Goal: Task Accomplishment & Management: Complete application form

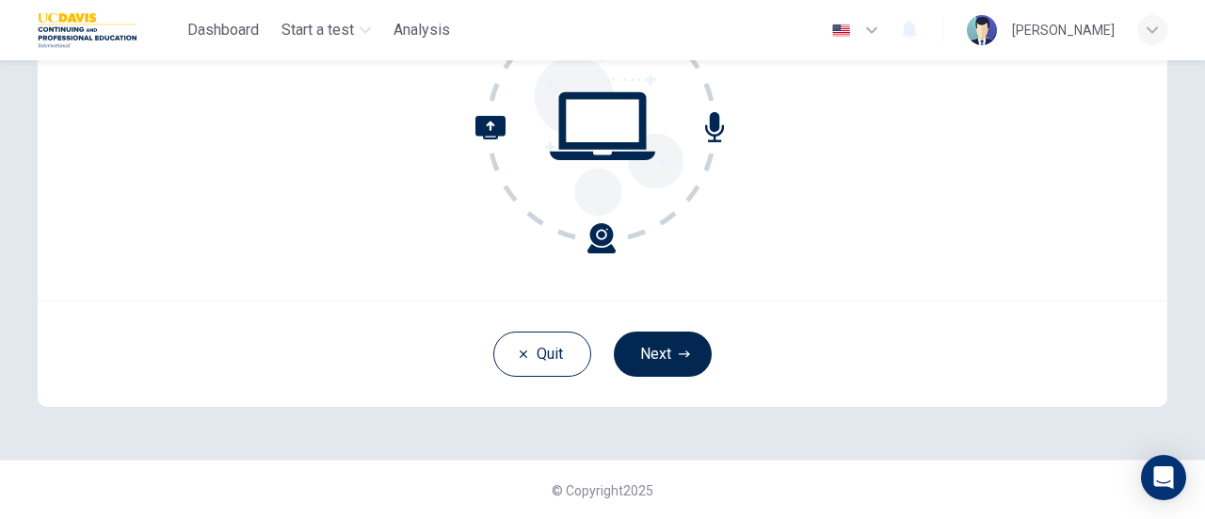
scroll to position [264, 0]
click at [618, 342] on button "Next" at bounding box center [663, 354] width 98 height 45
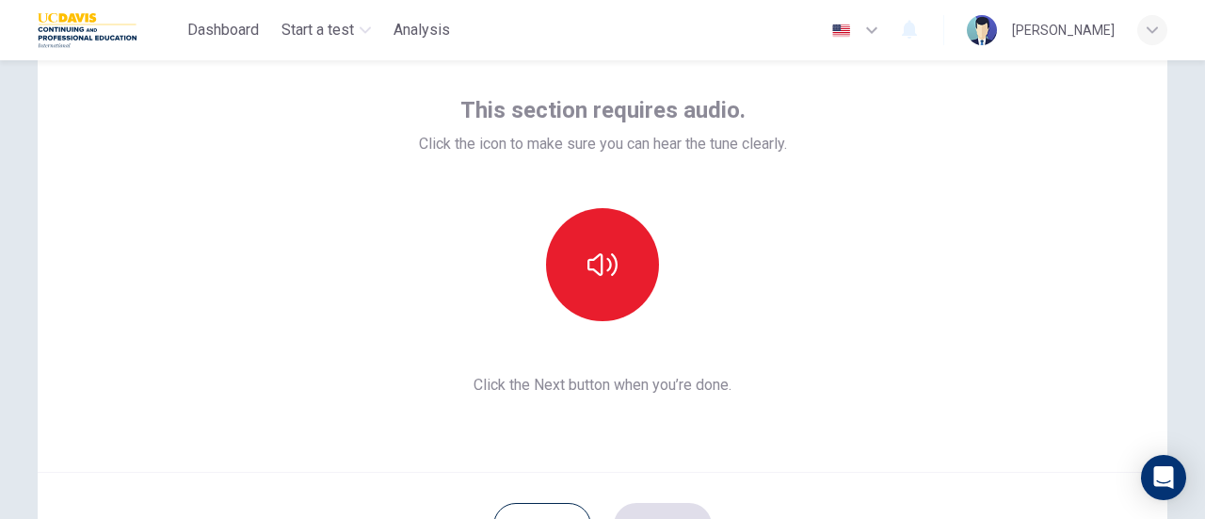
scroll to position [265, 0]
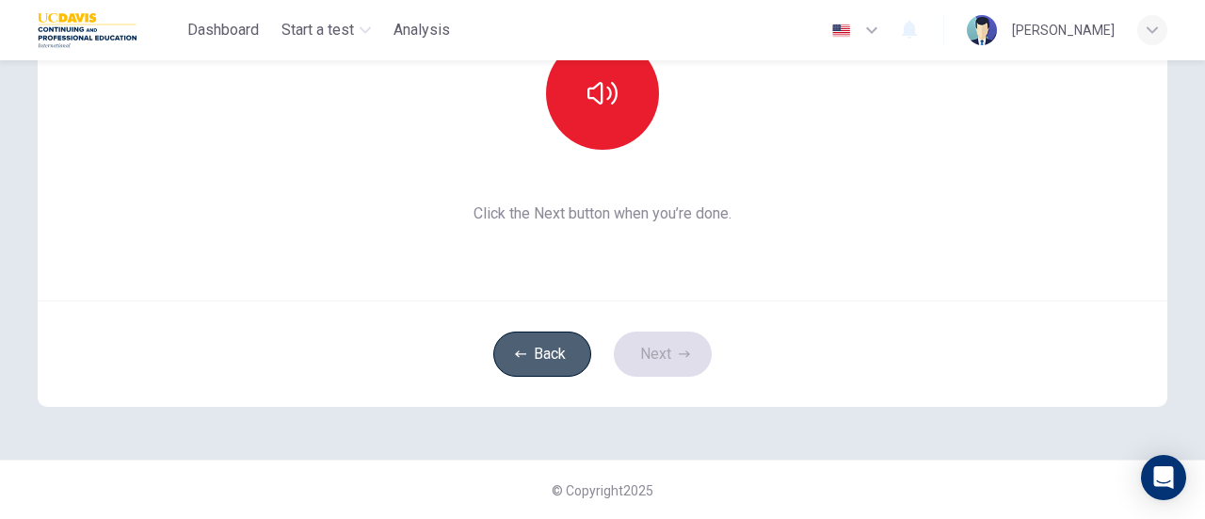
click at [543, 355] on button "Back" at bounding box center [542, 353] width 98 height 45
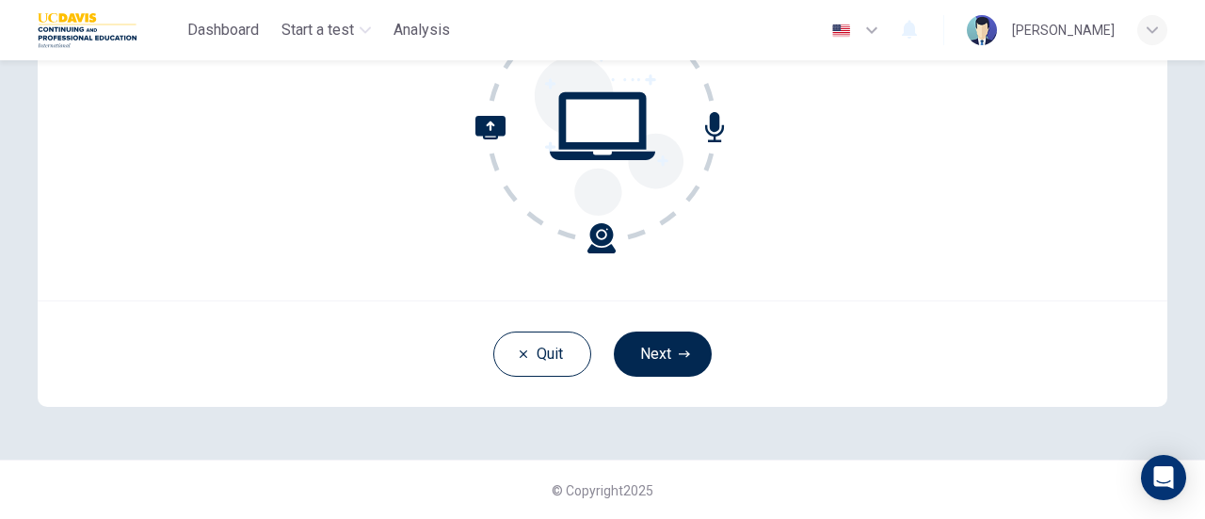
scroll to position [264, 0]
click at [649, 344] on button "Next" at bounding box center [663, 354] width 98 height 45
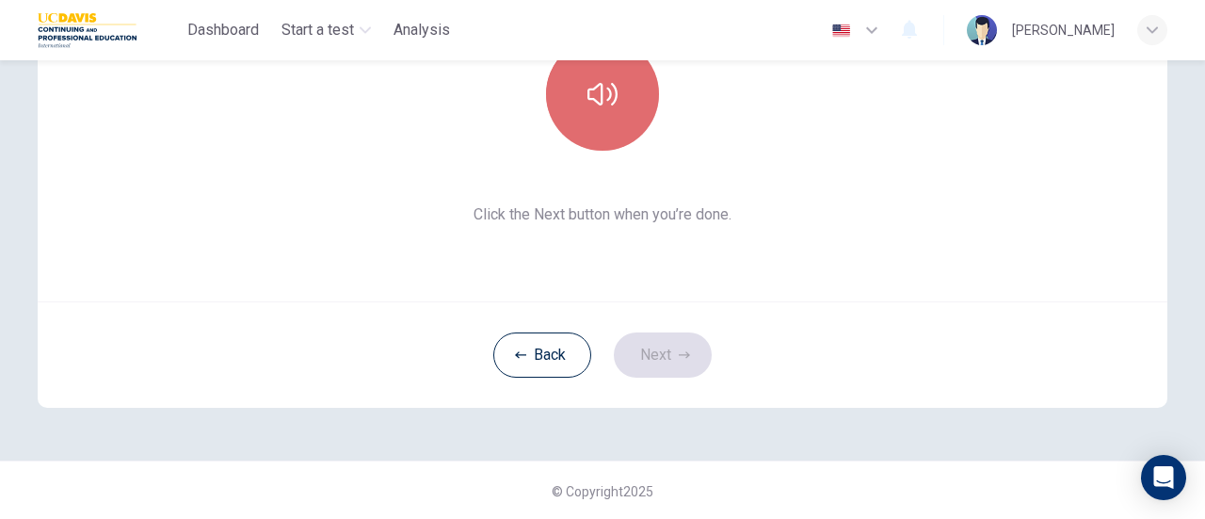
click at [612, 101] on icon "button" at bounding box center [603, 94] width 30 height 30
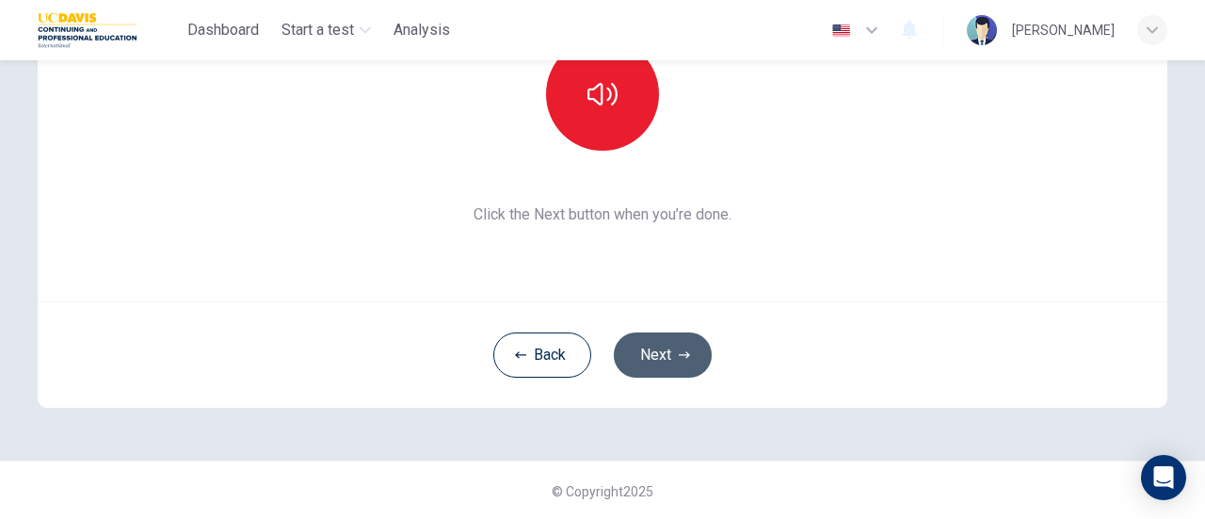
click at [682, 357] on icon "button" at bounding box center [684, 354] width 11 height 7
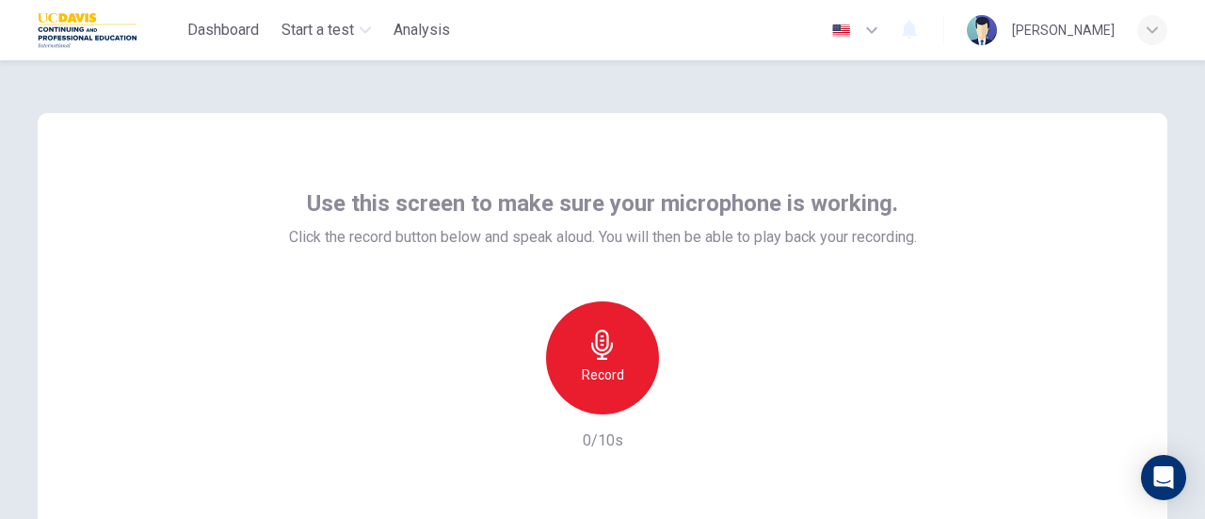
scroll to position [2, 0]
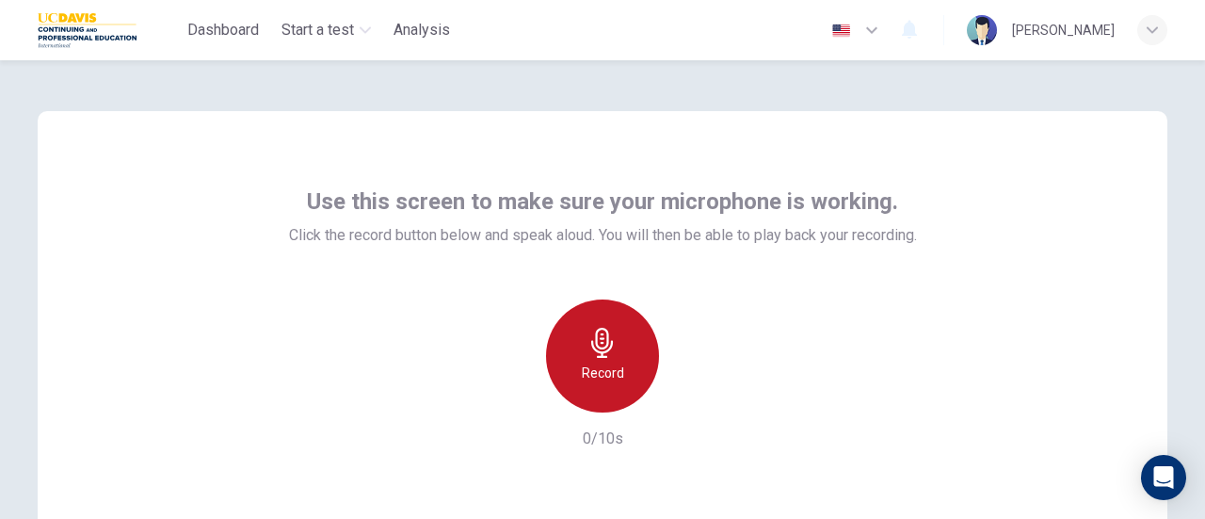
click at [623, 363] on div "Record" at bounding box center [602, 355] width 113 height 113
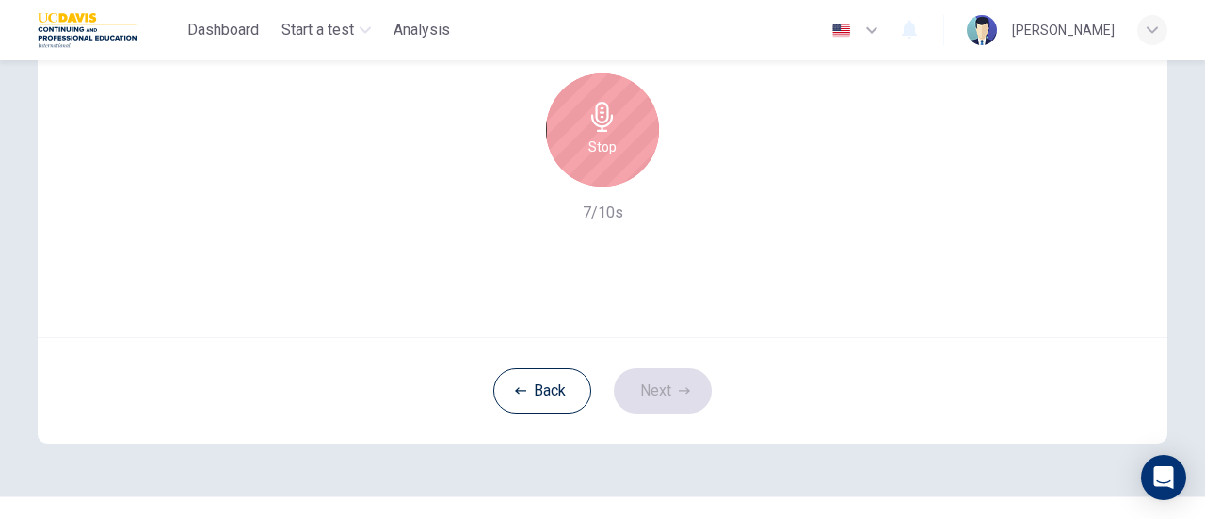
scroll to position [0, 0]
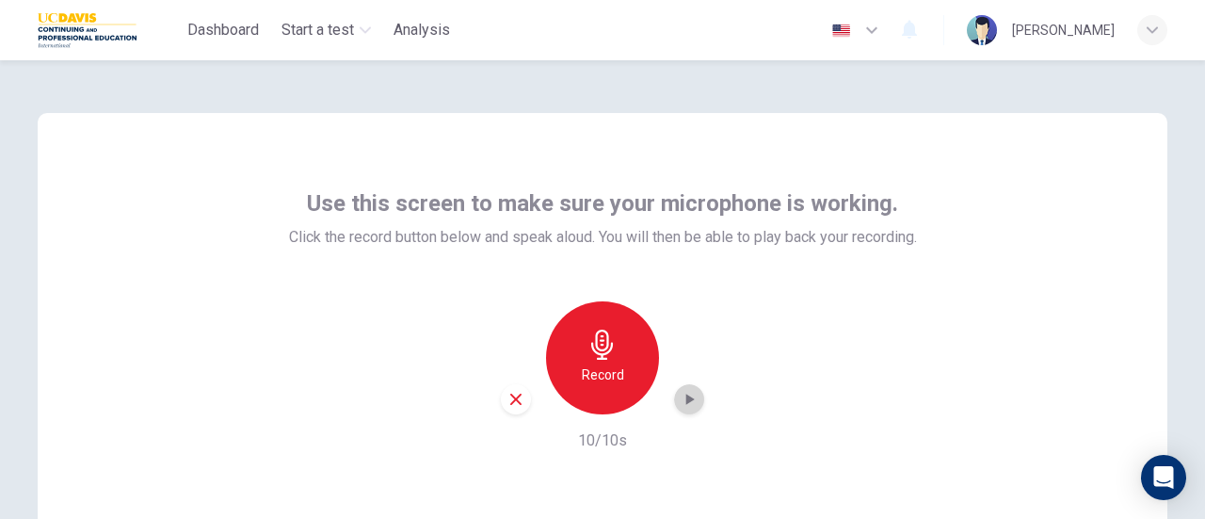
click at [686, 398] on icon "button" at bounding box center [690, 399] width 8 height 11
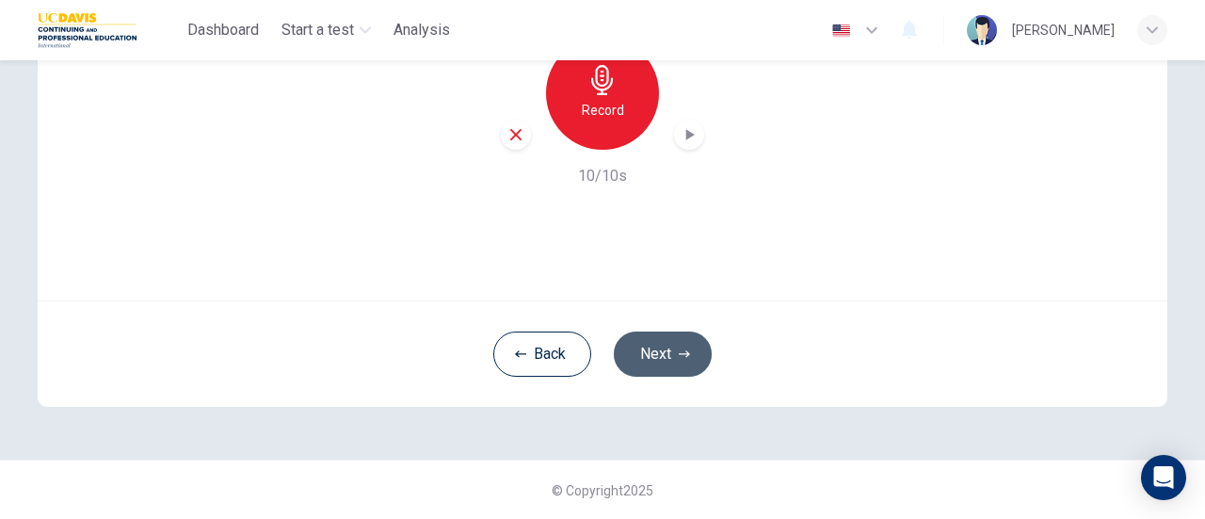
click at [649, 346] on button "Next" at bounding box center [663, 353] width 98 height 45
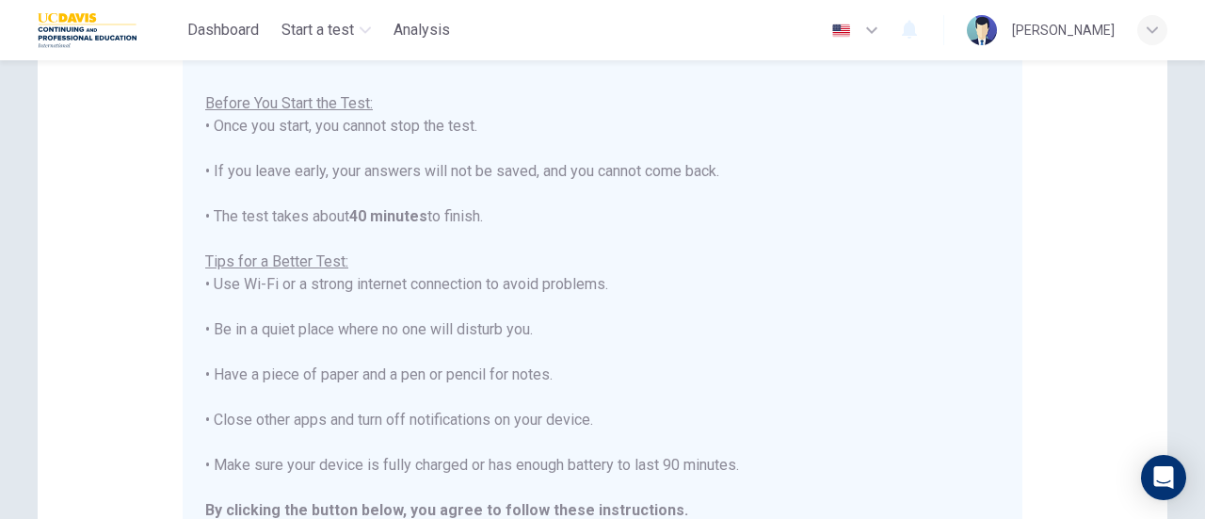
scroll to position [527, 0]
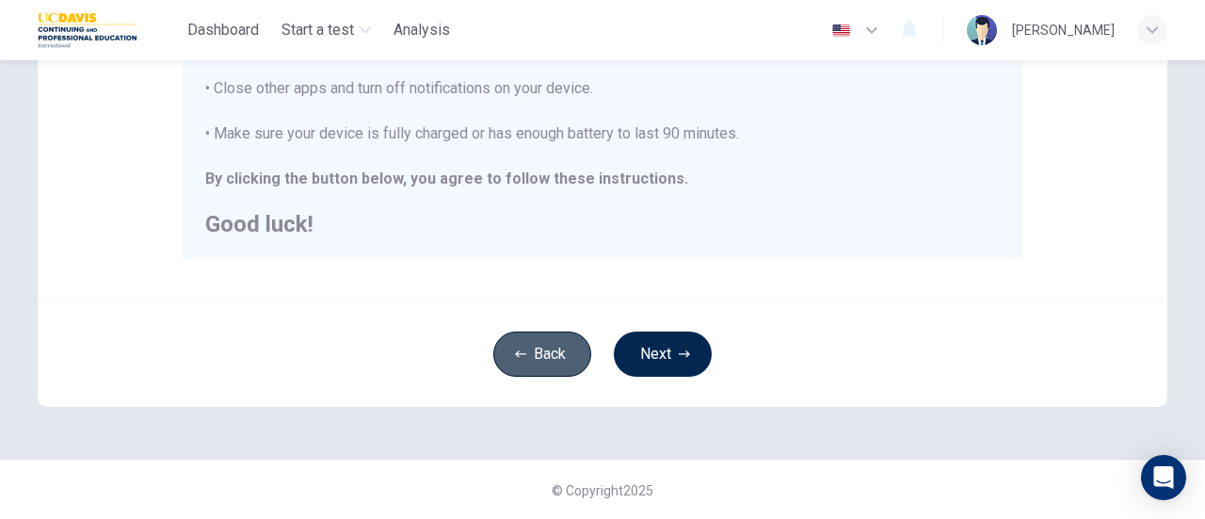
click at [530, 349] on button "Back" at bounding box center [542, 353] width 98 height 45
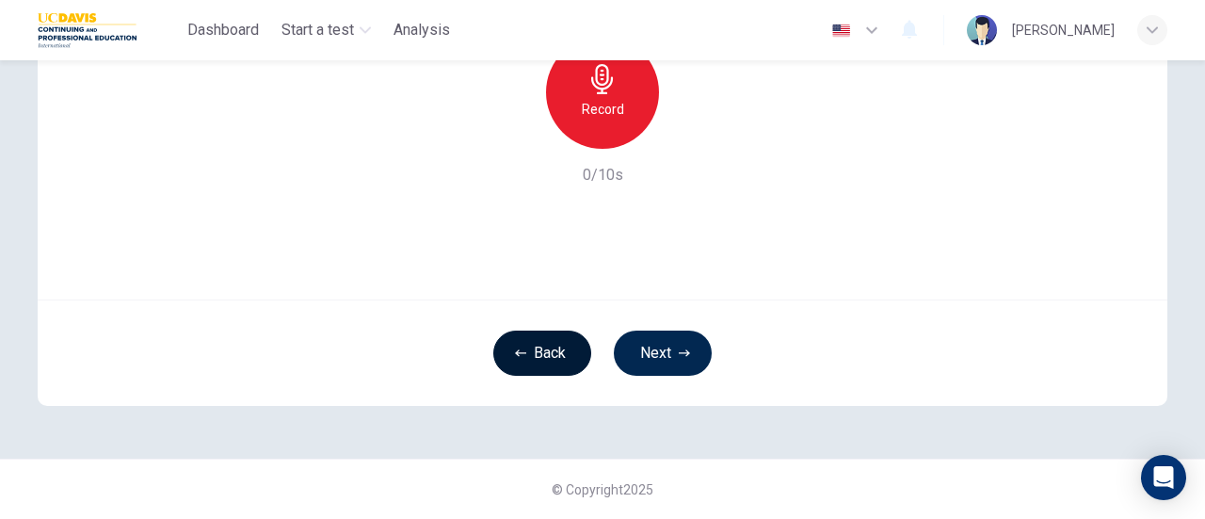
scroll to position [251, 0]
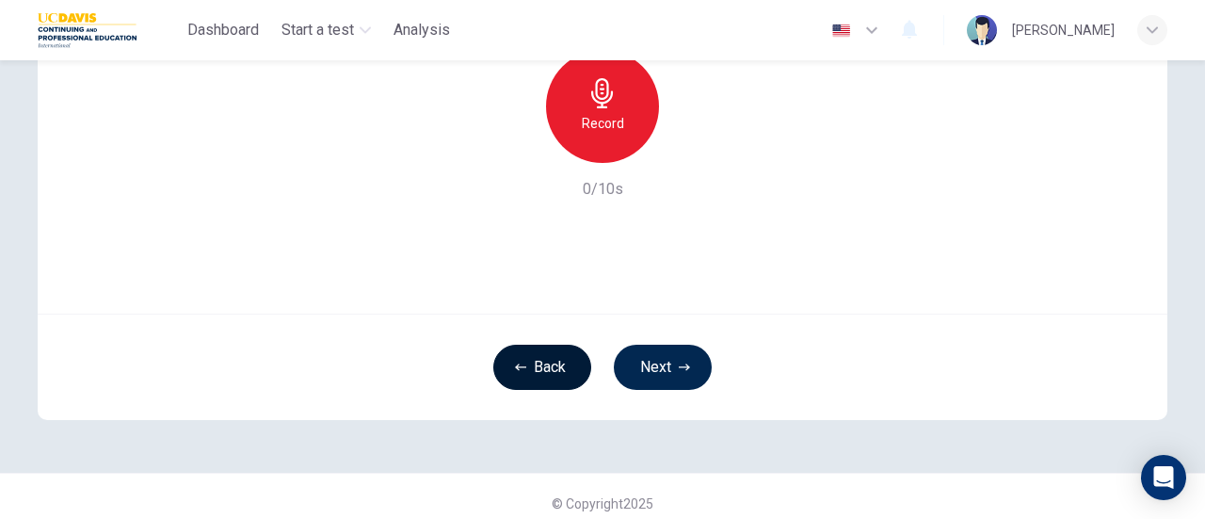
click at [530, 349] on button "Back" at bounding box center [542, 367] width 98 height 45
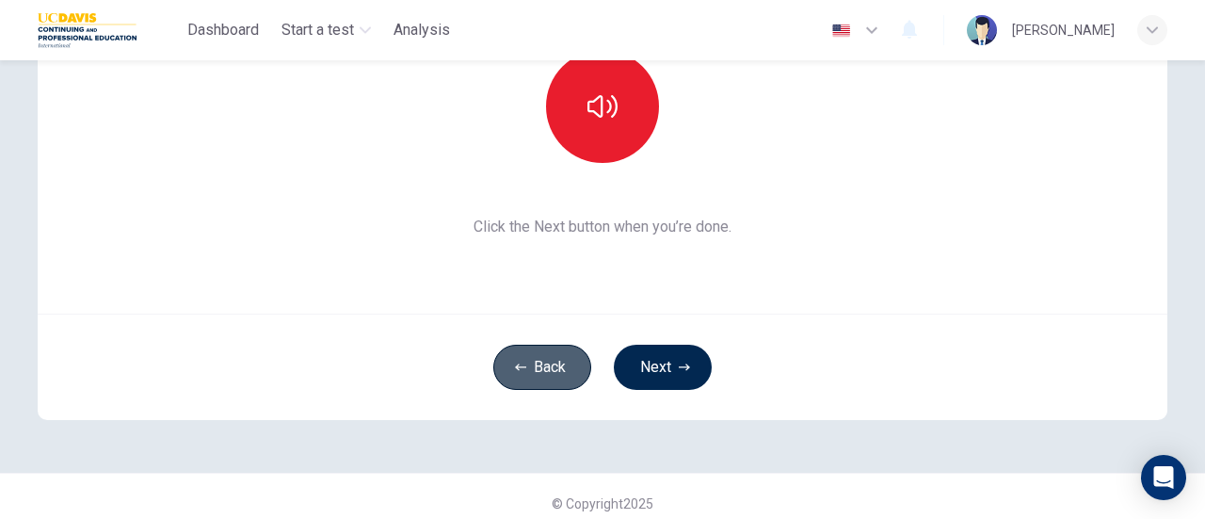
click at [530, 349] on button "Back" at bounding box center [542, 367] width 98 height 45
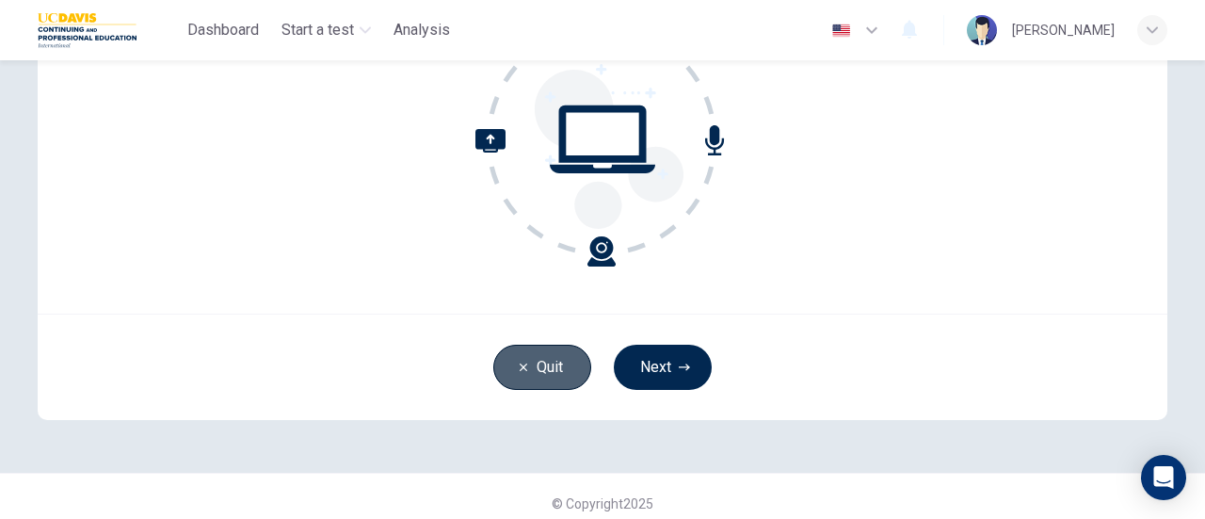
click at [510, 376] on button "Quit" at bounding box center [542, 367] width 98 height 45
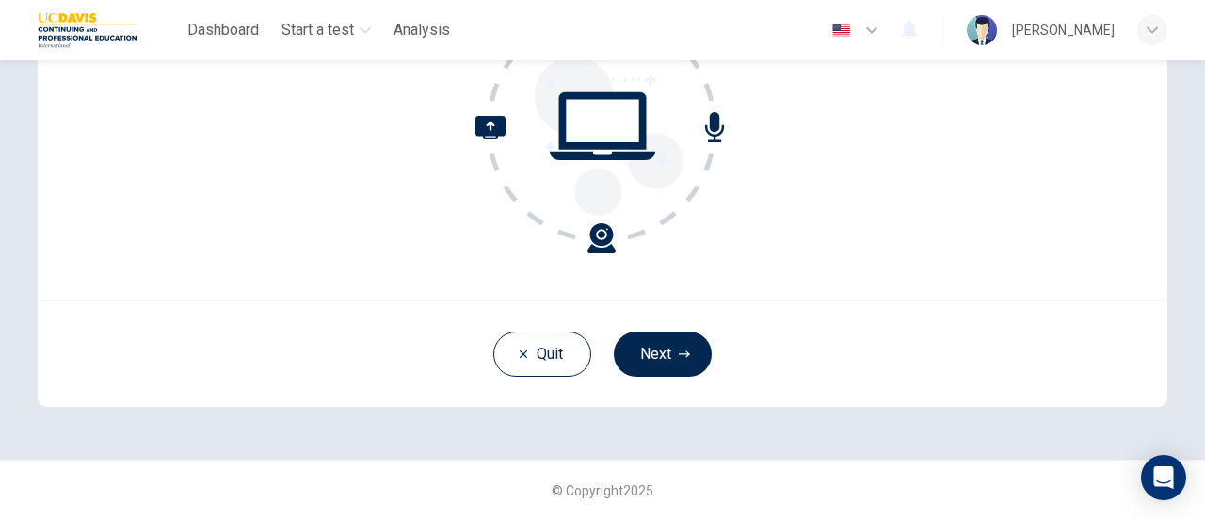
scroll to position [263, 0]
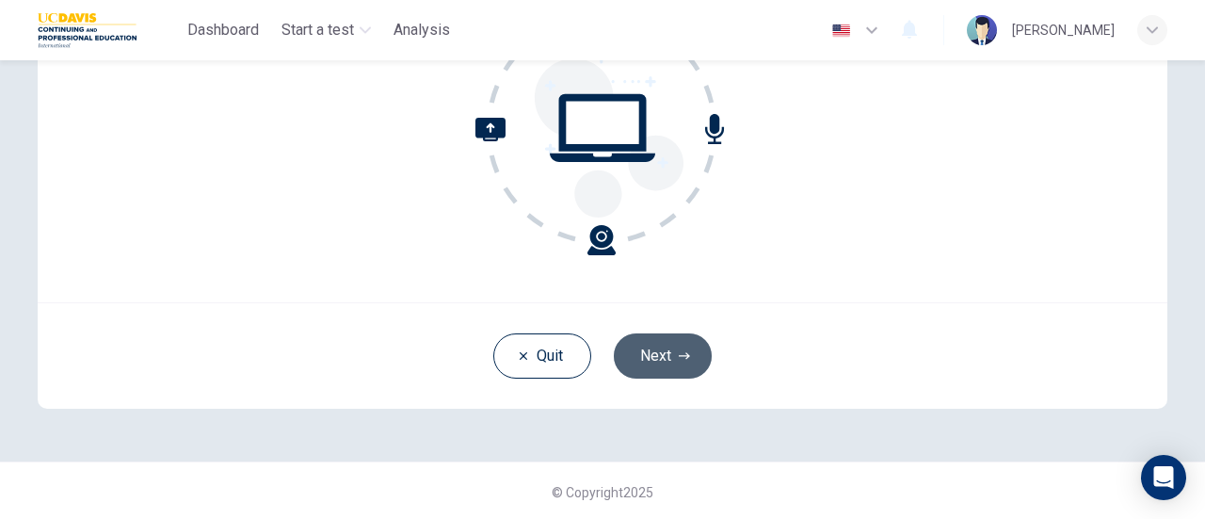
click at [670, 340] on button "Next" at bounding box center [663, 355] width 98 height 45
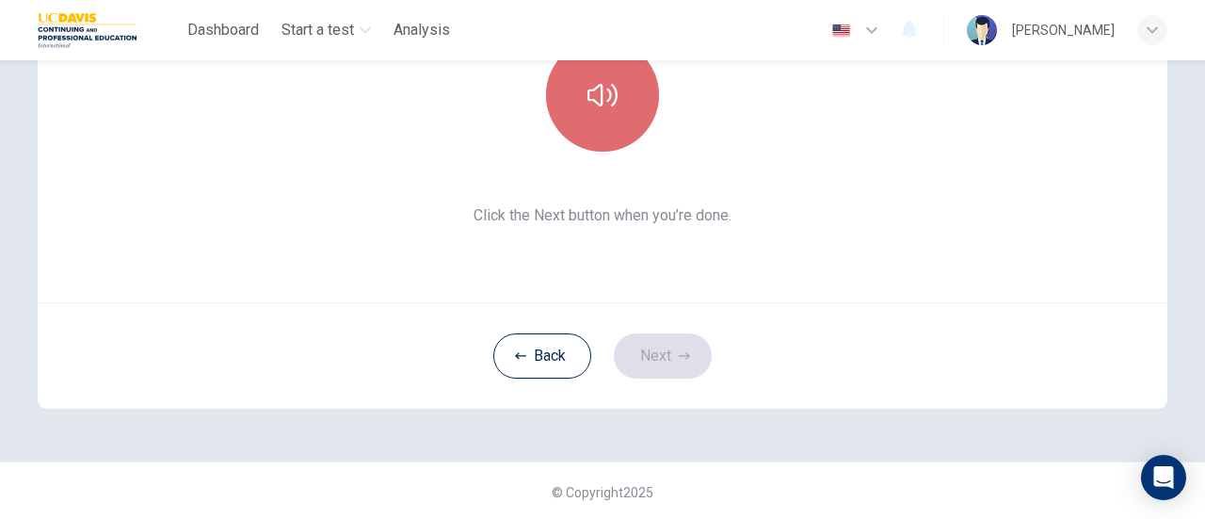
click at [612, 86] on icon "button" at bounding box center [603, 95] width 30 height 30
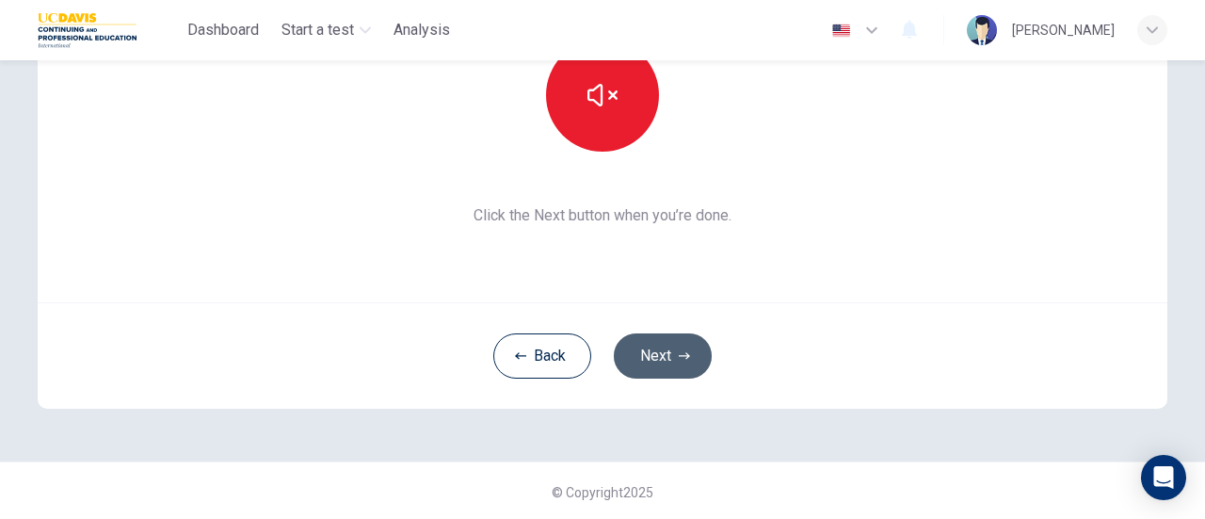
click at [670, 364] on button "Next" at bounding box center [663, 355] width 98 height 45
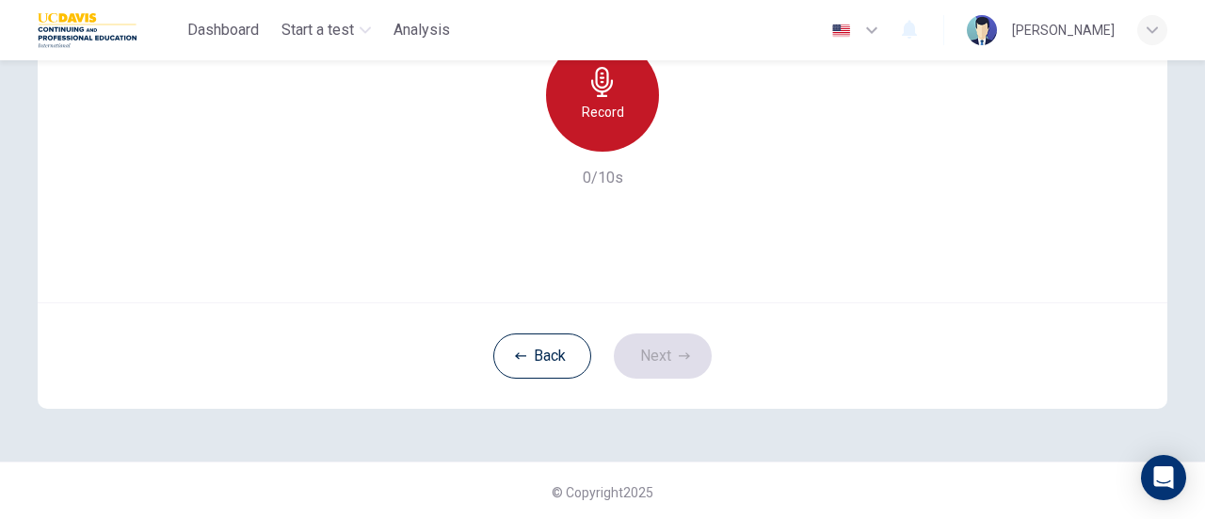
click at [588, 95] on icon "button" at bounding box center [603, 82] width 30 height 30
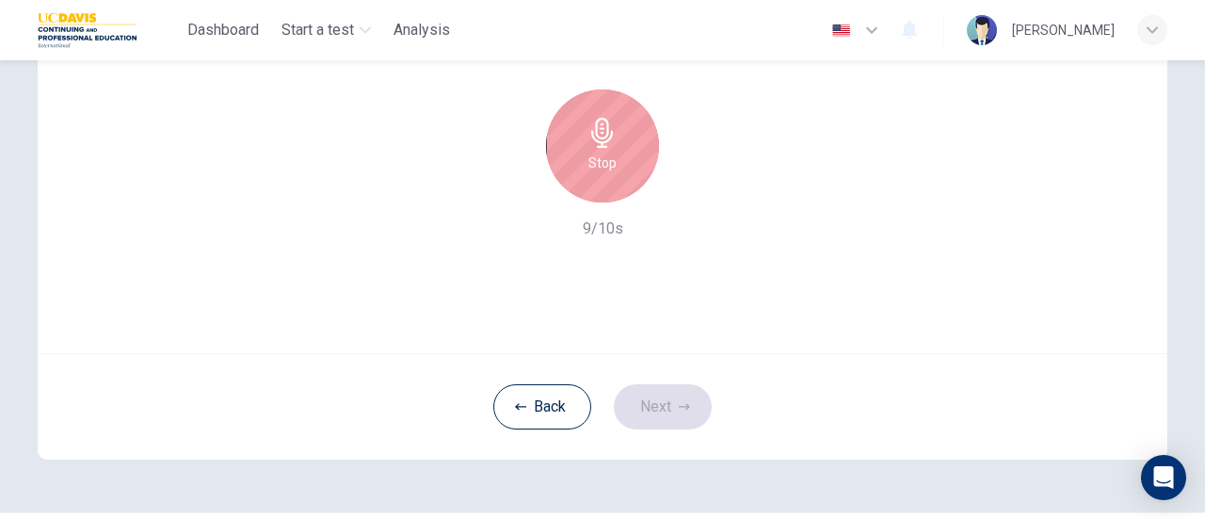
scroll to position [212, 0]
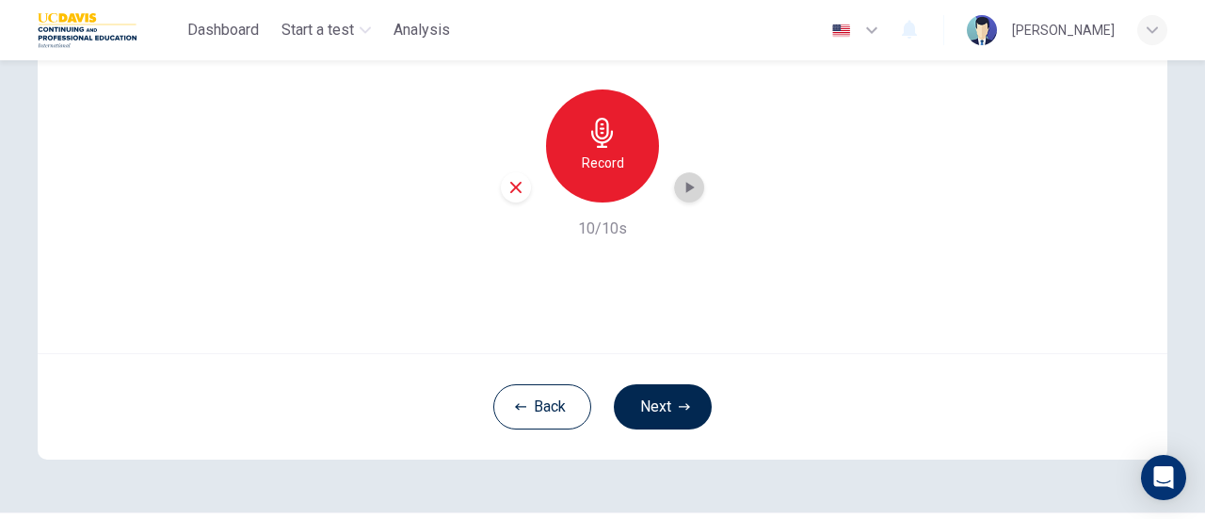
click at [685, 194] on icon "button" at bounding box center [689, 187] width 19 height 19
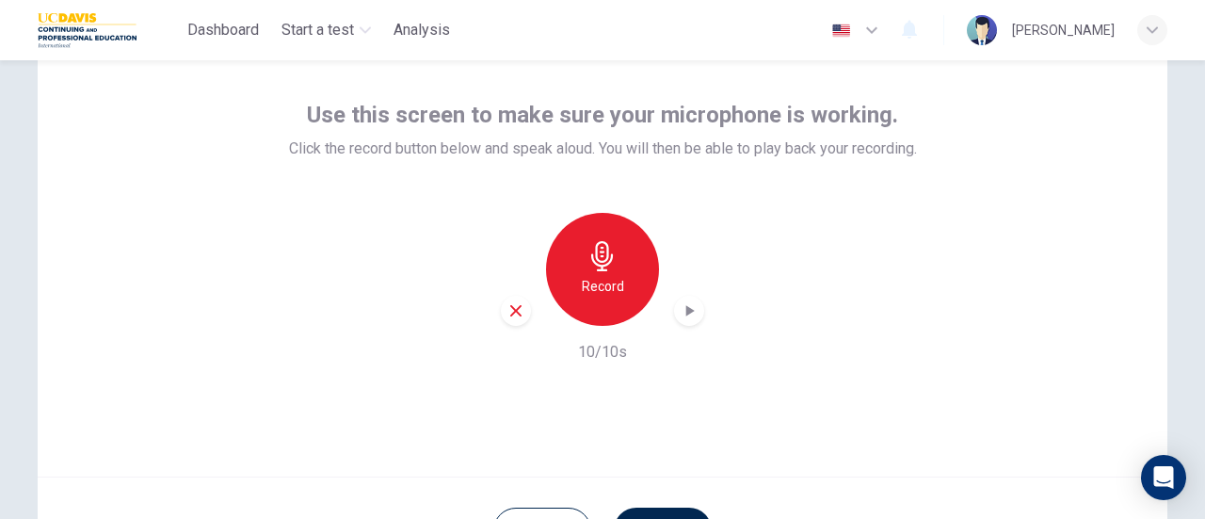
scroll to position [265, 0]
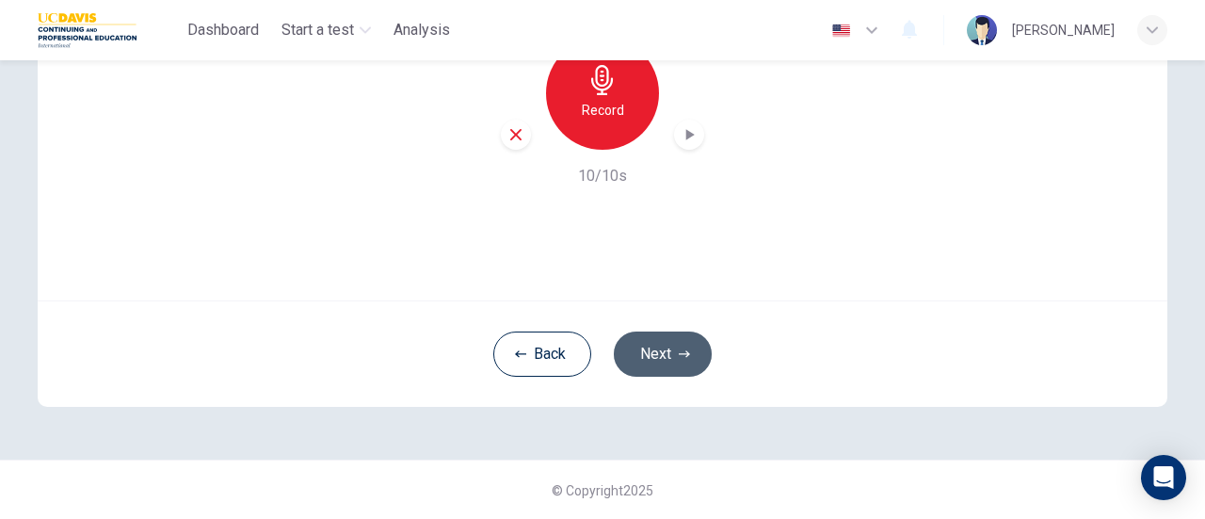
click at [648, 340] on button "Next" at bounding box center [663, 353] width 98 height 45
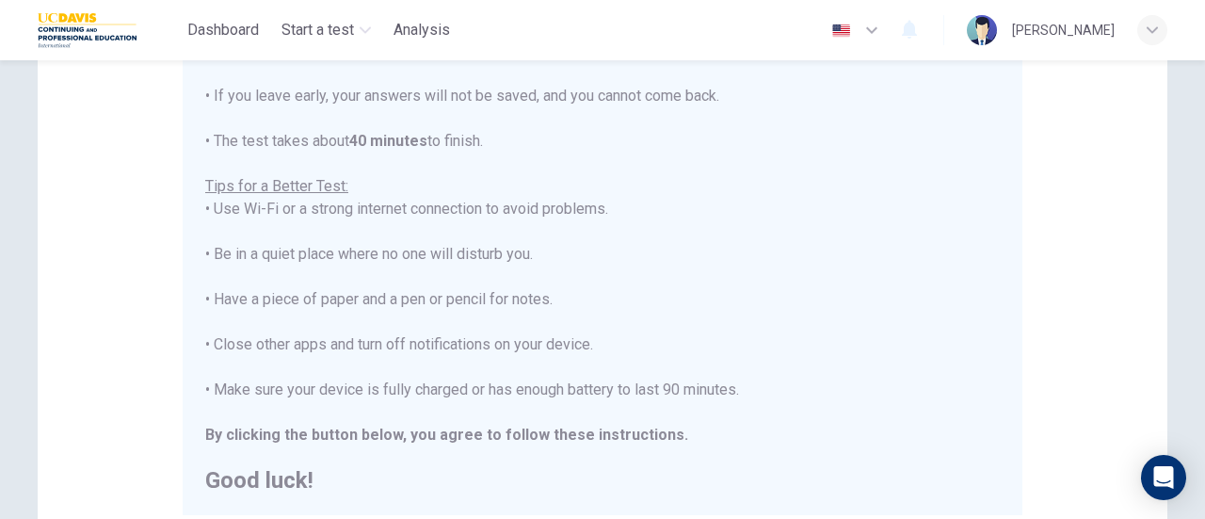
scroll to position [527, 0]
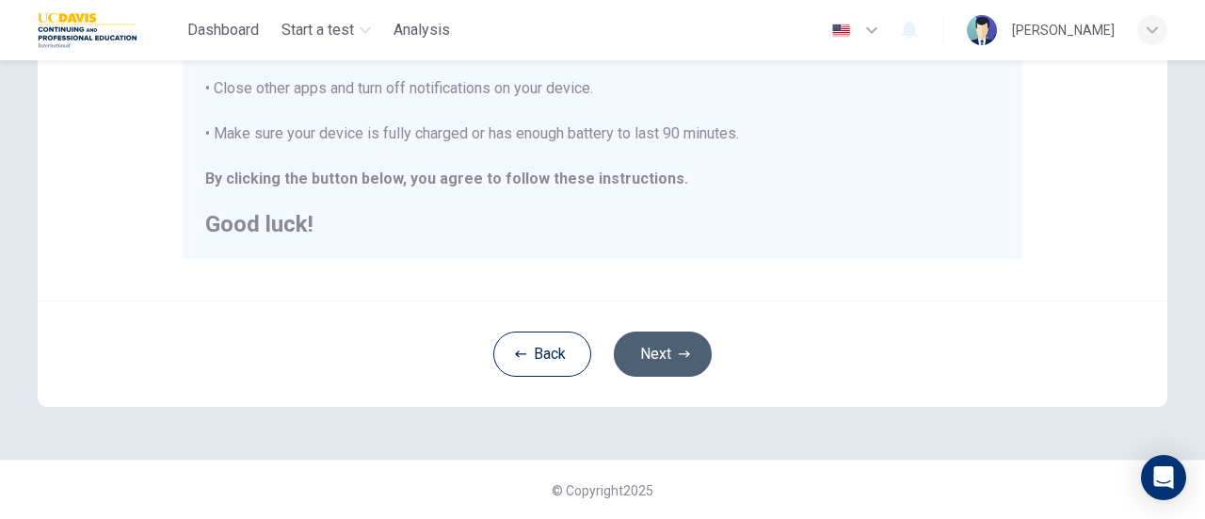
click at [650, 345] on button "Next" at bounding box center [663, 353] width 98 height 45
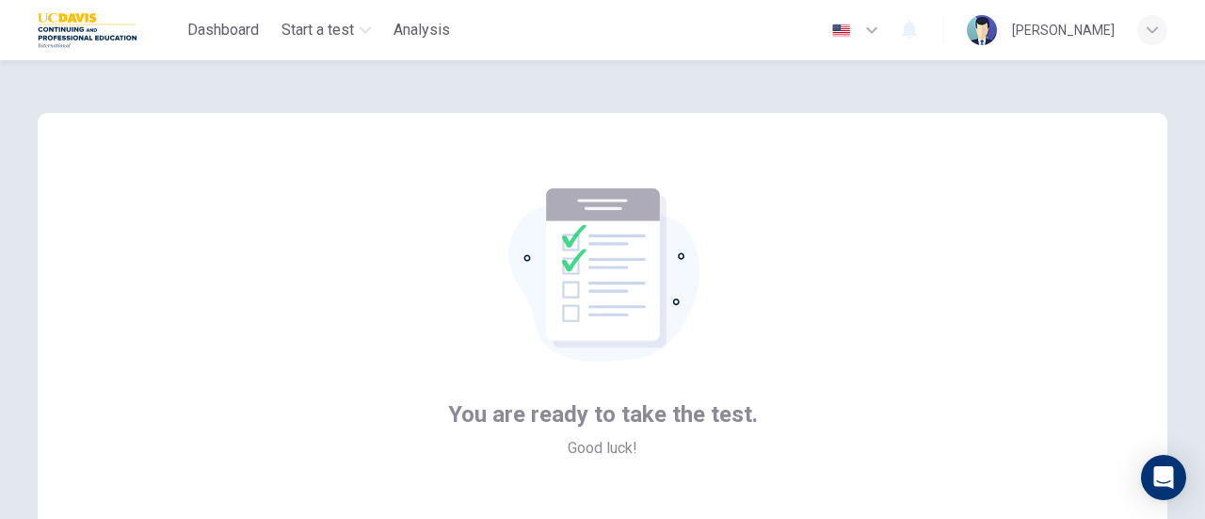
scroll to position [265, 0]
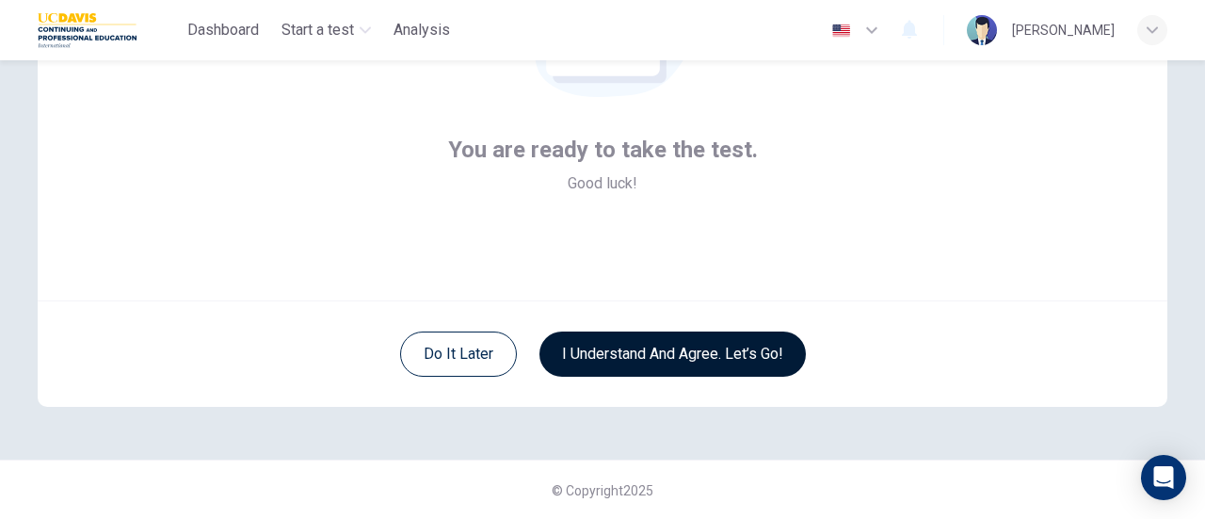
click at [650, 345] on button "I understand and agree. Let’s go!" at bounding box center [673, 353] width 266 height 45
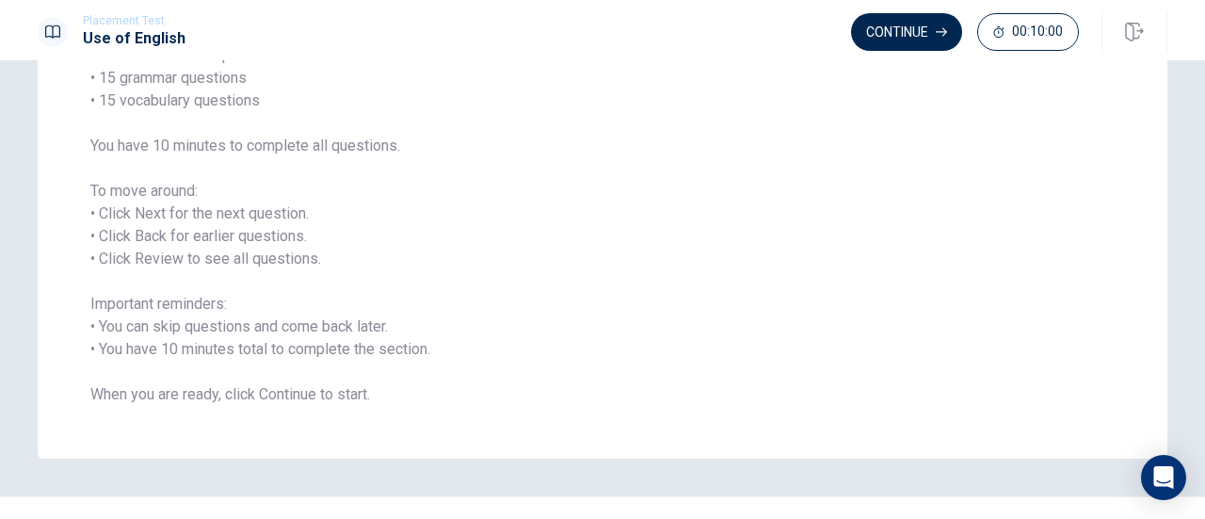
scroll to position [218, 0]
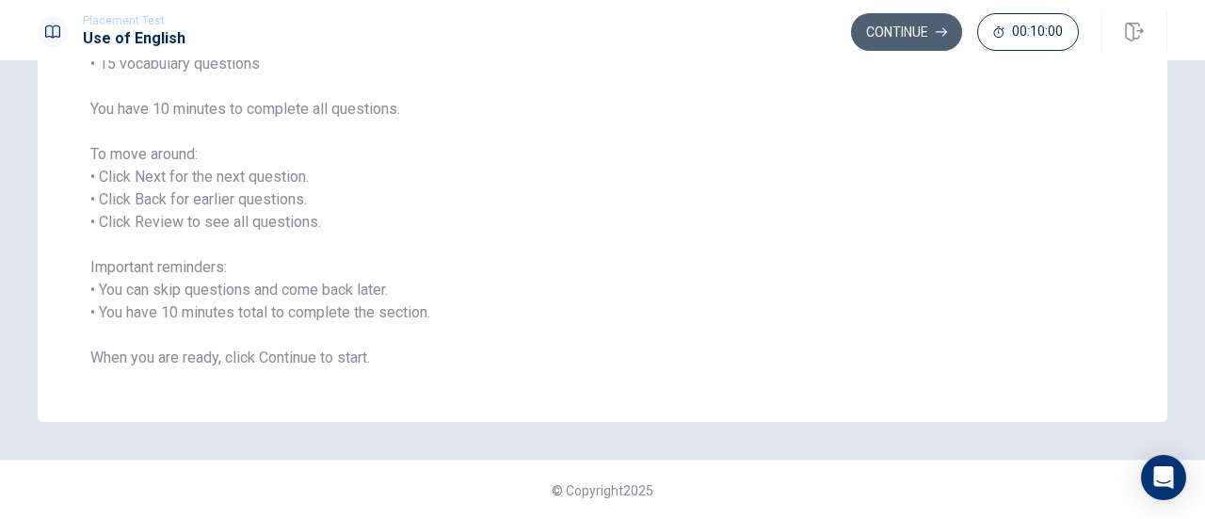
click at [924, 31] on button "Continue" at bounding box center [906, 32] width 111 height 38
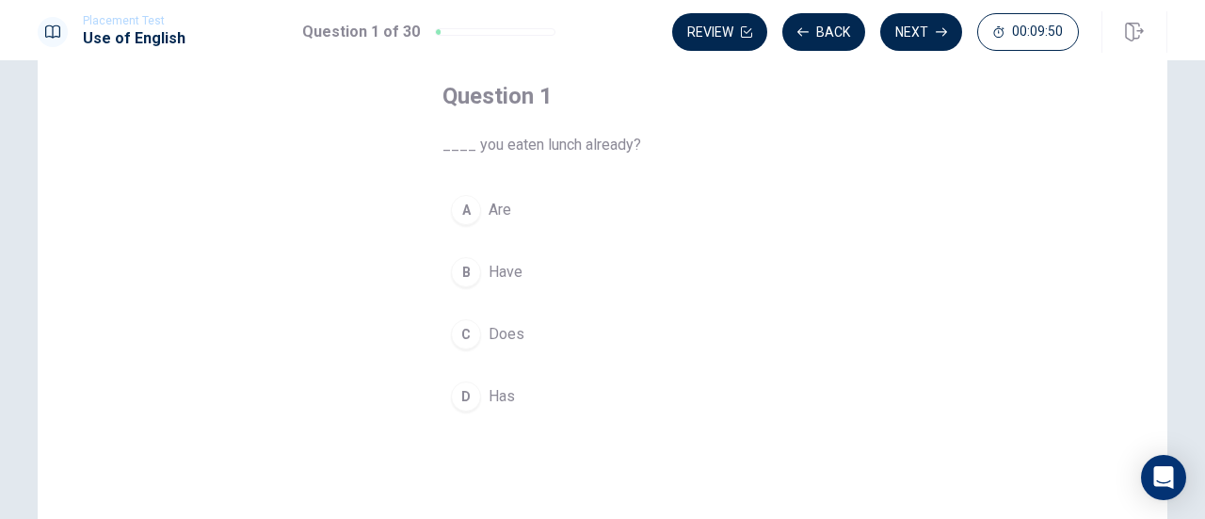
scroll to position [96, 0]
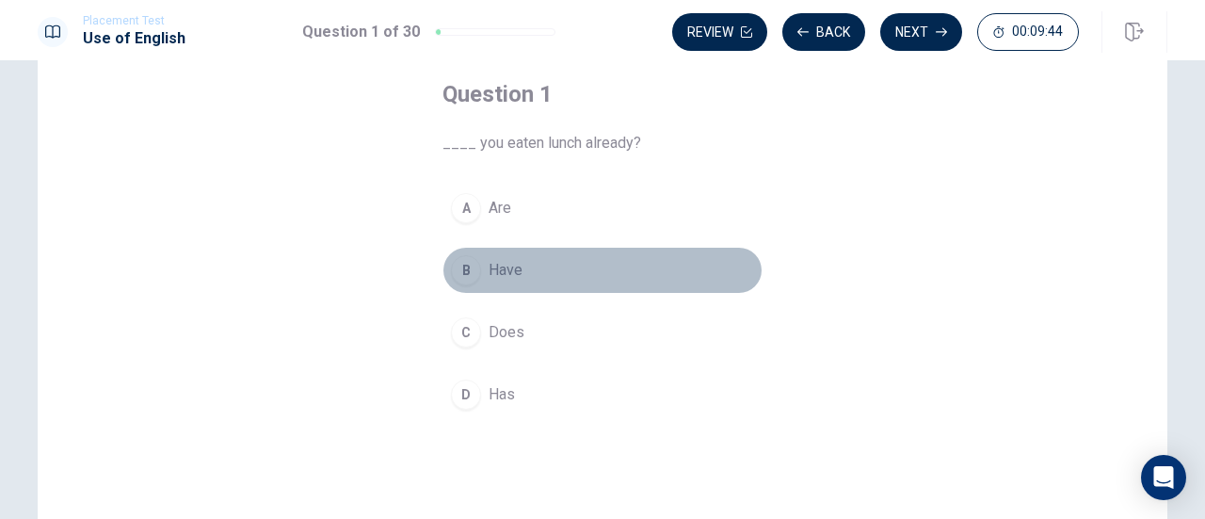
click at [462, 270] on div "B" at bounding box center [466, 270] width 30 height 30
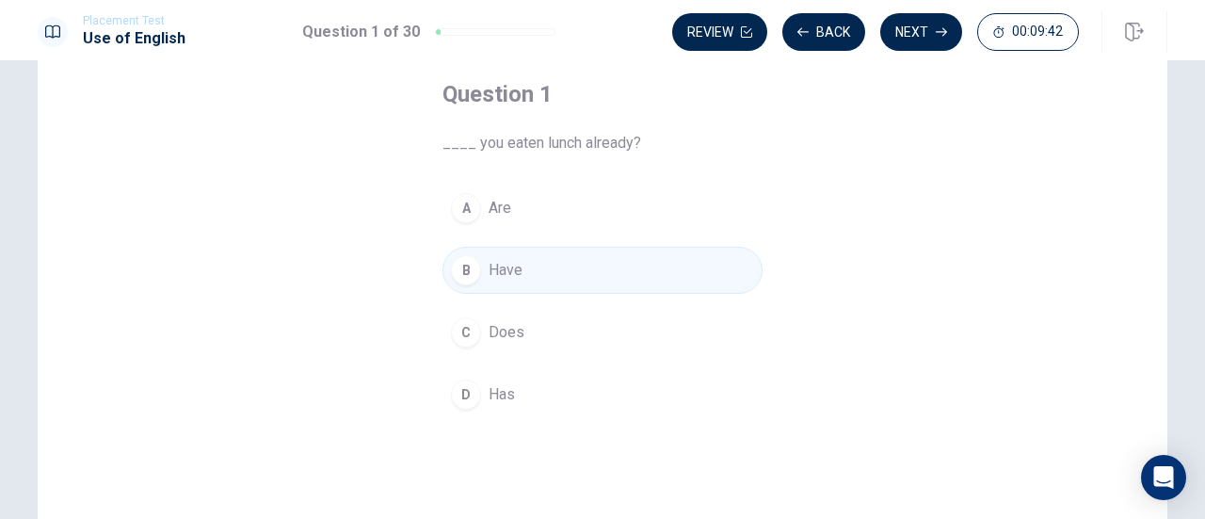
scroll to position [149, 0]
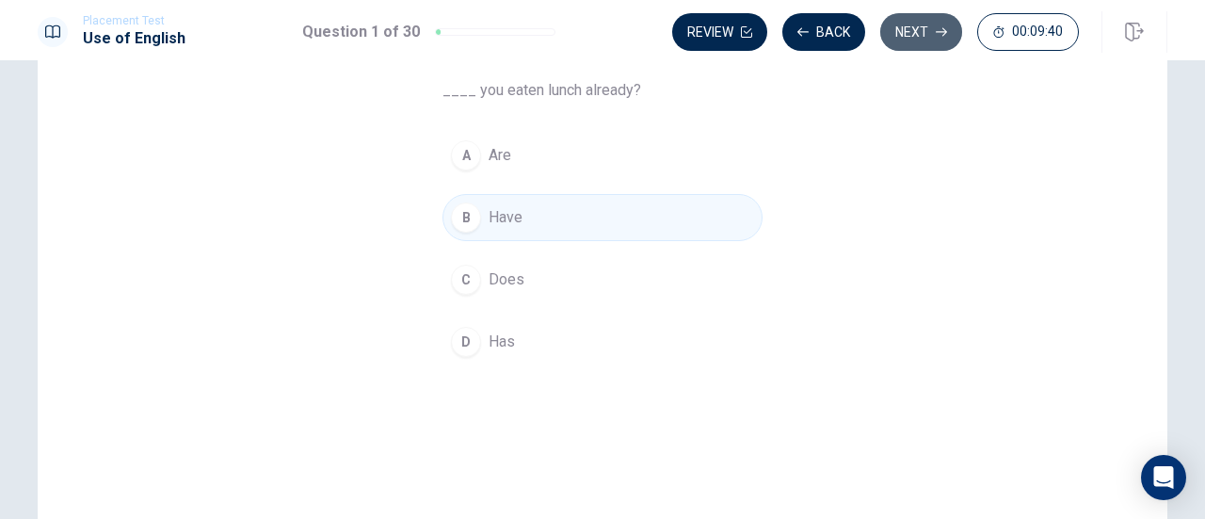
click at [947, 30] on icon "button" at bounding box center [941, 31] width 11 height 11
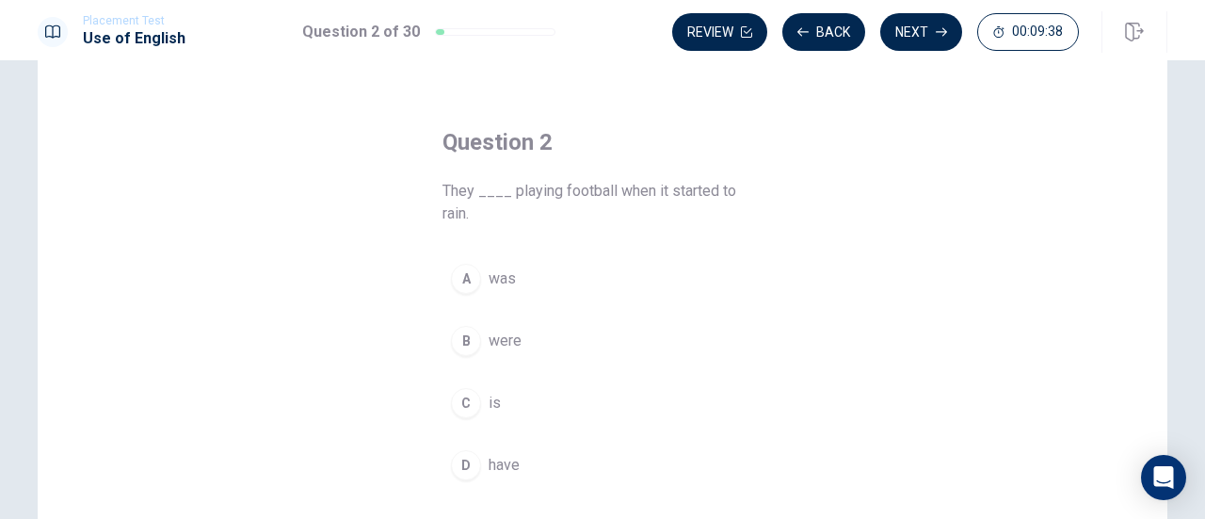
scroll to position [48, 0]
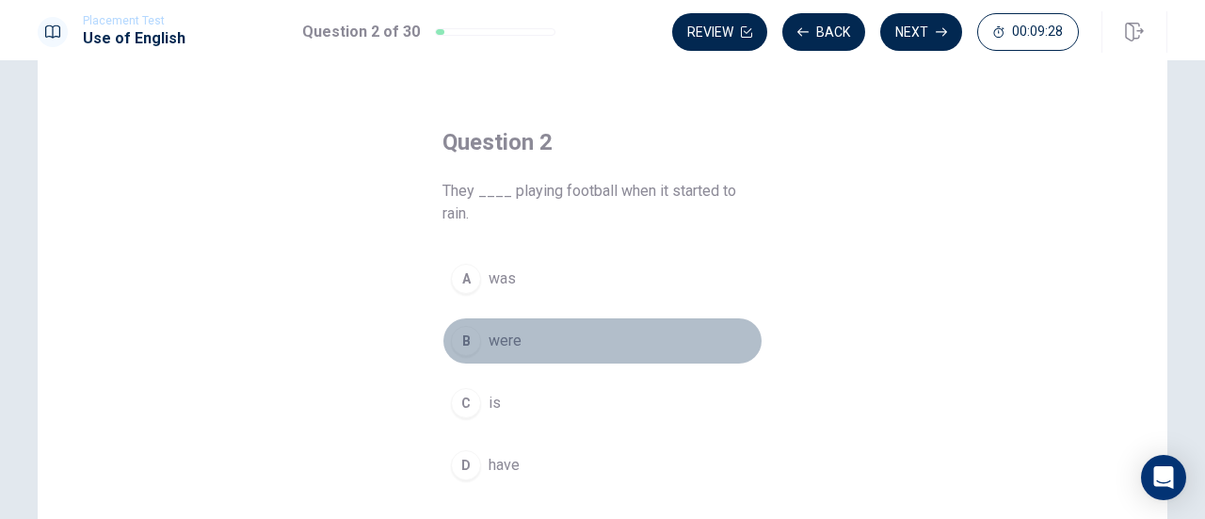
click at [456, 330] on div "B" at bounding box center [466, 341] width 30 height 30
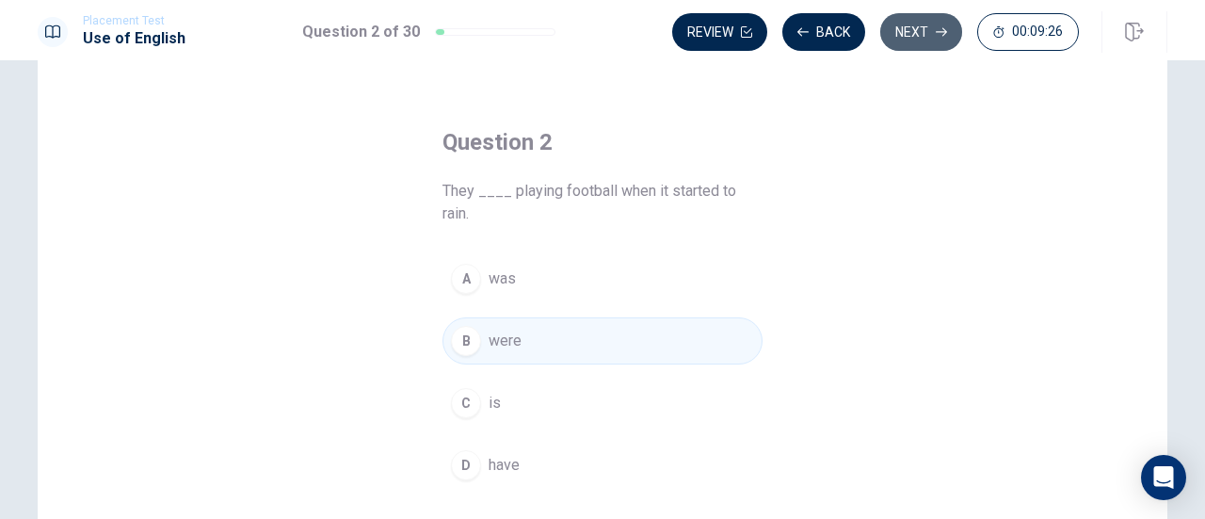
click at [943, 31] on icon "button" at bounding box center [941, 31] width 11 height 11
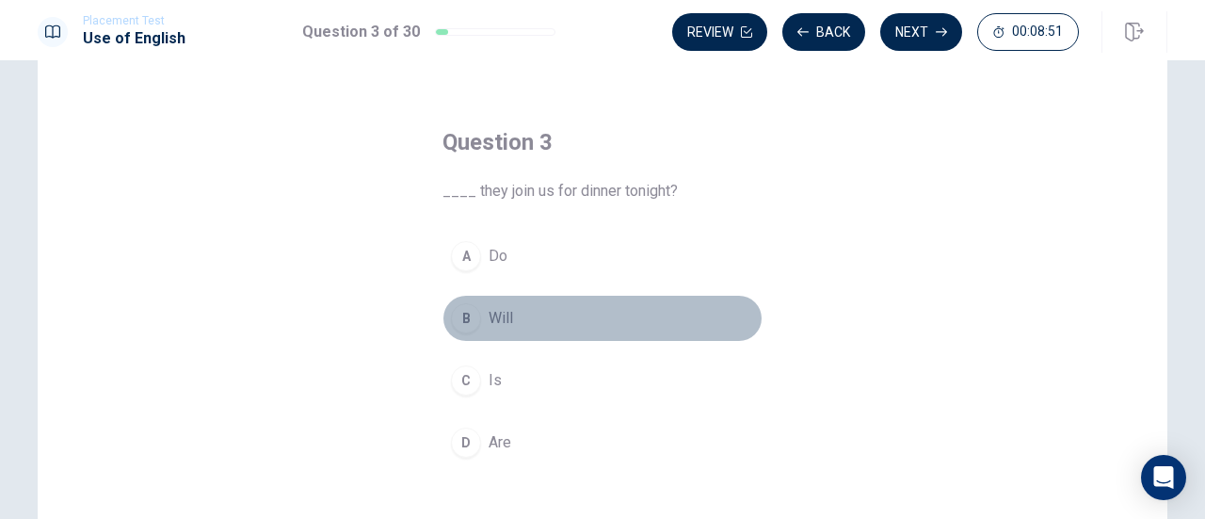
click at [460, 315] on div "B" at bounding box center [466, 318] width 30 height 30
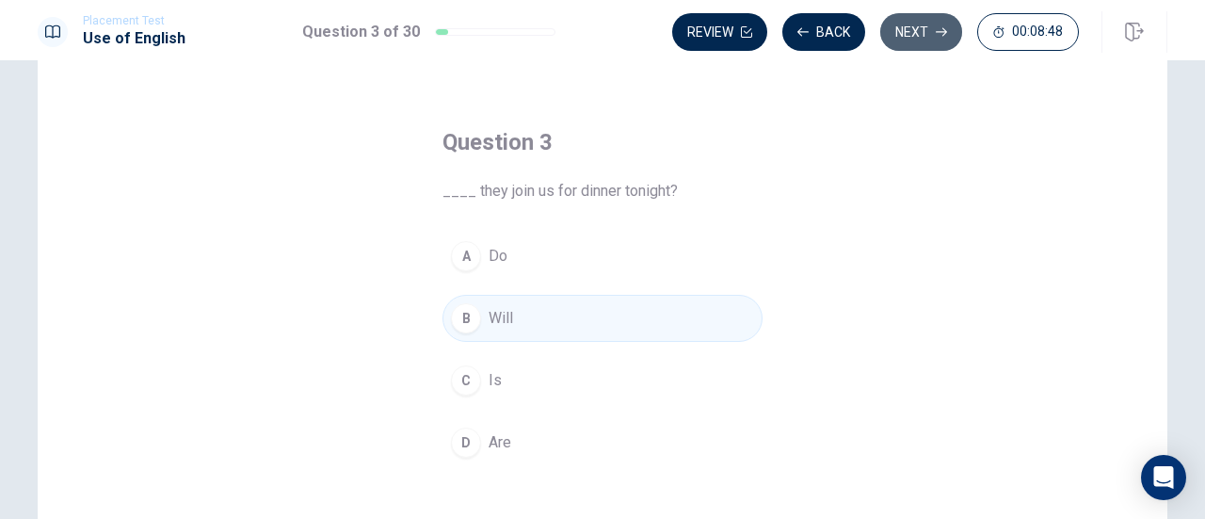
click at [927, 23] on button "Next" at bounding box center [921, 32] width 82 height 38
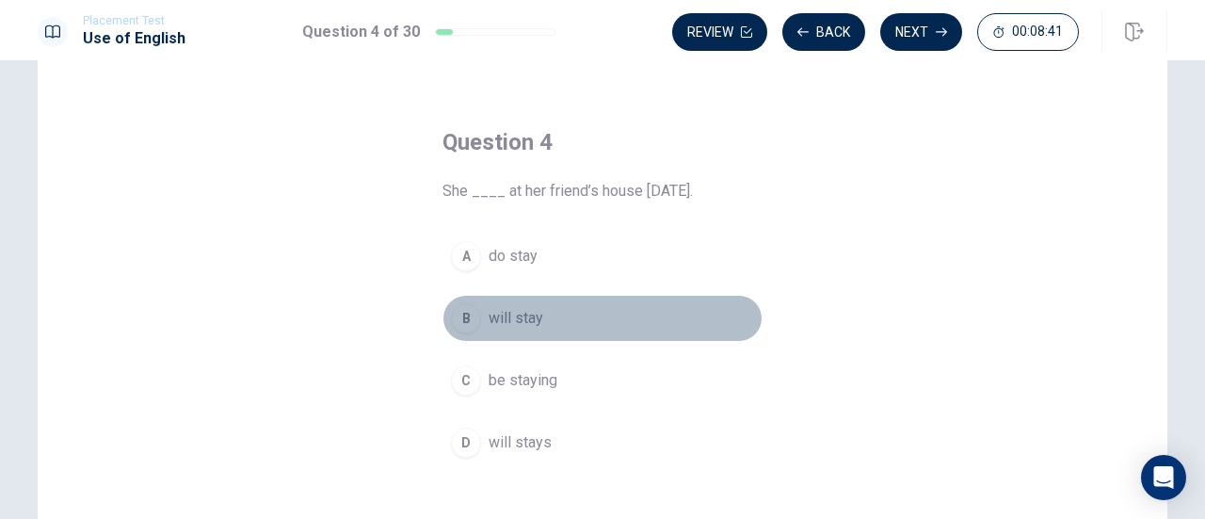
click at [452, 318] on div "B" at bounding box center [466, 318] width 30 height 30
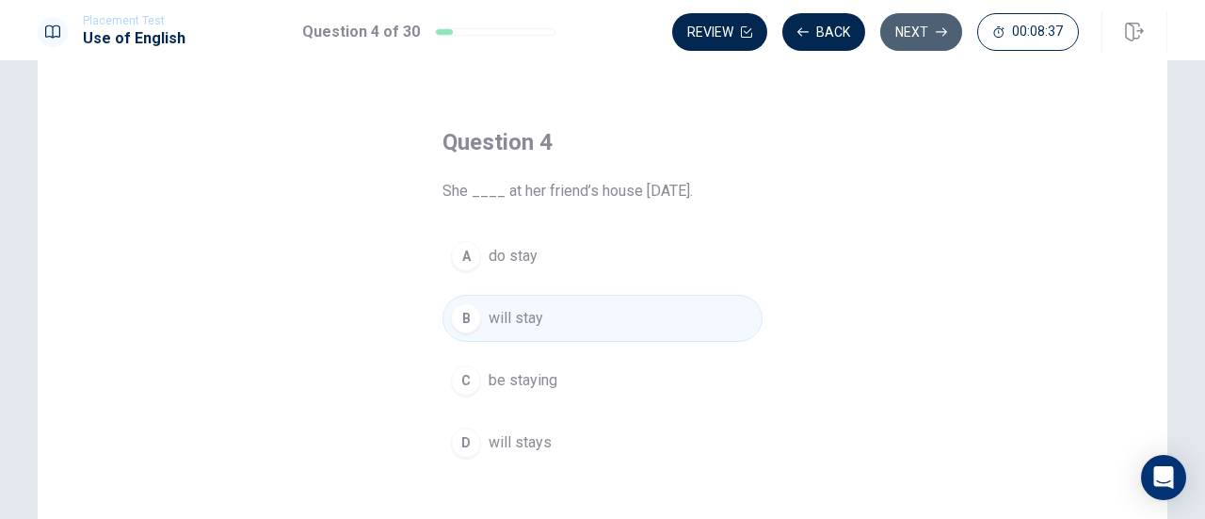
click at [919, 27] on button "Next" at bounding box center [921, 32] width 82 height 38
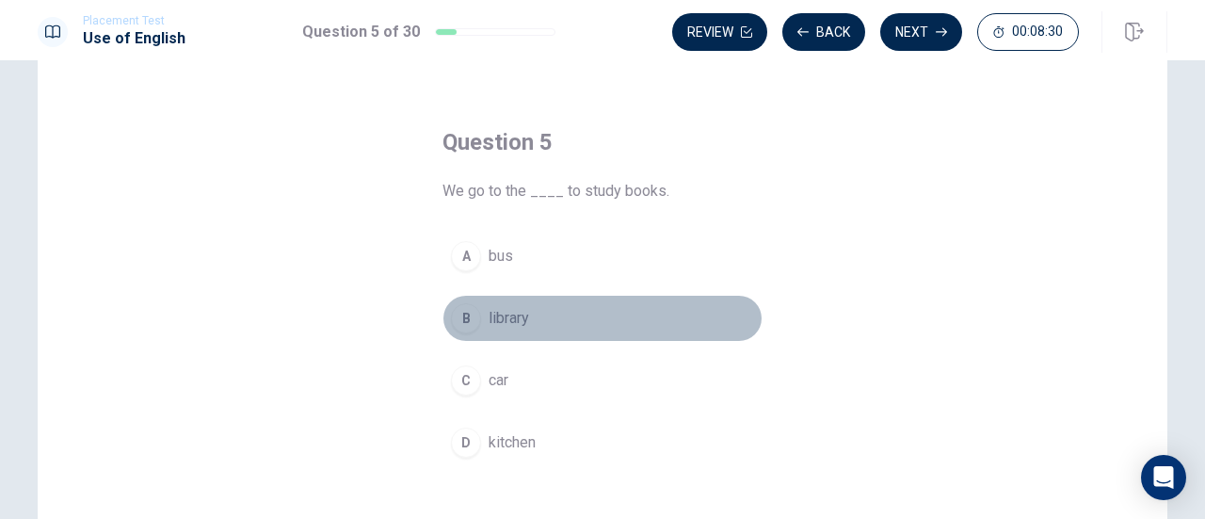
click at [459, 315] on div "B" at bounding box center [466, 318] width 30 height 30
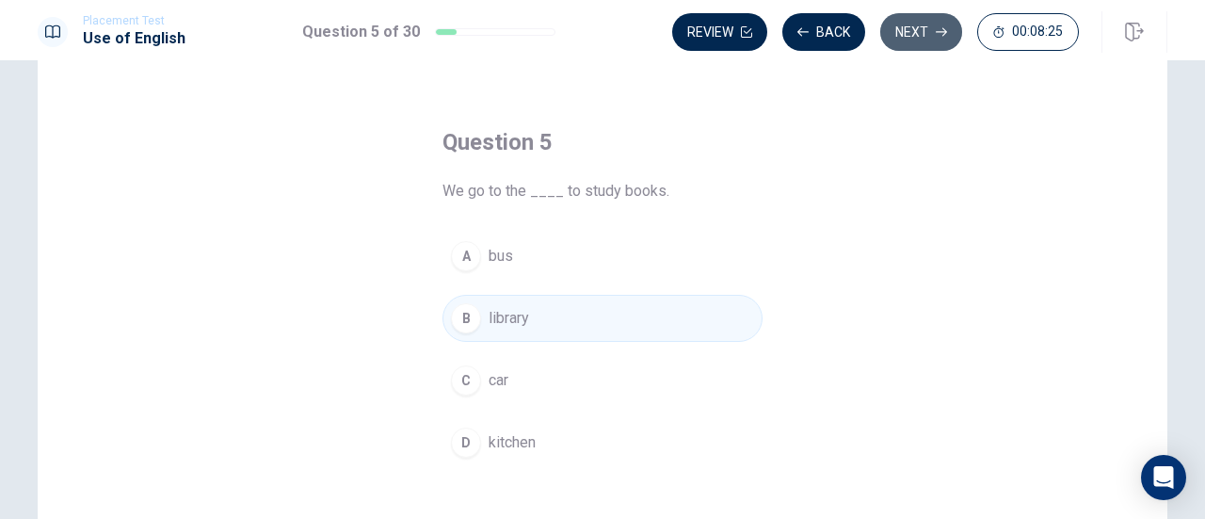
click at [923, 29] on button "Next" at bounding box center [921, 32] width 82 height 38
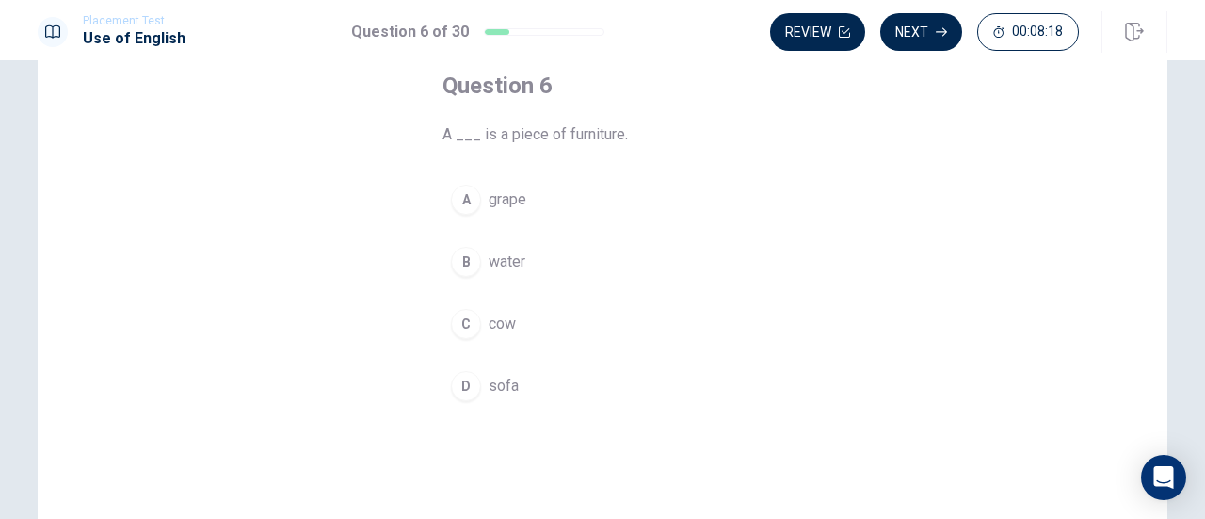
scroll to position [105, 0]
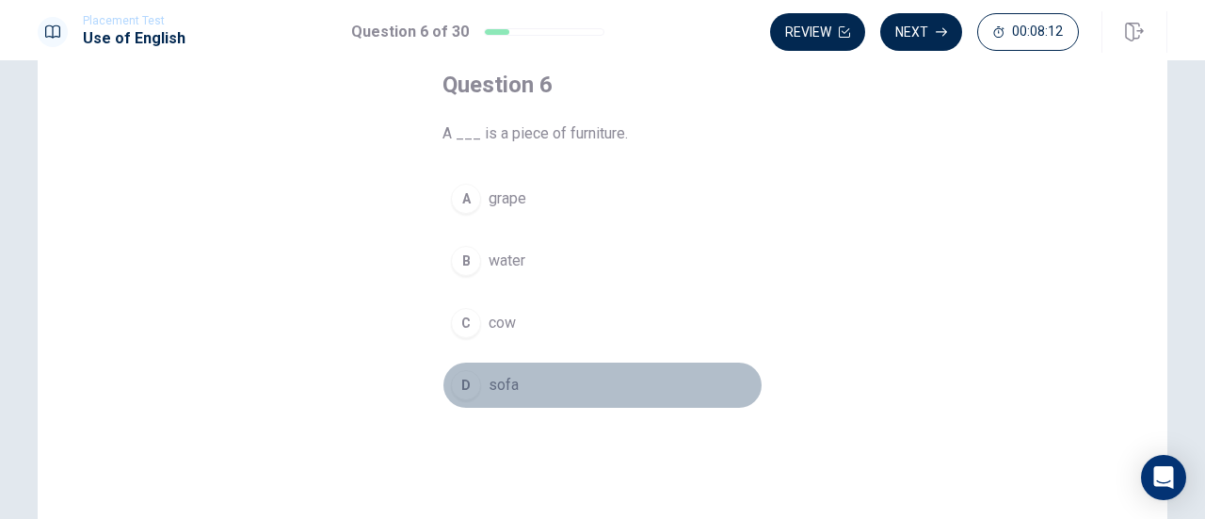
click at [465, 378] on div "D" at bounding box center [466, 385] width 30 height 30
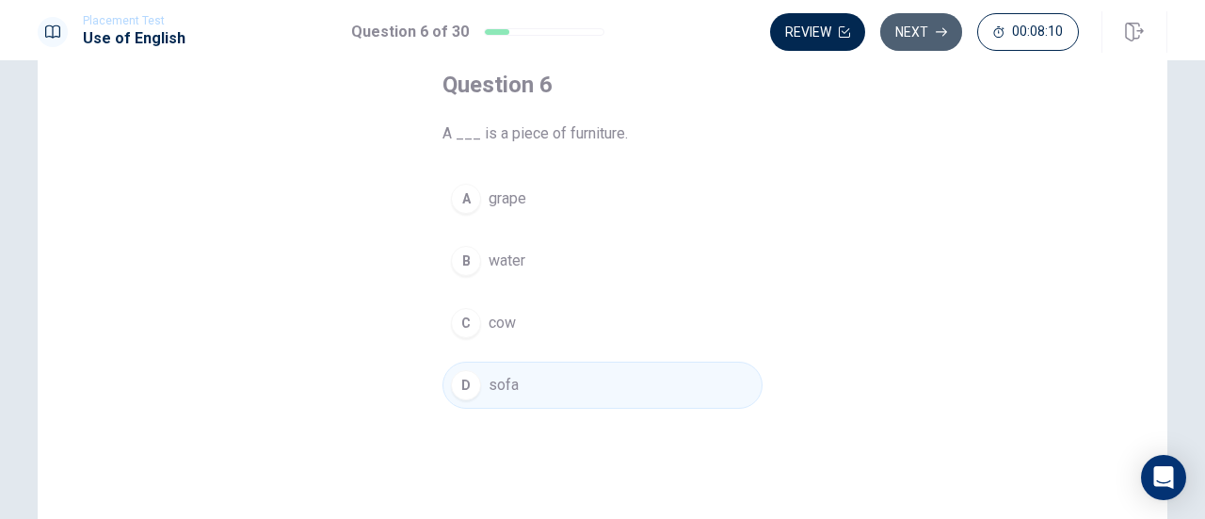
click at [903, 40] on button "Next" at bounding box center [921, 32] width 82 height 38
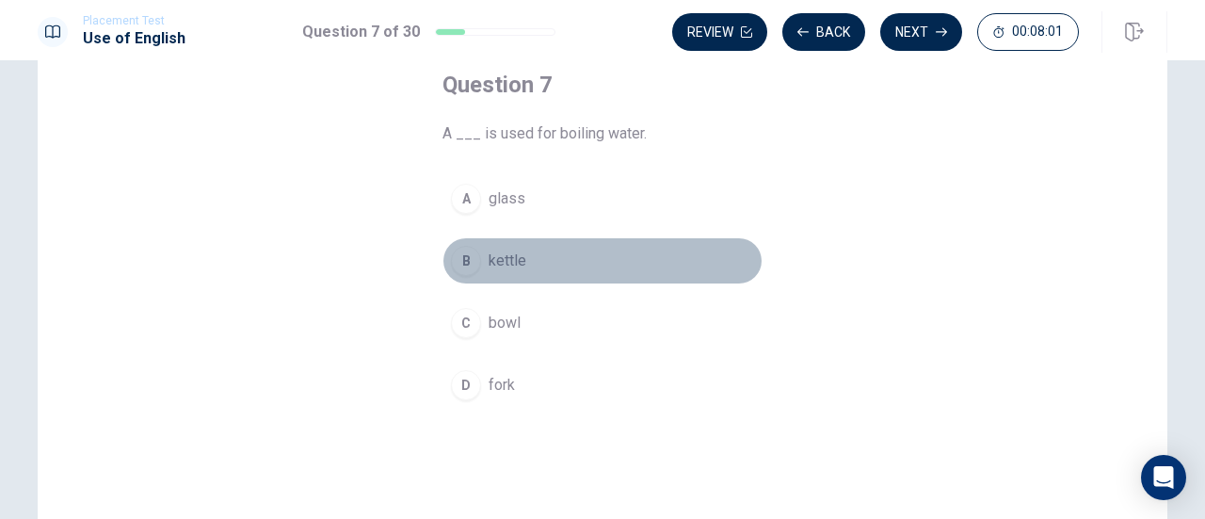
click at [457, 263] on div "B" at bounding box center [466, 261] width 30 height 30
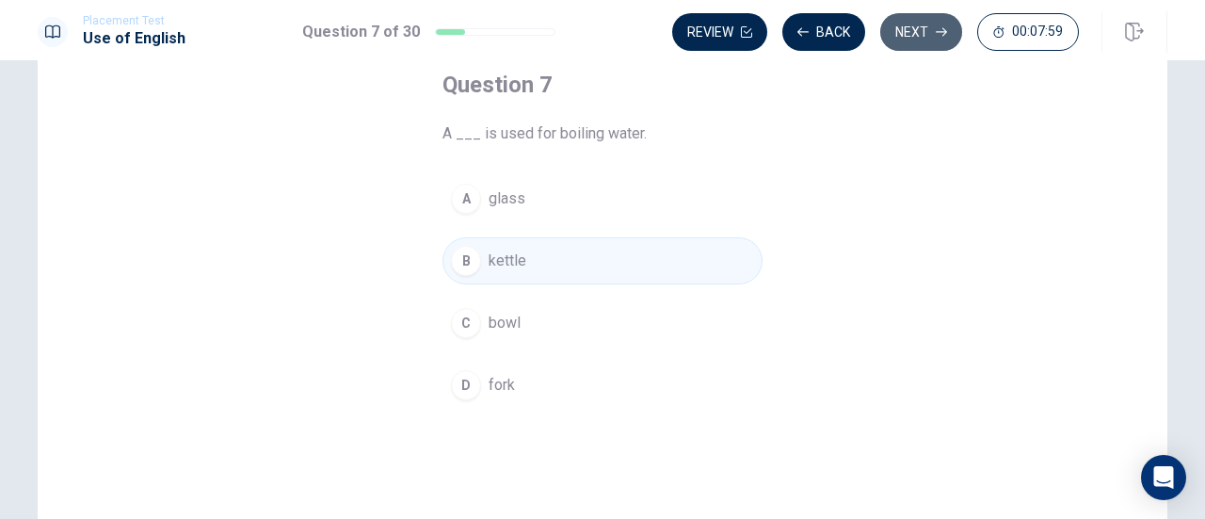
click at [916, 28] on button "Next" at bounding box center [921, 32] width 82 height 38
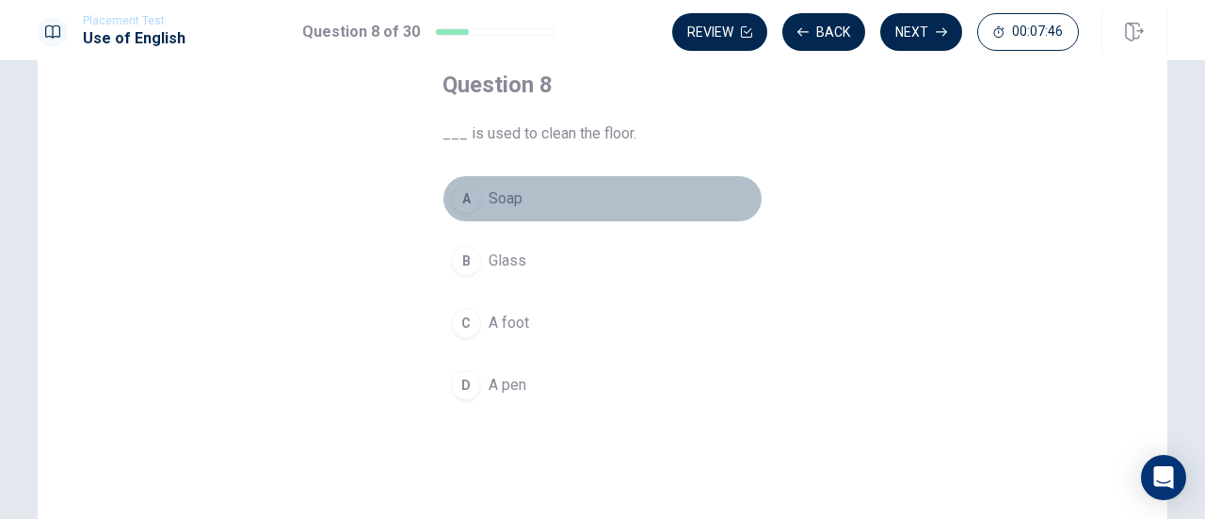
click at [456, 207] on div "A" at bounding box center [466, 199] width 30 height 30
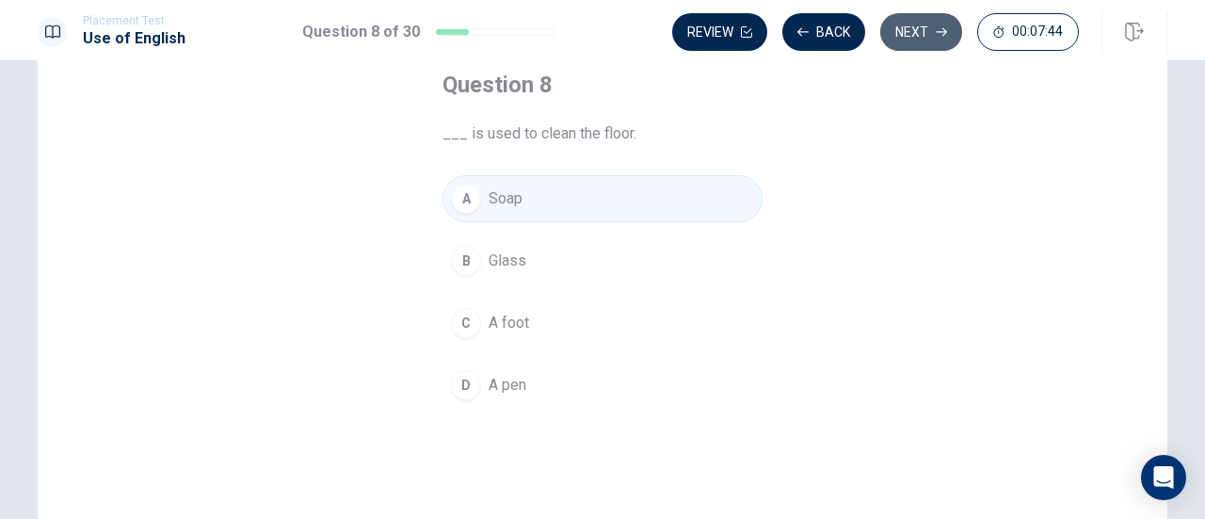
click at [917, 33] on button "Next" at bounding box center [921, 32] width 82 height 38
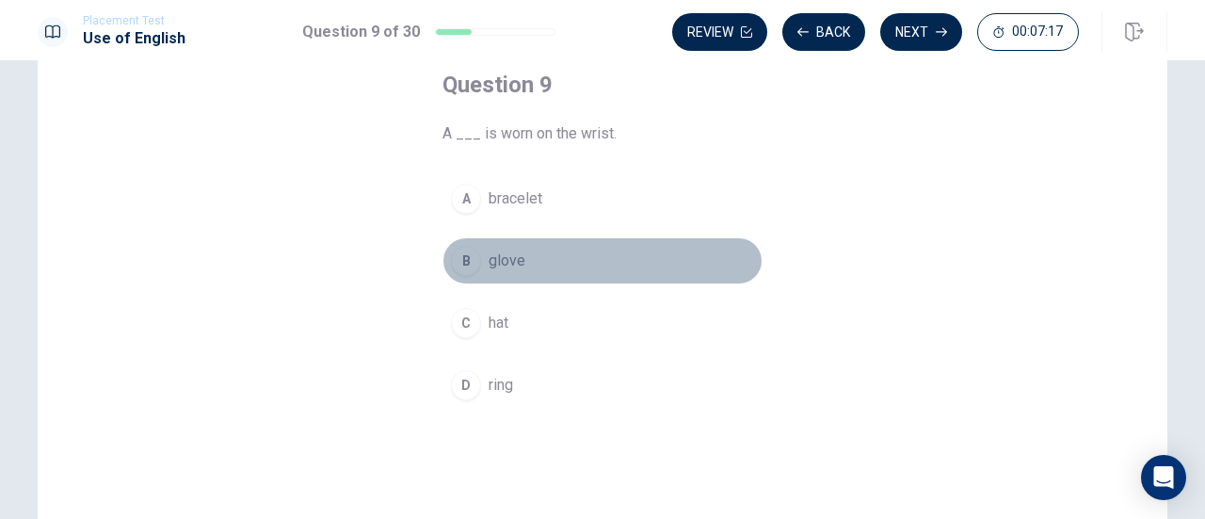
click at [454, 259] on div "B" at bounding box center [466, 261] width 30 height 30
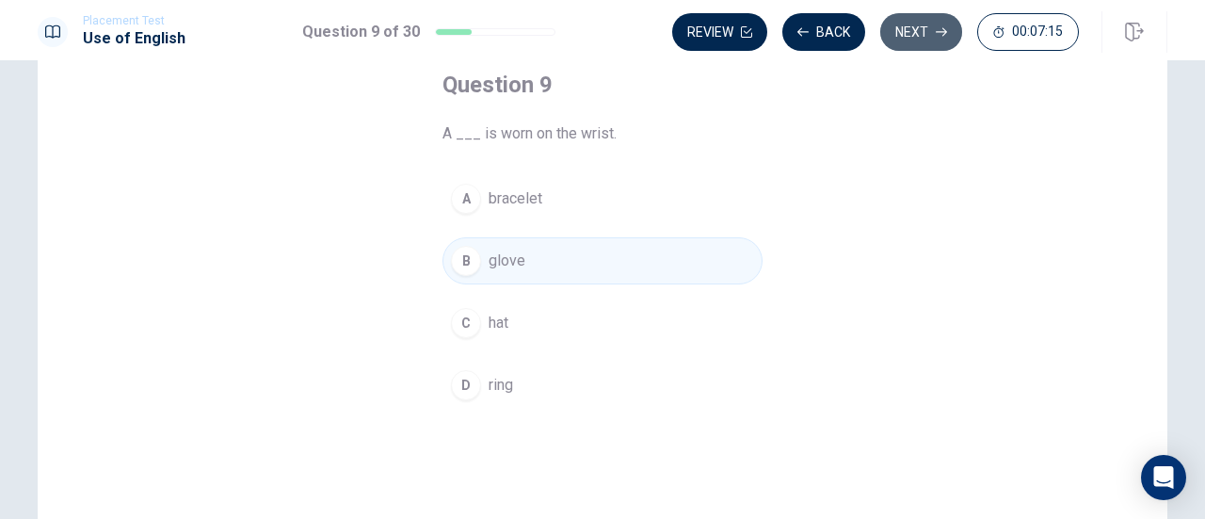
click at [938, 33] on icon "button" at bounding box center [941, 31] width 11 height 11
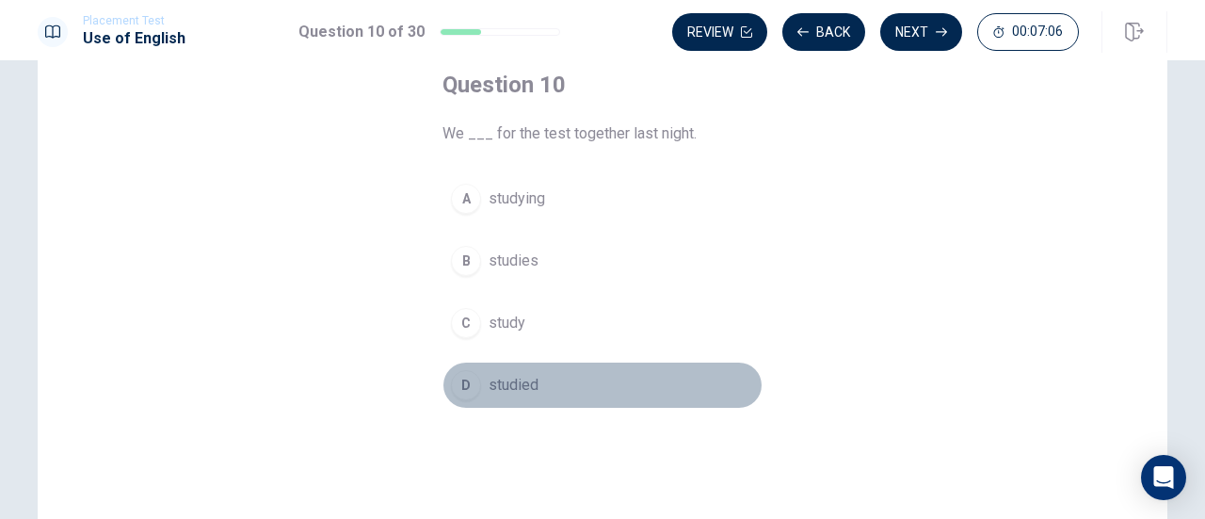
click at [468, 377] on div "D" at bounding box center [466, 385] width 30 height 30
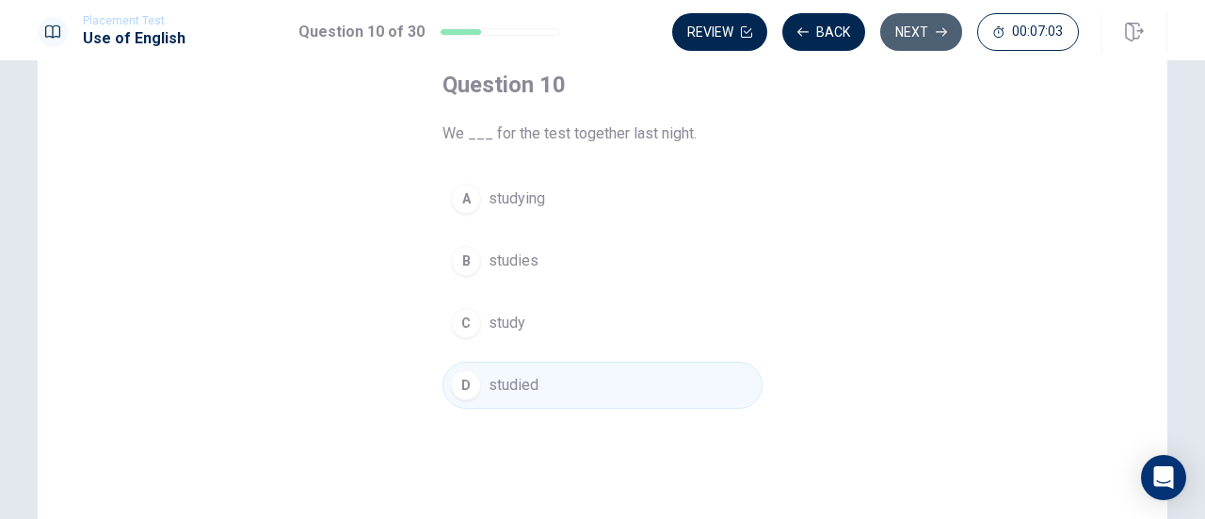
click at [899, 40] on button "Next" at bounding box center [921, 32] width 82 height 38
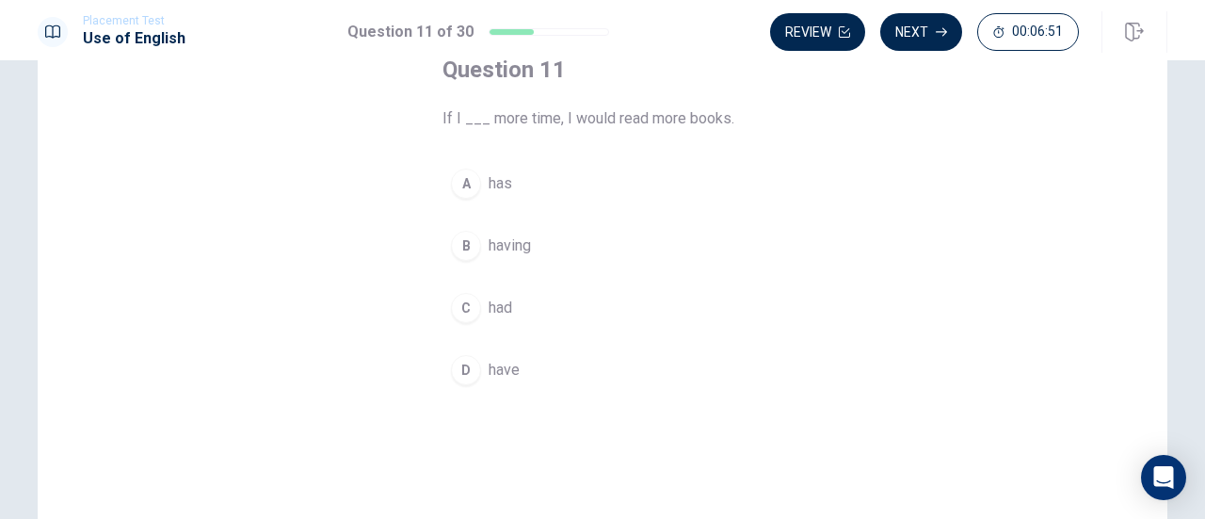
scroll to position [121, 0]
click at [471, 302] on div "C" at bounding box center [466, 307] width 30 height 30
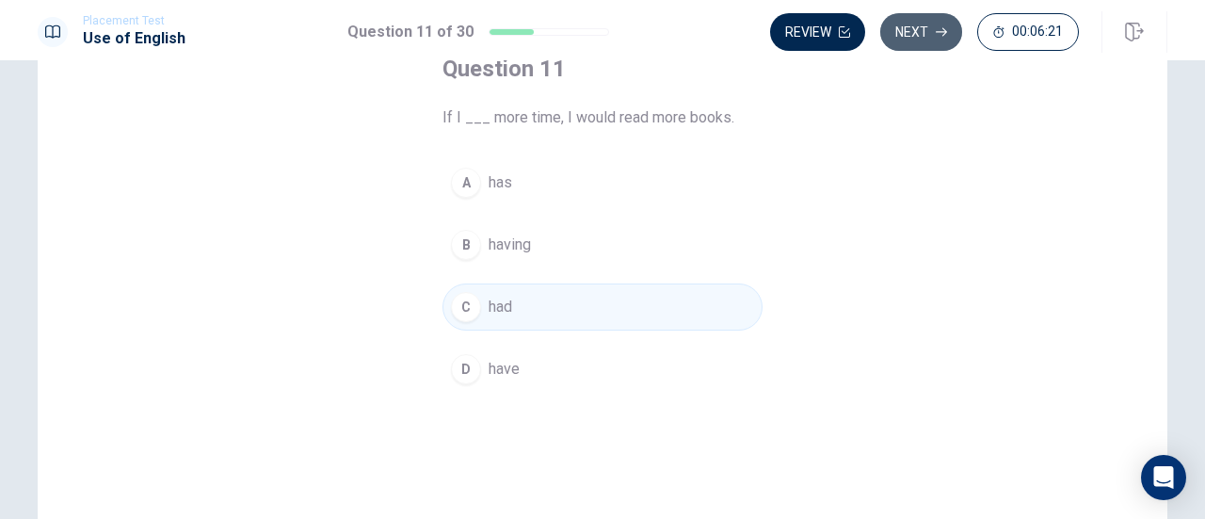
click at [917, 36] on button "Next" at bounding box center [921, 32] width 82 height 38
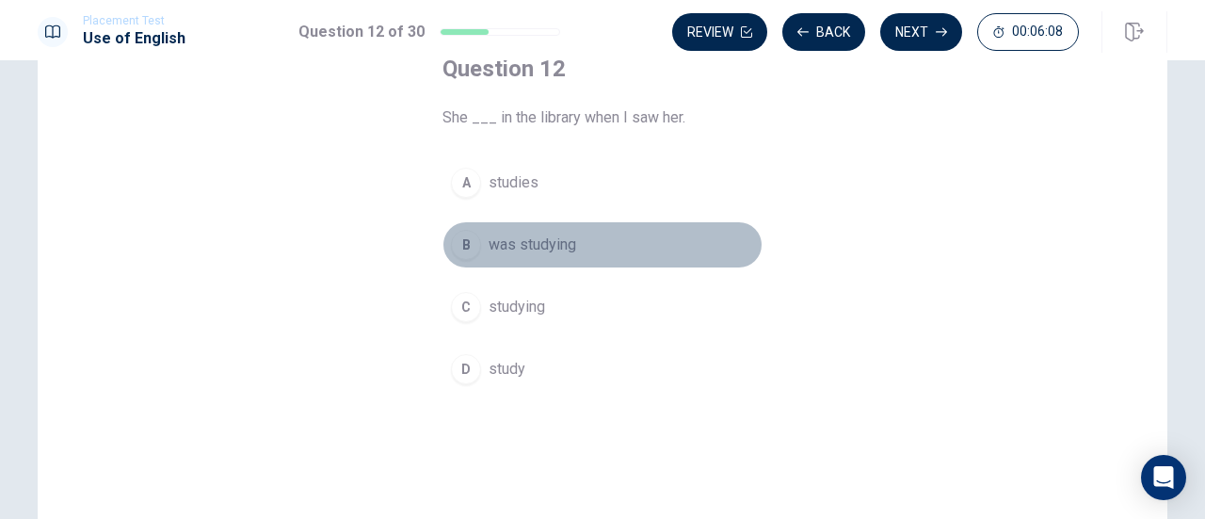
click at [460, 234] on div "B" at bounding box center [466, 245] width 30 height 30
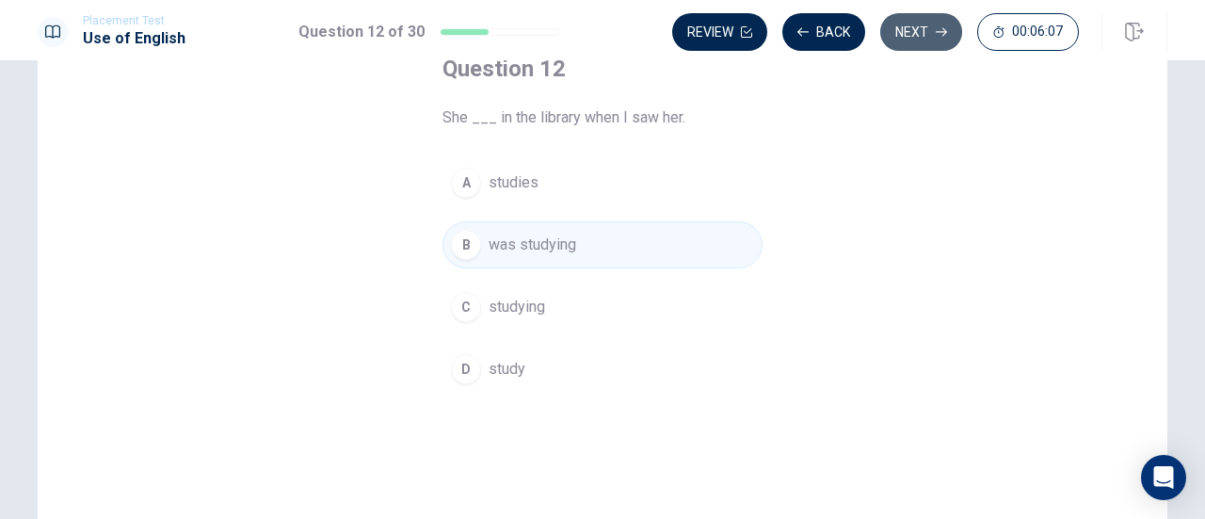
click at [921, 38] on button "Next" at bounding box center [921, 32] width 82 height 38
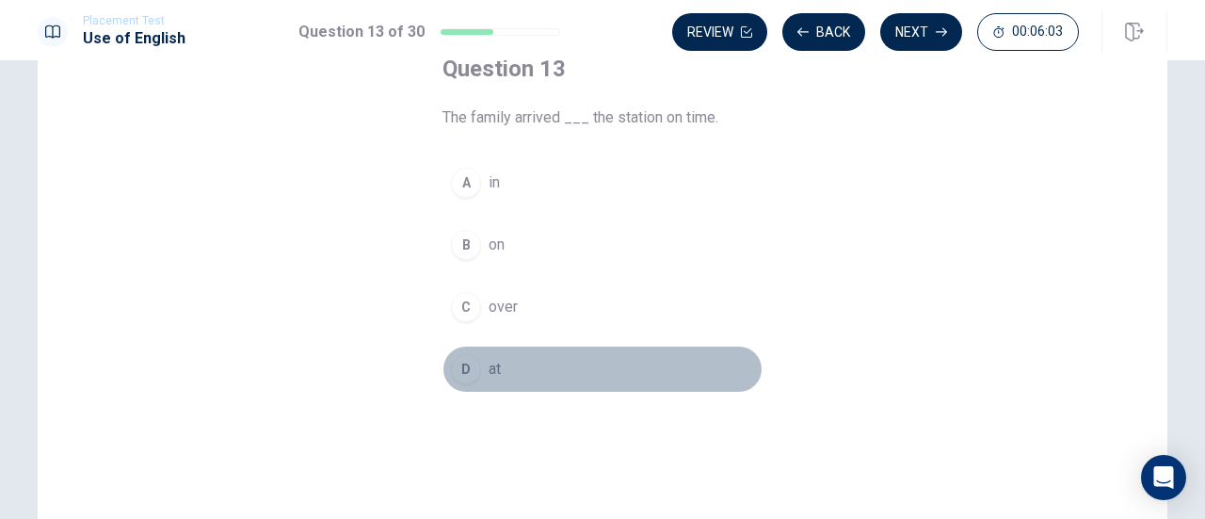
click at [460, 355] on div "D" at bounding box center [466, 369] width 30 height 30
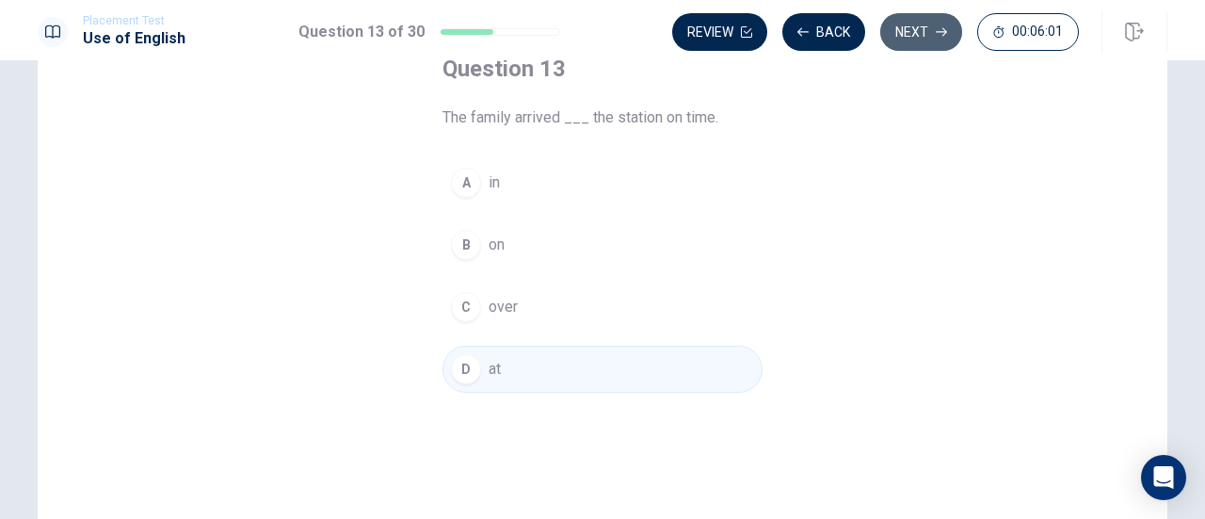
click at [928, 23] on button "Next" at bounding box center [921, 32] width 82 height 38
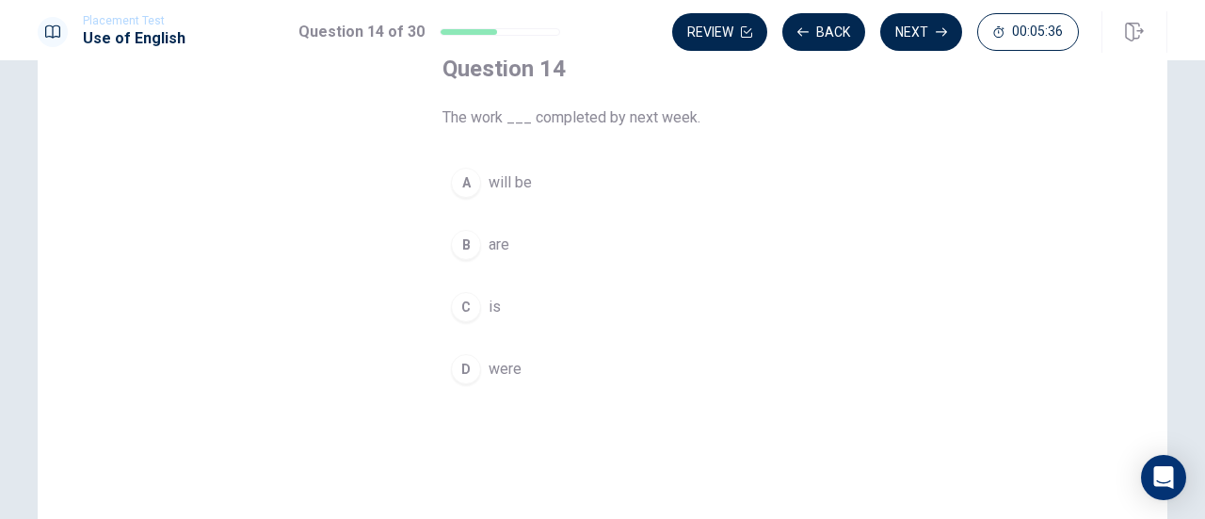
click at [469, 184] on div "A" at bounding box center [466, 183] width 30 height 30
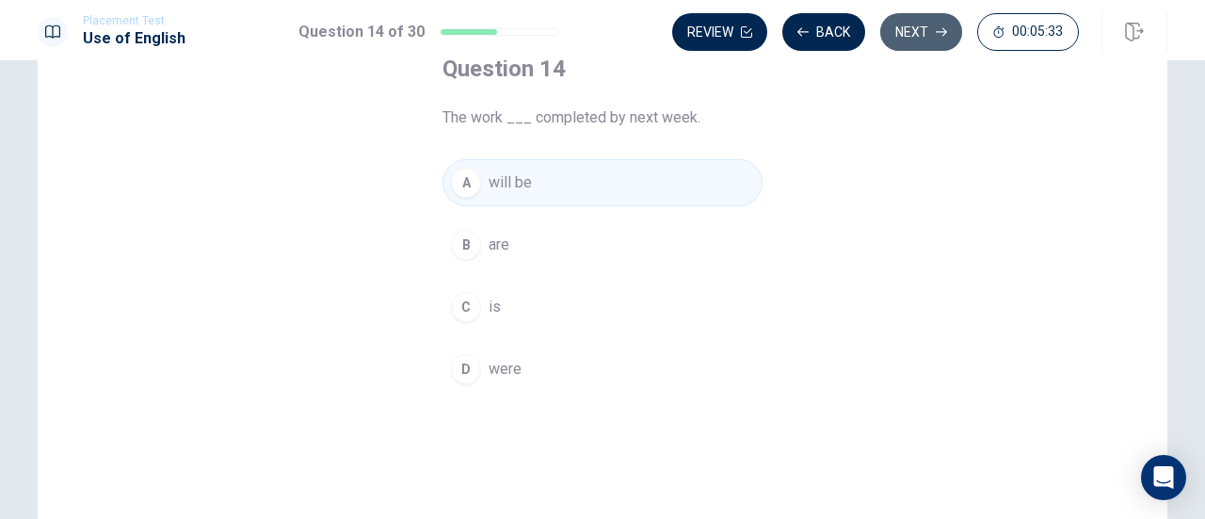
click at [947, 40] on button "Next" at bounding box center [921, 32] width 82 height 38
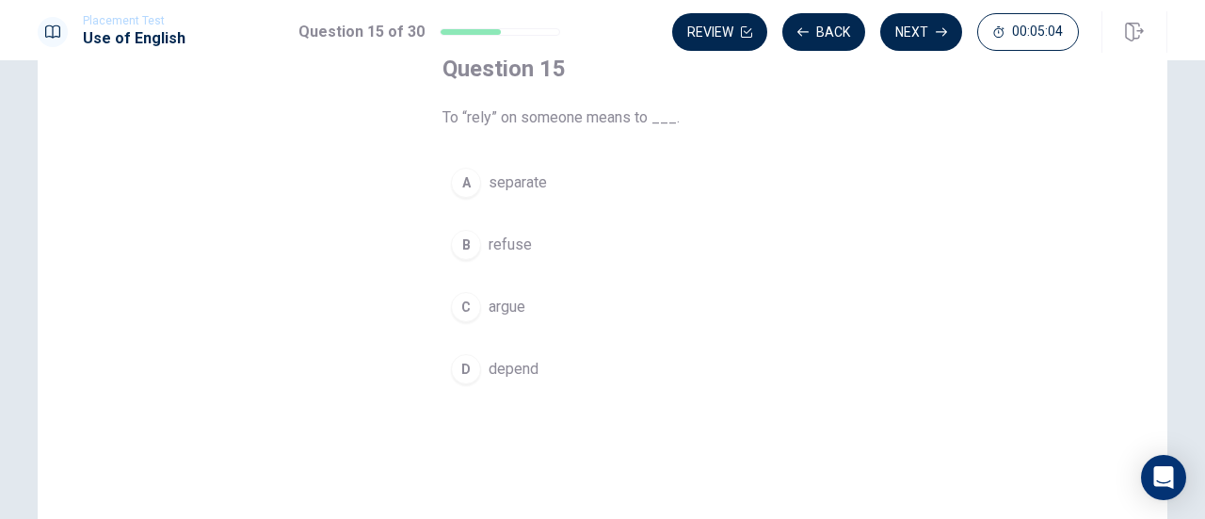
click at [458, 298] on div "C" at bounding box center [466, 307] width 30 height 30
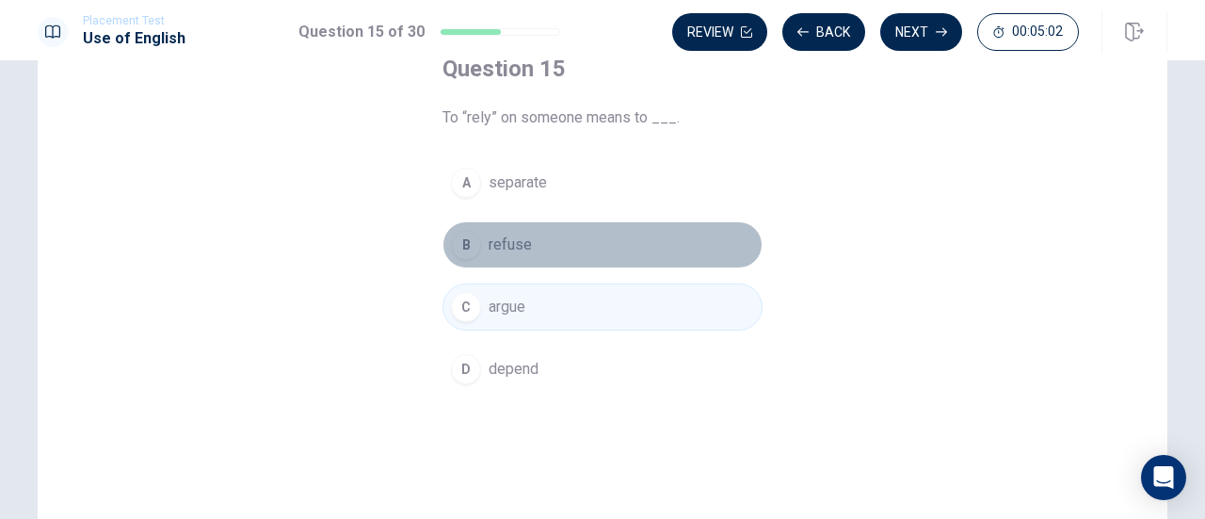
click at [492, 245] on span "refuse" at bounding box center [510, 245] width 43 height 23
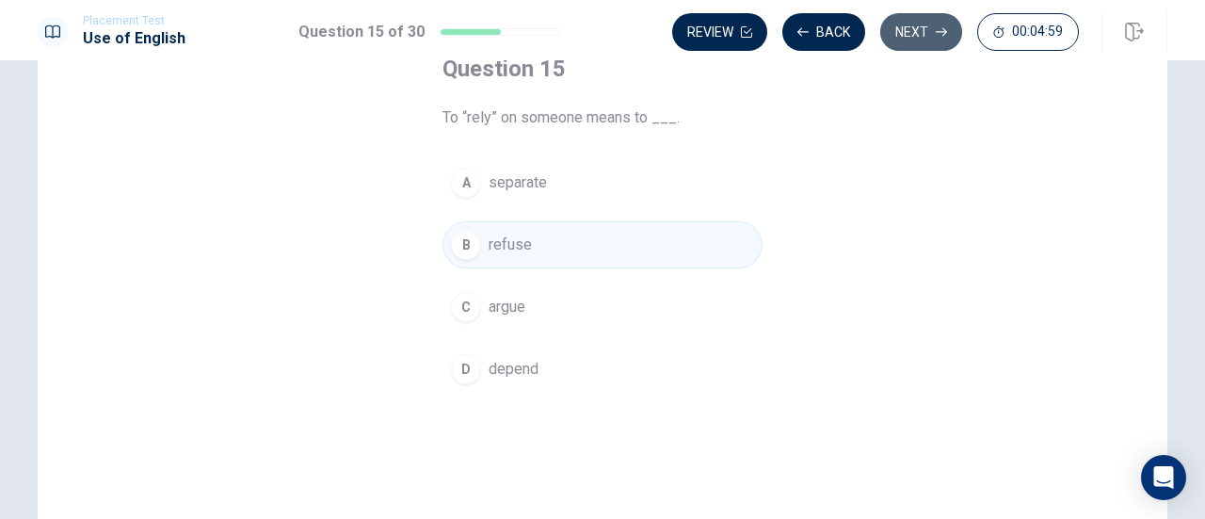
click at [933, 42] on button "Next" at bounding box center [921, 32] width 82 height 38
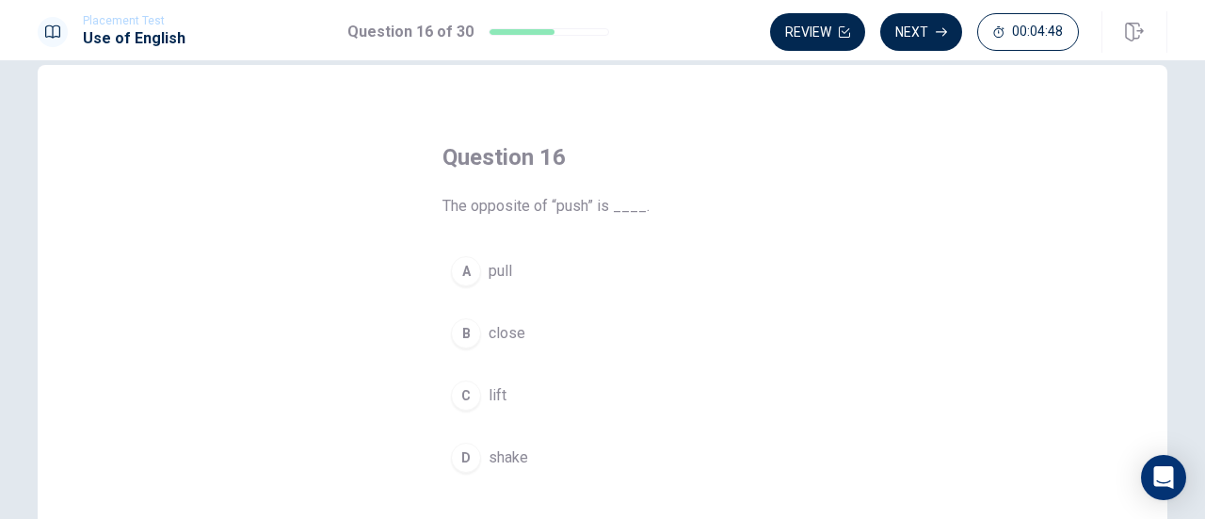
scroll to position [0, 0]
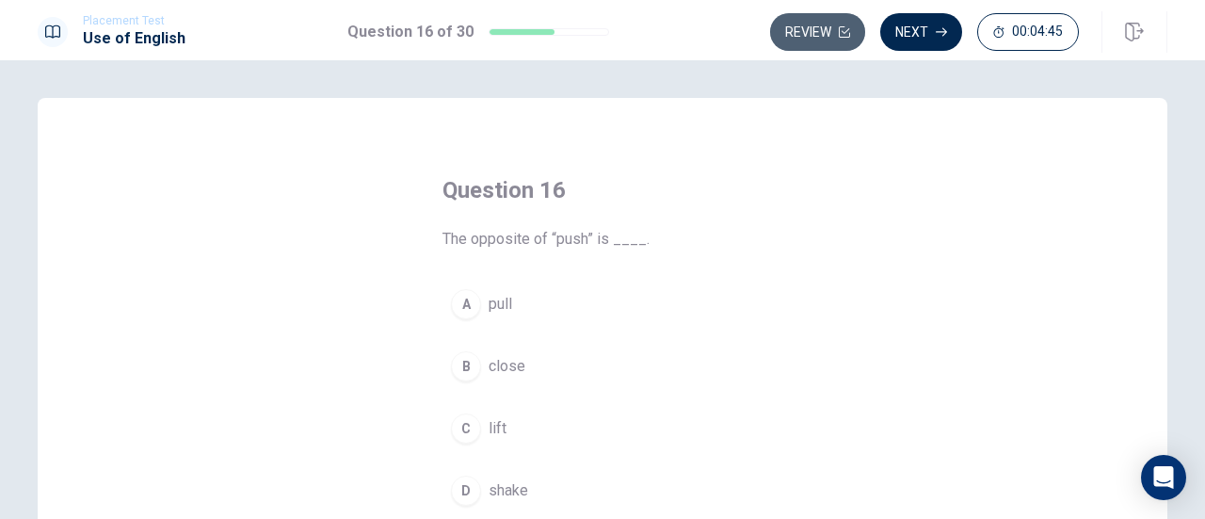
click at [804, 26] on button "Review" at bounding box center [817, 32] width 95 height 38
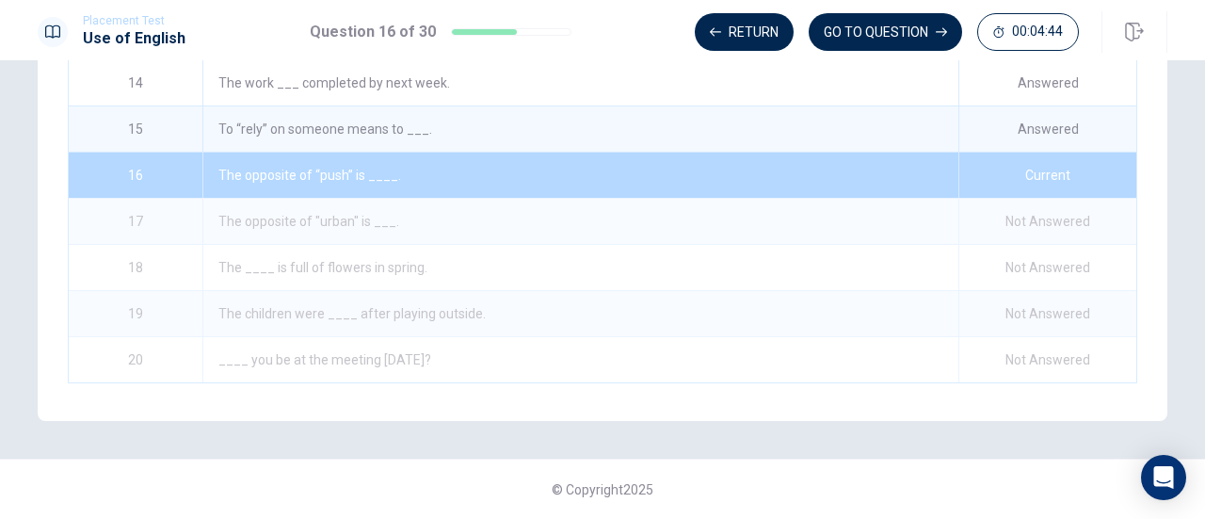
scroll to position [503, 0]
click at [533, 118] on div "To “rely” on someone means to ___." at bounding box center [580, 128] width 756 height 45
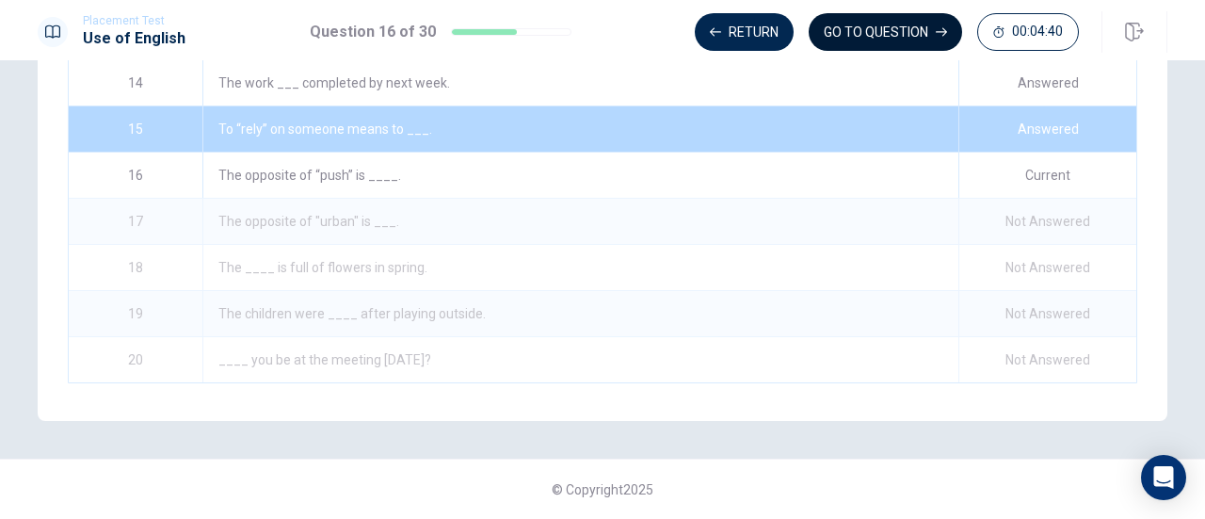
click at [864, 31] on button "GO TO QUESTION" at bounding box center [885, 32] width 153 height 38
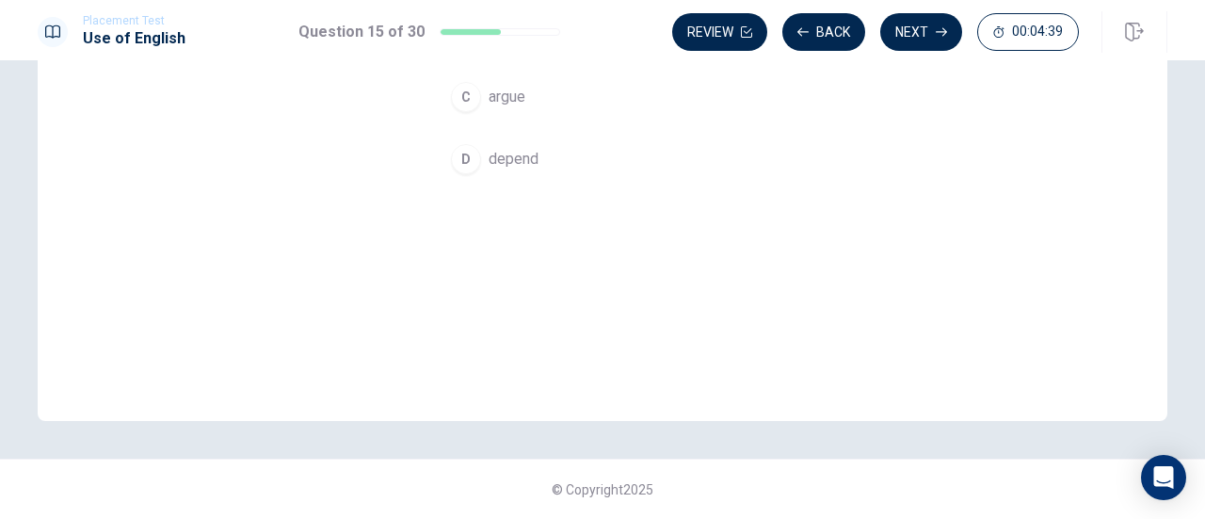
scroll to position [0, 0]
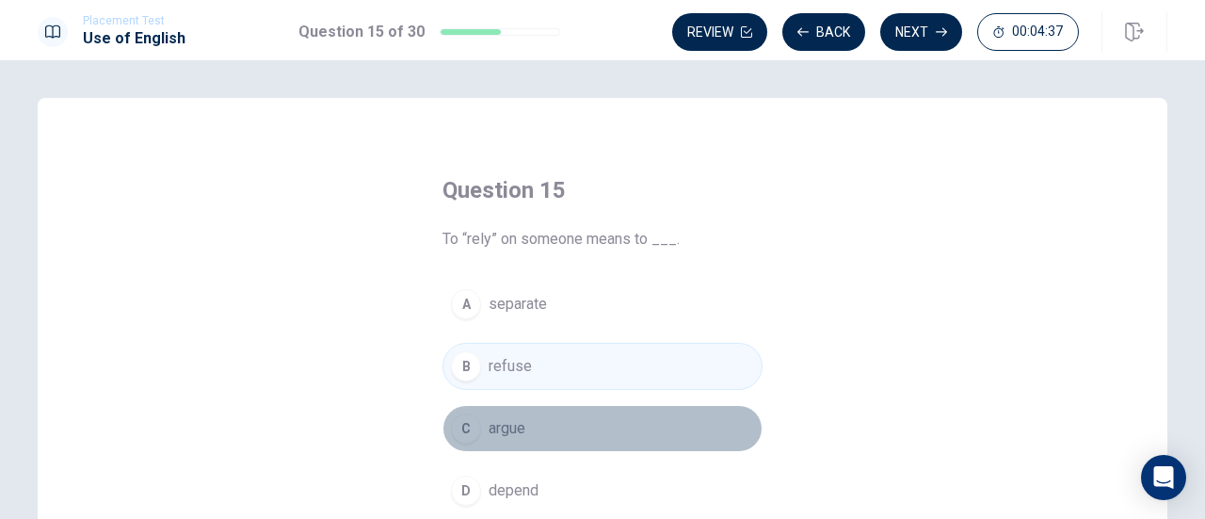
click at [459, 427] on div "C" at bounding box center [466, 428] width 30 height 30
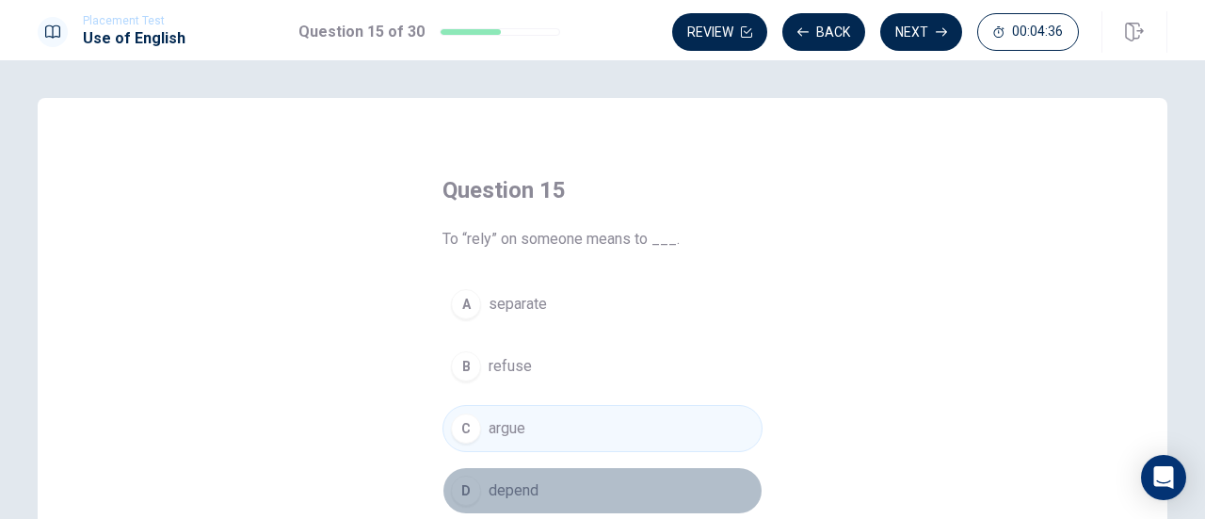
click at [469, 483] on div "D" at bounding box center [466, 490] width 30 height 30
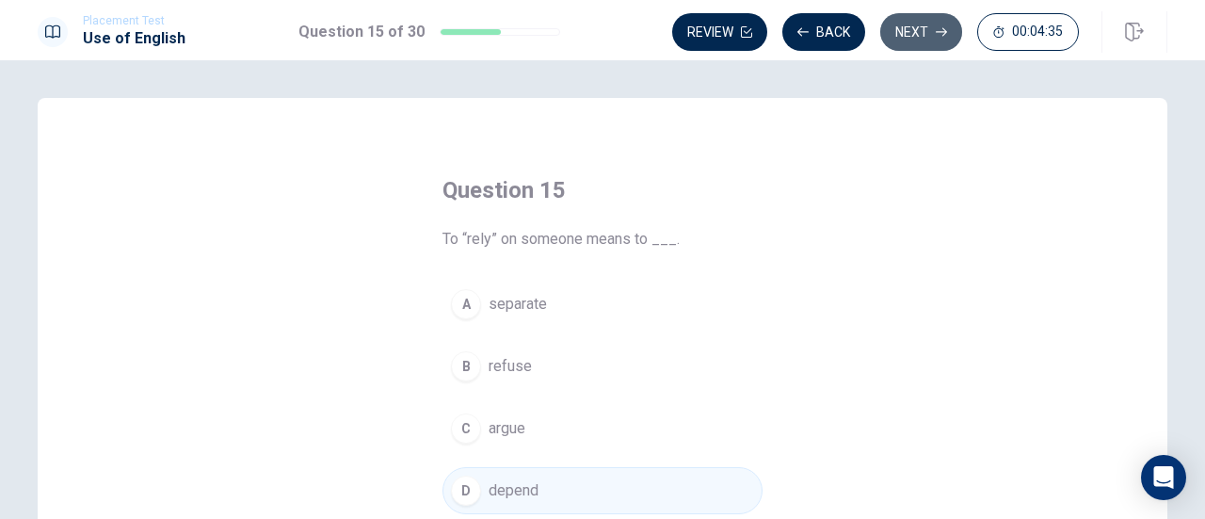
click at [915, 32] on button "Next" at bounding box center [921, 32] width 82 height 38
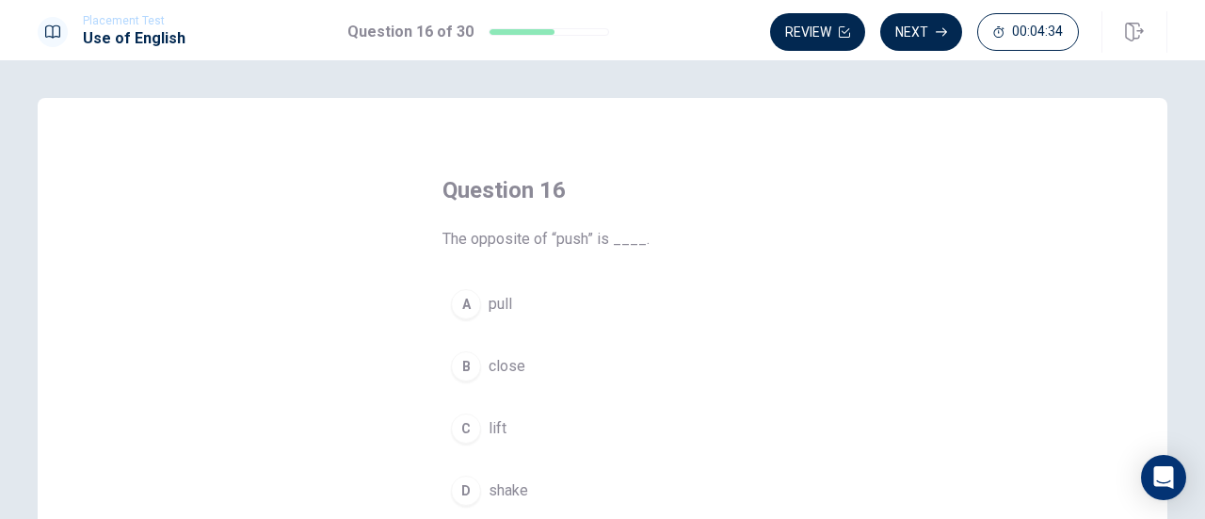
scroll to position [151, 0]
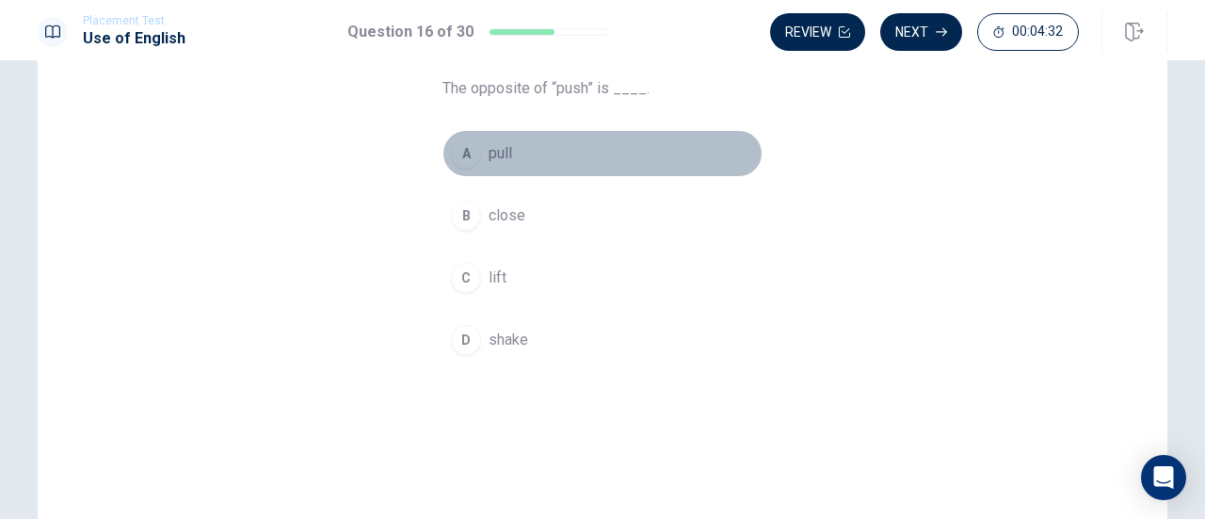
click at [456, 158] on div "A" at bounding box center [466, 153] width 30 height 30
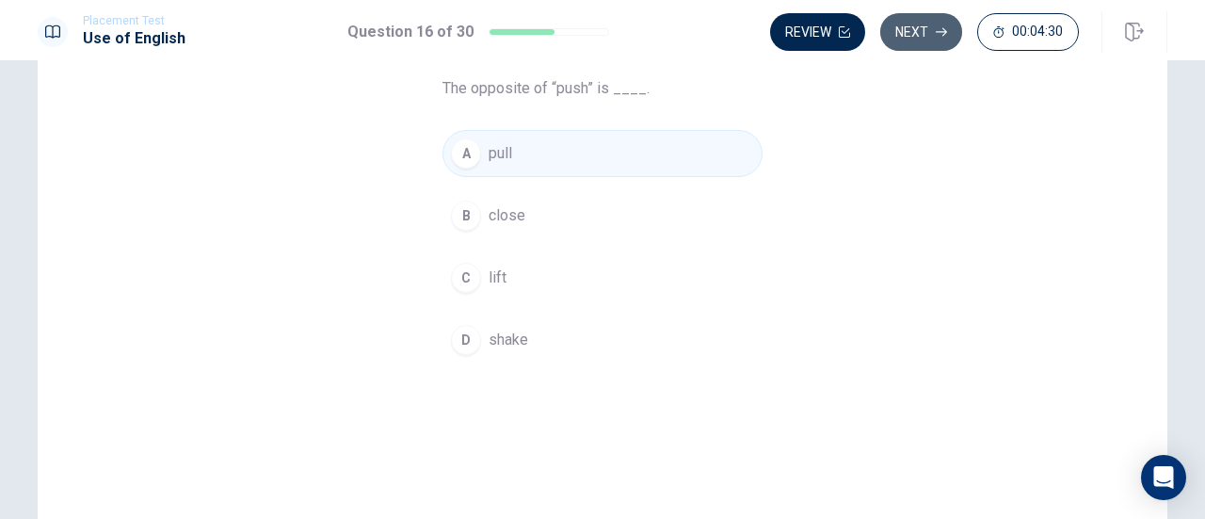
click at [938, 47] on button "Next" at bounding box center [921, 32] width 82 height 38
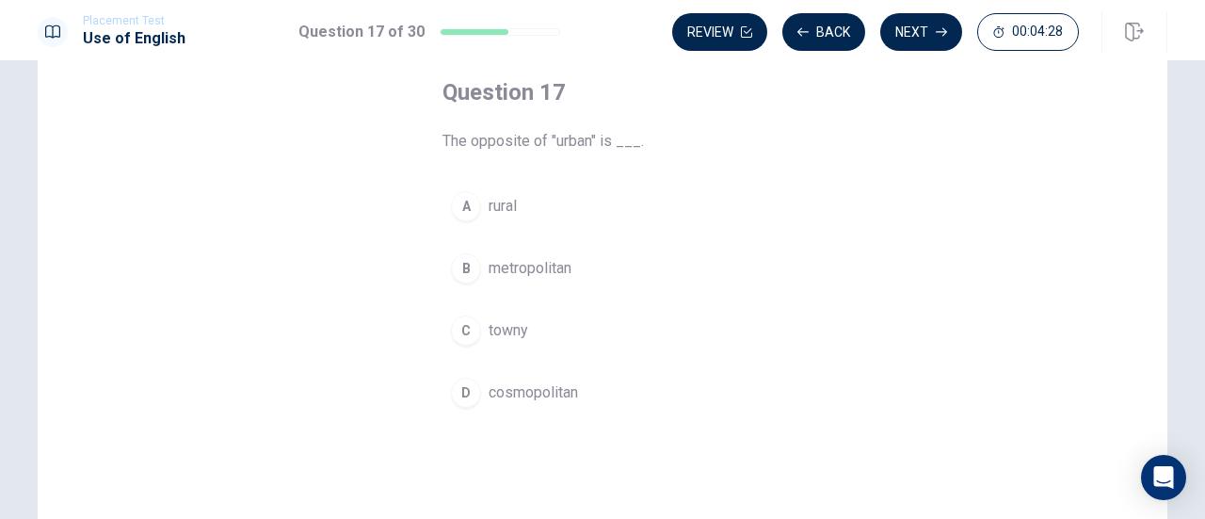
scroll to position [99, 0]
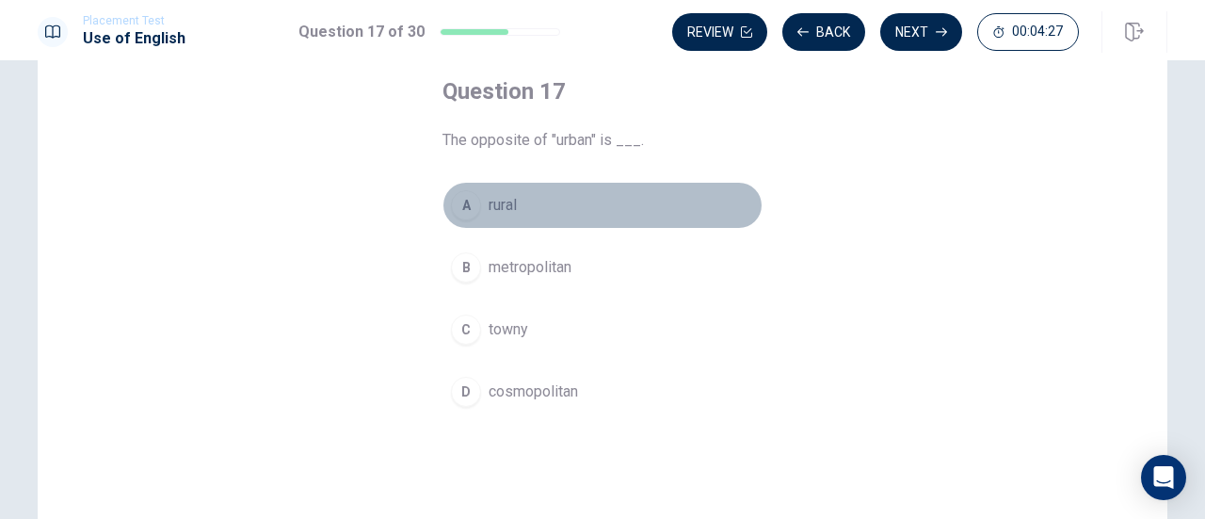
click at [467, 206] on div "A" at bounding box center [466, 205] width 30 height 30
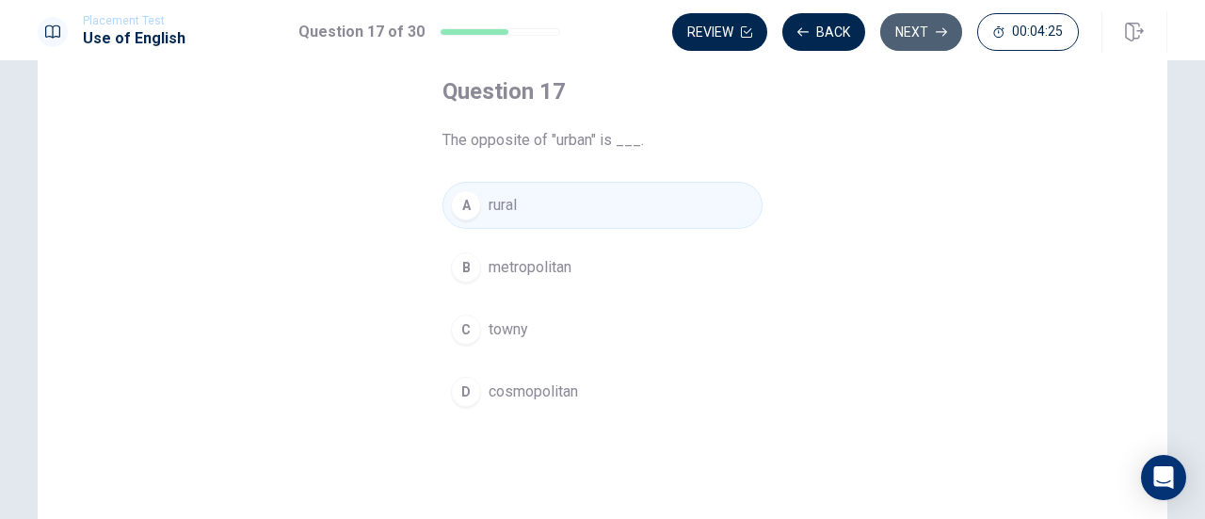
click at [900, 47] on button "Next" at bounding box center [921, 32] width 82 height 38
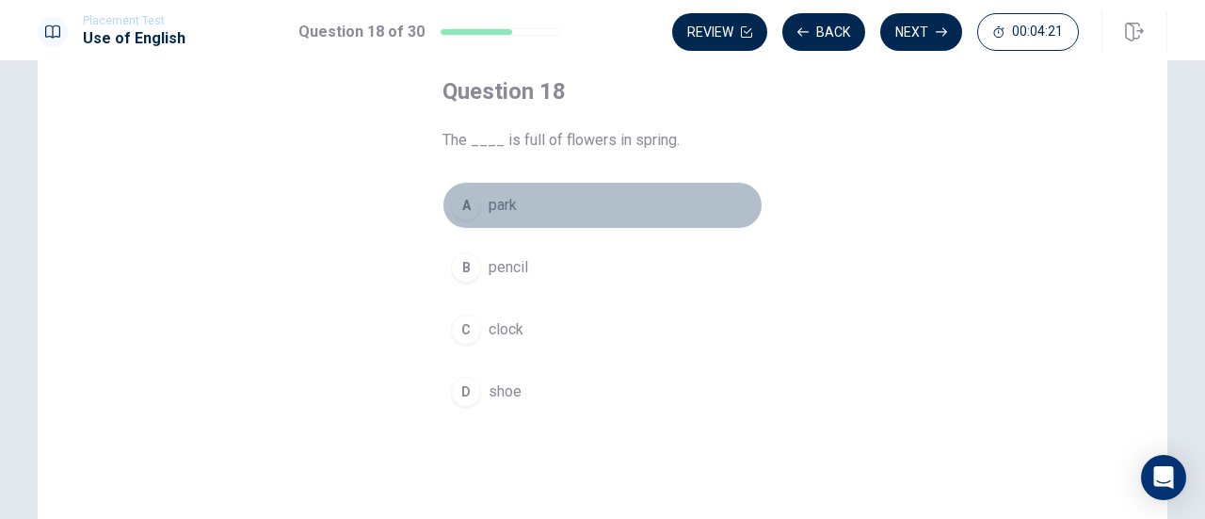
click at [470, 207] on div "A" at bounding box center [466, 205] width 30 height 30
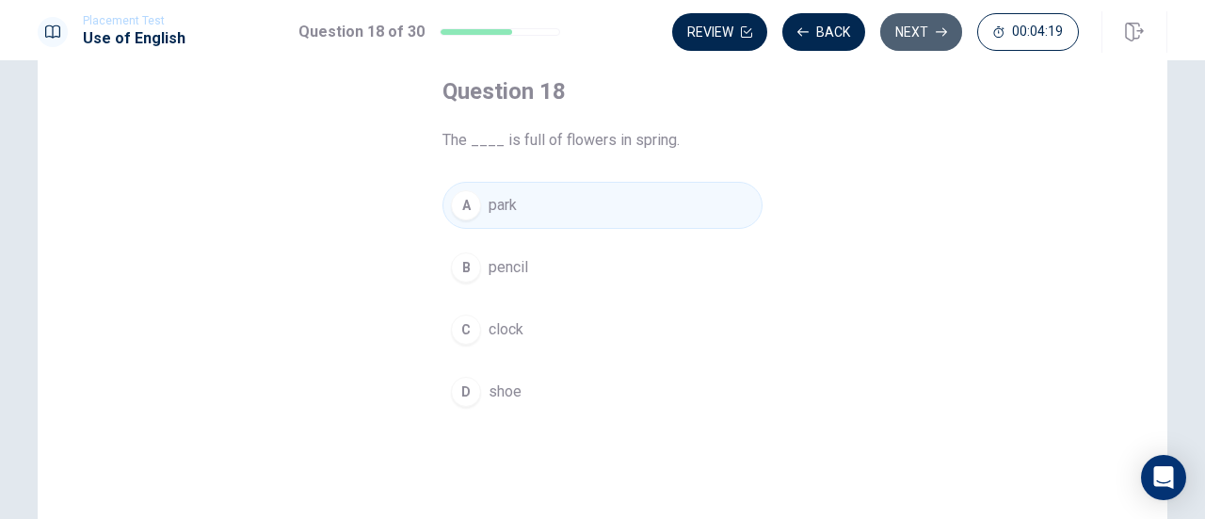
click at [930, 21] on button "Next" at bounding box center [921, 32] width 82 height 38
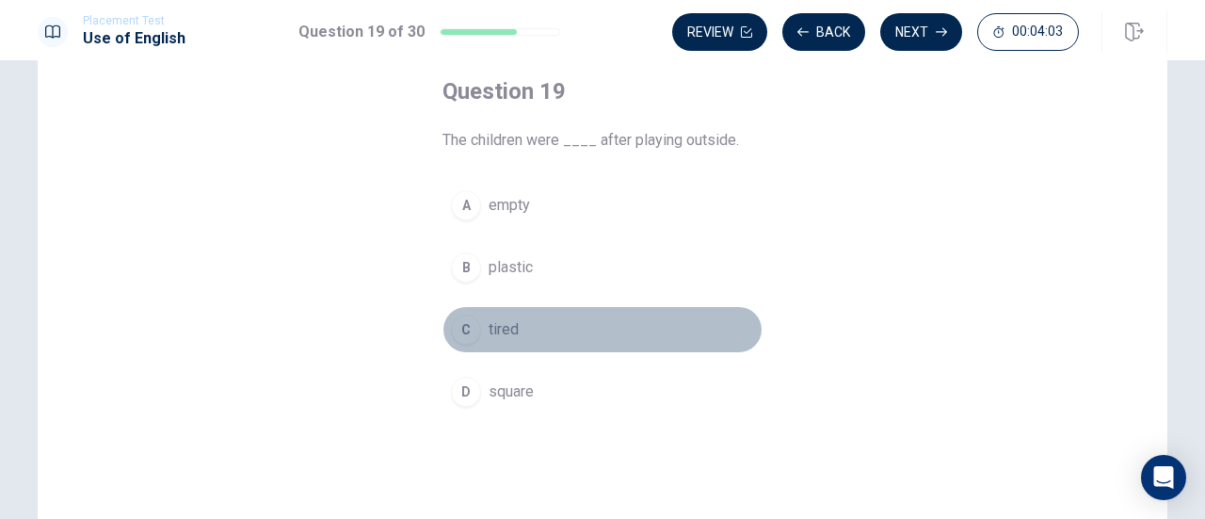
click at [463, 318] on div "C" at bounding box center [466, 329] width 30 height 30
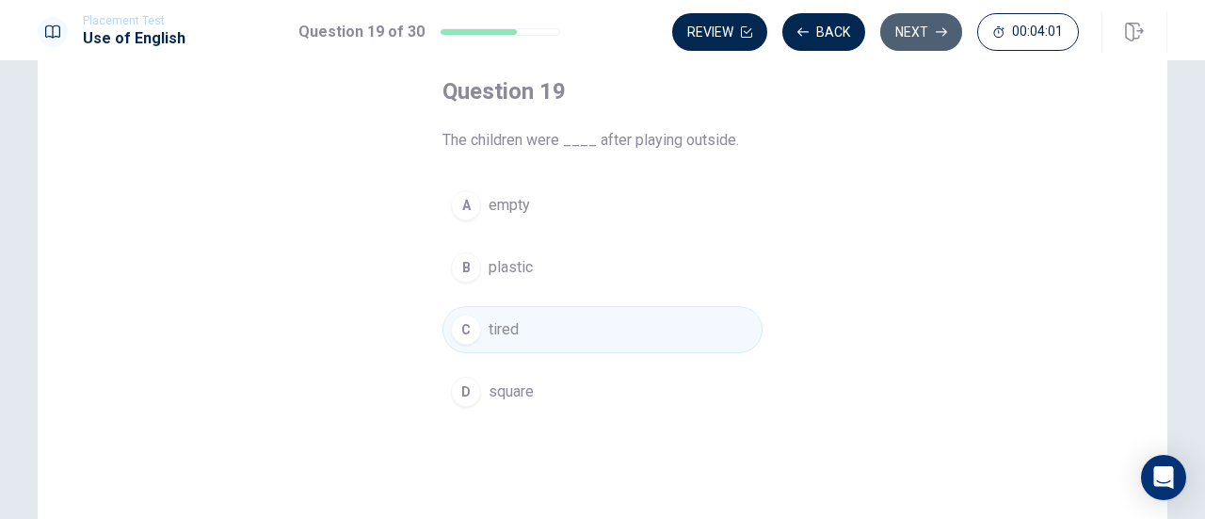
click at [911, 38] on button "Next" at bounding box center [921, 32] width 82 height 38
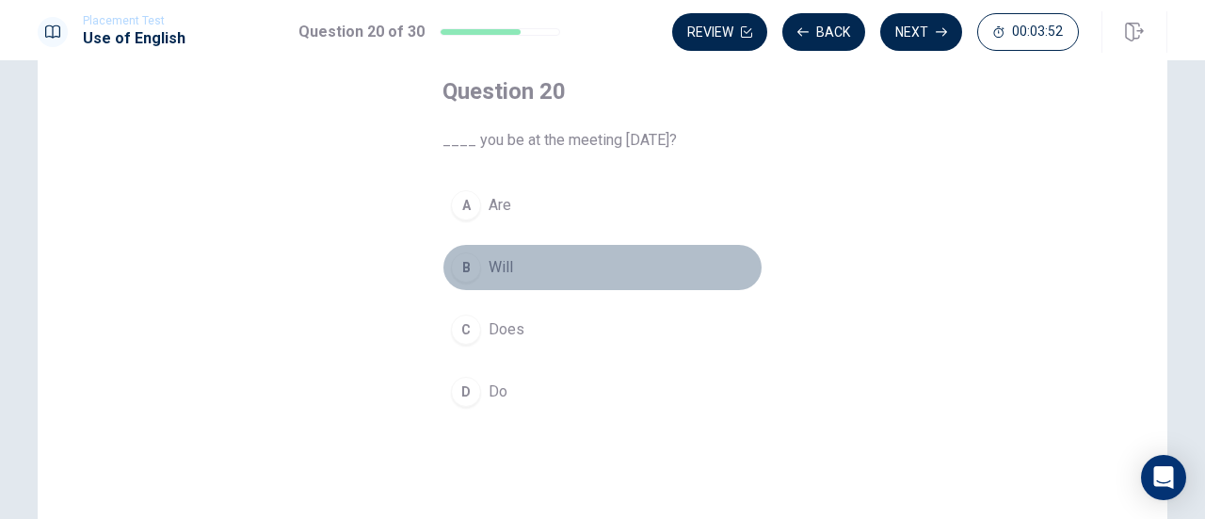
click at [463, 268] on div "B" at bounding box center [466, 267] width 30 height 30
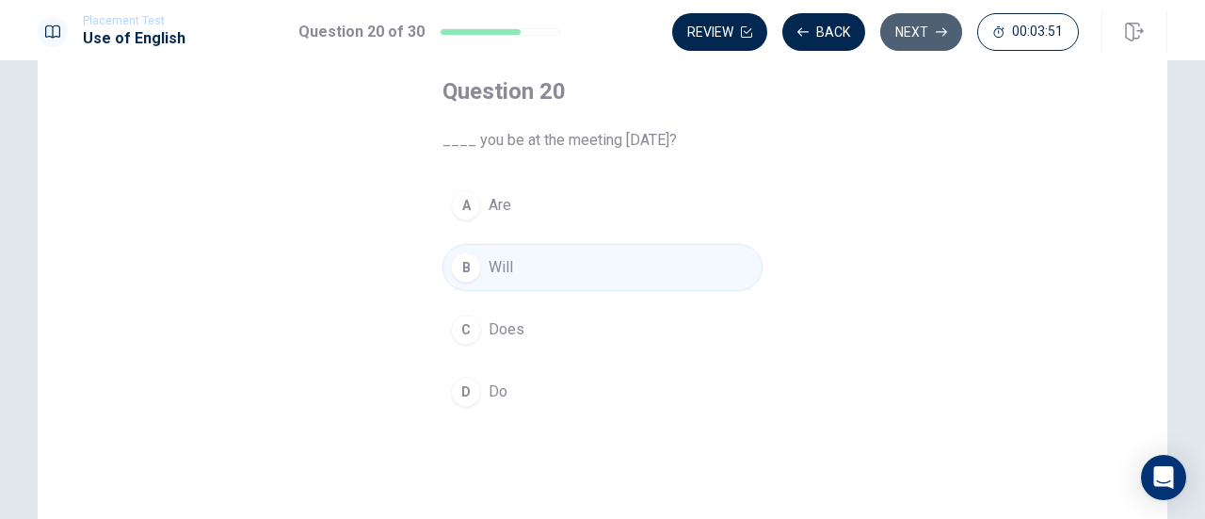
click at [915, 33] on button "Next" at bounding box center [921, 32] width 82 height 38
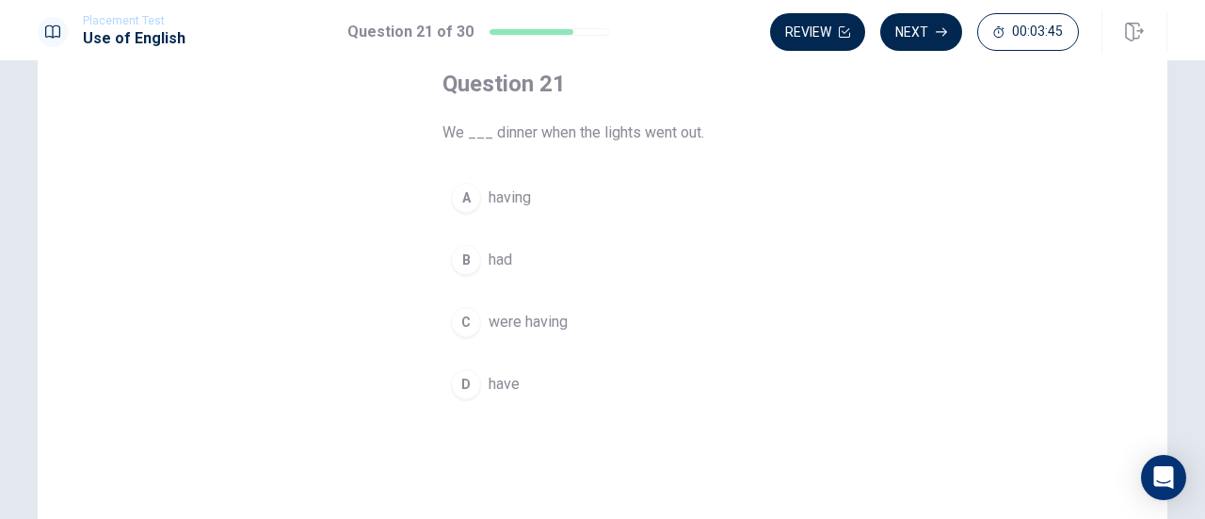
scroll to position [107, 0]
click at [462, 312] on div "C" at bounding box center [466, 321] width 30 height 30
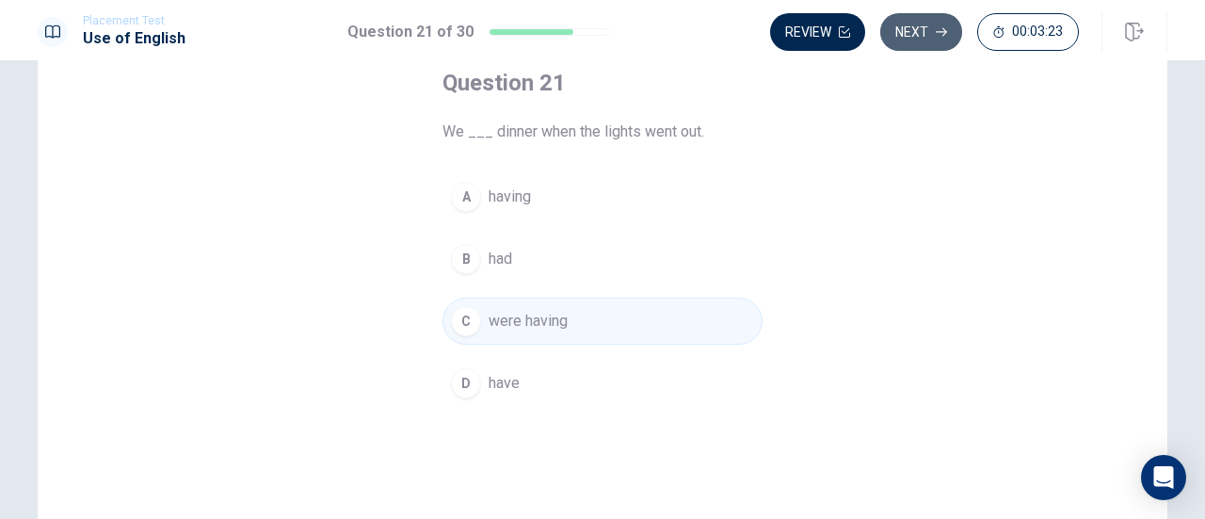
click at [910, 40] on button "Next" at bounding box center [921, 32] width 82 height 38
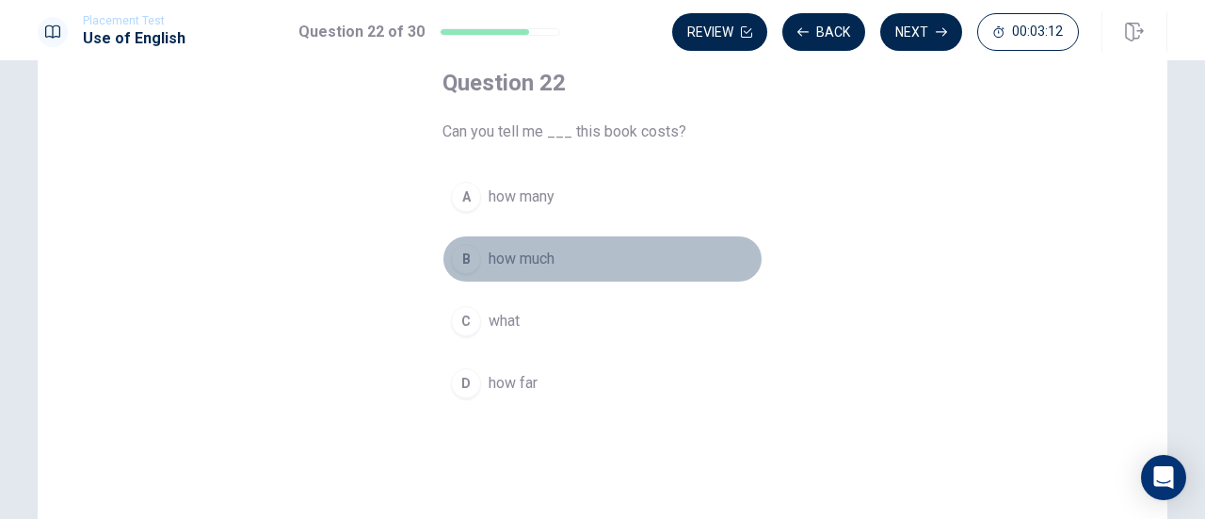
click at [454, 250] on div "B" at bounding box center [466, 259] width 30 height 30
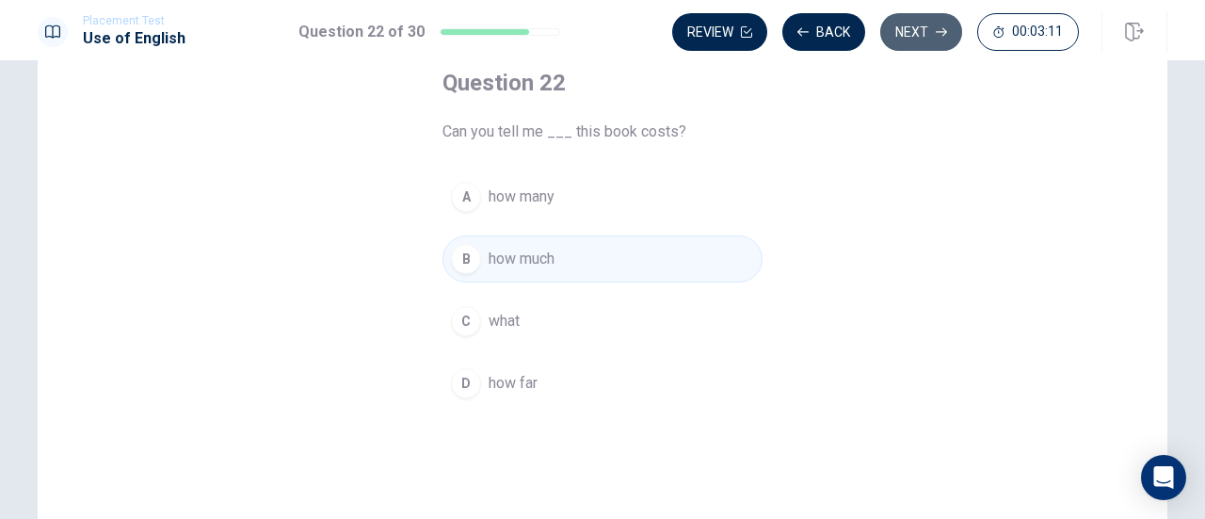
click at [885, 37] on button "Next" at bounding box center [921, 32] width 82 height 38
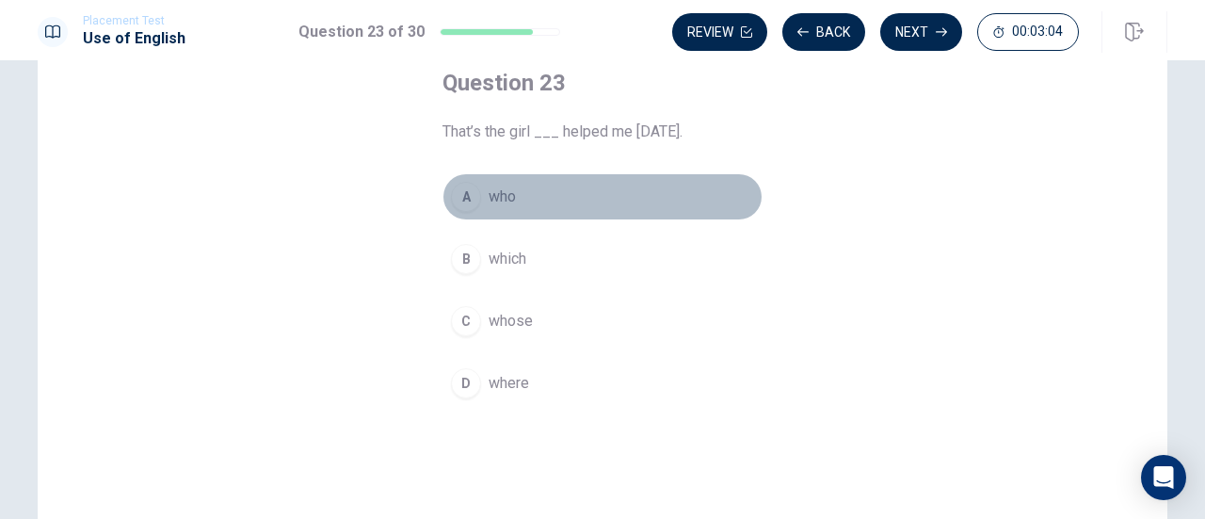
click at [468, 191] on div "A" at bounding box center [466, 197] width 30 height 30
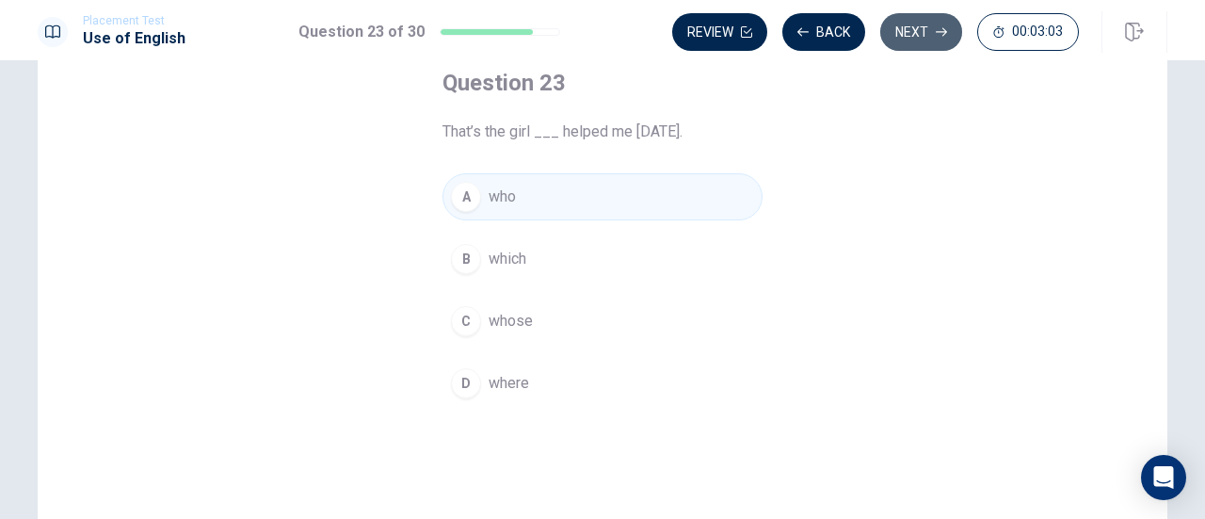
click at [925, 21] on button "Next" at bounding box center [921, 32] width 82 height 38
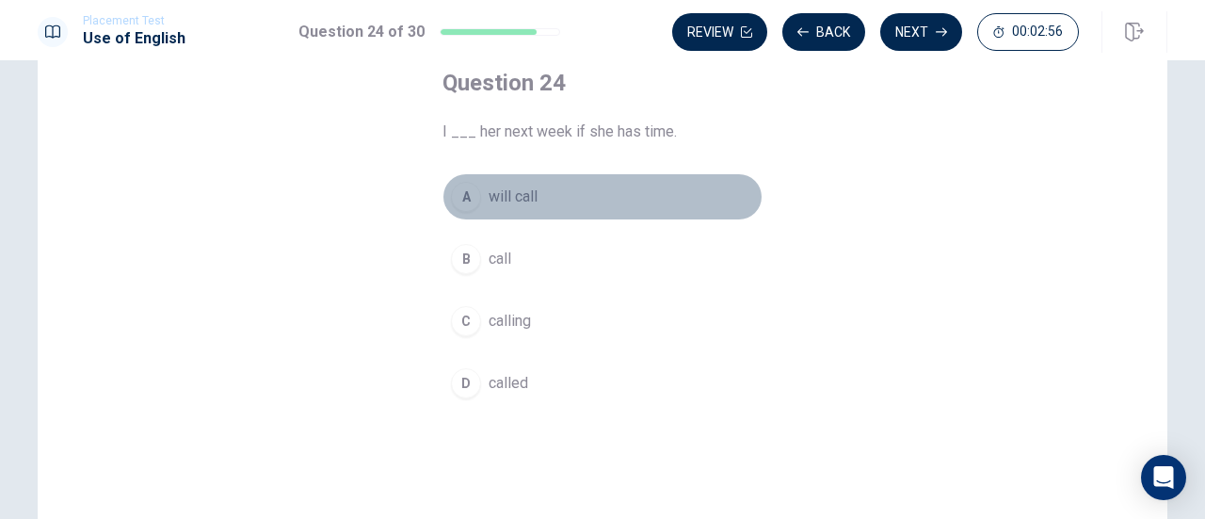
click at [469, 197] on div "A" at bounding box center [466, 197] width 30 height 30
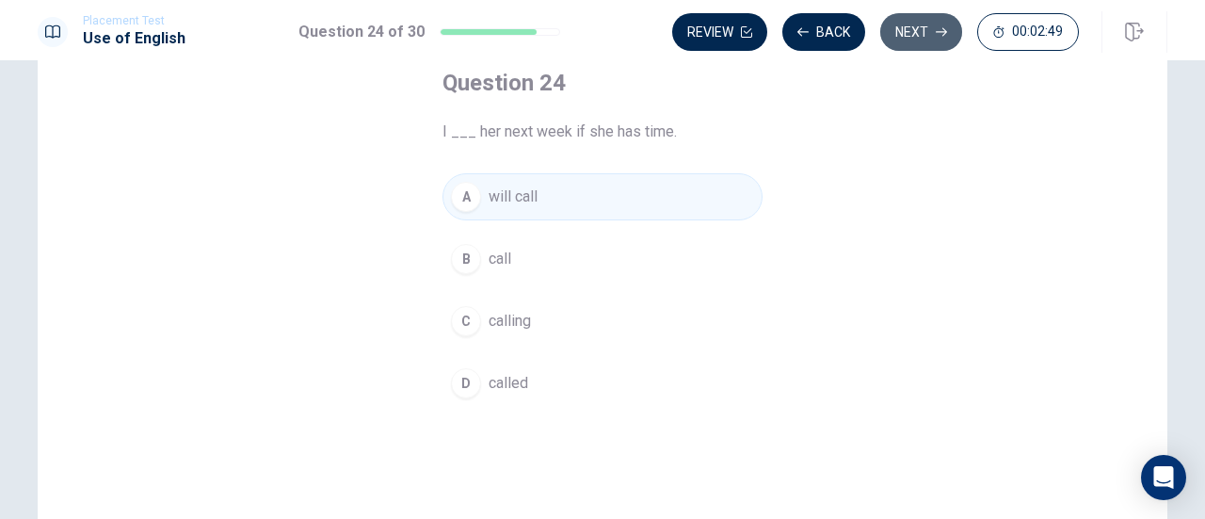
click at [904, 42] on button "Next" at bounding box center [921, 32] width 82 height 38
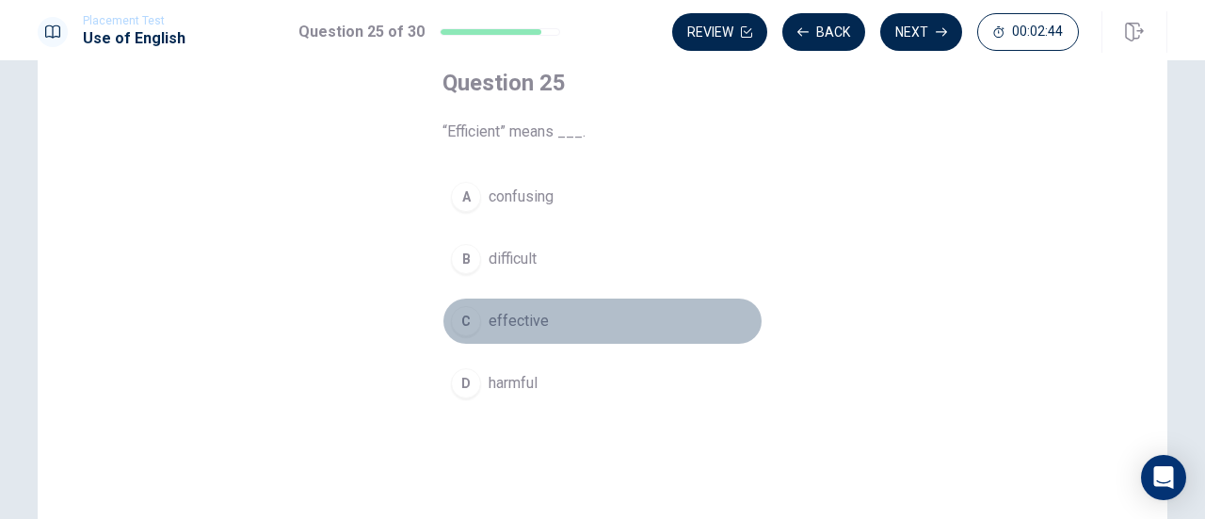
click at [459, 310] on div "C" at bounding box center [466, 321] width 30 height 30
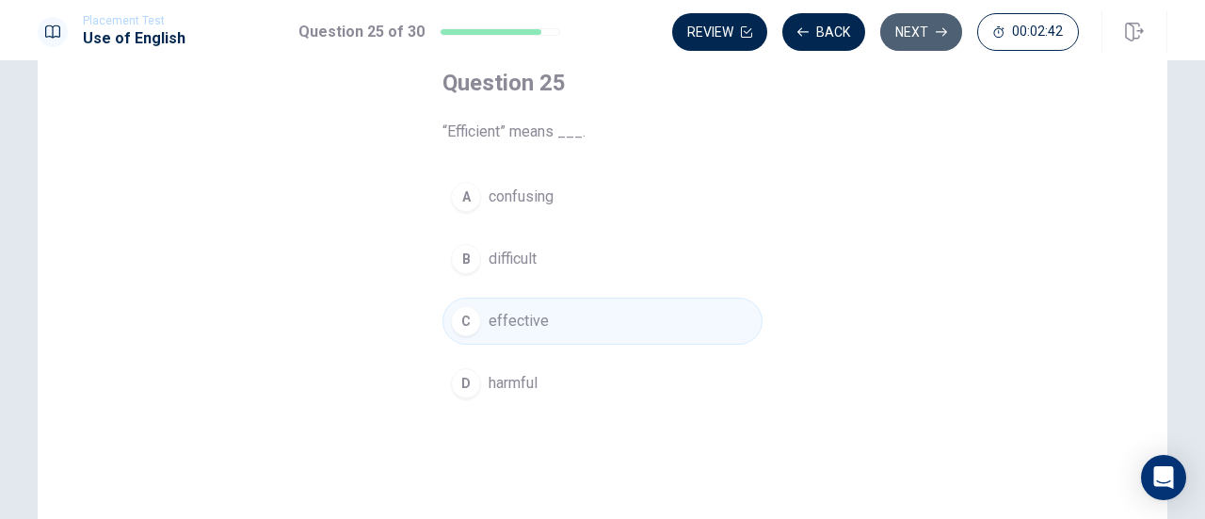
click at [930, 39] on button "Next" at bounding box center [921, 32] width 82 height 38
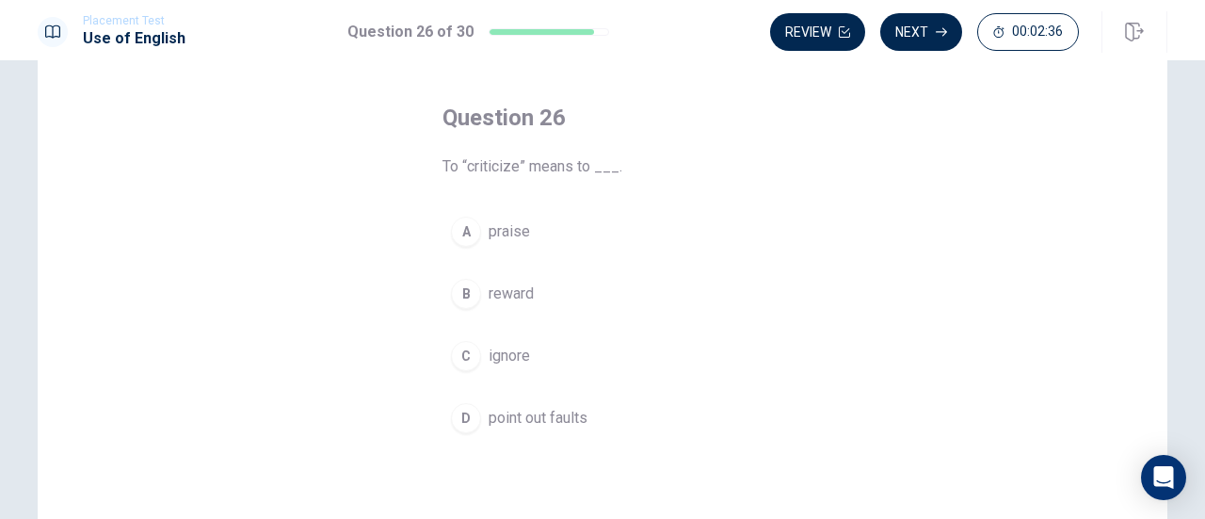
scroll to position [121, 0]
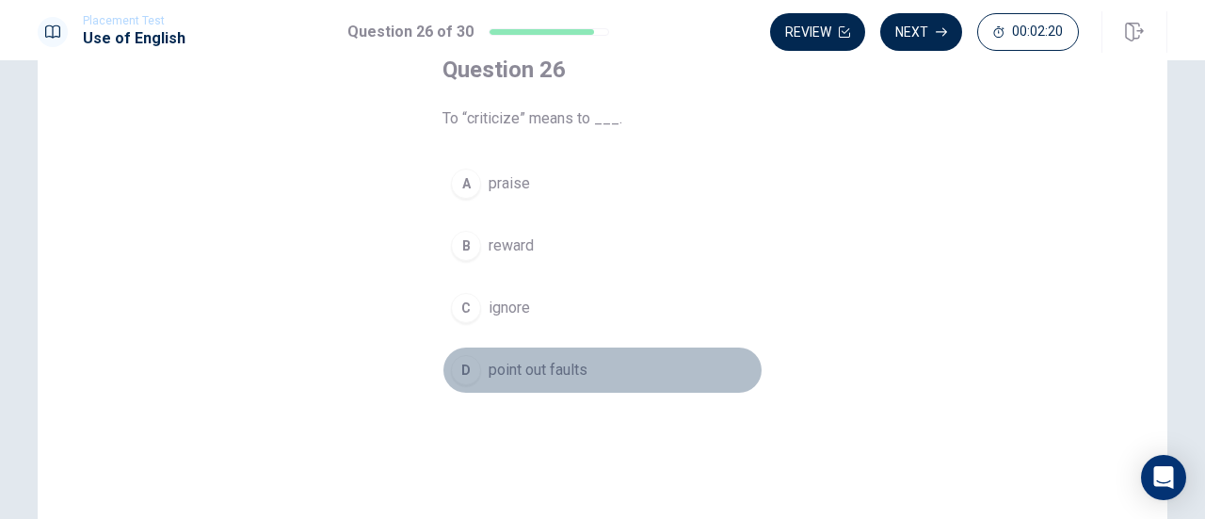
click at [475, 372] on div "D" at bounding box center [466, 370] width 30 height 30
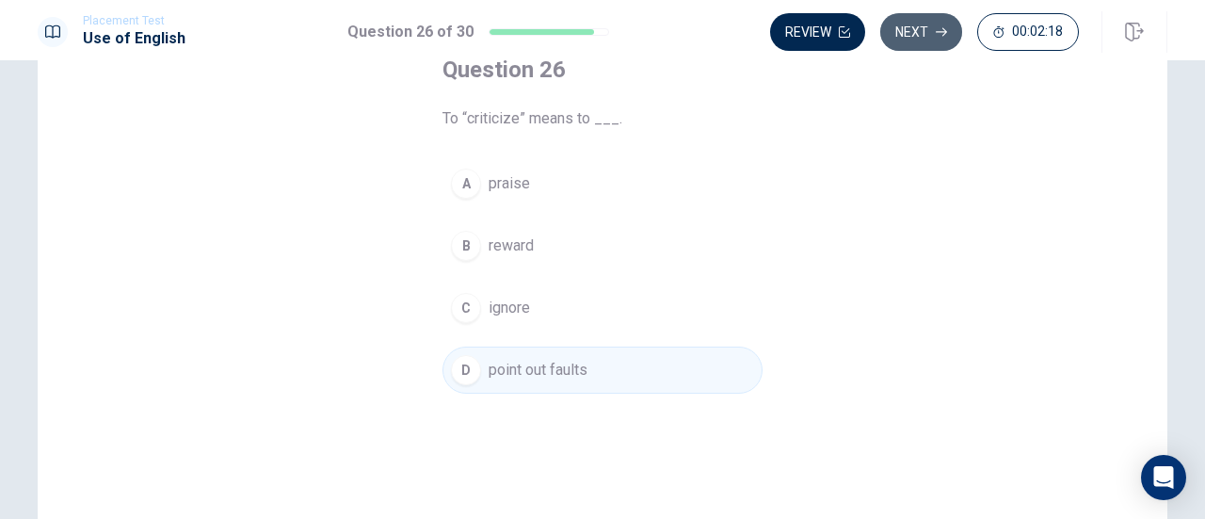
click at [911, 29] on button "Next" at bounding box center [921, 32] width 82 height 38
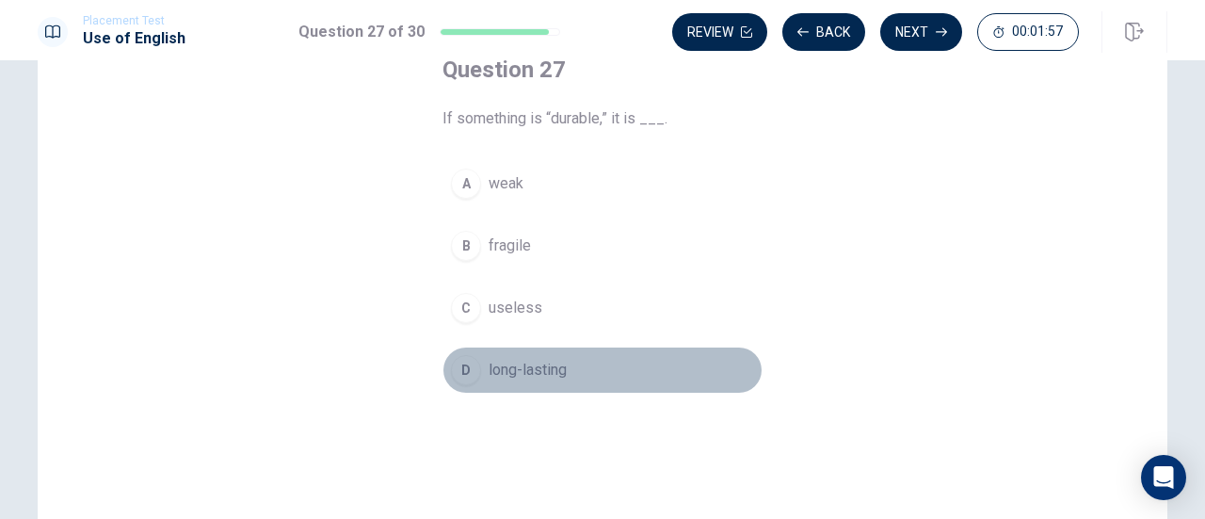
click at [467, 362] on div "D" at bounding box center [466, 370] width 30 height 30
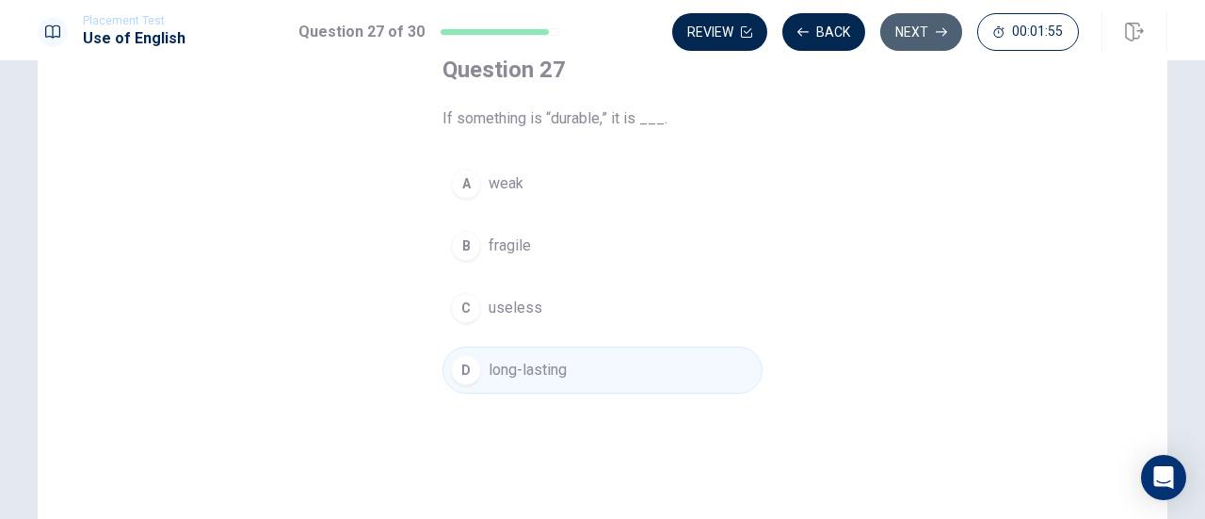
click at [914, 25] on button "Next" at bounding box center [921, 32] width 82 height 38
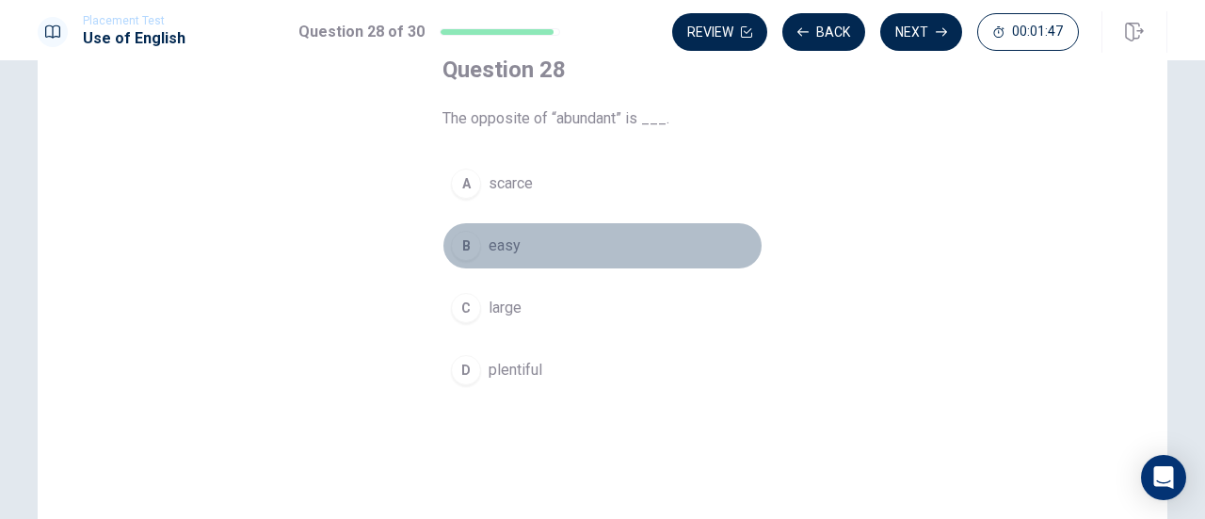
click at [458, 239] on div "B" at bounding box center [466, 246] width 30 height 30
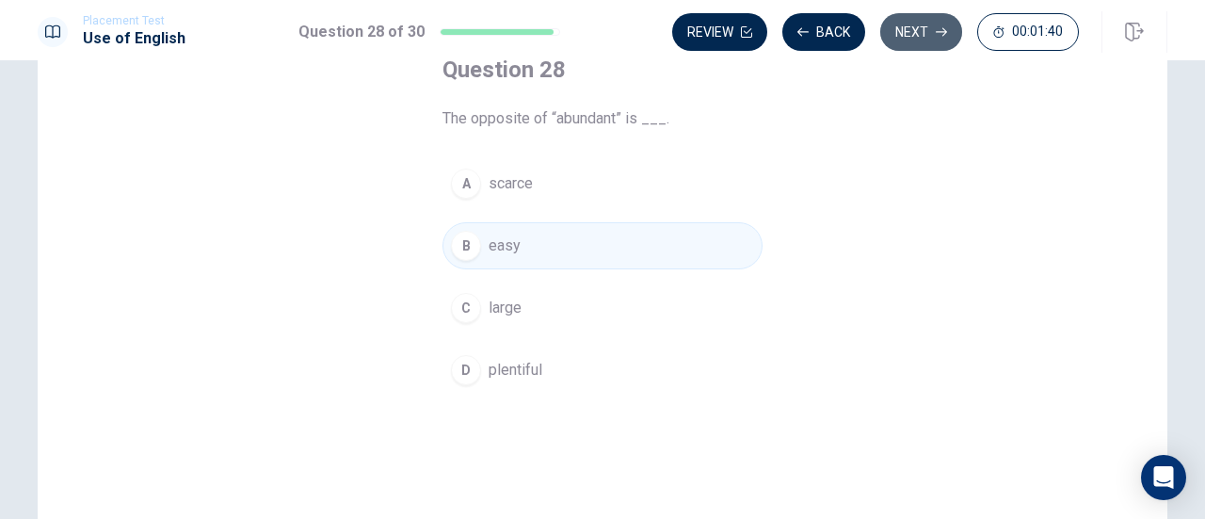
click at [905, 43] on button "Next" at bounding box center [921, 32] width 82 height 38
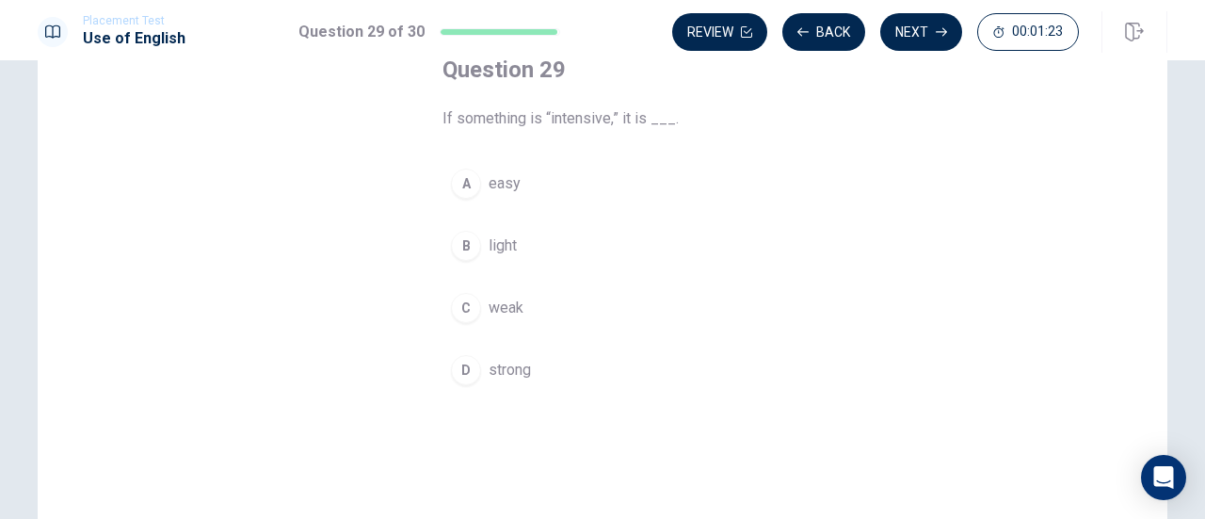
click at [468, 378] on div "D" at bounding box center [466, 370] width 30 height 30
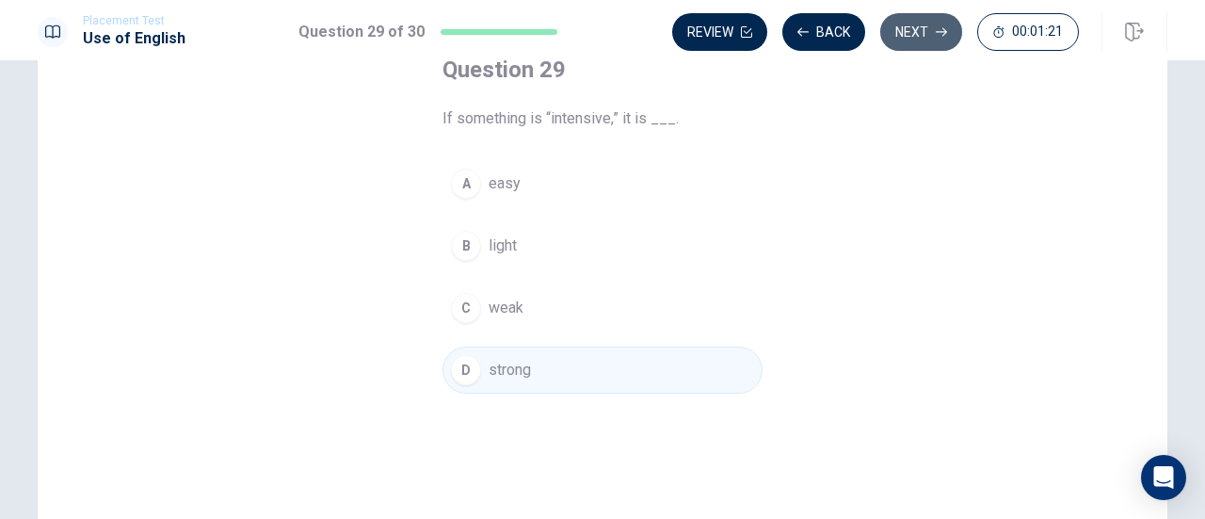
click at [940, 24] on button "Next" at bounding box center [921, 32] width 82 height 38
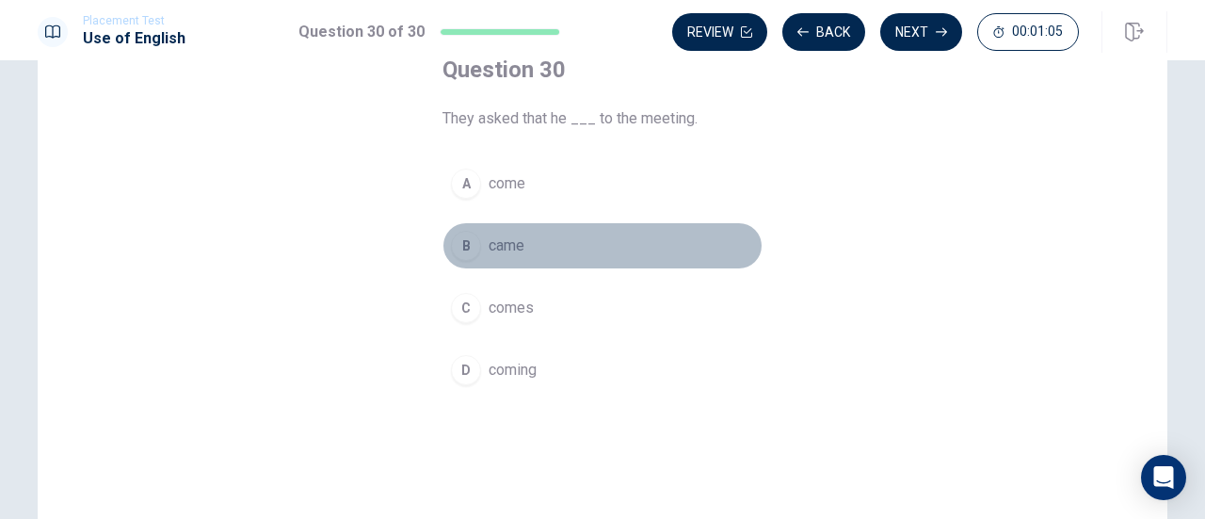
click at [461, 240] on div "B" at bounding box center [466, 246] width 30 height 30
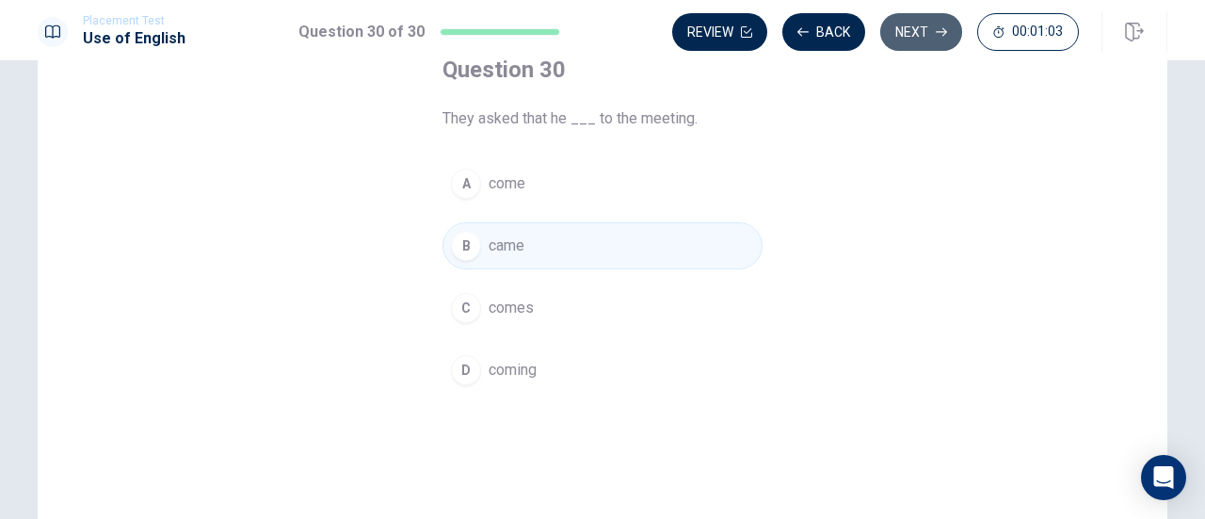
click at [910, 40] on button "Next" at bounding box center [921, 32] width 82 height 38
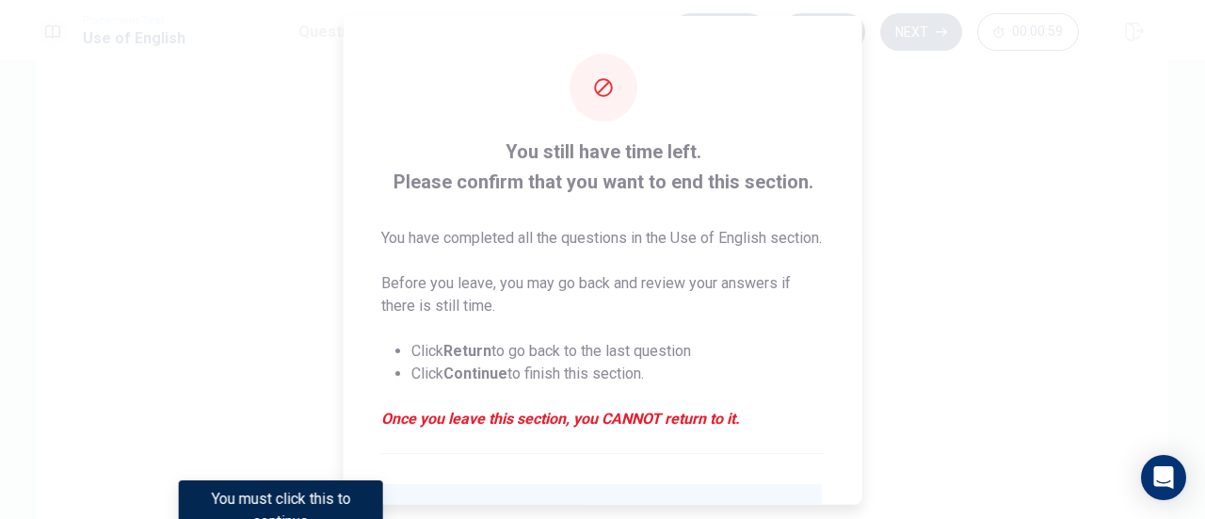
scroll to position [160, 0]
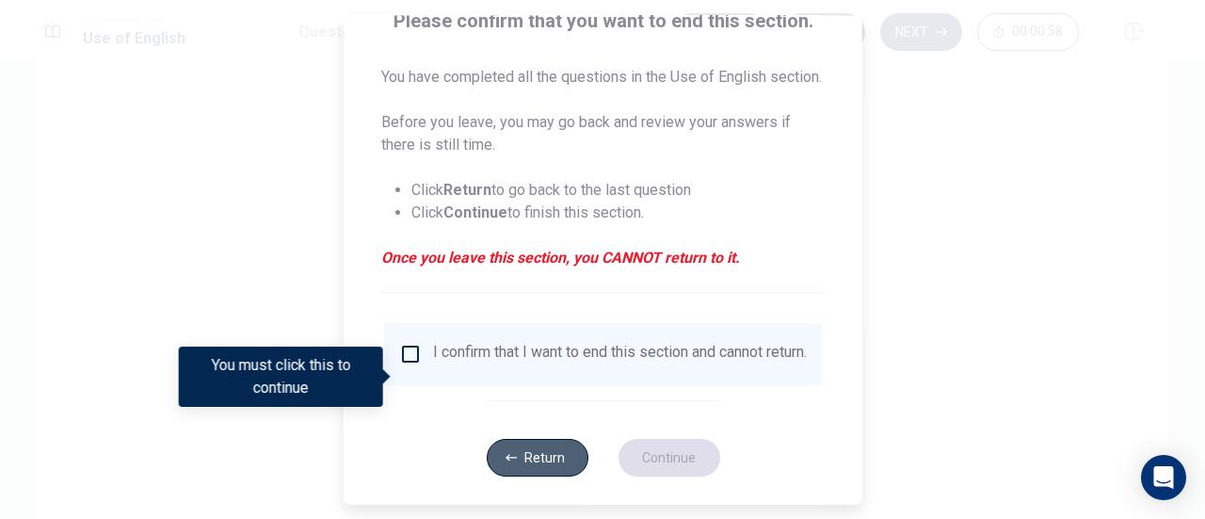
click at [519, 476] on button "Return" at bounding box center [537, 458] width 102 height 38
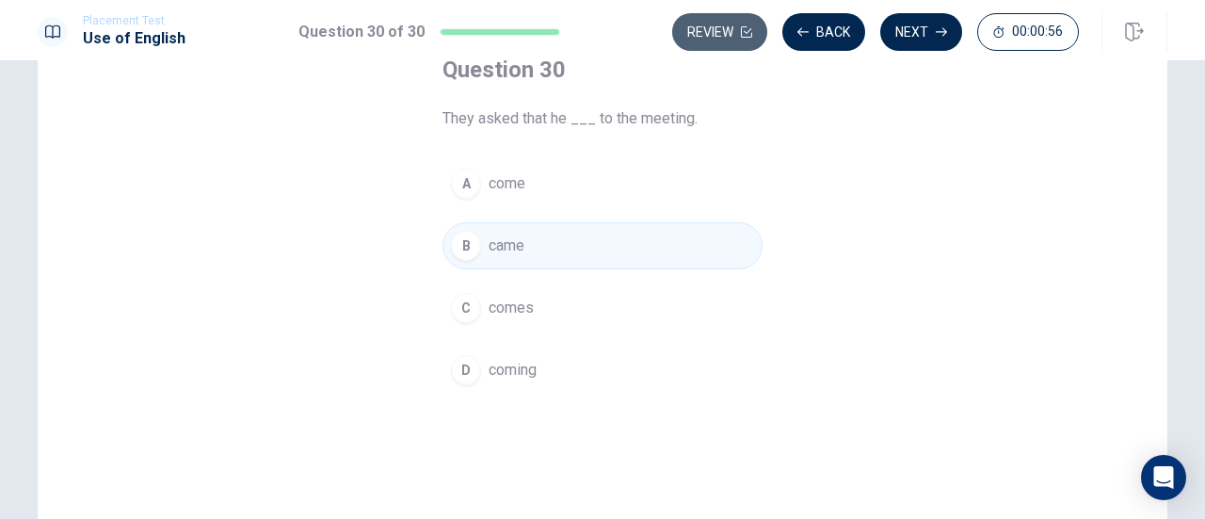
click at [733, 37] on button "Review" at bounding box center [719, 32] width 95 height 38
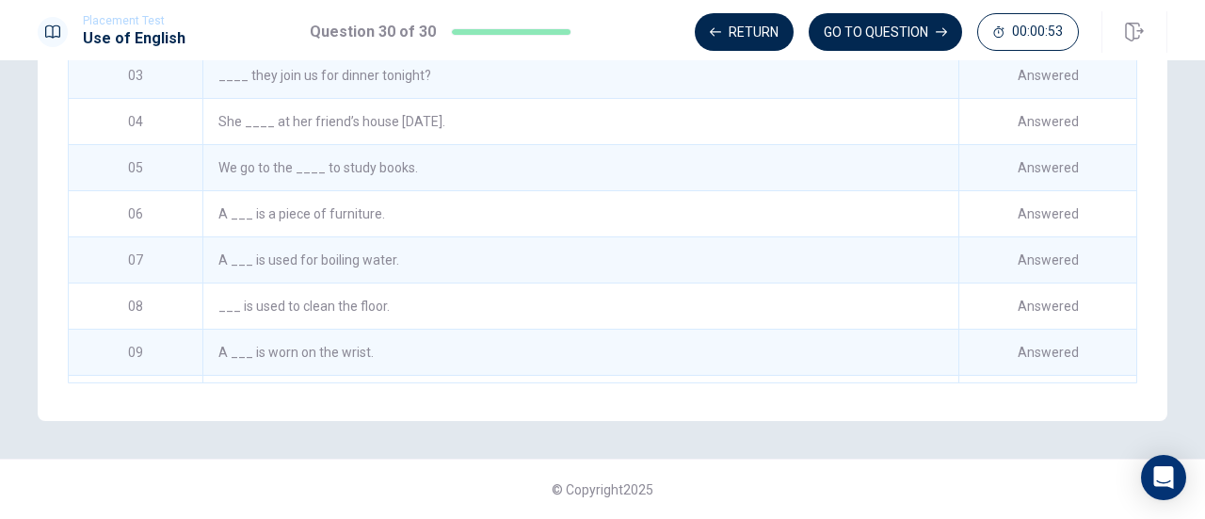
scroll to position [0, 0]
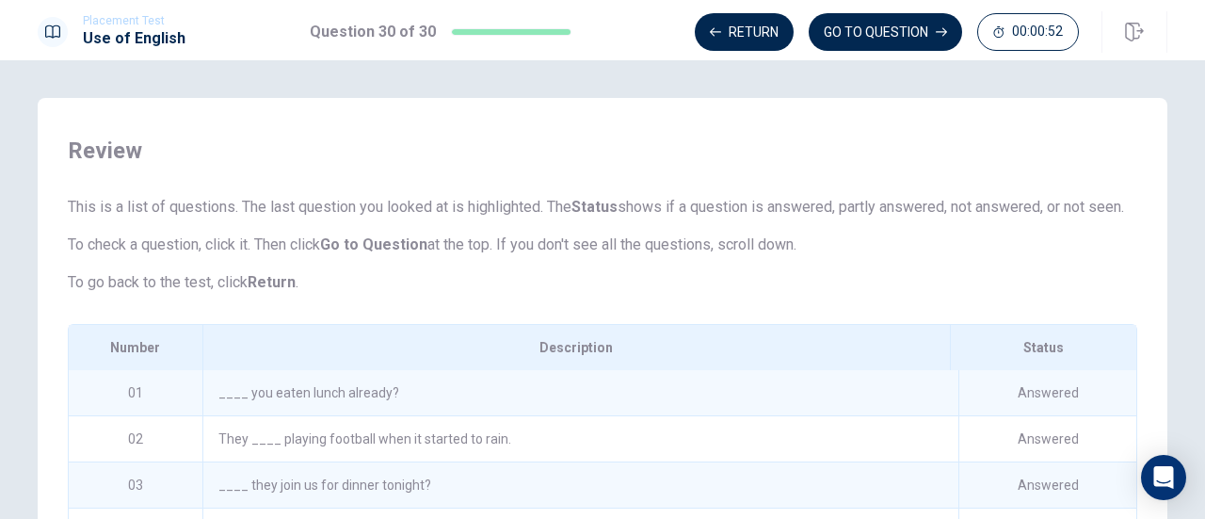
click at [371, 402] on div "____ you eaten lunch already?" at bounding box center [580, 392] width 756 height 45
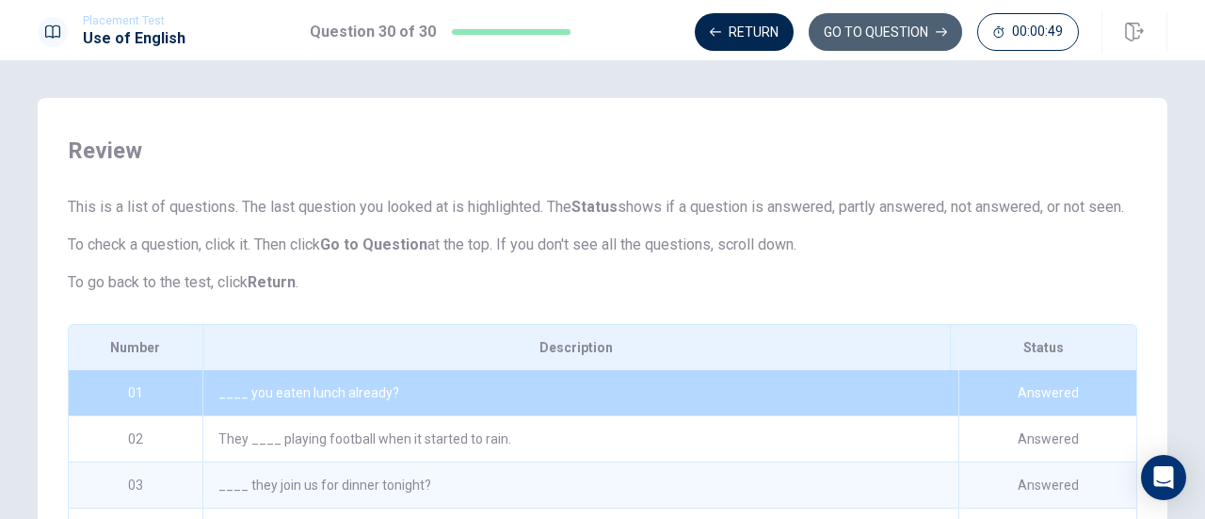
click at [879, 25] on button "GO TO QUESTION" at bounding box center [885, 32] width 153 height 38
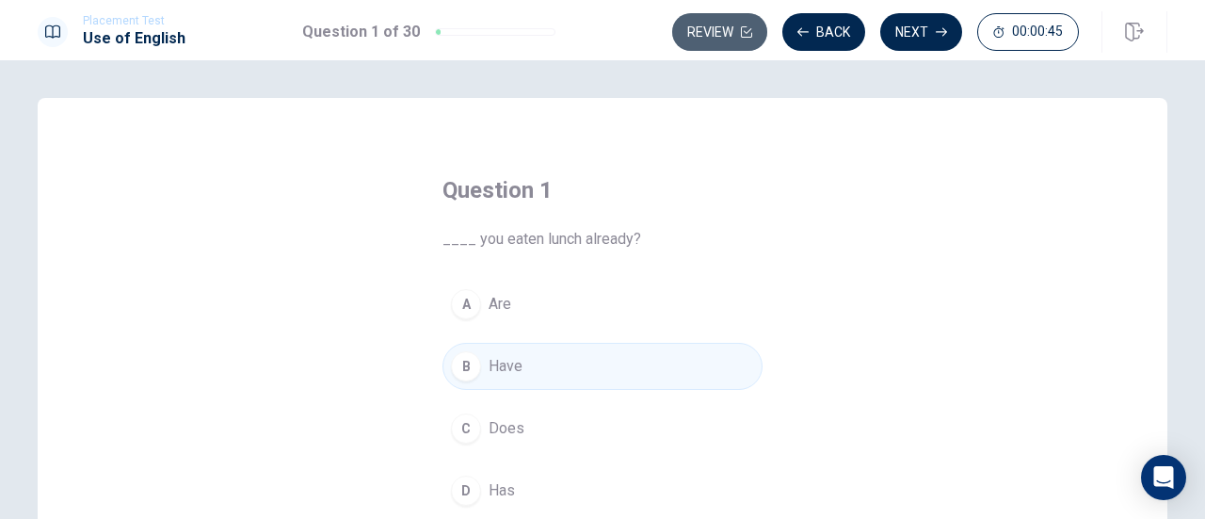
click at [731, 27] on button "Review" at bounding box center [719, 32] width 95 height 38
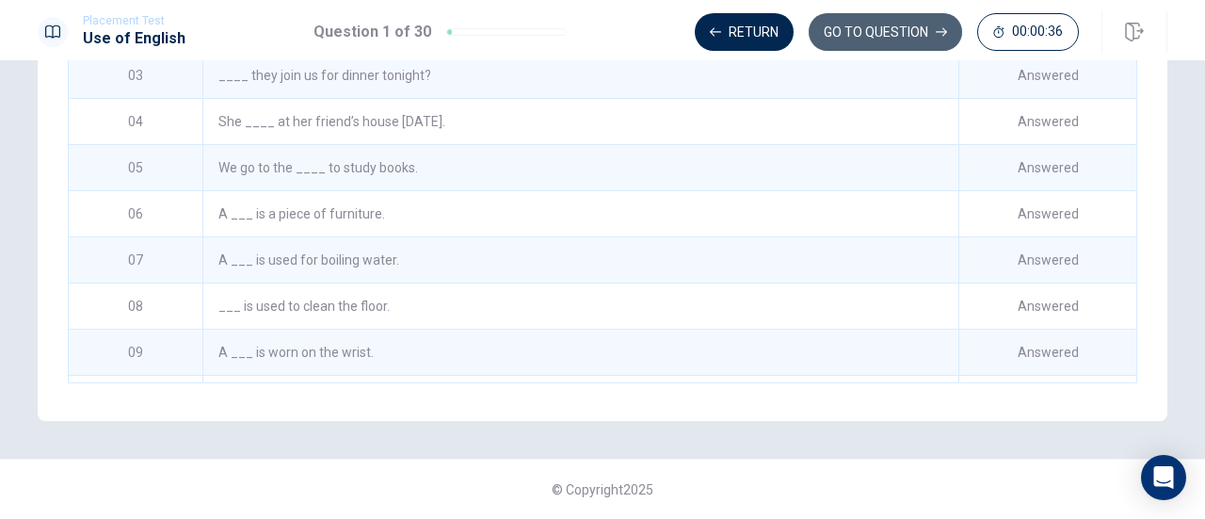
click at [830, 35] on button "GO TO QUESTION" at bounding box center [885, 32] width 153 height 38
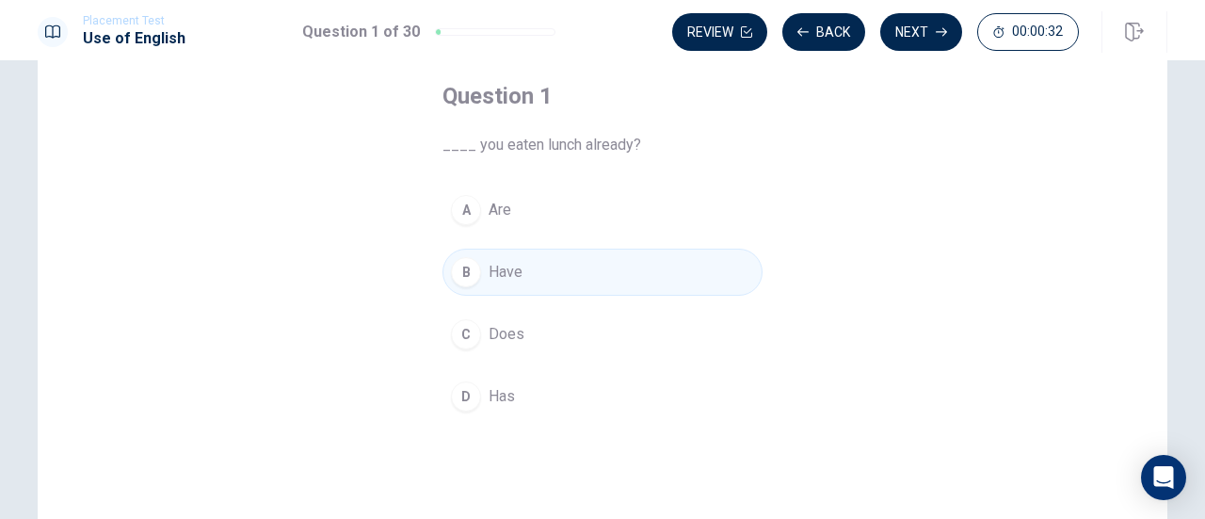
scroll to position [95, 0]
click at [714, 24] on button "Review" at bounding box center [719, 32] width 95 height 38
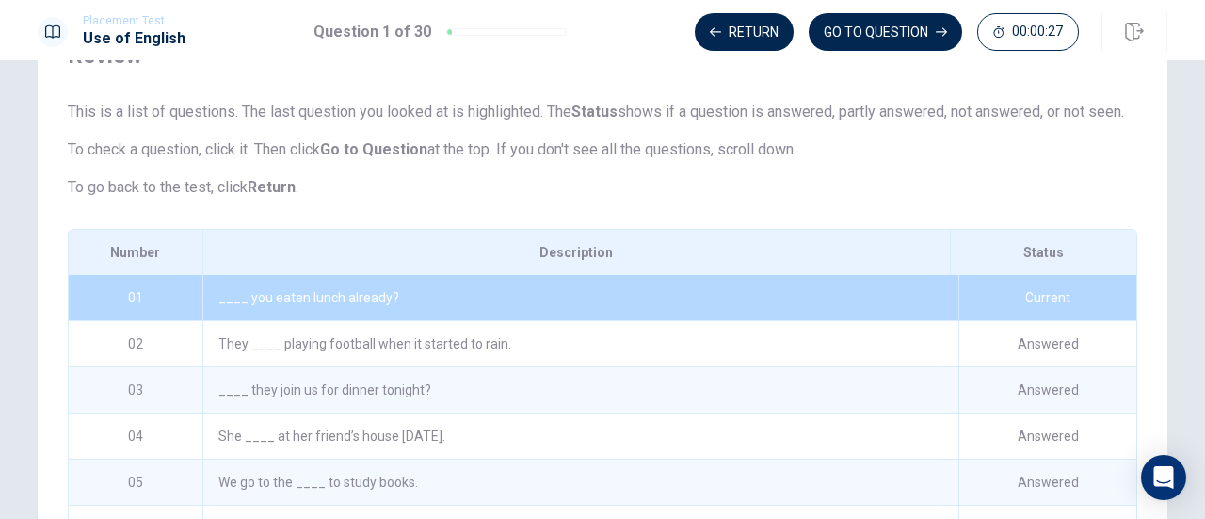
scroll to position [331, 0]
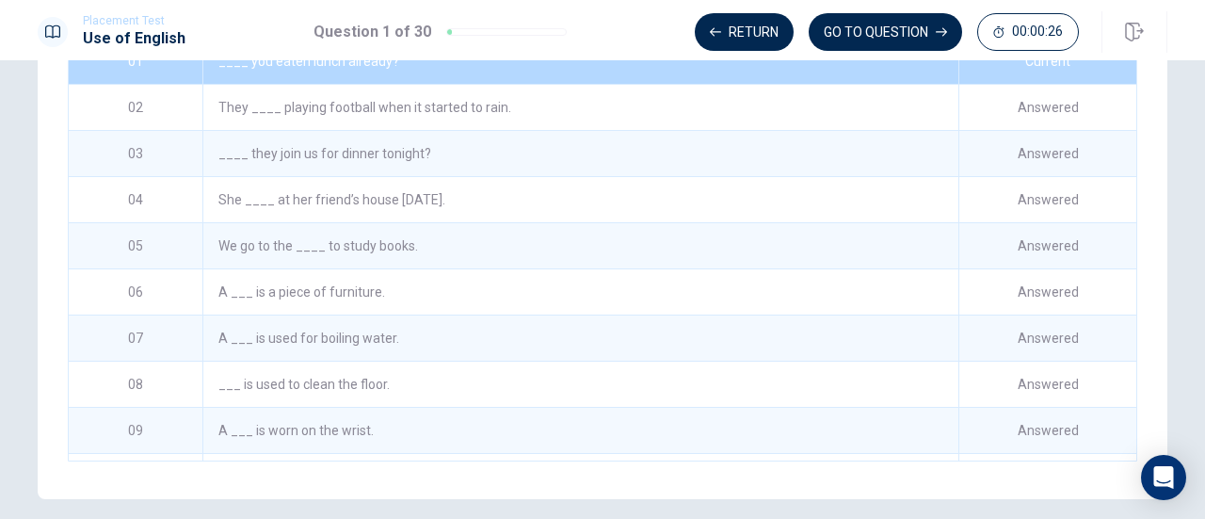
click at [681, 128] on div "They ____ playing football when it started to rain." at bounding box center [580, 107] width 756 height 45
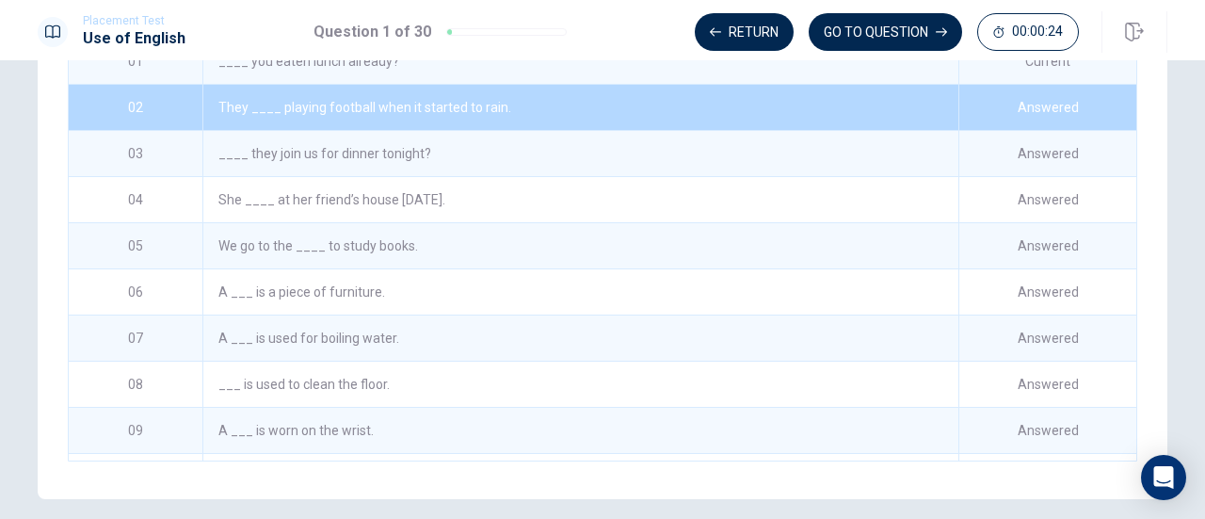
click at [749, 84] on div "____ you eaten lunch already?" at bounding box center [580, 61] width 756 height 45
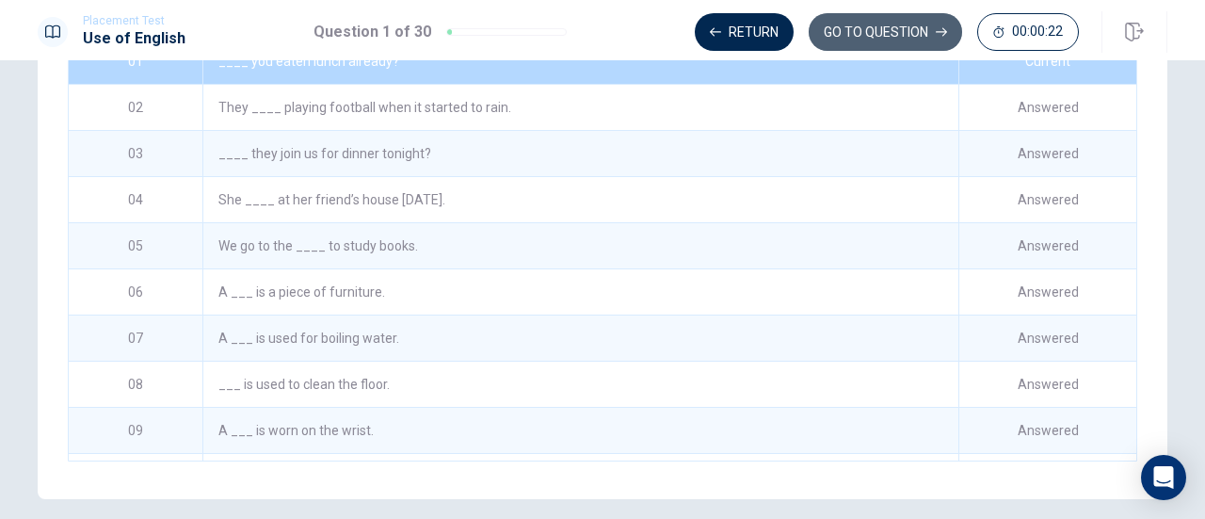
click at [850, 40] on button "GO TO QUESTION" at bounding box center [885, 32] width 153 height 38
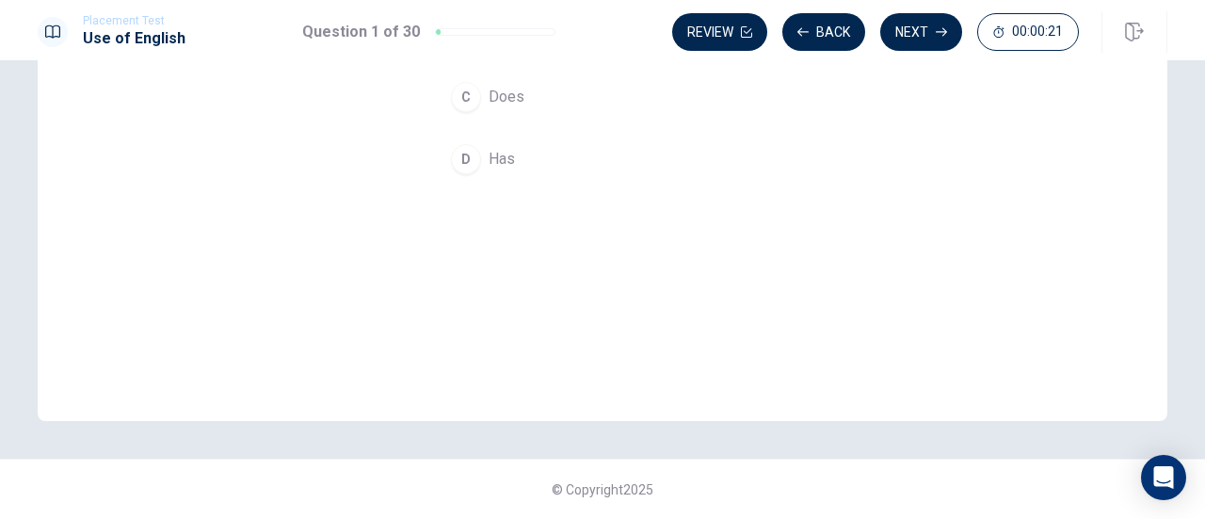
scroll to position [148, 0]
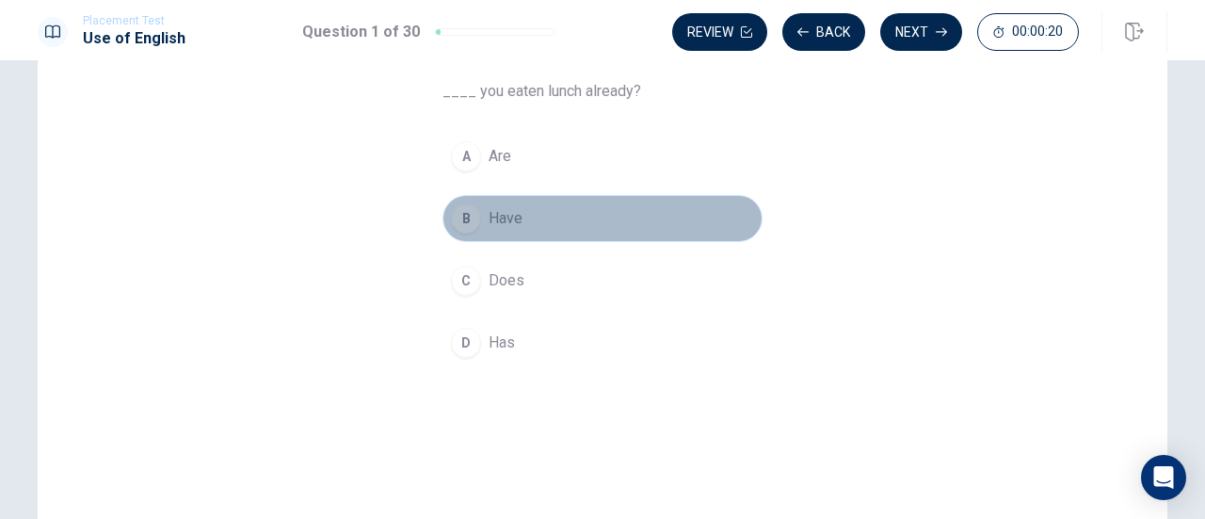
click at [579, 209] on button "B Have" at bounding box center [603, 218] width 320 height 47
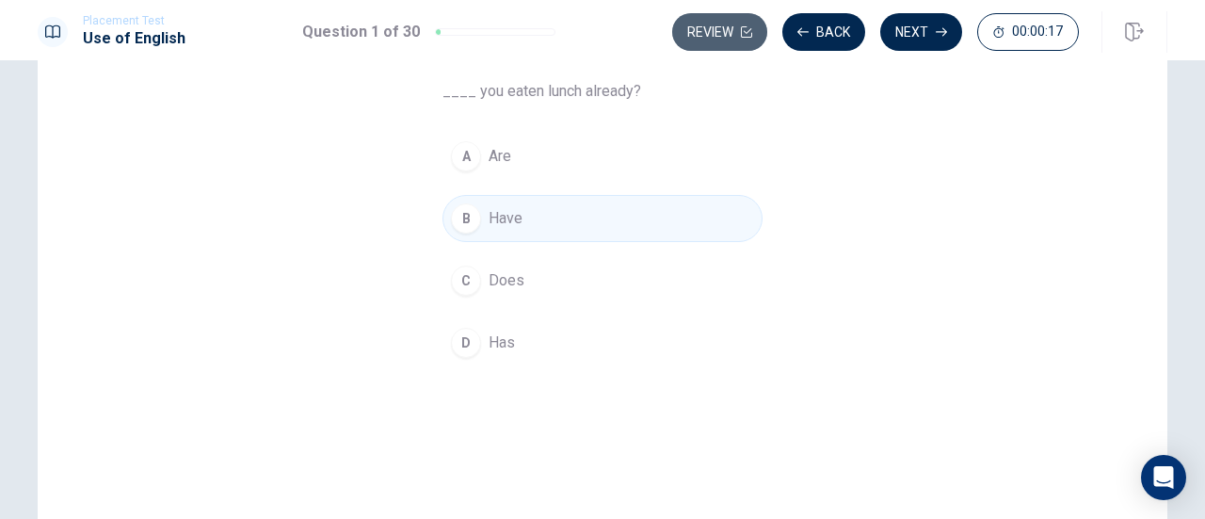
click at [741, 38] on button "Review" at bounding box center [719, 32] width 95 height 38
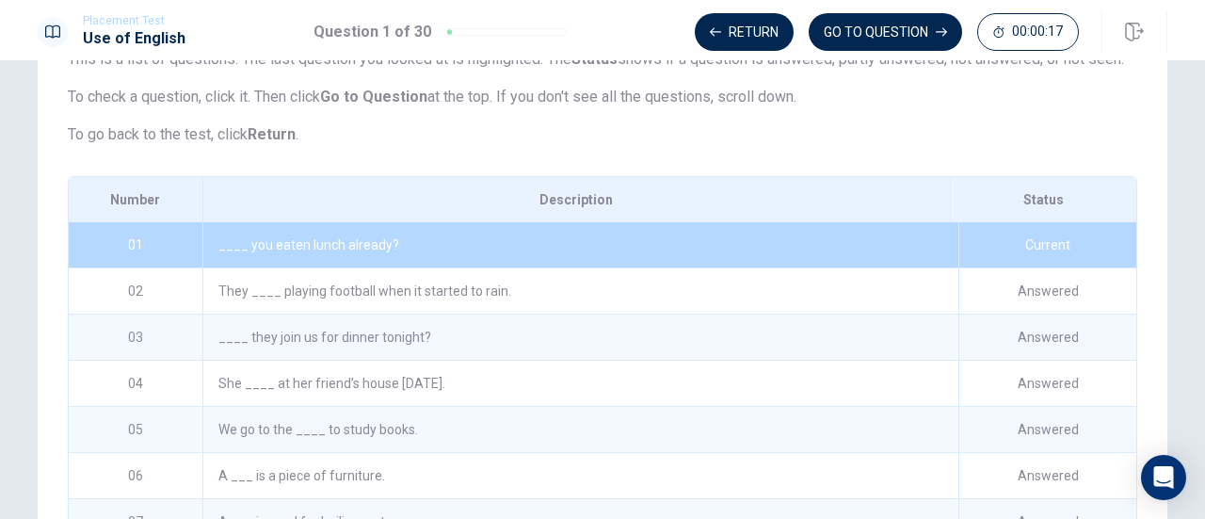
scroll to position [331, 0]
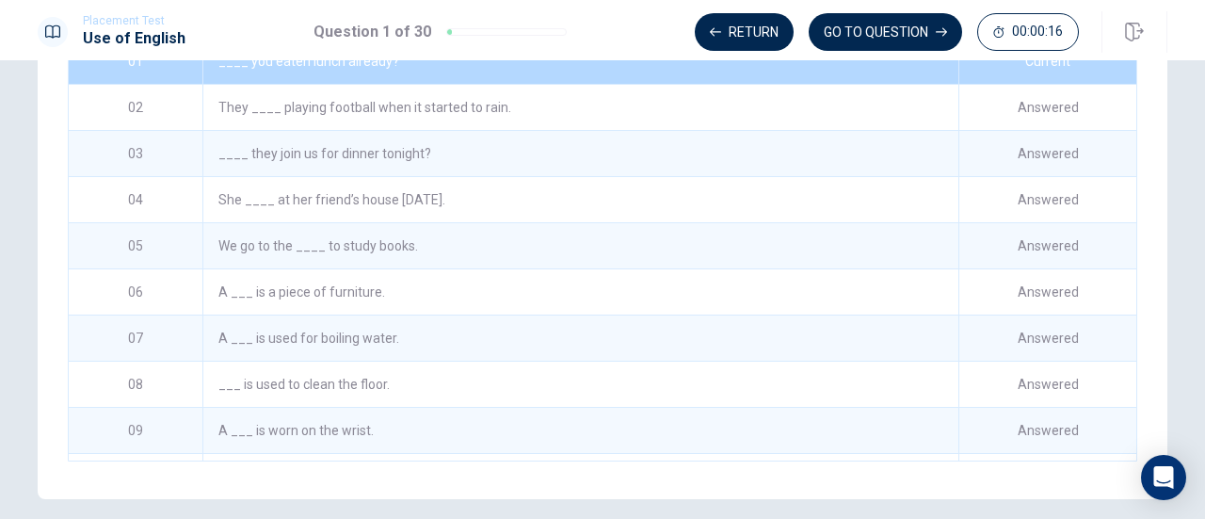
click at [801, 114] on div "They ____ playing football when it started to rain." at bounding box center [580, 107] width 756 height 45
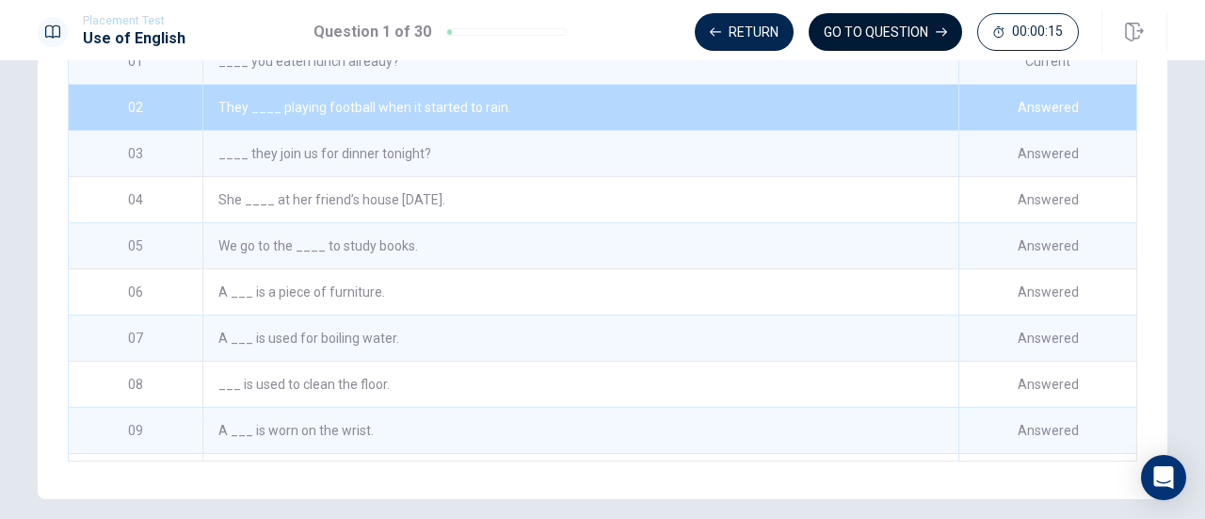
click at [872, 27] on button "GO TO QUESTION" at bounding box center [885, 32] width 153 height 38
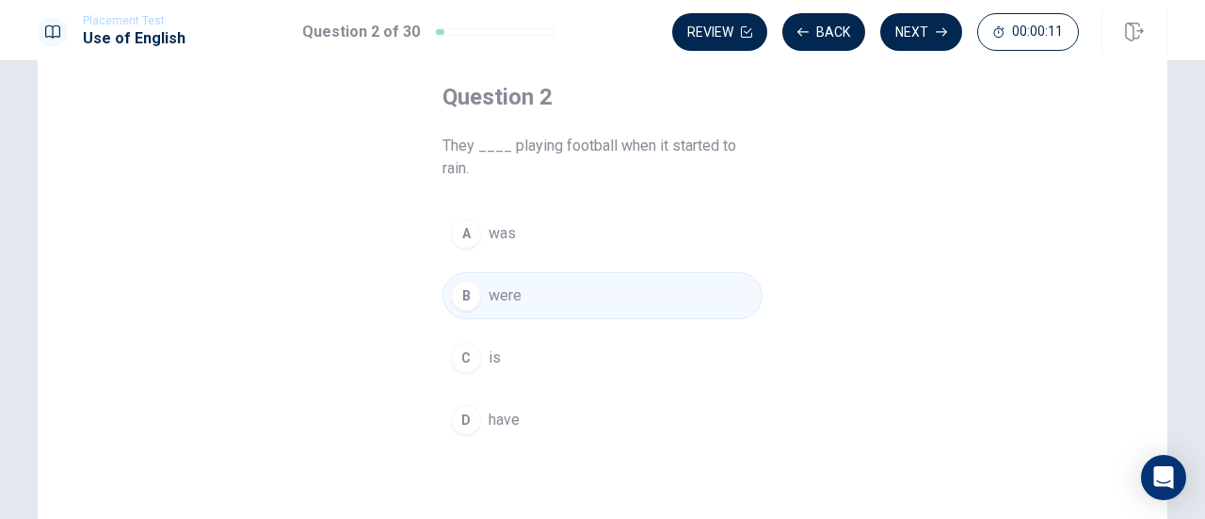
scroll to position [97, 0]
click at [721, 40] on button "Review" at bounding box center [719, 32] width 95 height 38
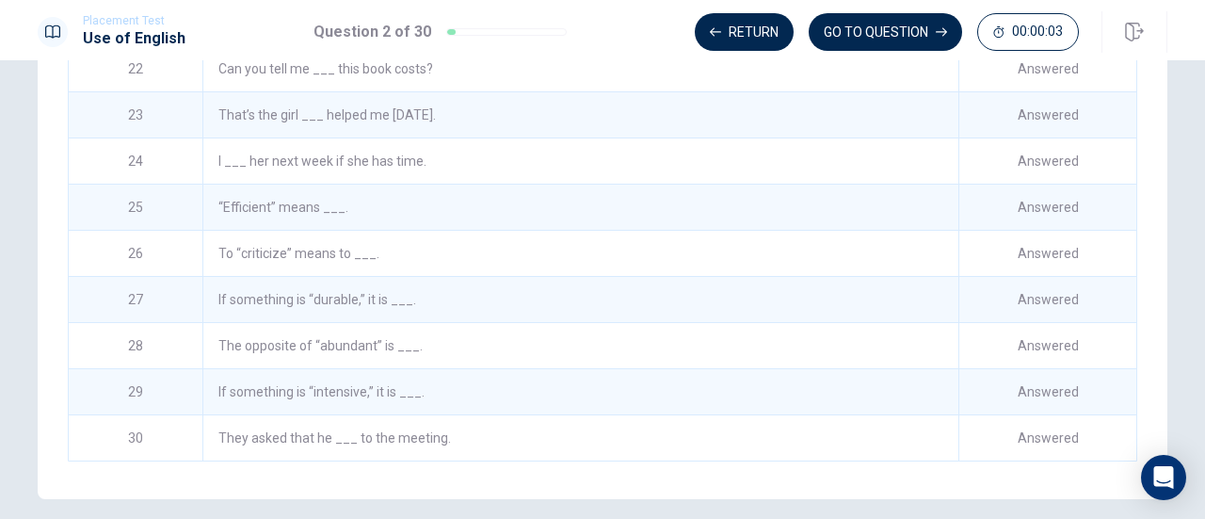
scroll to position [0, 0]
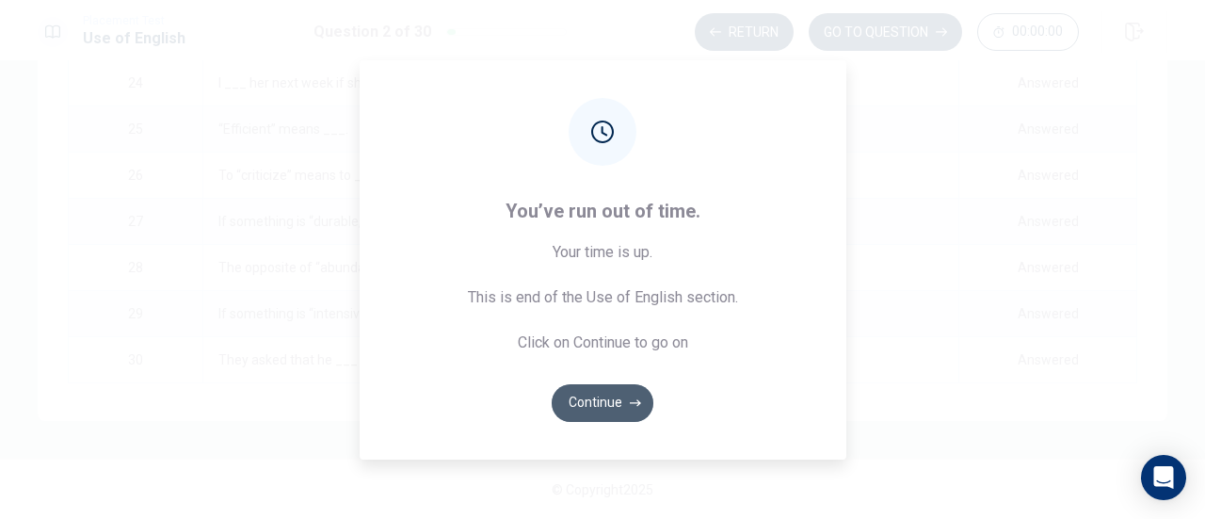
click at [597, 396] on button "Continue" at bounding box center [603, 403] width 102 height 38
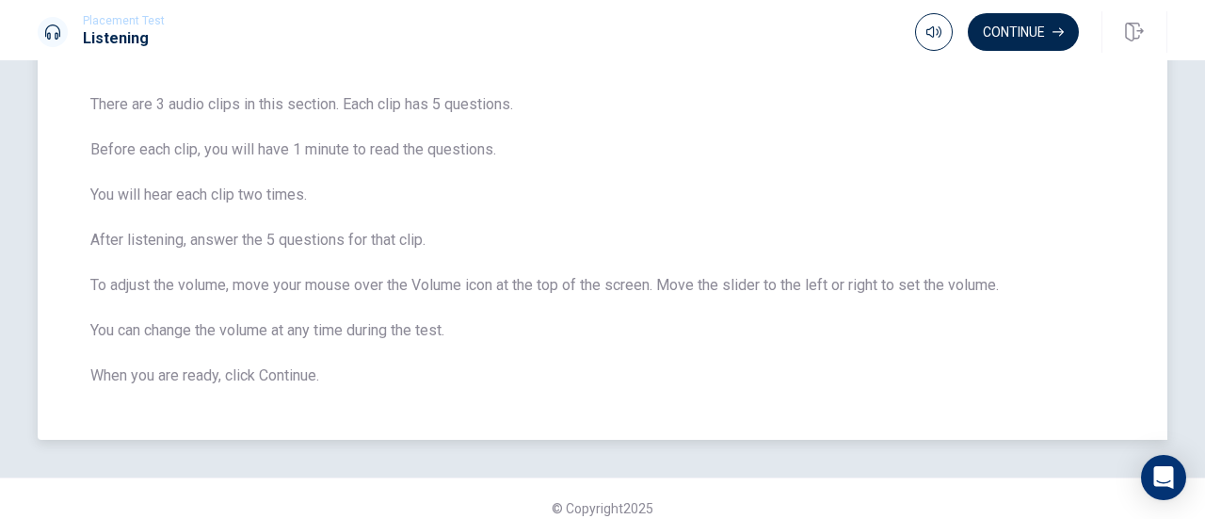
scroll to position [151, 0]
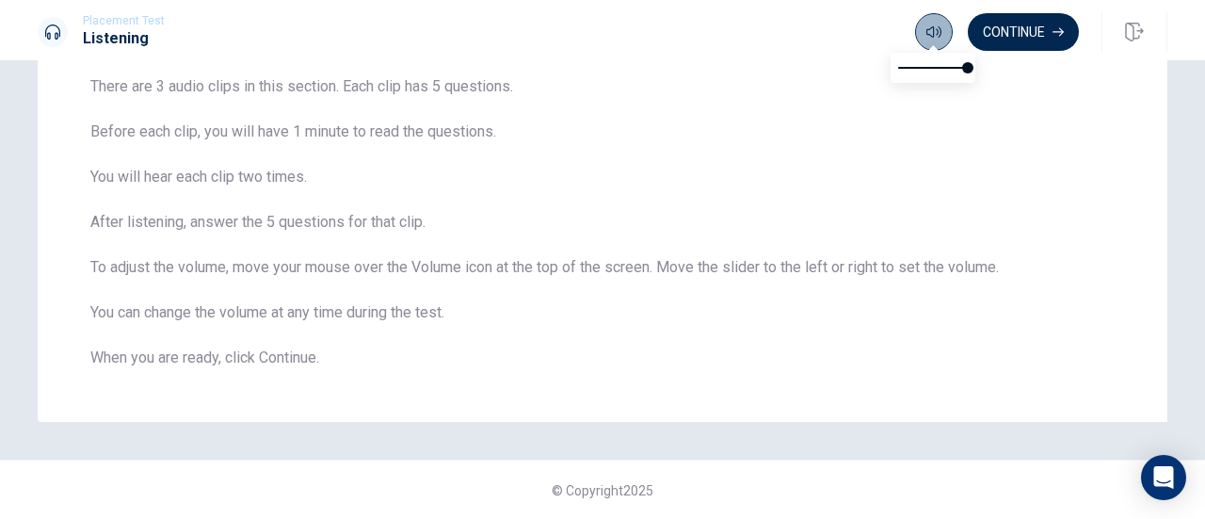
click at [932, 25] on icon "button" at bounding box center [934, 31] width 15 height 15
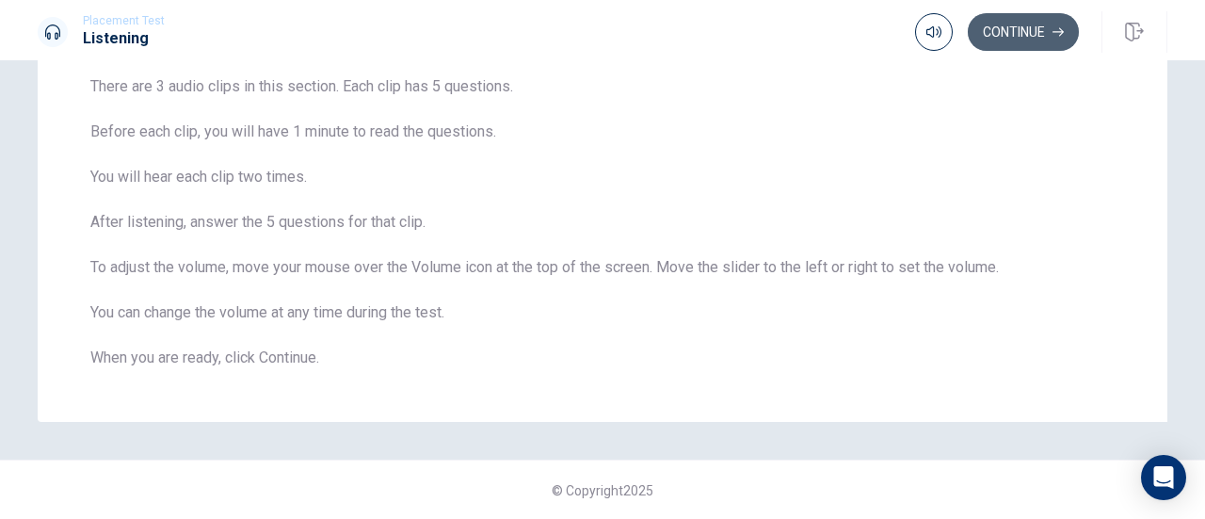
click at [1022, 14] on button "Continue" at bounding box center [1023, 32] width 111 height 38
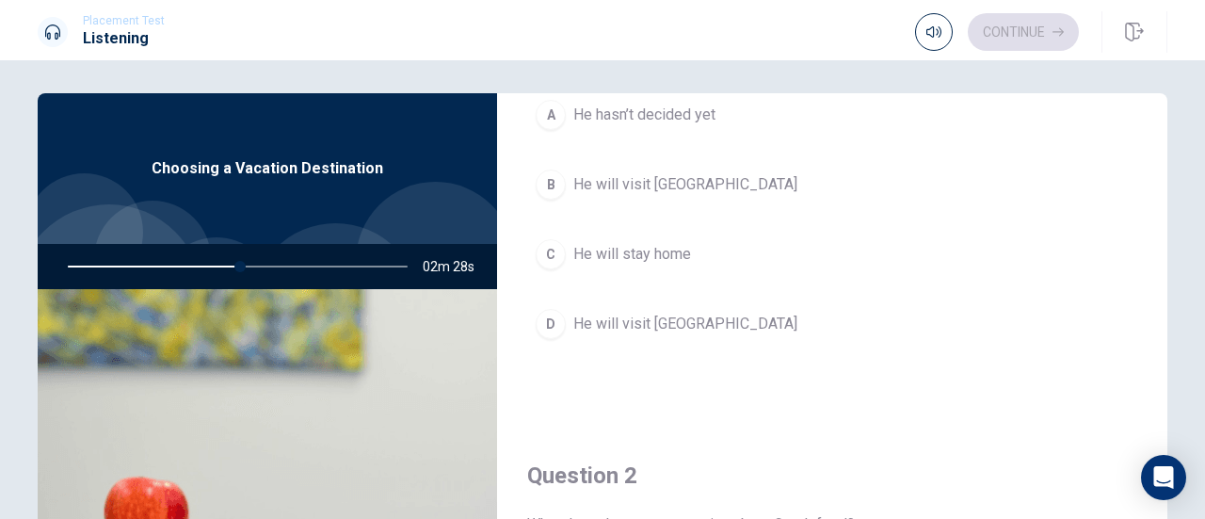
scroll to position [150, 0]
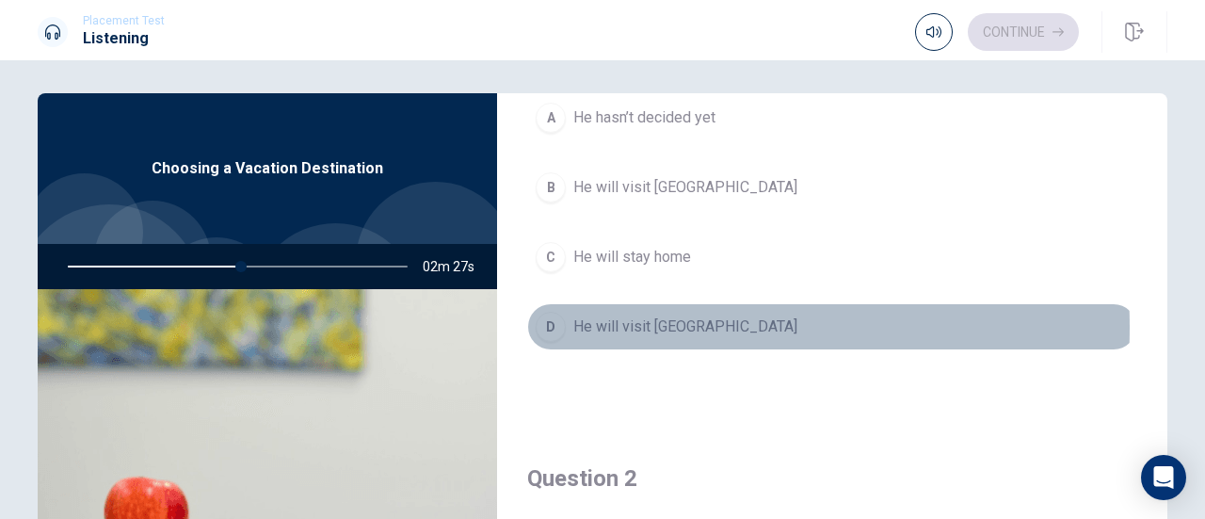
click at [548, 324] on div "D" at bounding box center [551, 327] width 30 height 30
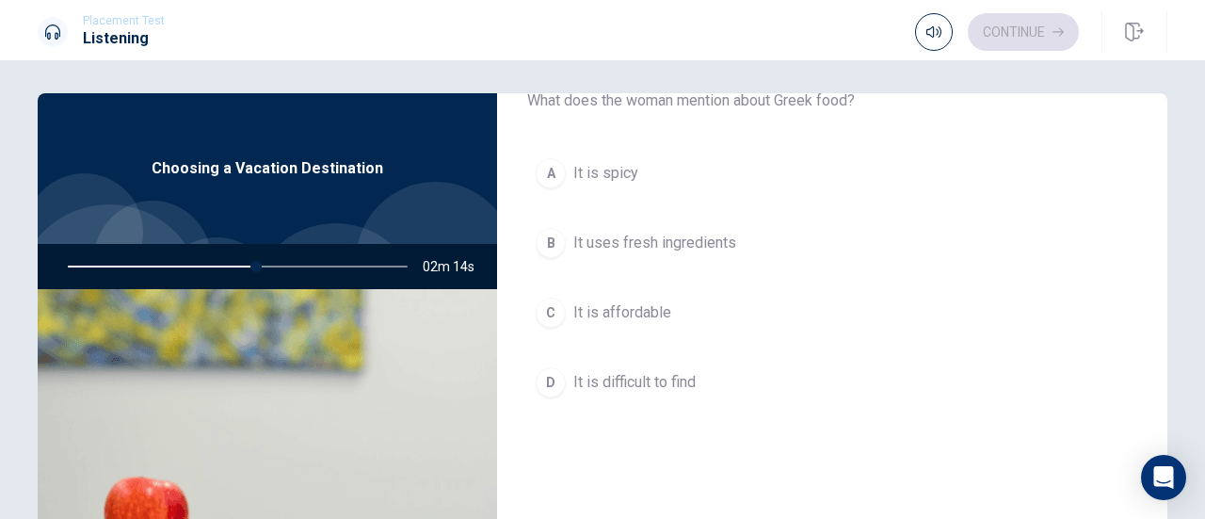
scroll to position [584, 0]
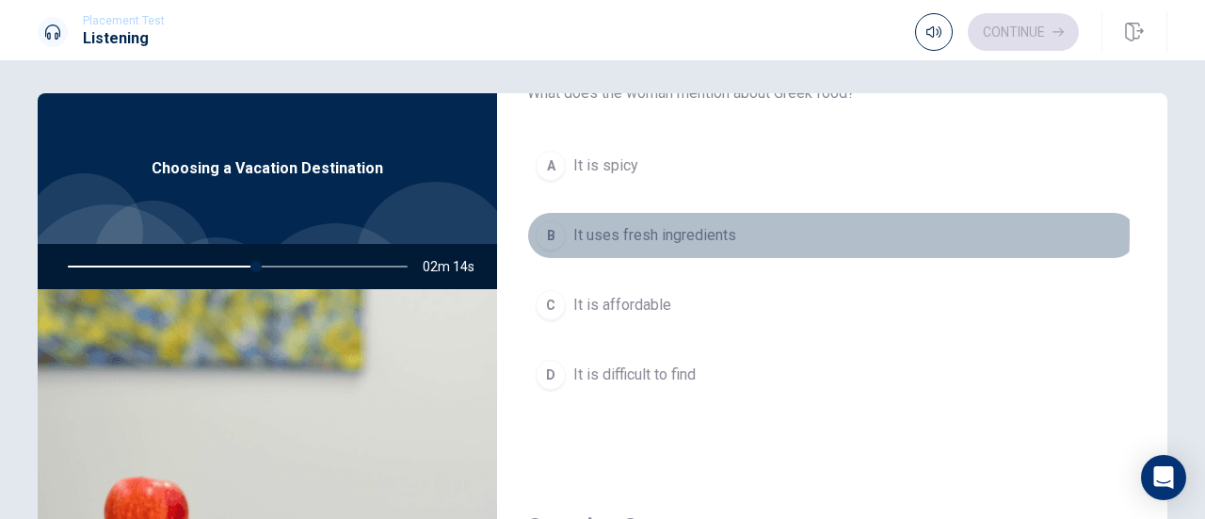
click at [556, 227] on div "B" at bounding box center [551, 235] width 30 height 30
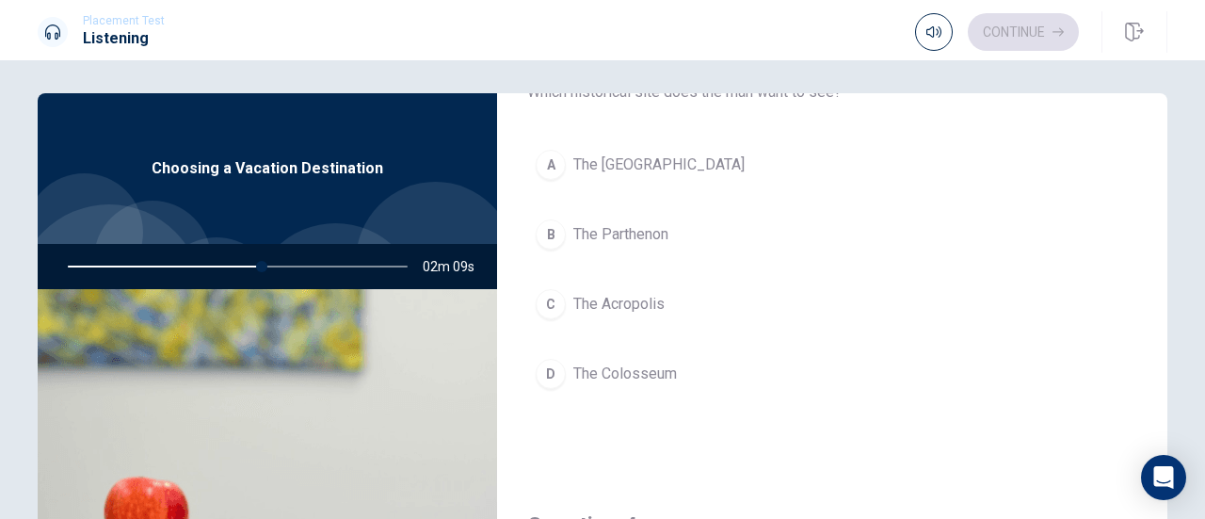
scroll to position [1068, 0]
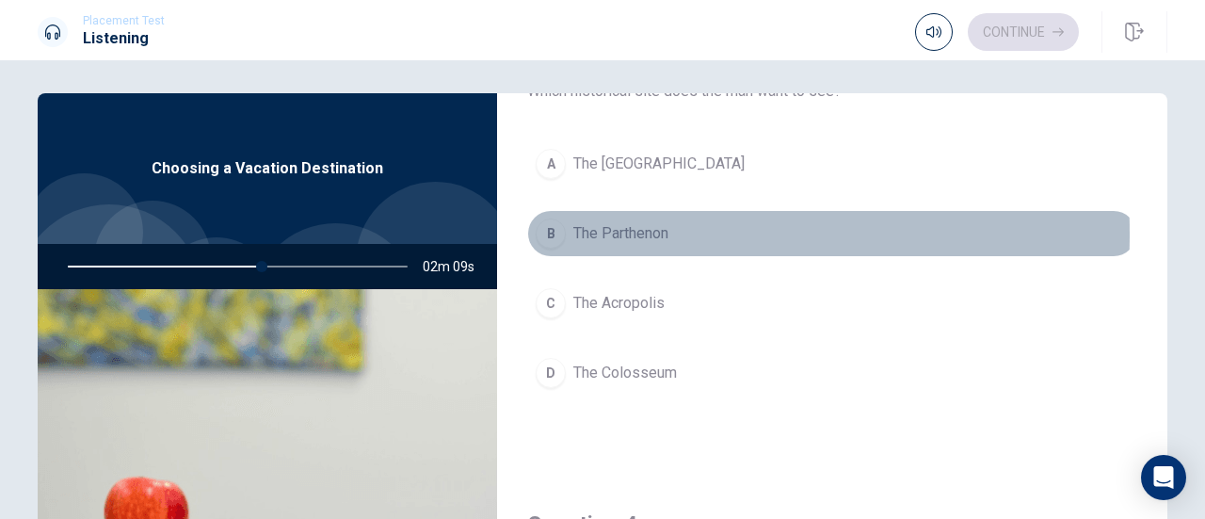
click at [556, 227] on div "B" at bounding box center [551, 233] width 30 height 30
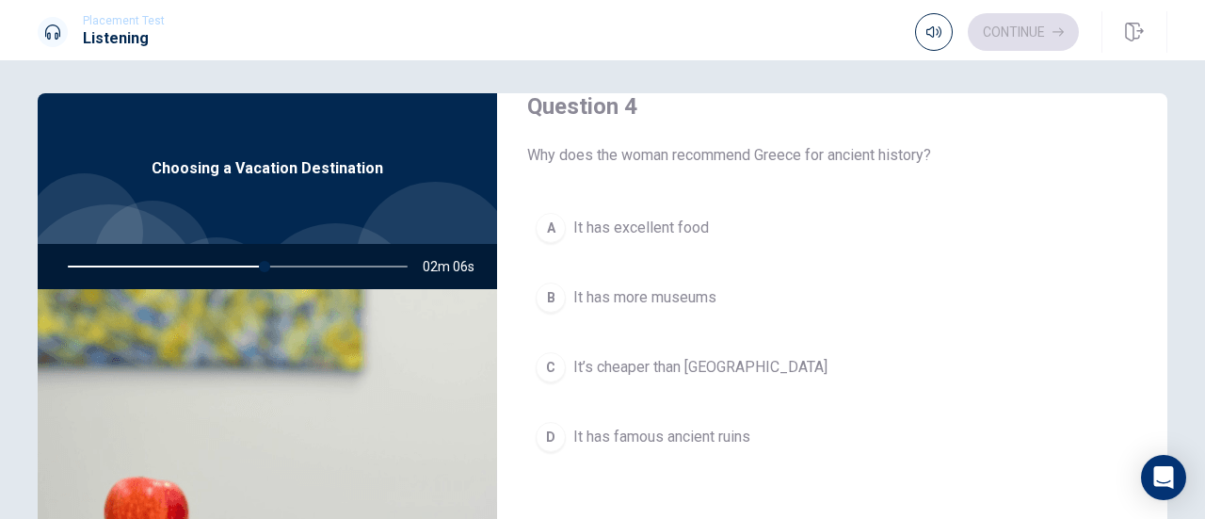
scroll to position [1498, 0]
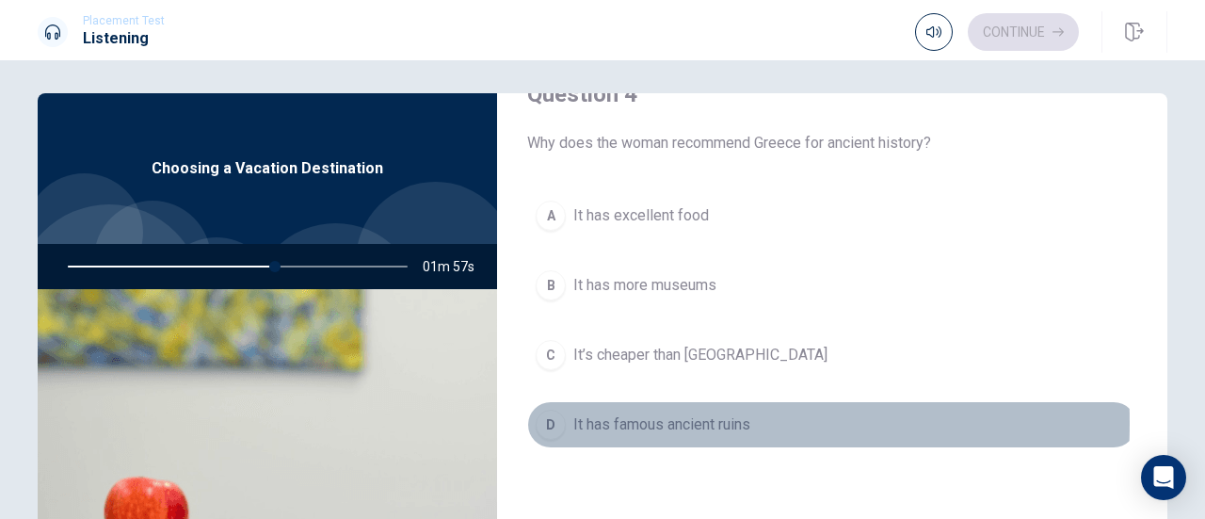
click at [563, 412] on button "D It has famous ancient ruins" at bounding box center [832, 424] width 610 height 47
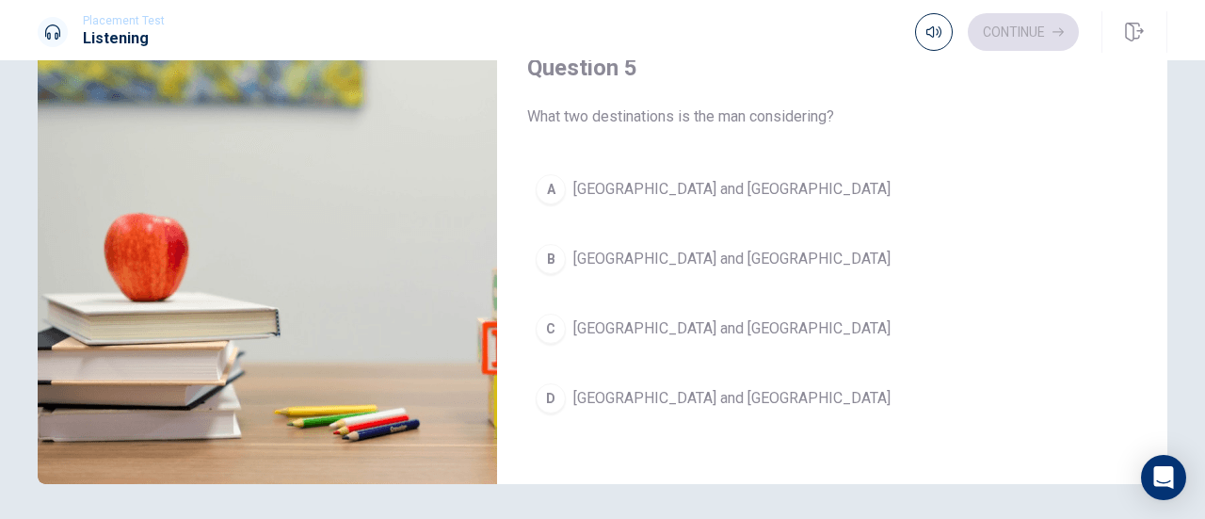
scroll to position [287, 0]
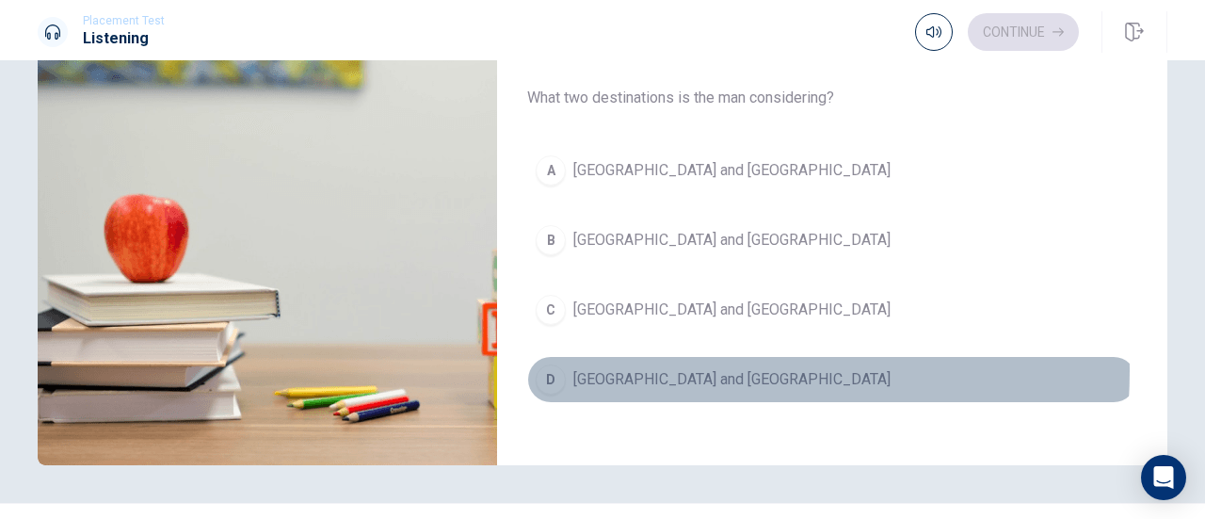
click at [606, 368] on span "[GEOGRAPHIC_DATA] and [GEOGRAPHIC_DATA]" at bounding box center [731, 379] width 317 height 23
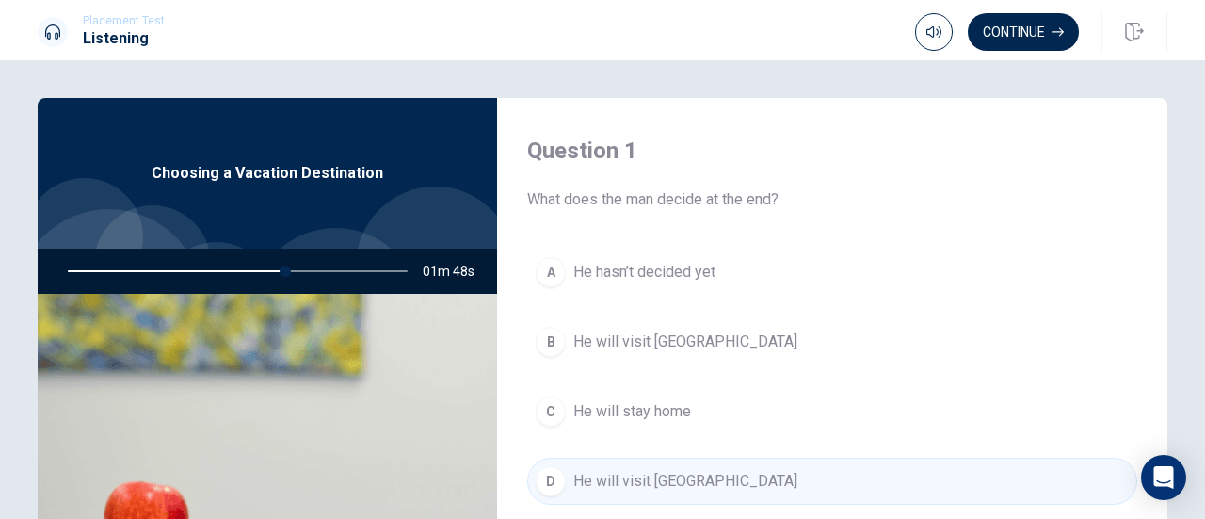
scroll to position [1, 0]
click at [249, 268] on div at bounding box center [234, 270] width 378 height 45
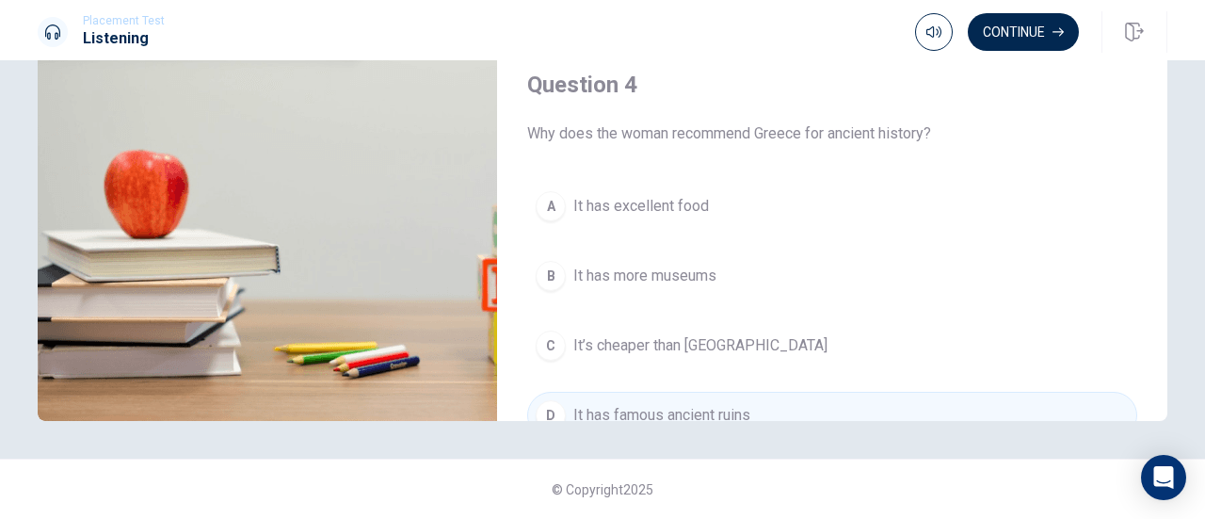
scroll to position [1170, 0]
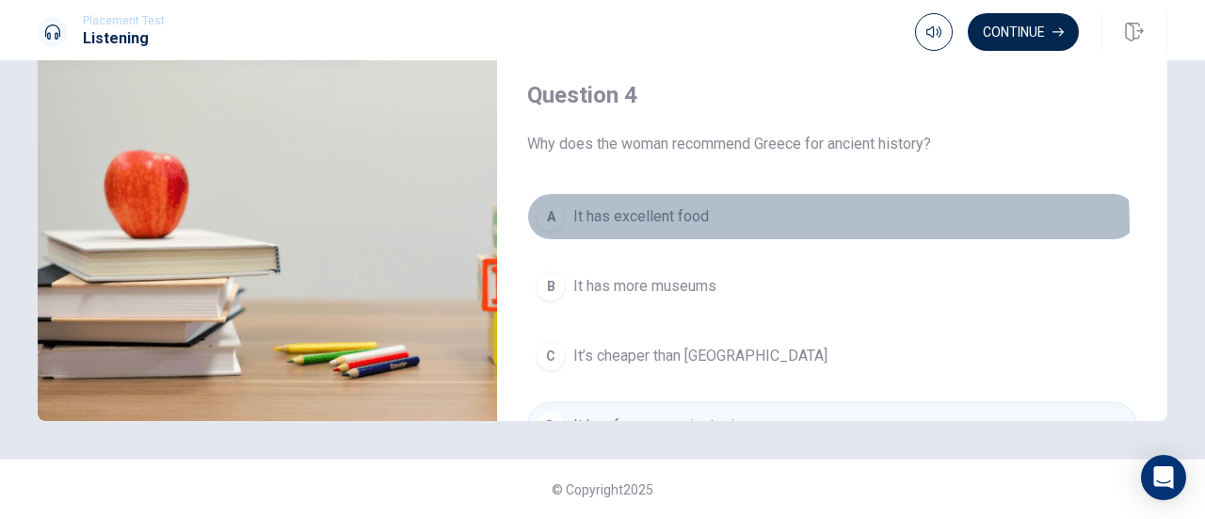
click at [621, 220] on button "A It has excellent food" at bounding box center [832, 216] width 610 height 47
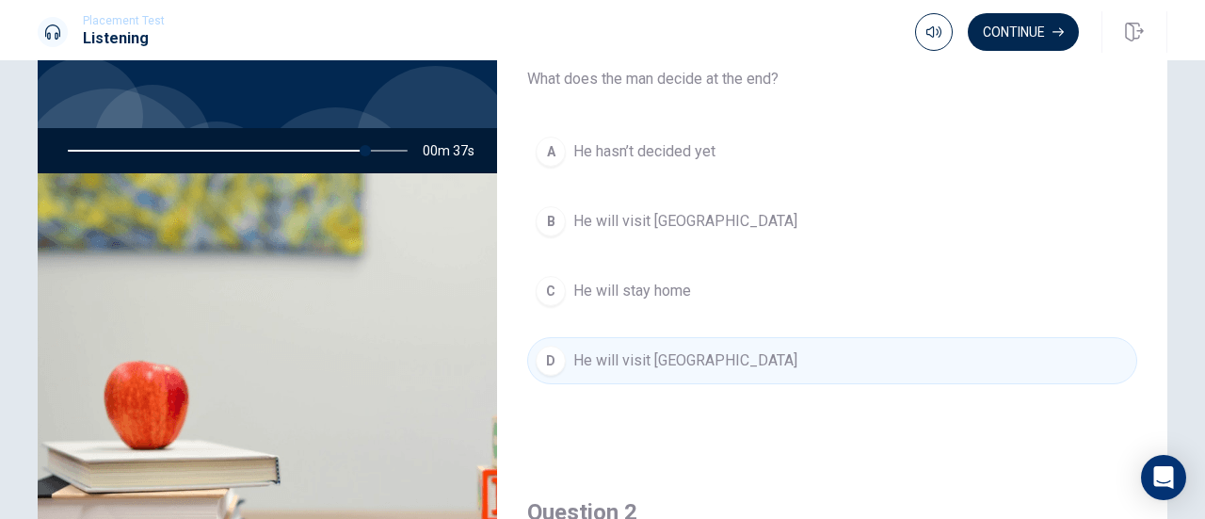
scroll to position [119, 0]
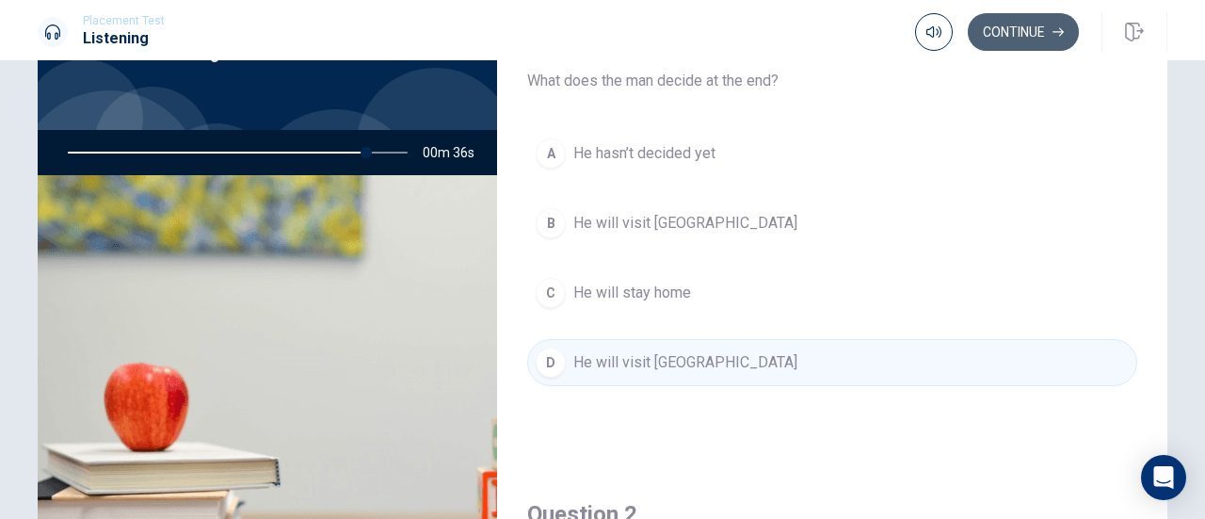
click at [1031, 18] on button "Continue" at bounding box center [1023, 32] width 111 height 38
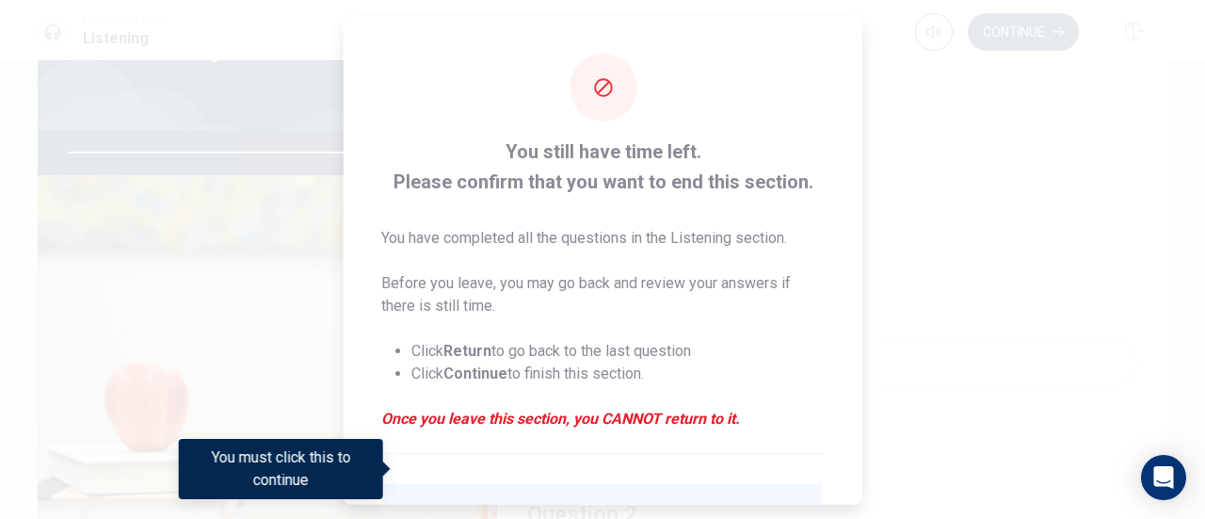
scroll to position [183, 0]
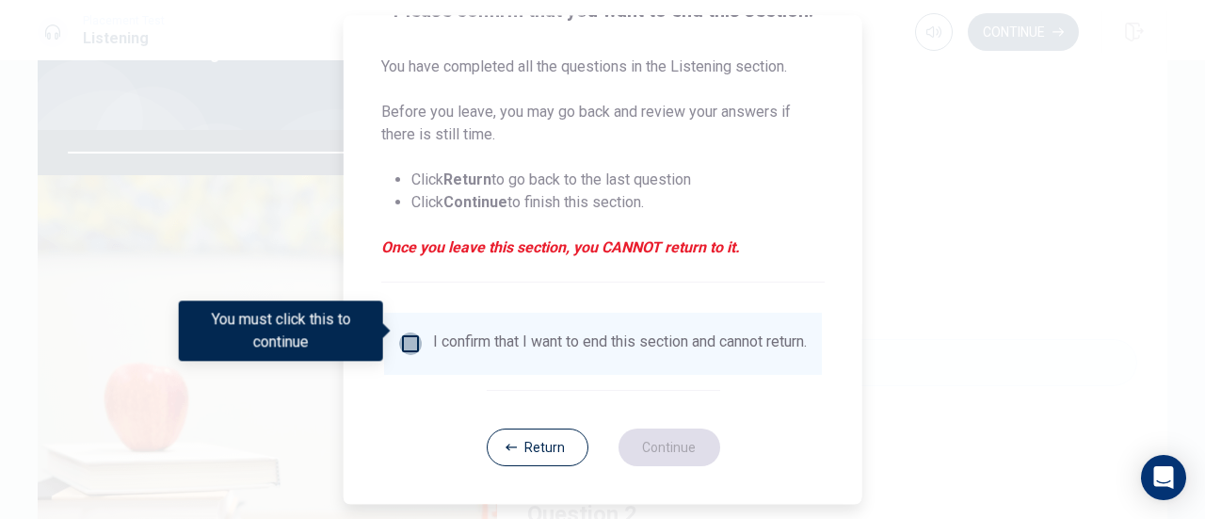
click at [403, 332] on input "You must click this to continue" at bounding box center [410, 343] width 23 height 23
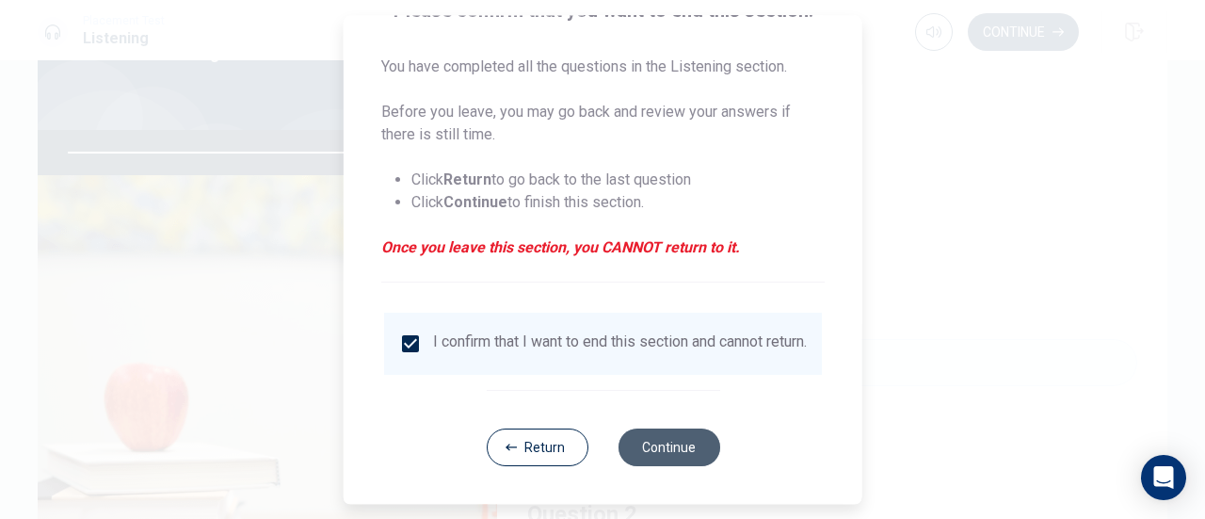
click at [660, 446] on button "Continue" at bounding box center [669, 447] width 102 height 38
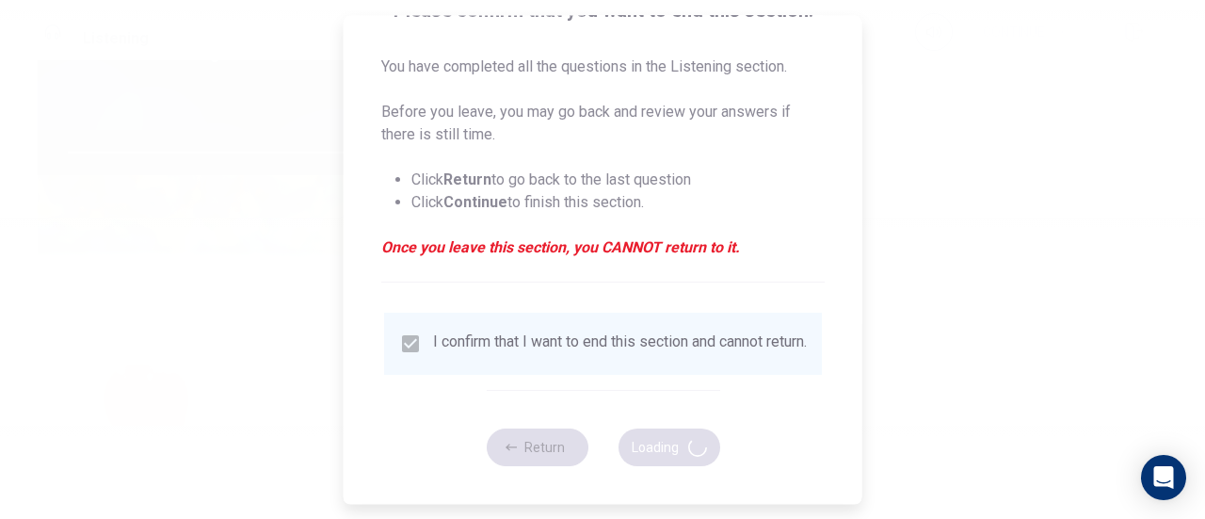
type input "91"
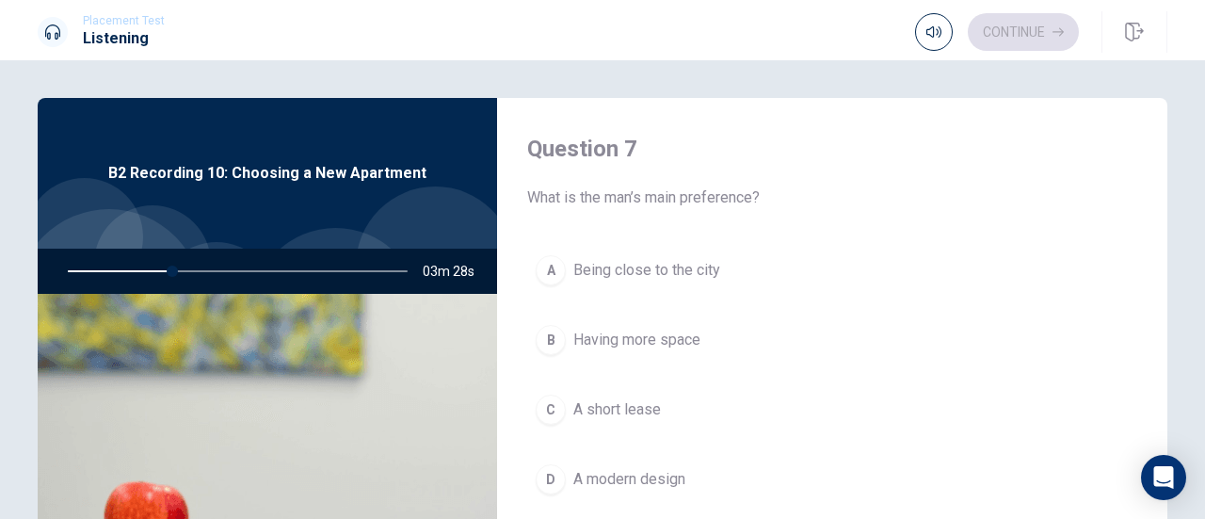
scroll to position [521, 0]
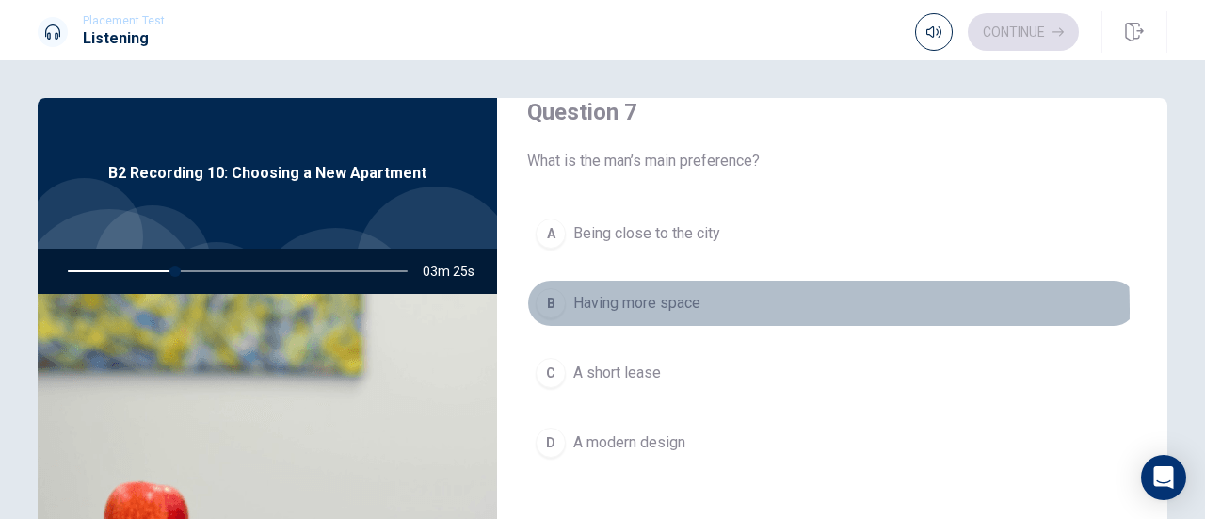
click at [554, 306] on div "B" at bounding box center [551, 303] width 30 height 30
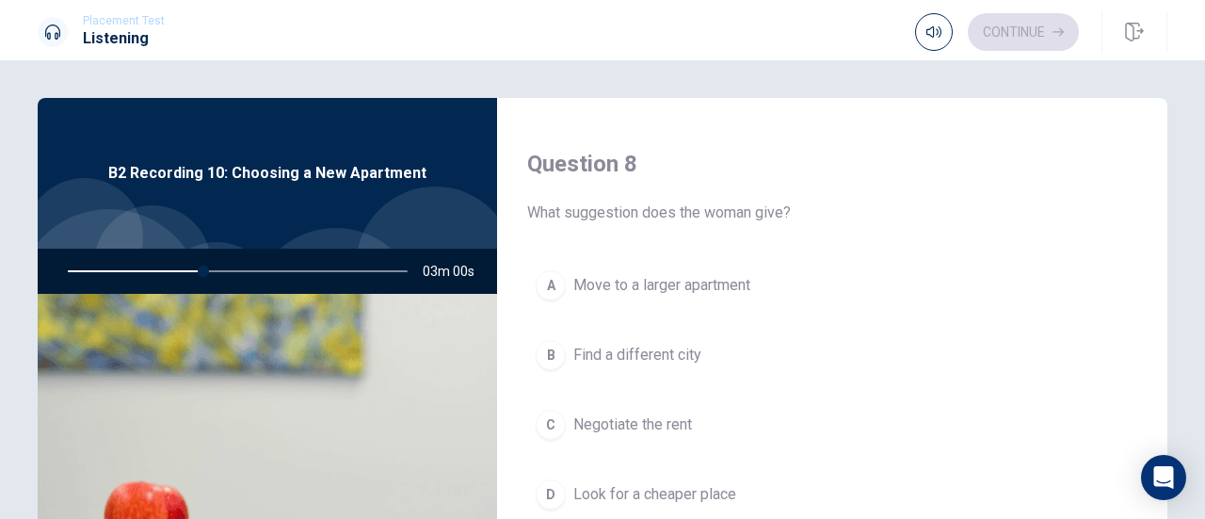
scroll to position [952, 0]
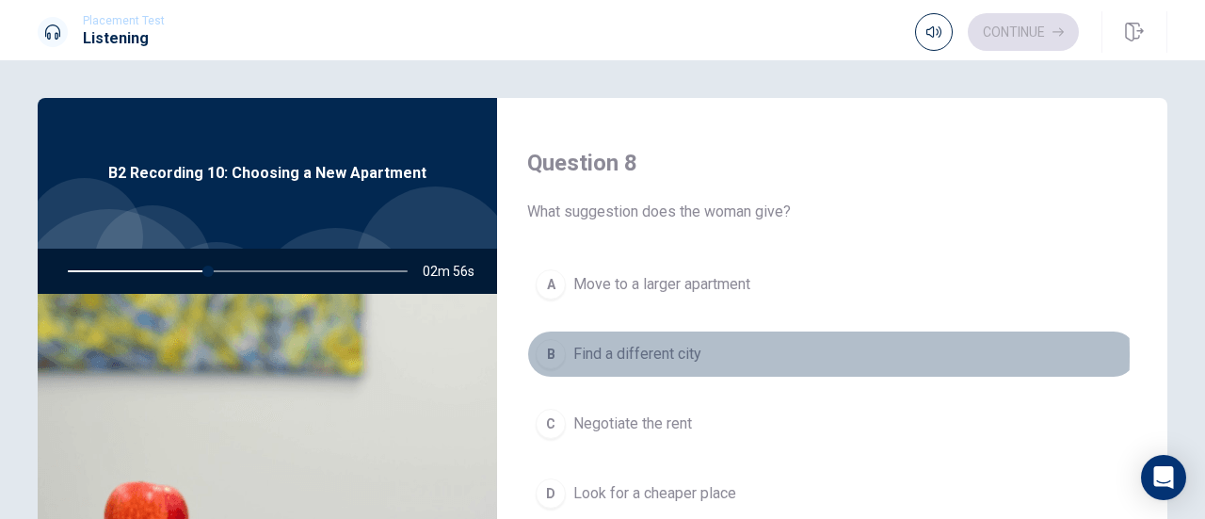
click at [540, 347] on div "B" at bounding box center [551, 354] width 30 height 30
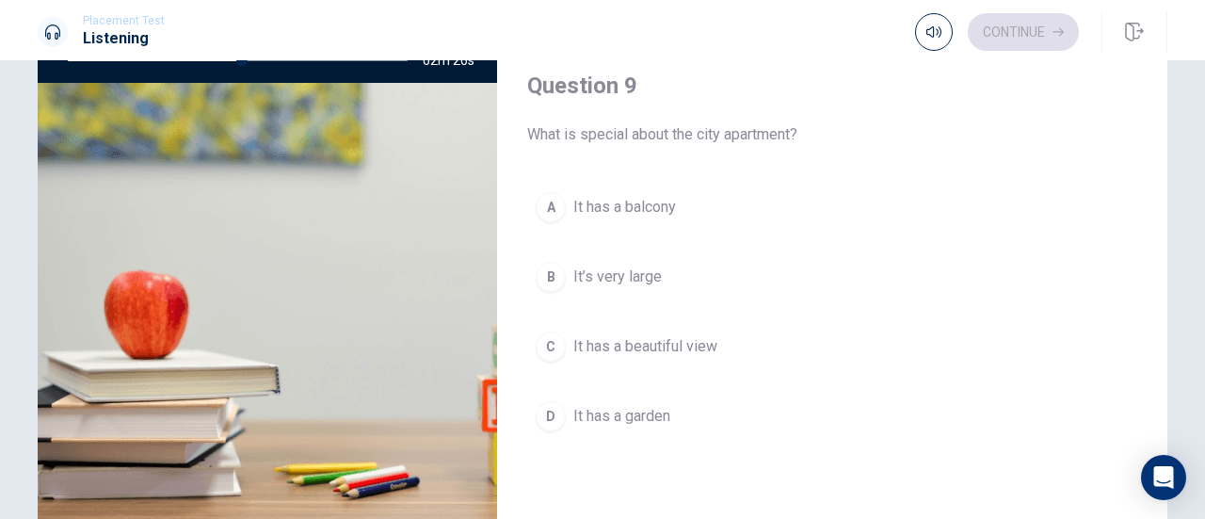
scroll to position [1303, 0]
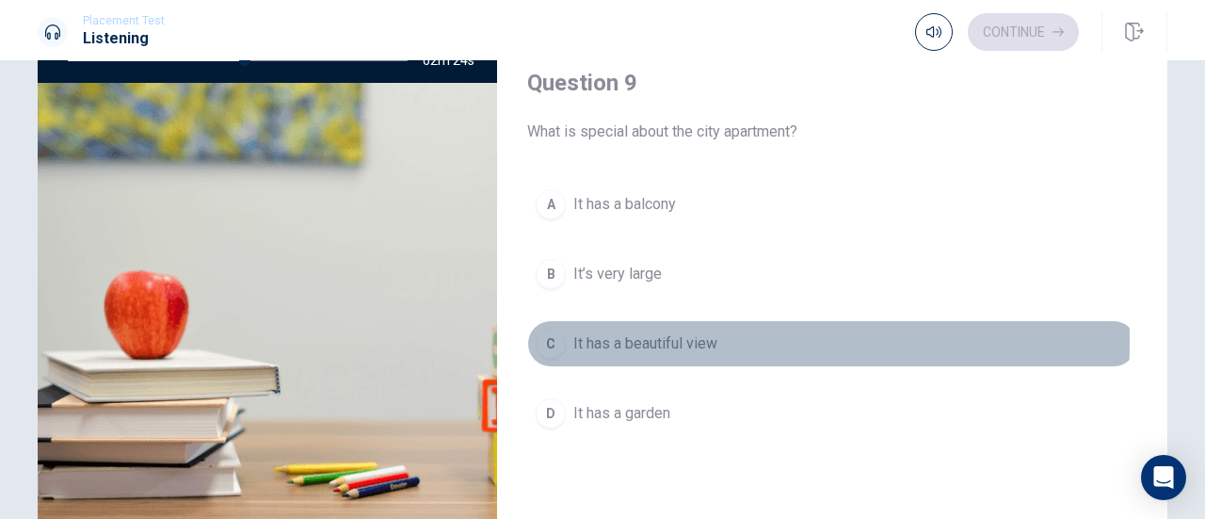
click at [551, 331] on div "C" at bounding box center [551, 344] width 30 height 30
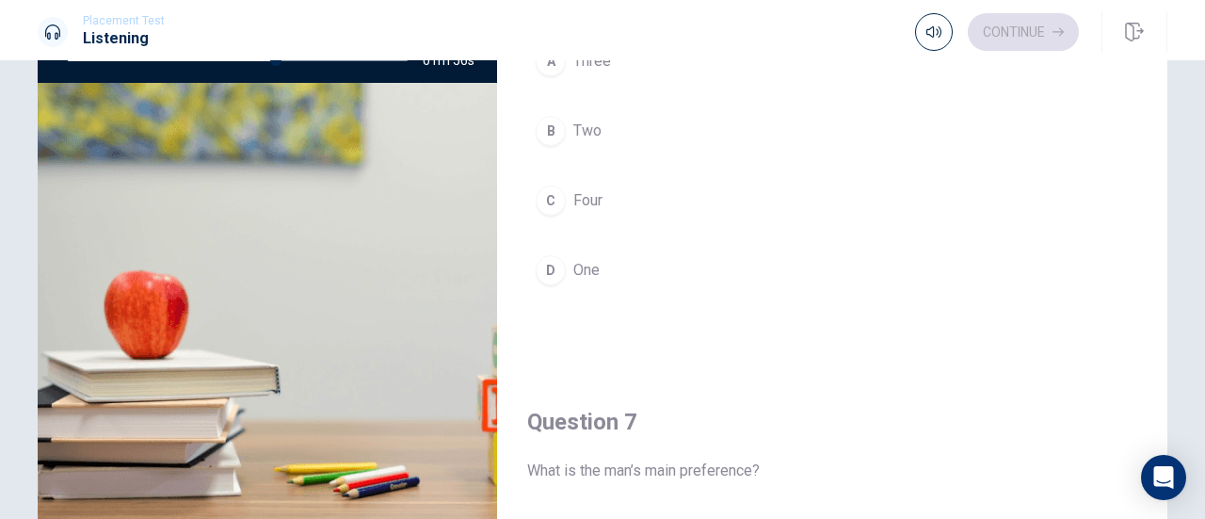
scroll to position [0, 0]
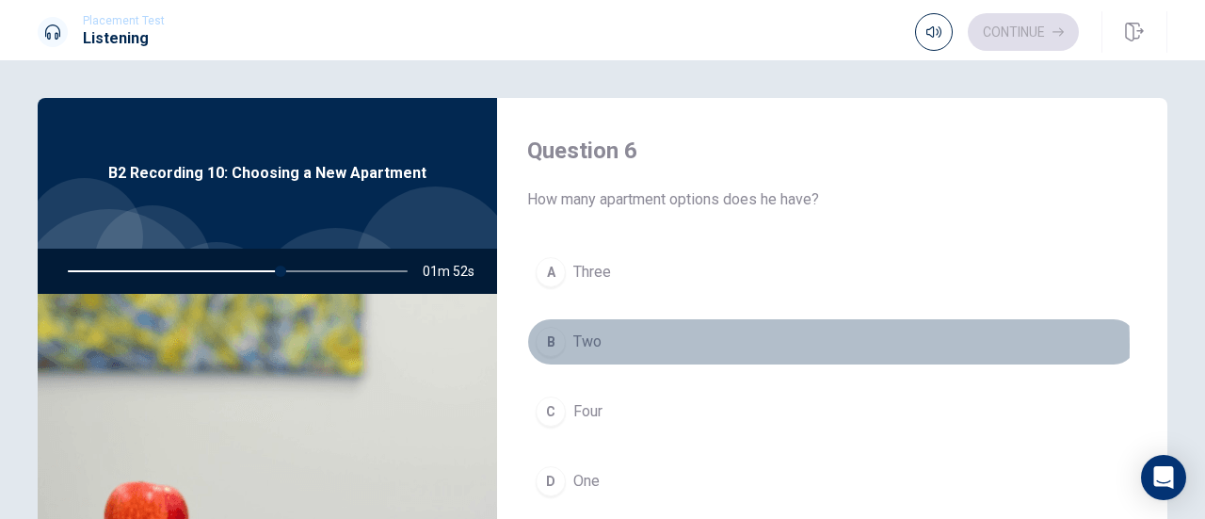
click at [551, 345] on div "B" at bounding box center [551, 342] width 30 height 30
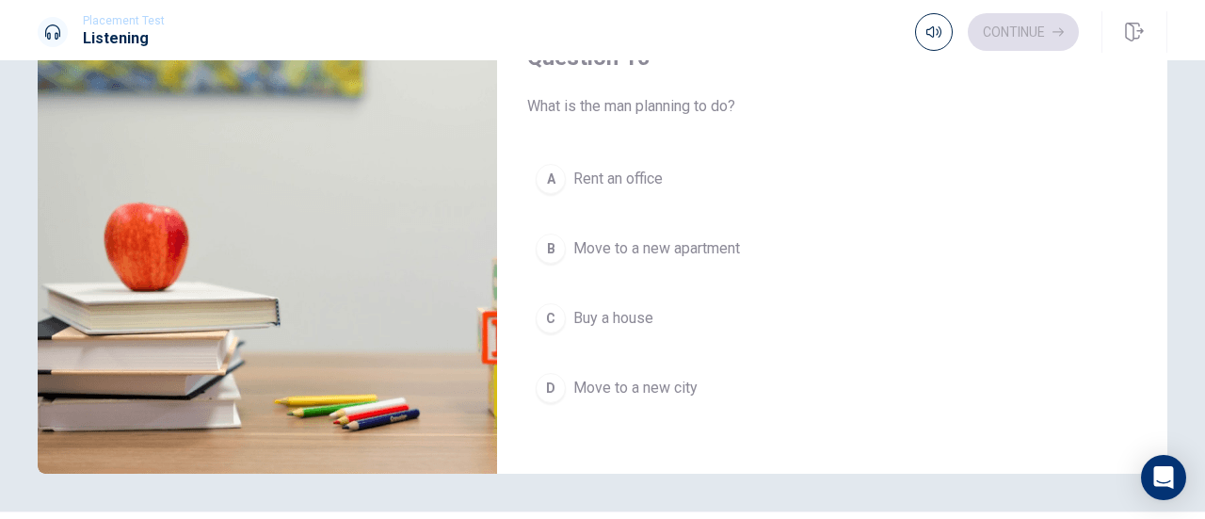
scroll to position [285, 0]
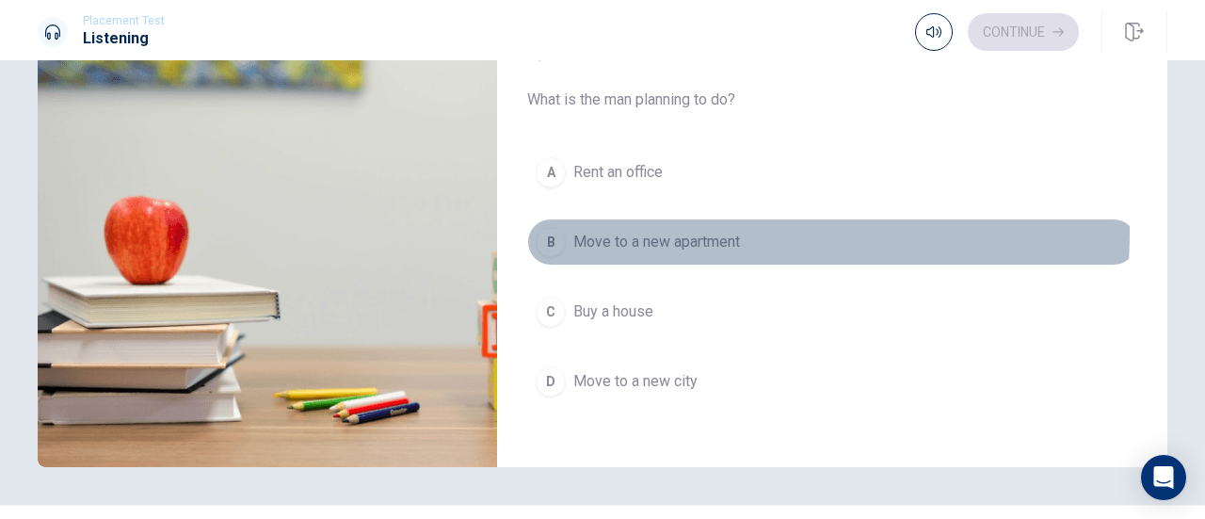
click at [580, 231] on span "Move to a new apartment" at bounding box center [656, 242] width 167 height 23
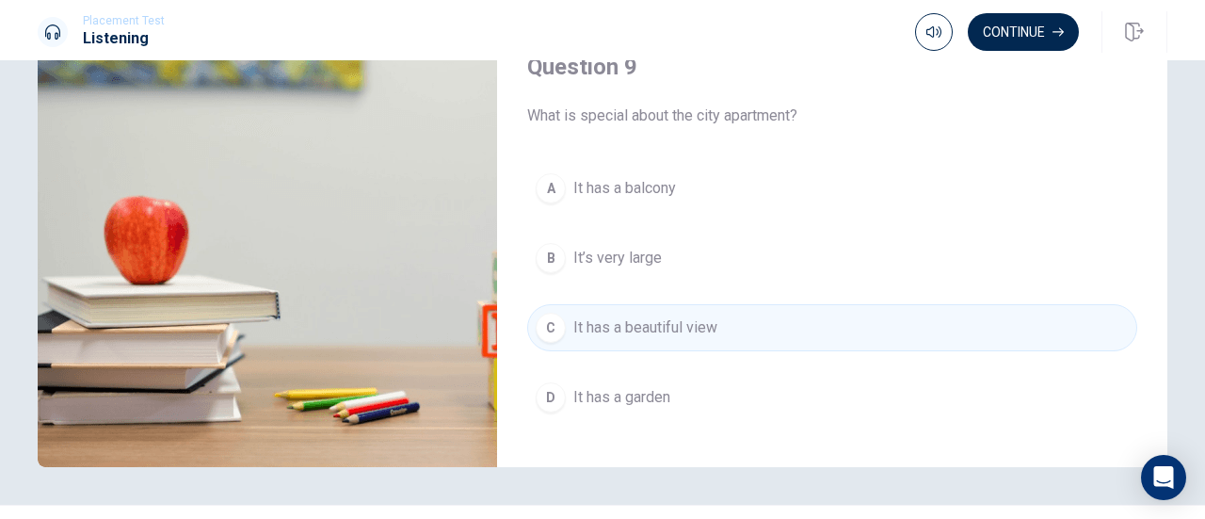
scroll to position [1244, 0]
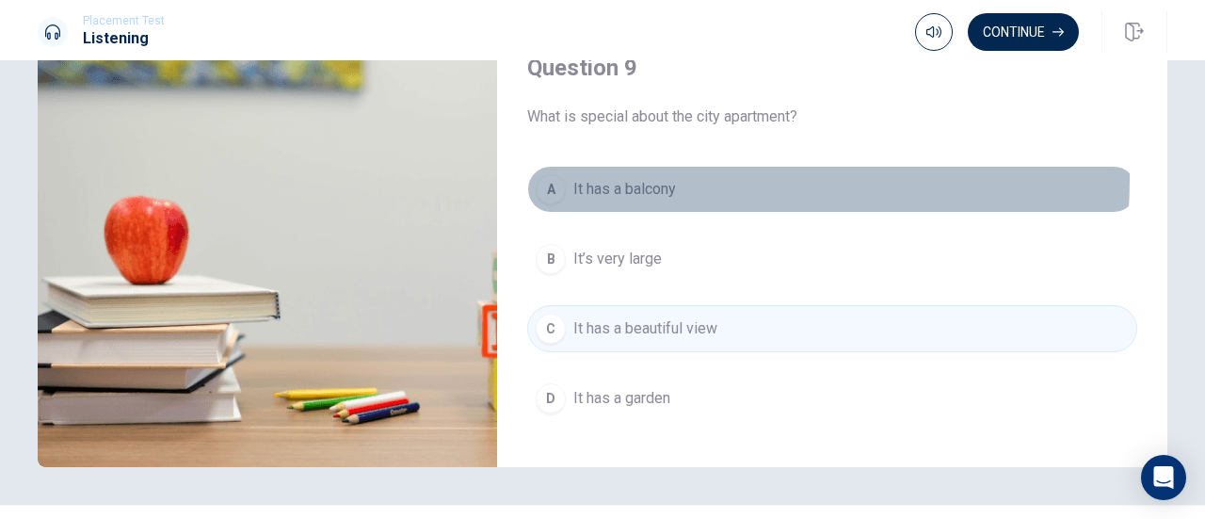
click at [602, 178] on span "It has a balcony" at bounding box center [624, 189] width 103 height 23
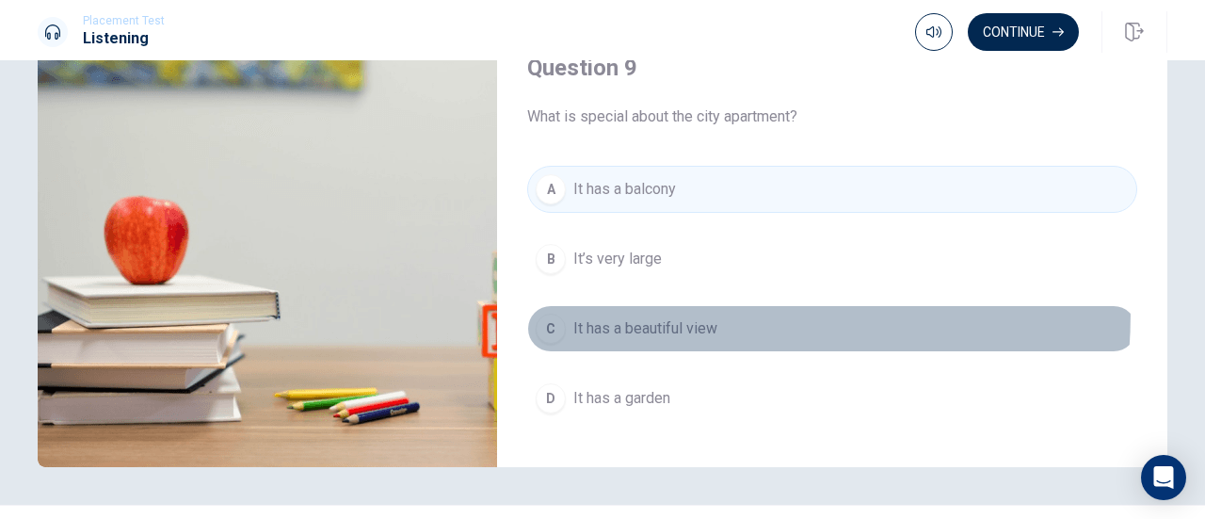
click at [603, 305] on button "C It has a beautiful view" at bounding box center [832, 328] width 610 height 47
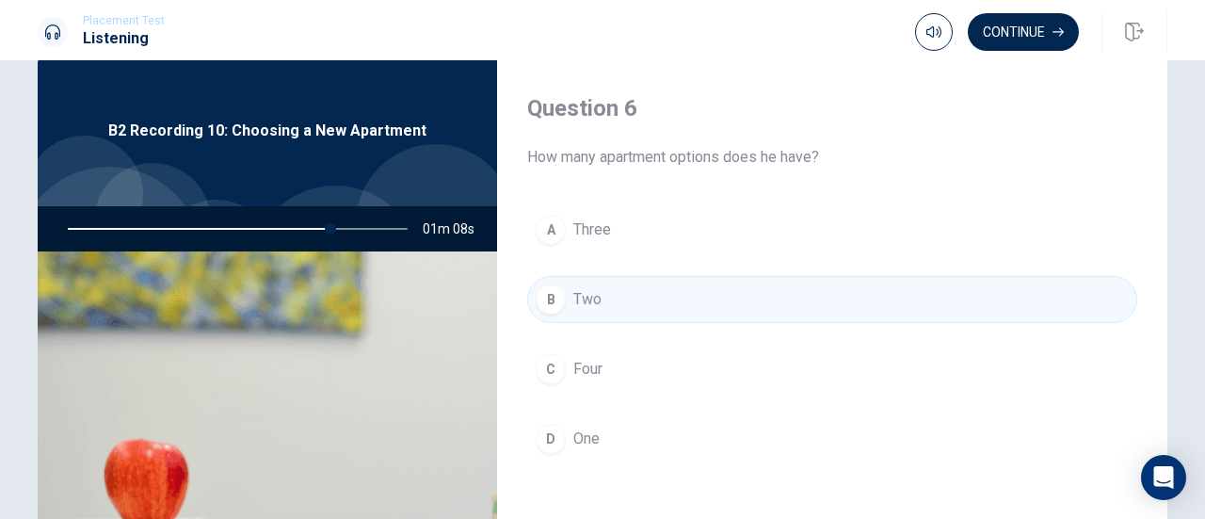
scroll to position [44, 0]
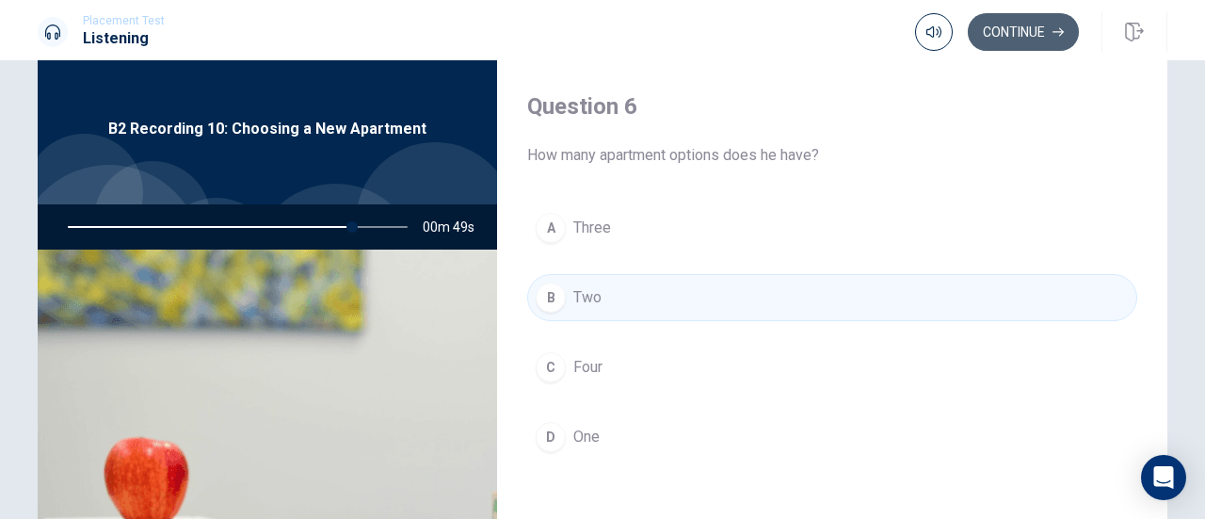
click at [981, 33] on button "Continue" at bounding box center [1023, 32] width 111 height 38
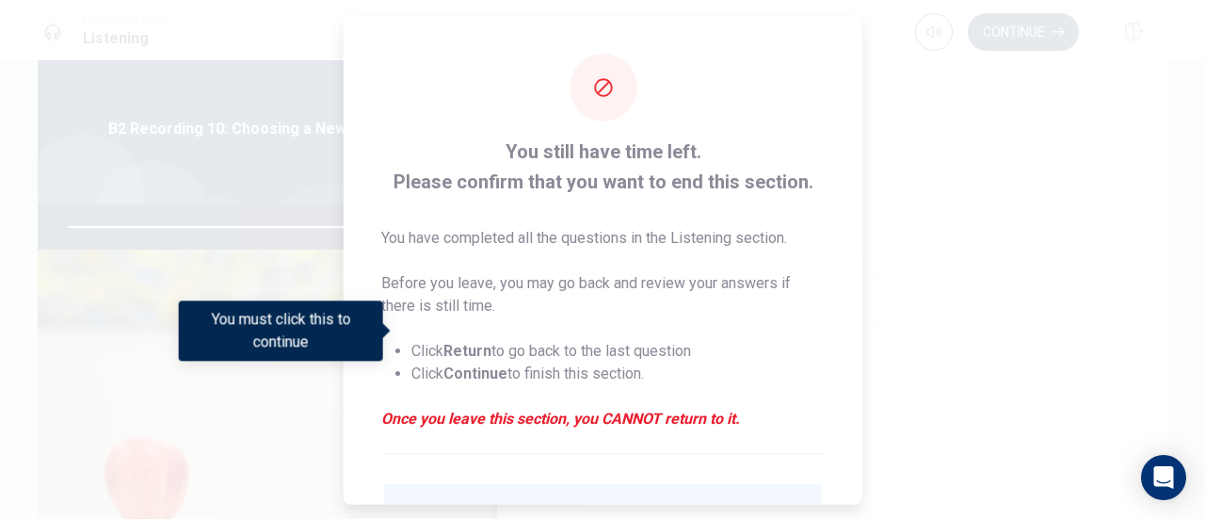
scroll to position [183, 0]
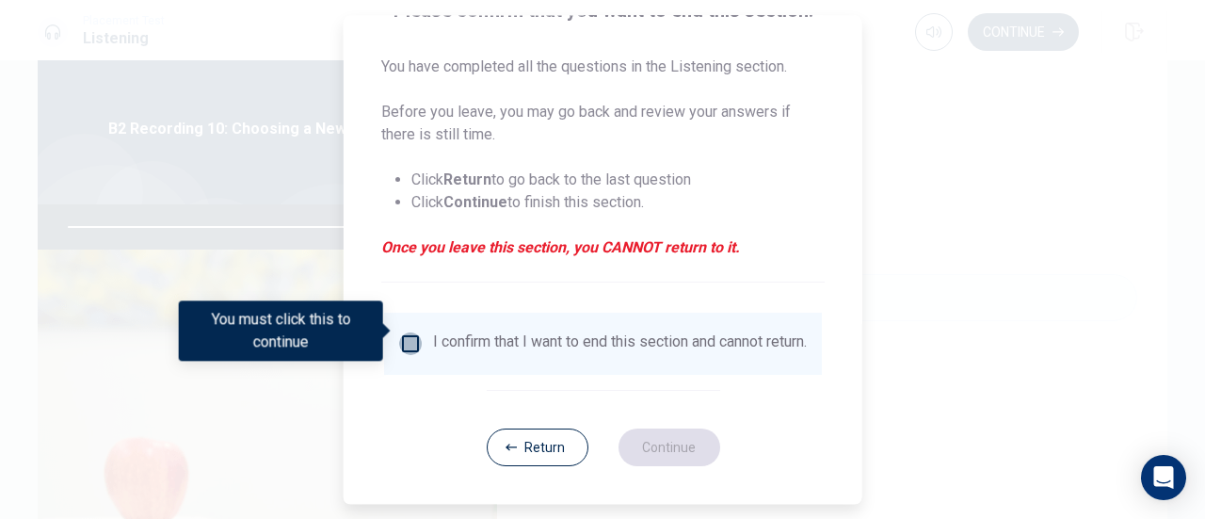
click at [400, 337] on input "You must click this to continue" at bounding box center [410, 343] width 23 height 23
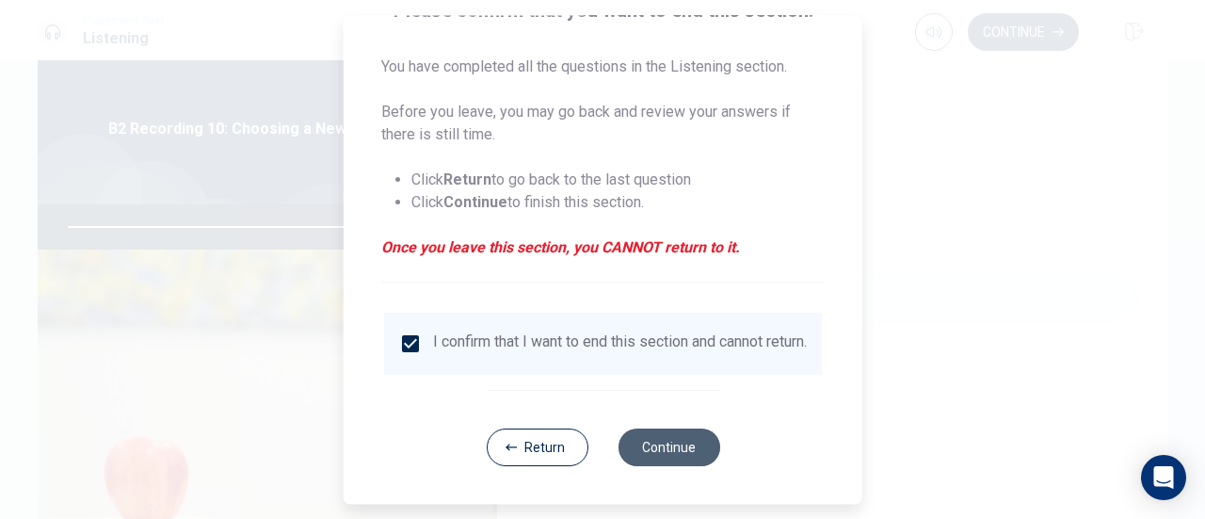
click at [669, 462] on button "Continue" at bounding box center [669, 447] width 102 height 38
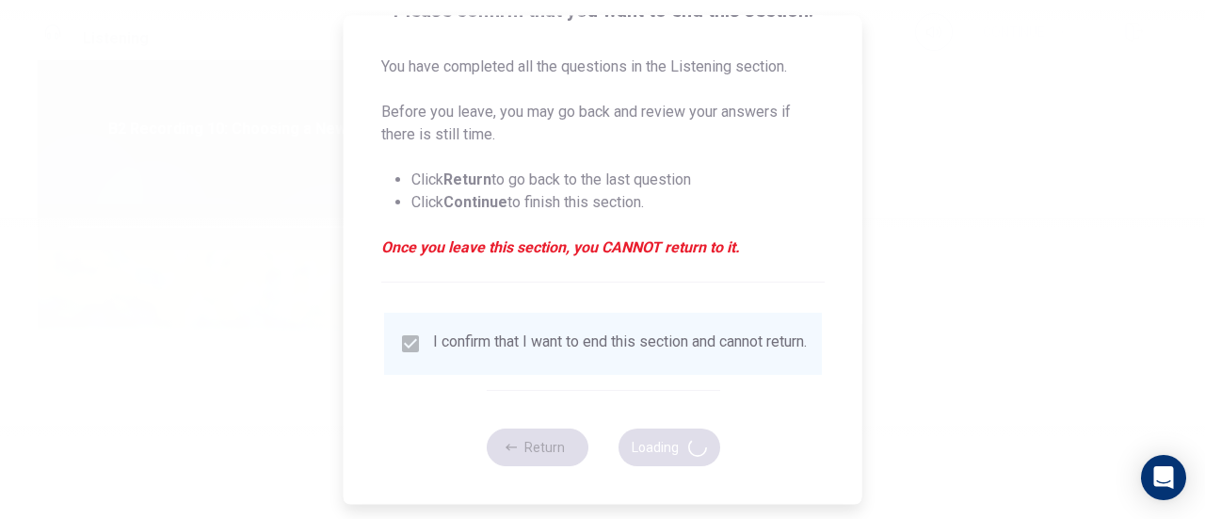
type input "86"
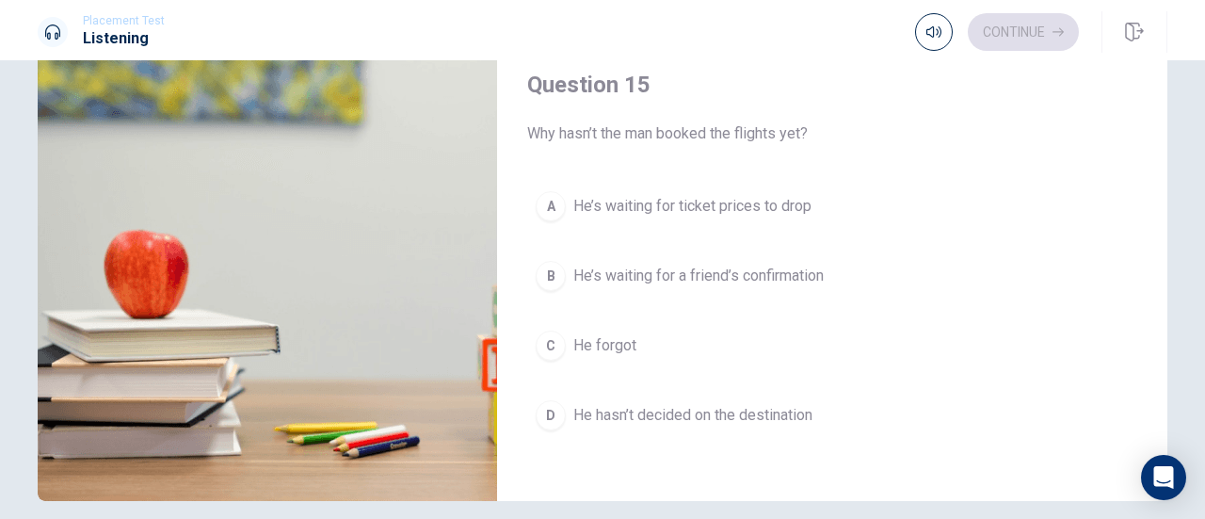
scroll to position [253, 0]
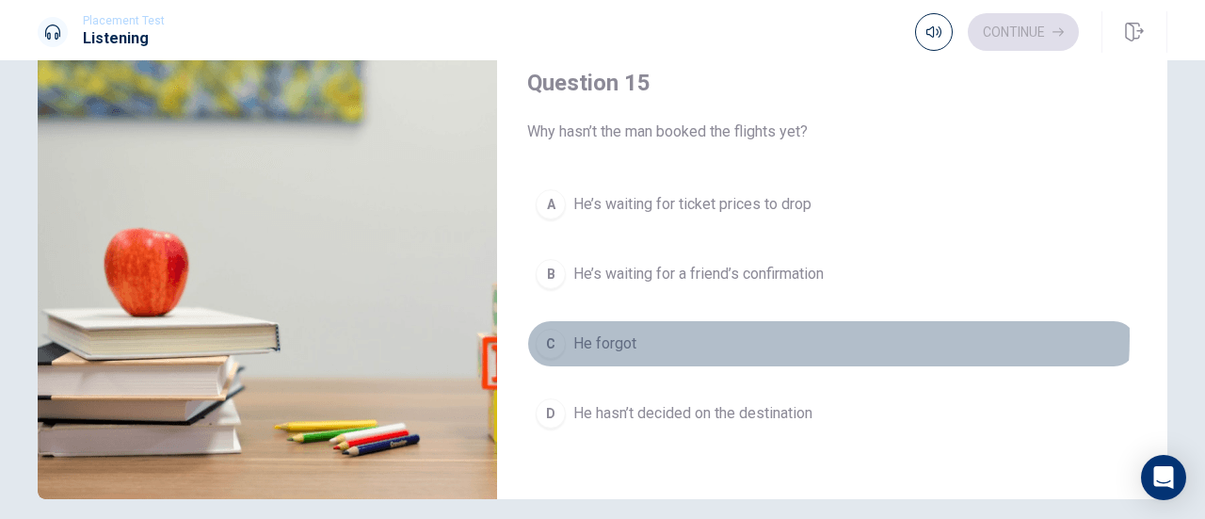
click at [717, 324] on button "C He forgot" at bounding box center [832, 343] width 610 height 47
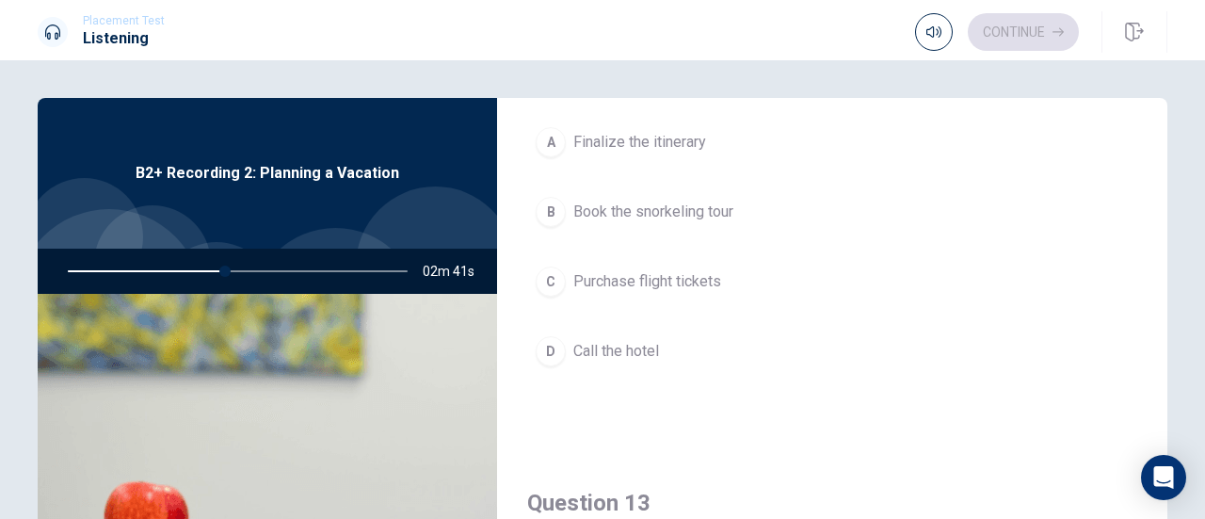
scroll to position [613, 0]
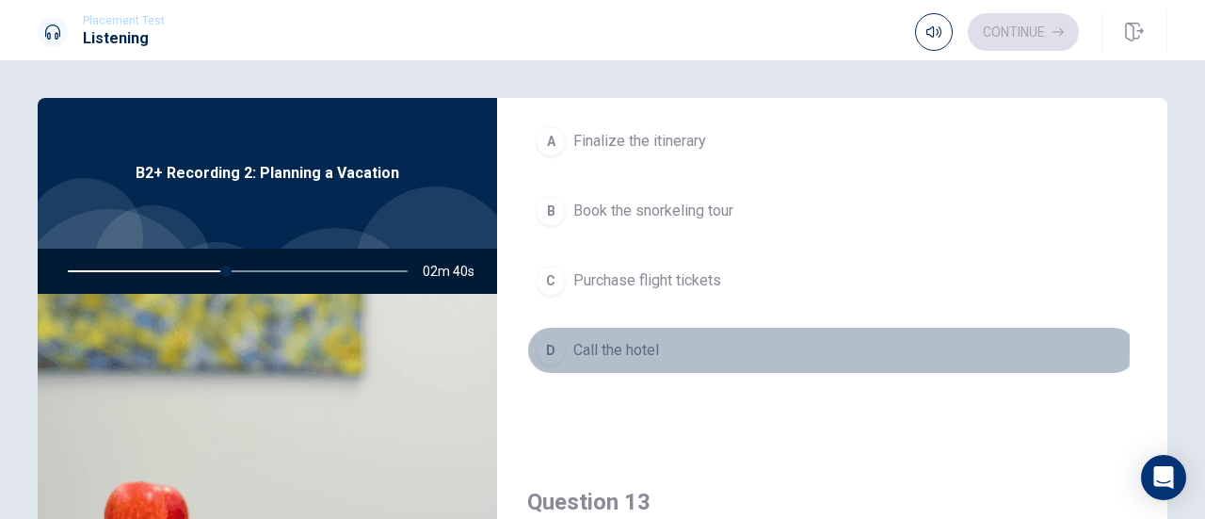
click at [549, 344] on div "D" at bounding box center [551, 350] width 30 height 30
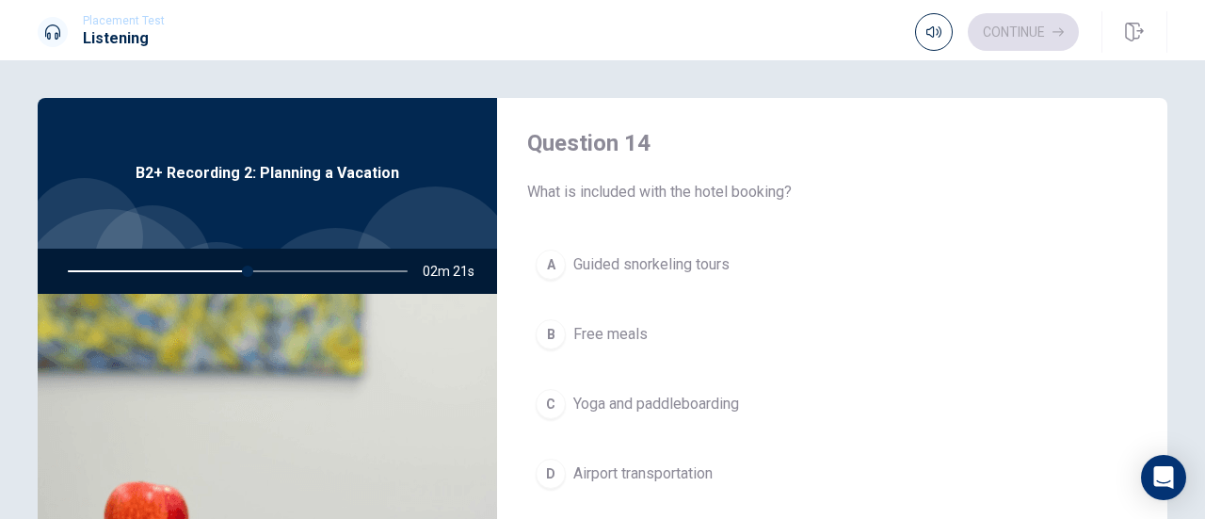
scroll to position [1456, 0]
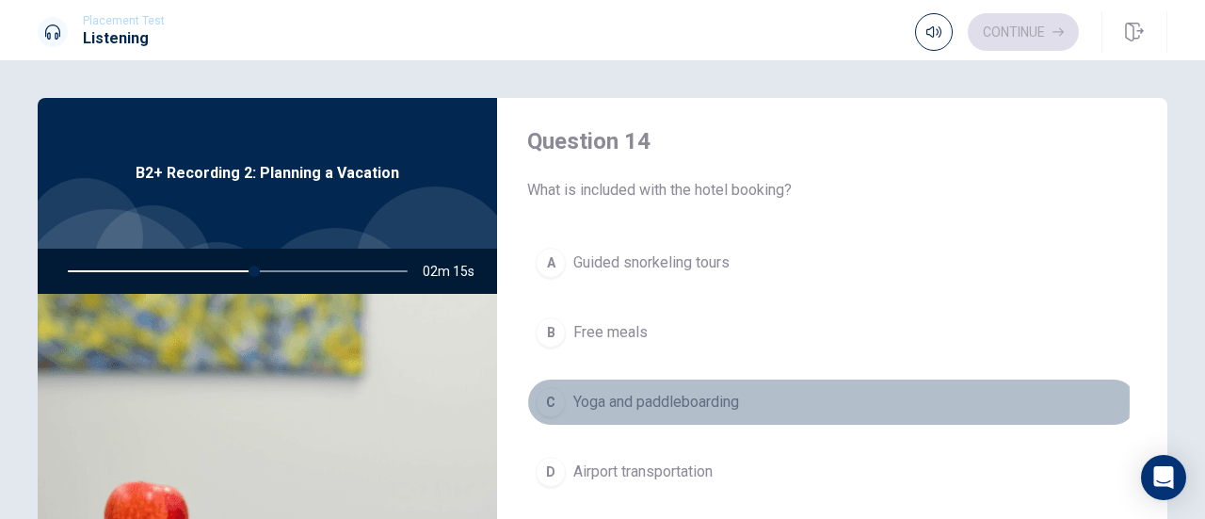
click at [547, 391] on div "C" at bounding box center [551, 402] width 30 height 30
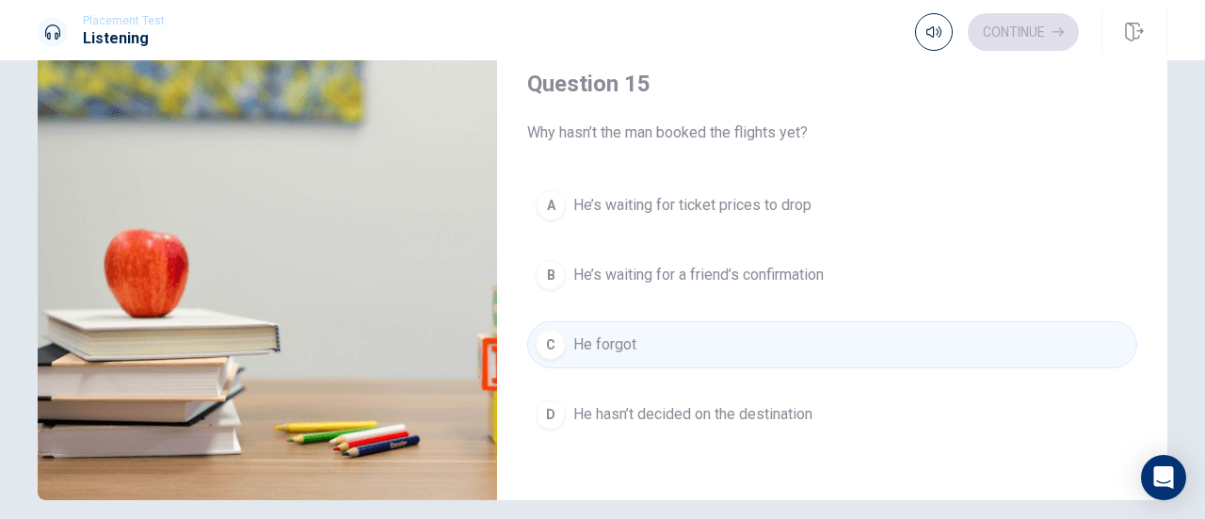
scroll to position [258, 0]
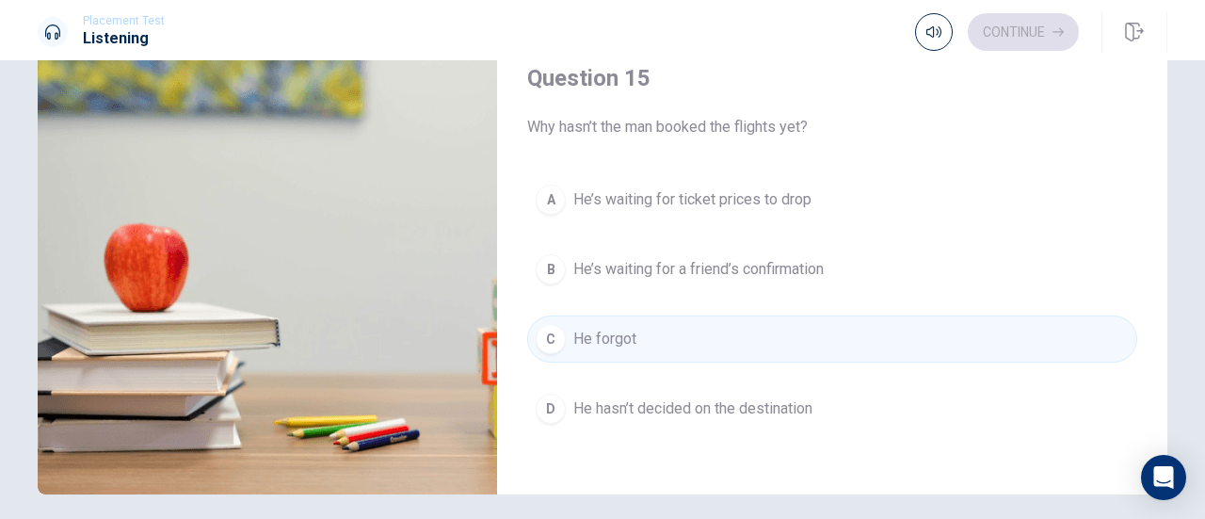
click at [650, 189] on span "He’s waiting for ticket prices to drop" at bounding box center [692, 199] width 238 height 23
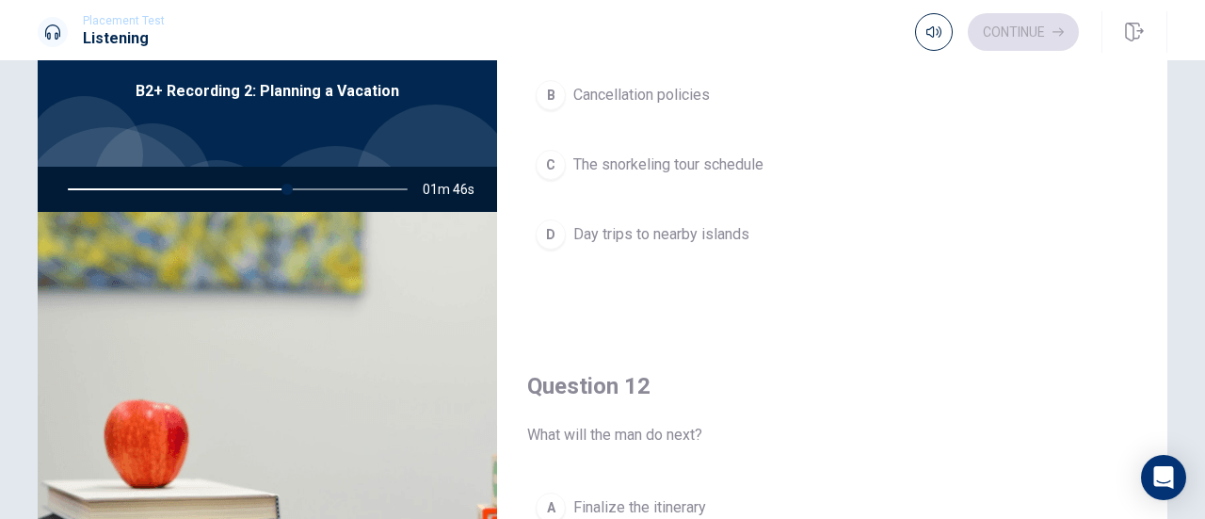
scroll to position [164, 0]
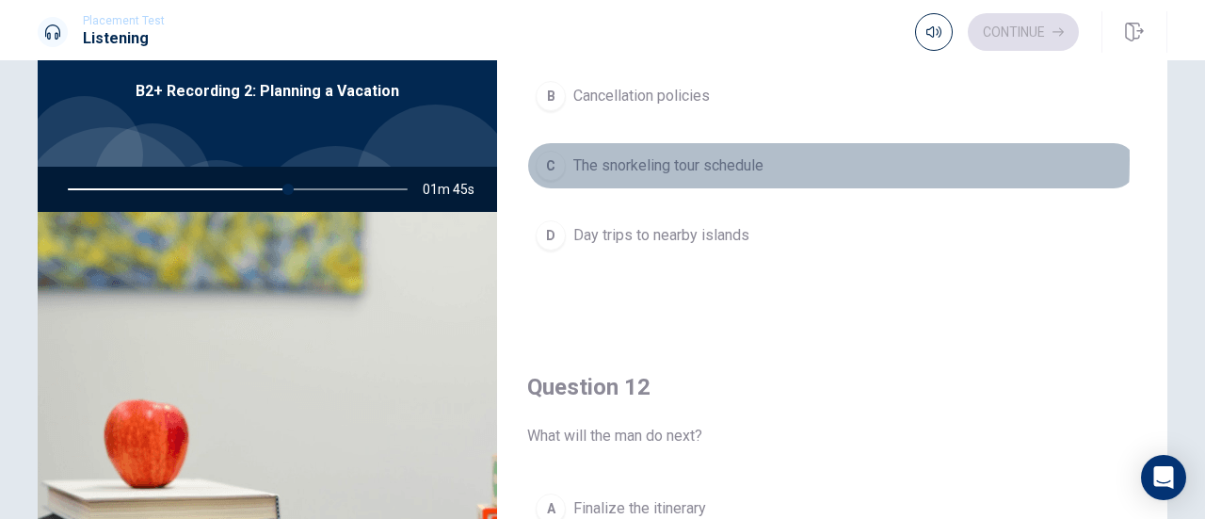
click at [651, 158] on span "The snorkeling tour schedule" at bounding box center [668, 165] width 190 height 23
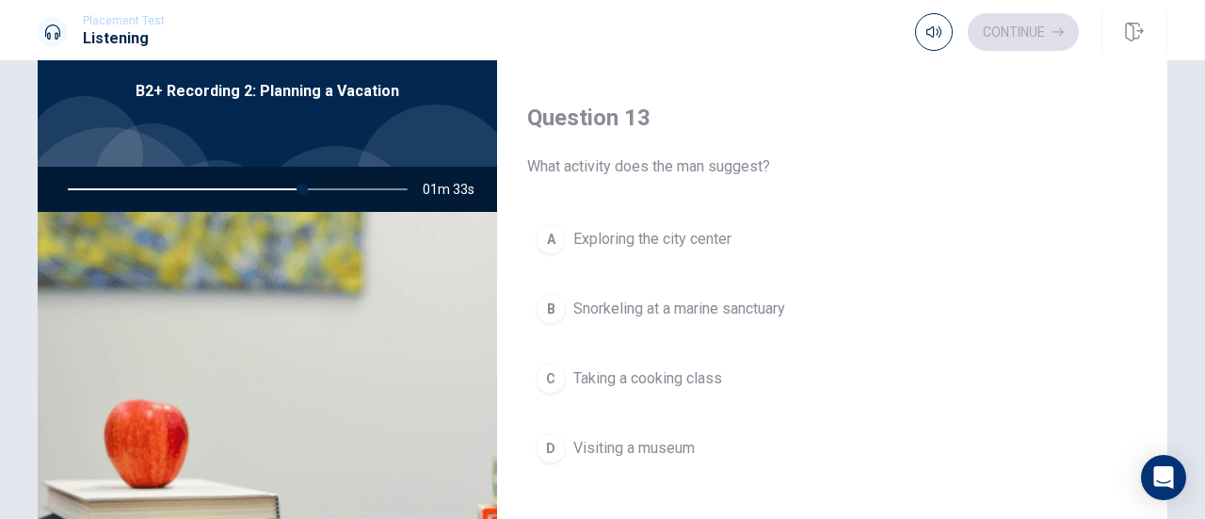
scroll to position [918, 0]
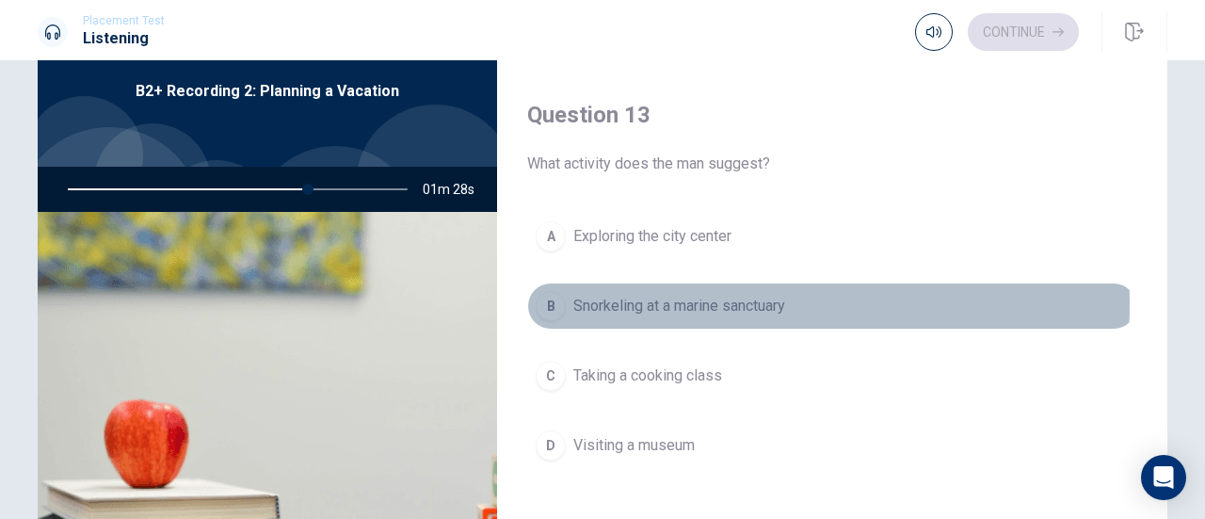
click at [659, 297] on span "Snorkeling at a marine sanctuary" at bounding box center [679, 306] width 212 height 23
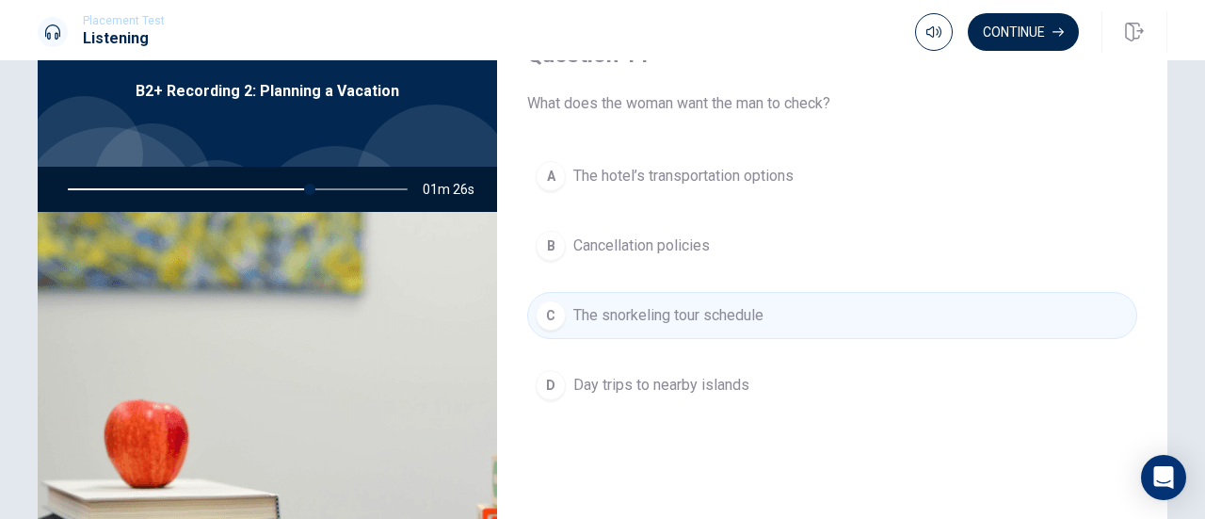
scroll to position [11, 0]
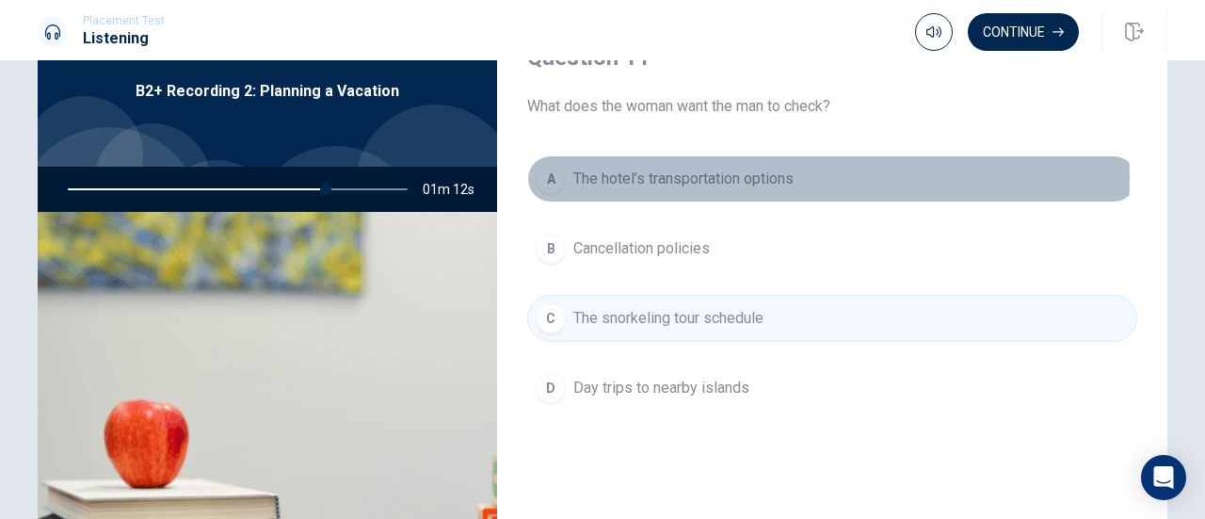
click at [675, 178] on span "The hotel’s transportation options" at bounding box center [683, 179] width 220 height 23
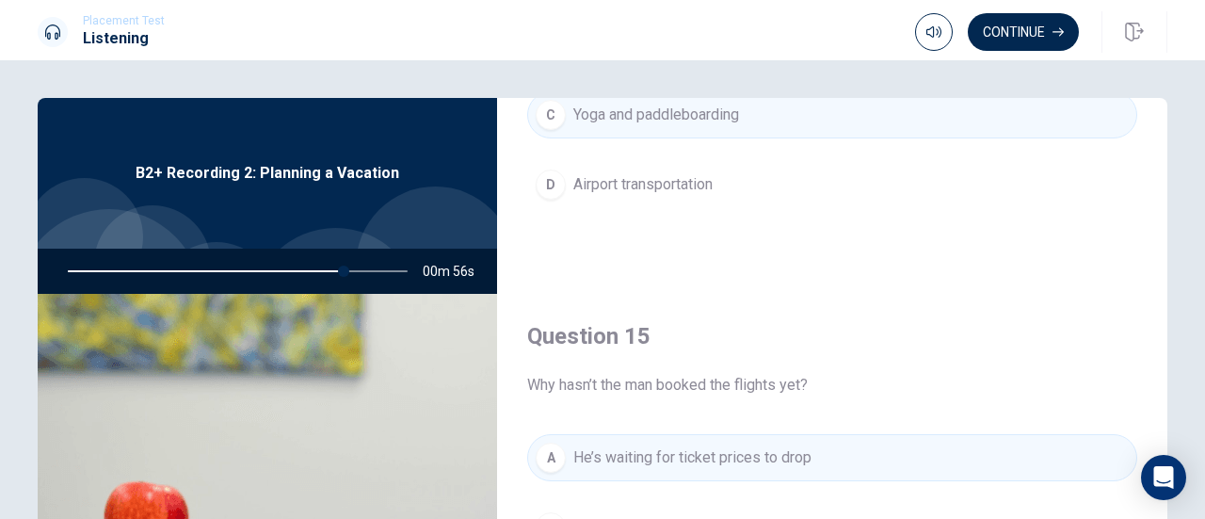
scroll to position [1426, 0]
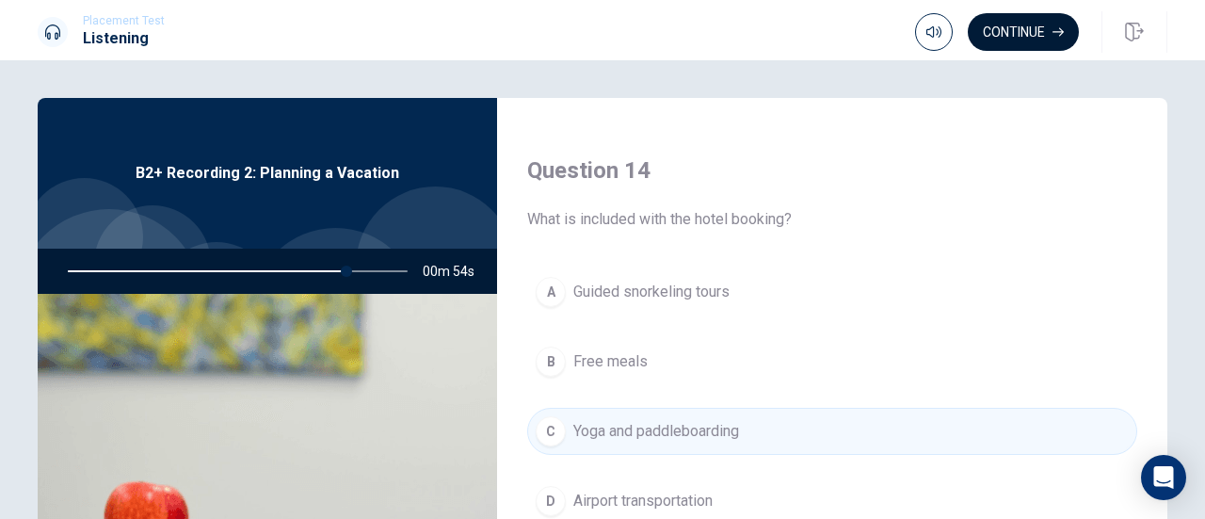
click at [1040, 36] on button "Continue" at bounding box center [1023, 32] width 111 height 38
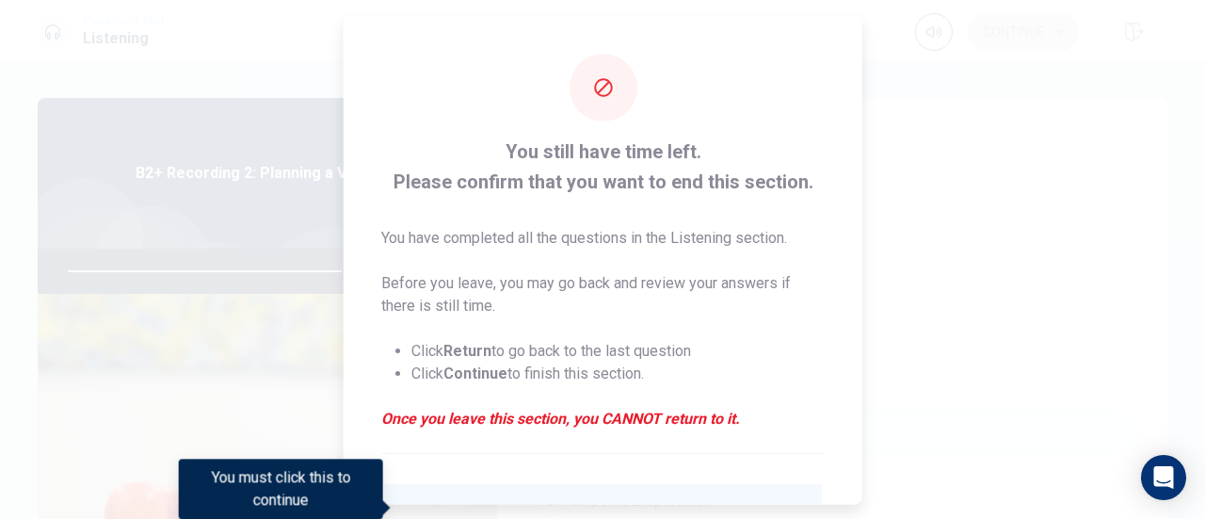
scroll to position [183, 0]
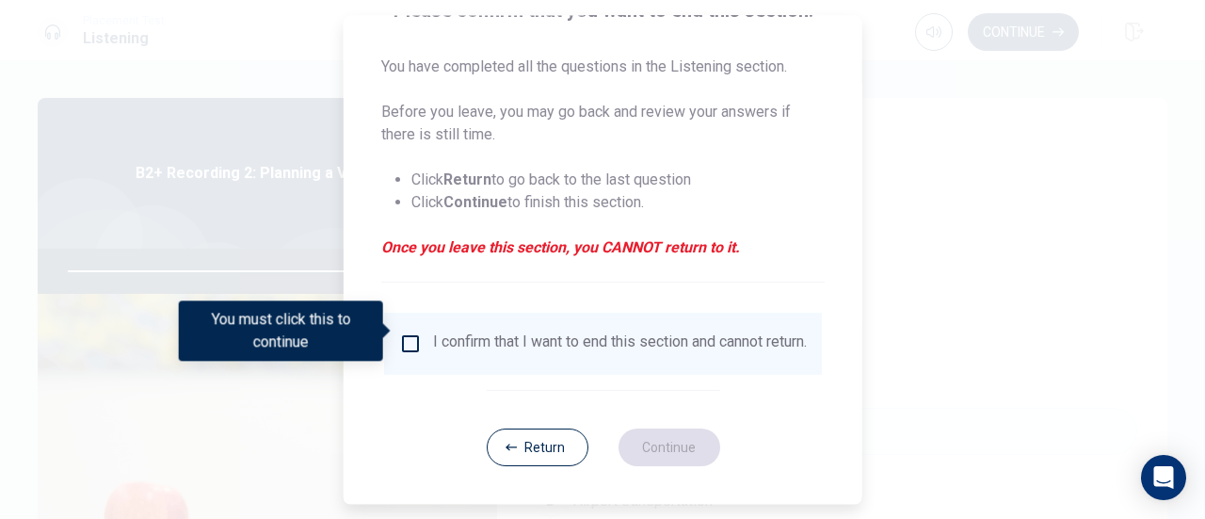
click at [413, 332] on input "You must click this to continue" at bounding box center [410, 343] width 23 height 23
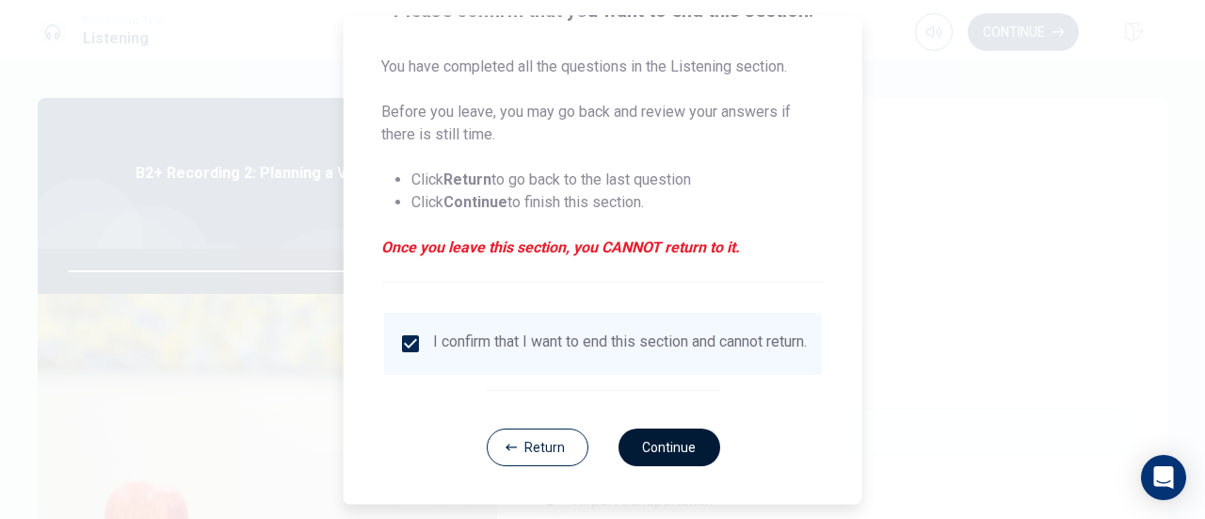
click at [663, 445] on button "Continue" at bounding box center [669, 447] width 102 height 38
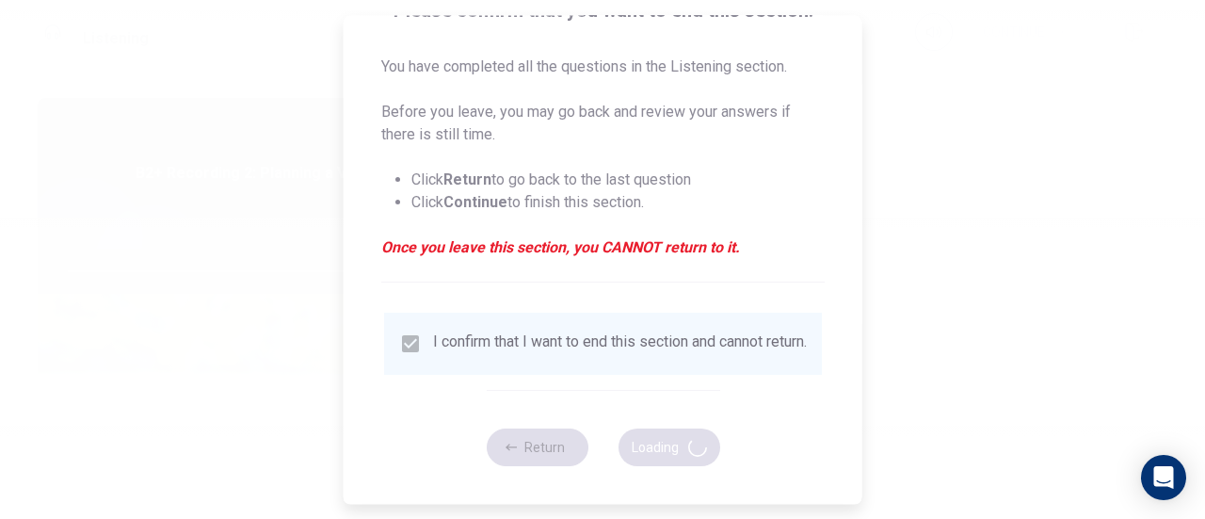
type input "84"
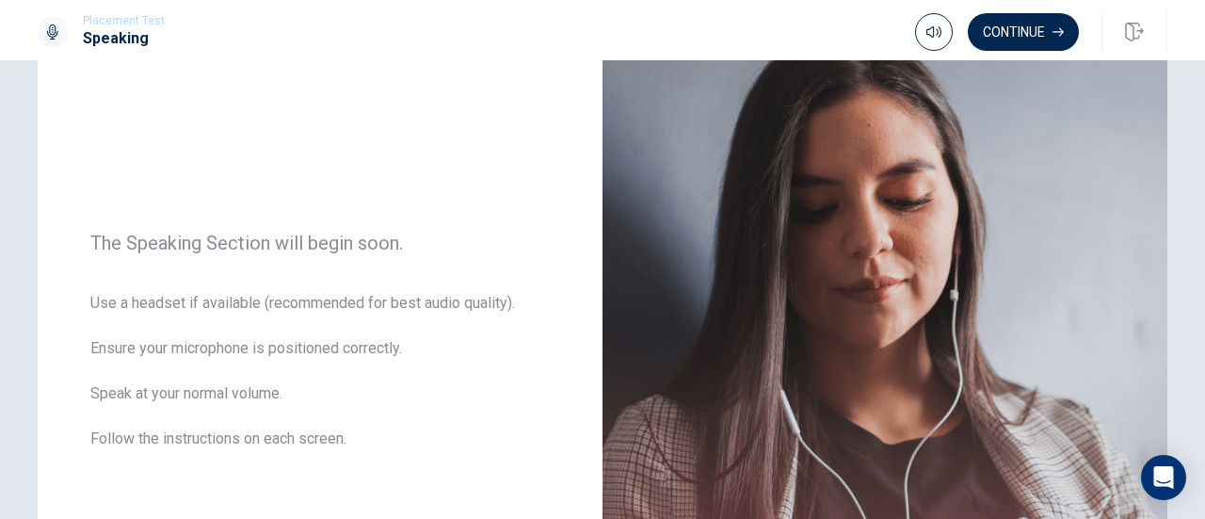
scroll to position [157, 0]
click at [189, 189] on div "The Speaking Section will begin soon. Use a headset if available (recommended f…" at bounding box center [320, 351] width 565 height 821
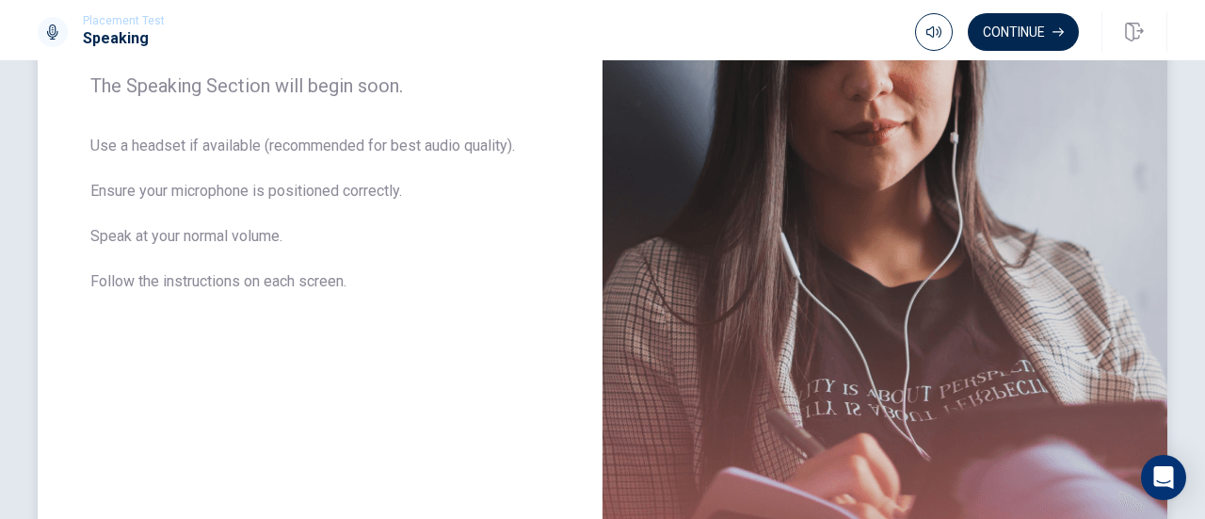
scroll to position [313, 0]
click at [746, 215] on img at bounding box center [885, 195] width 565 height 821
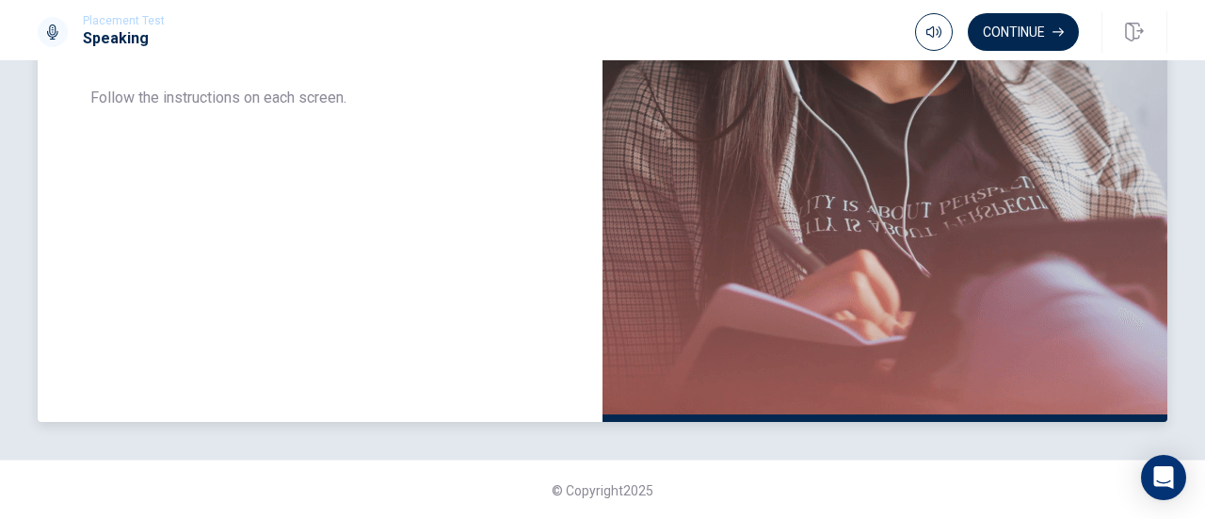
scroll to position [0, 0]
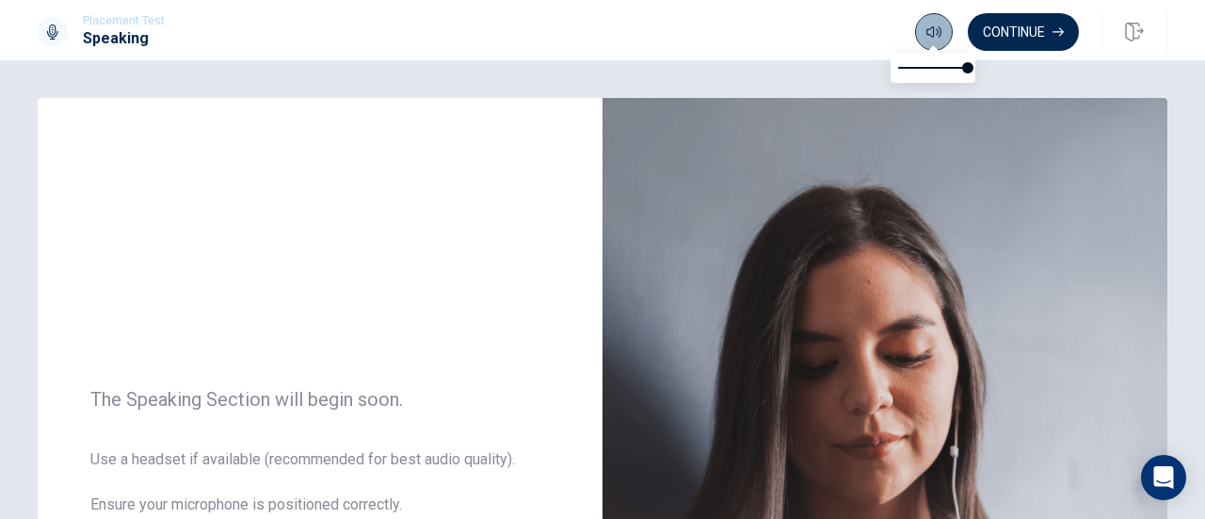
click at [932, 35] on icon "button" at bounding box center [934, 31] width 15 height 11
click at [949, 62] on span at bounding box center [947, 67] width 11 height 11
click at [968, 69] on div at bounding box center [933, 68] width 85 height 30
click at [962, 67] on span at bounding box center [961, 67] width 11 height 11
type input "1"
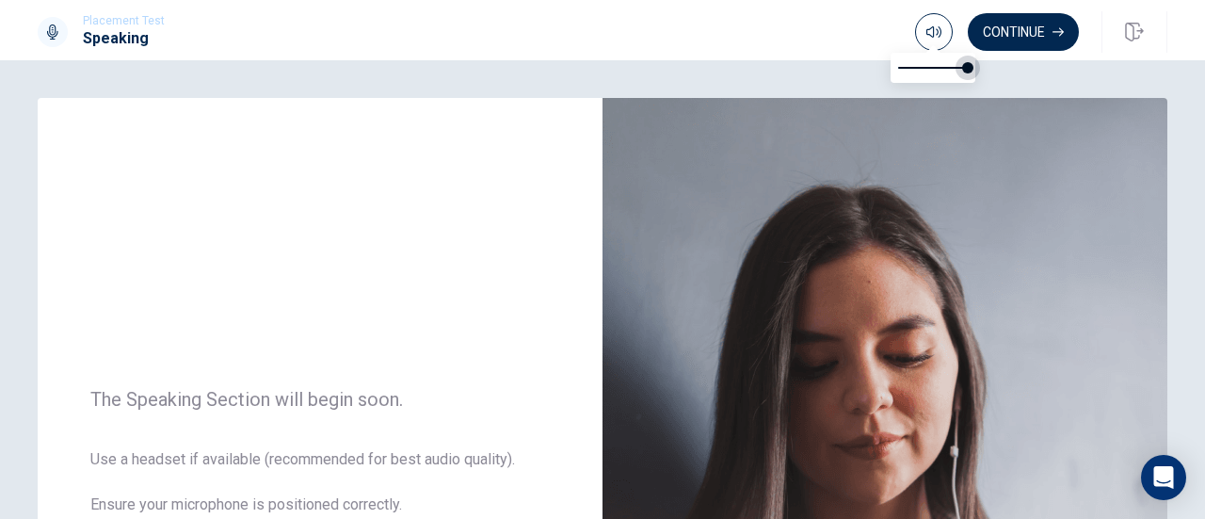
drag, startPoint x: 964, startPoint y: 69, endPoint x: 977, endPoint y: 71, distance: 13.3
click at [974, 71] on span at bounding box center [967, 67] width 11 height 11
click at [1021, 29] on button "Continue" at bounding box center [1023, 32] width 111 height 38
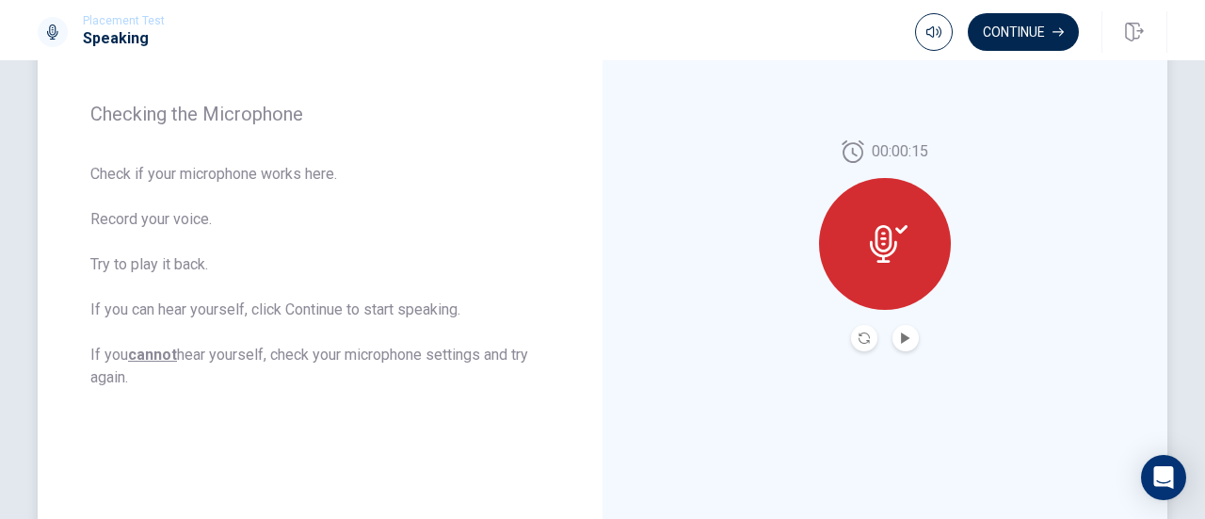
scroll to position [262, 0]
click at [895, 330] on button "Play Audio" at bounding box center [906, 339] width 26 height 26
click at [885, 276] on div at bounding box center [885, 245] width 132 height 132
drag, startPoint x: 844, startPoint y: 344, endPoint x: 859, endPoint y: 340, distance: 15.5
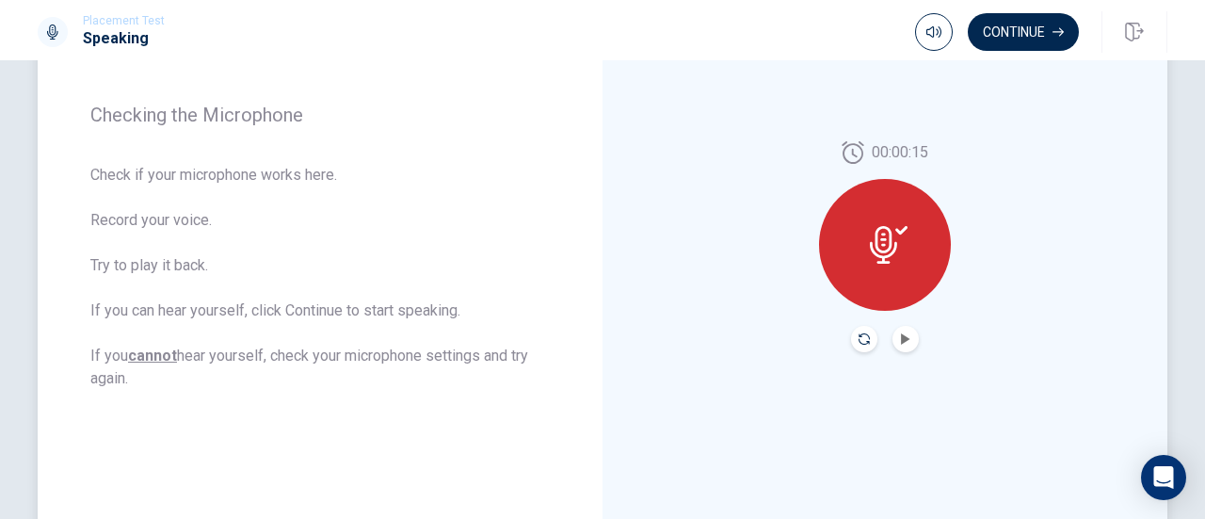
click at [859, 340] on div "00:00:15" at bounding box center [885, 246] width 132 height 211
click at [859, 340] on icon "Record Again" at bounding box center [864, 338] width 11 height 11
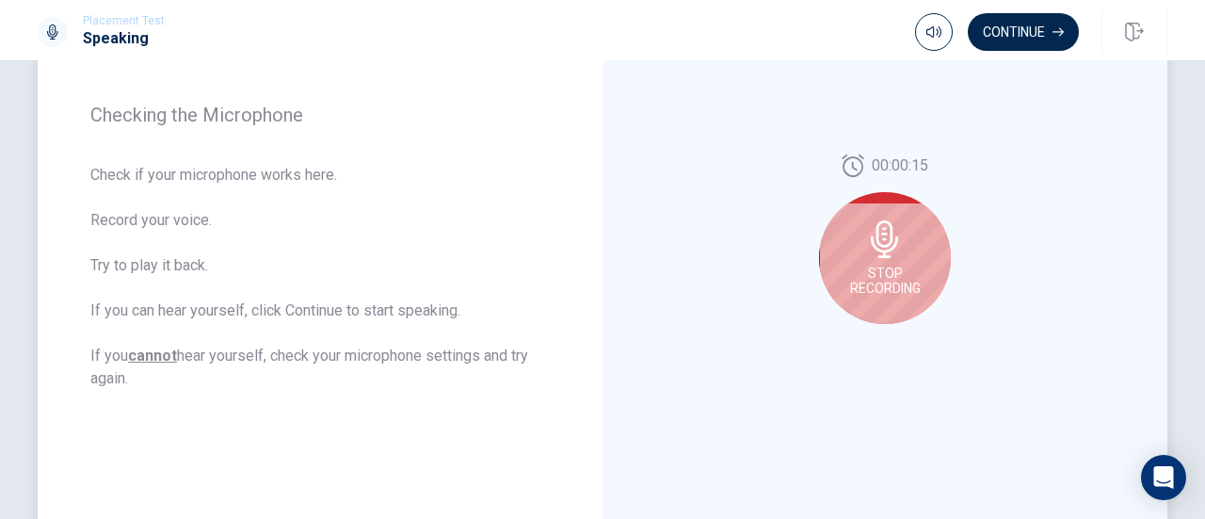
click at [893, 288] on span "Stop Recording" at bounding box center [885, 281] width 71 height 30
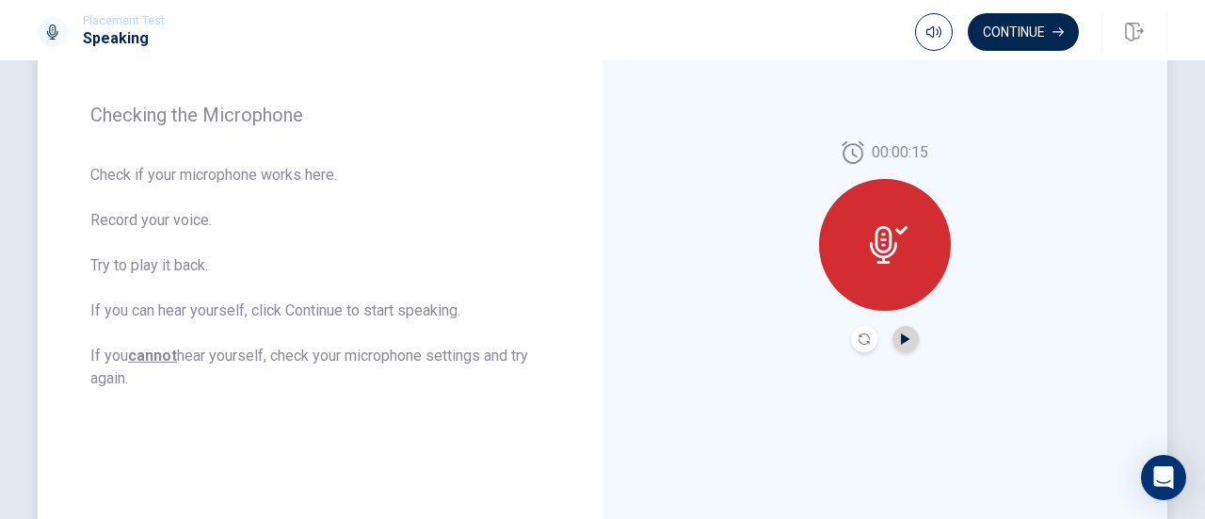
click at [903, 340] on icon "Play Audio" at bounding box center [905, 338] width 8 height 11
click at [862, 338] on icon "Record Again" at bounding box center [864, 338] width 11 height 11
click at [898, 328] on button "Play Audio" at bounding box center [906, 339] width 26 height 26
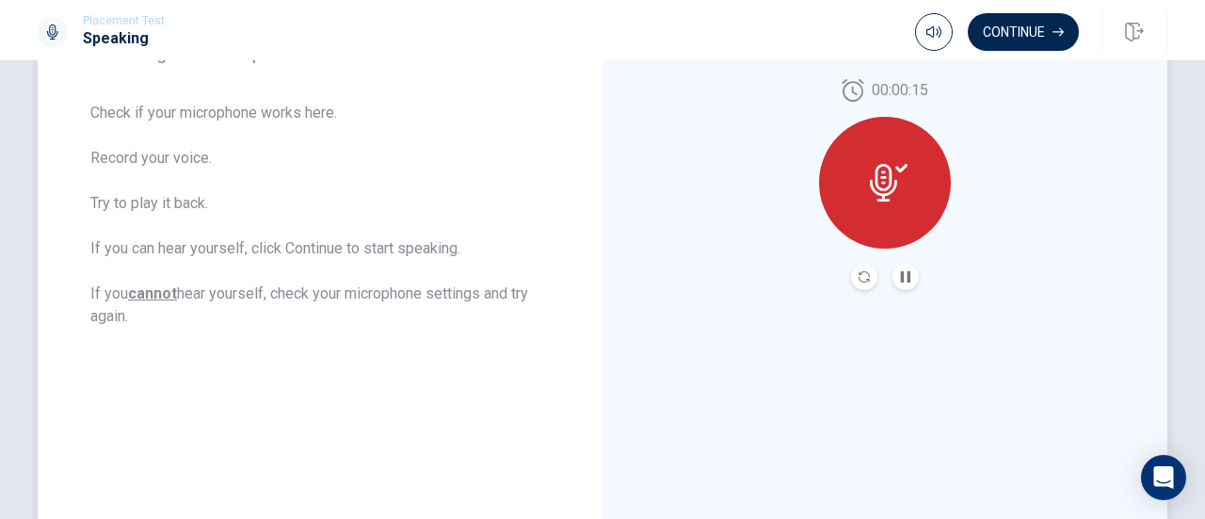
scroll to position [318, 0]
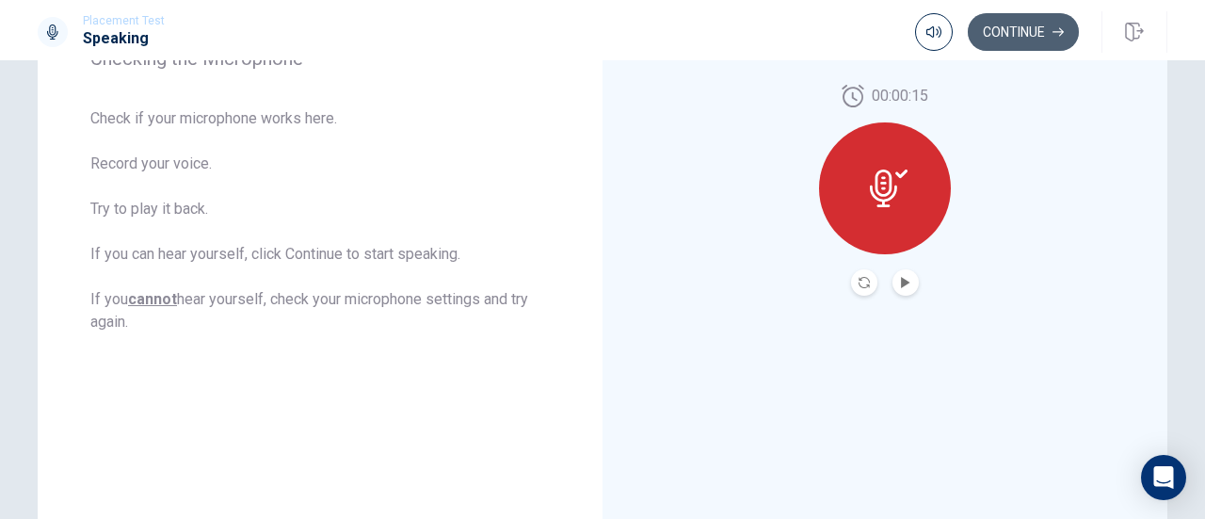
click at [995, 46] on button "Continue" at bounding box center [1023, 32] width 111 height 38
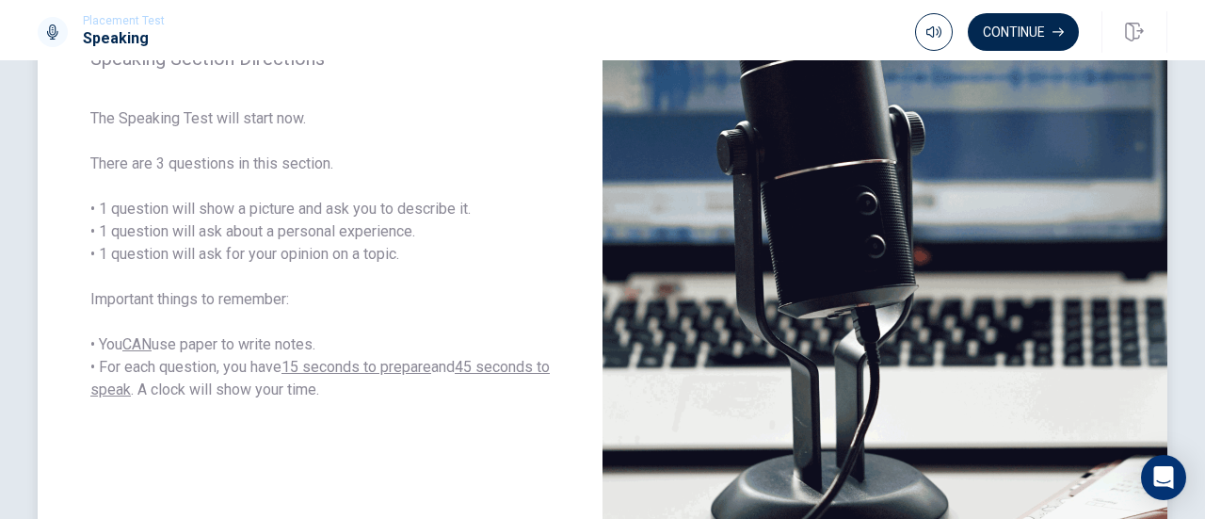
scroll to position [250, 0]
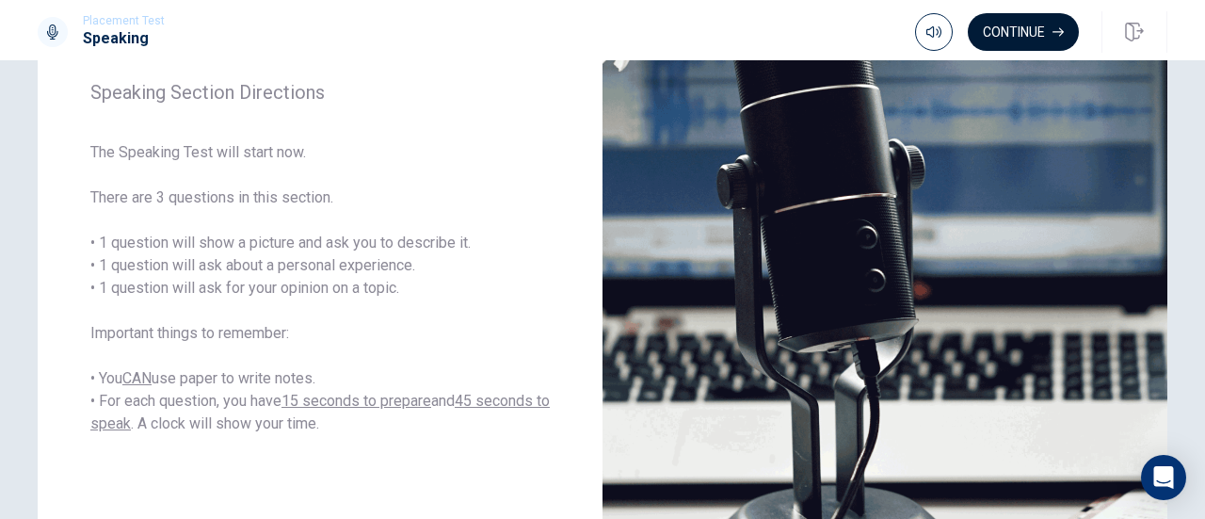
click at [1017, 30] on button "Continue" at bounding box center [1023, 32] width 111 height 38
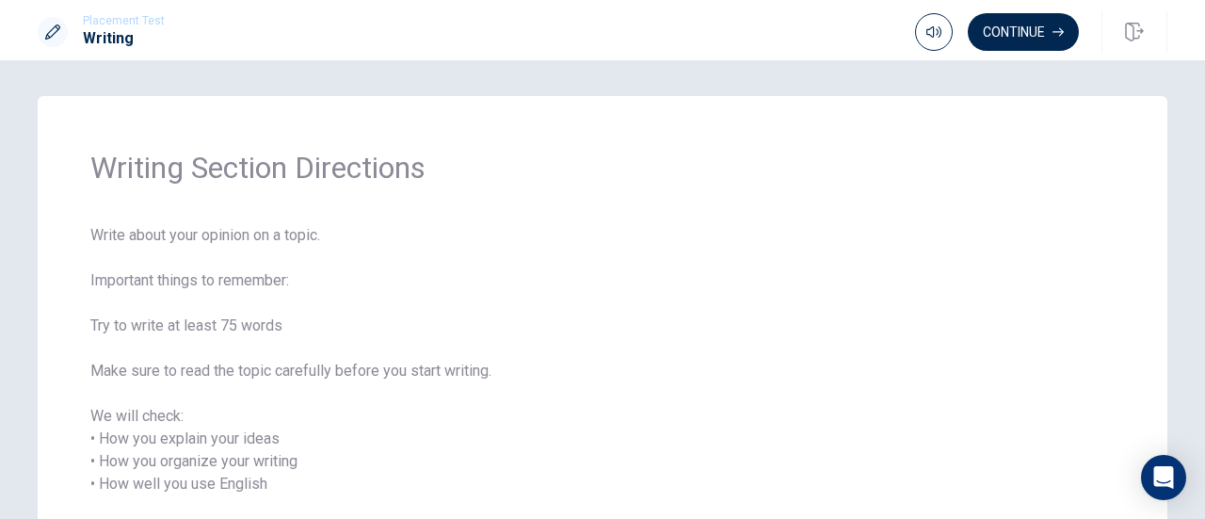
scroll to position [241, 0]
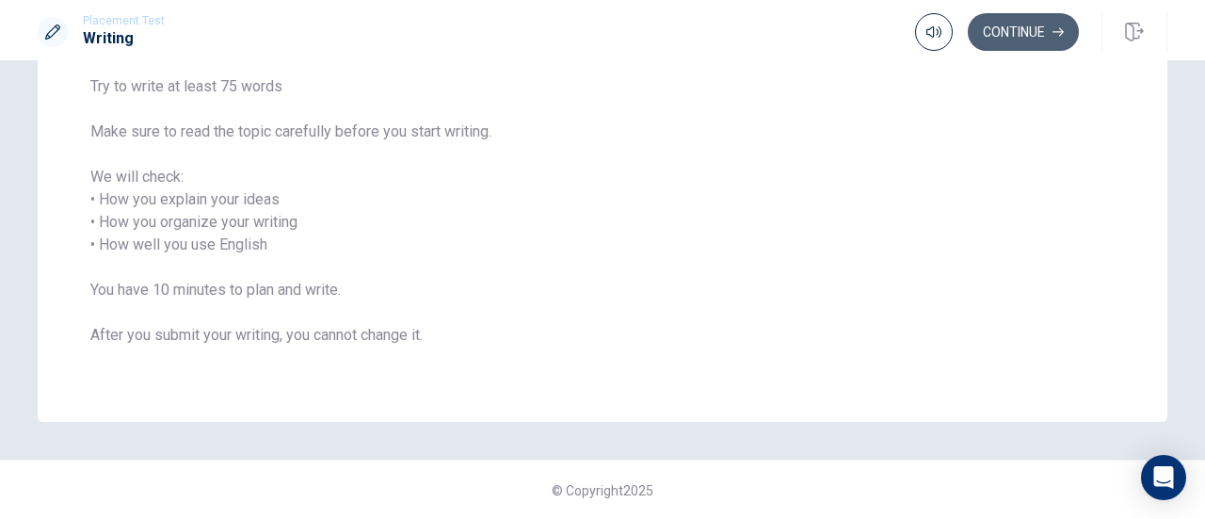
click at [1000, 25] on button "Continue" at bounding box center [1023, 32] width 111 height 38
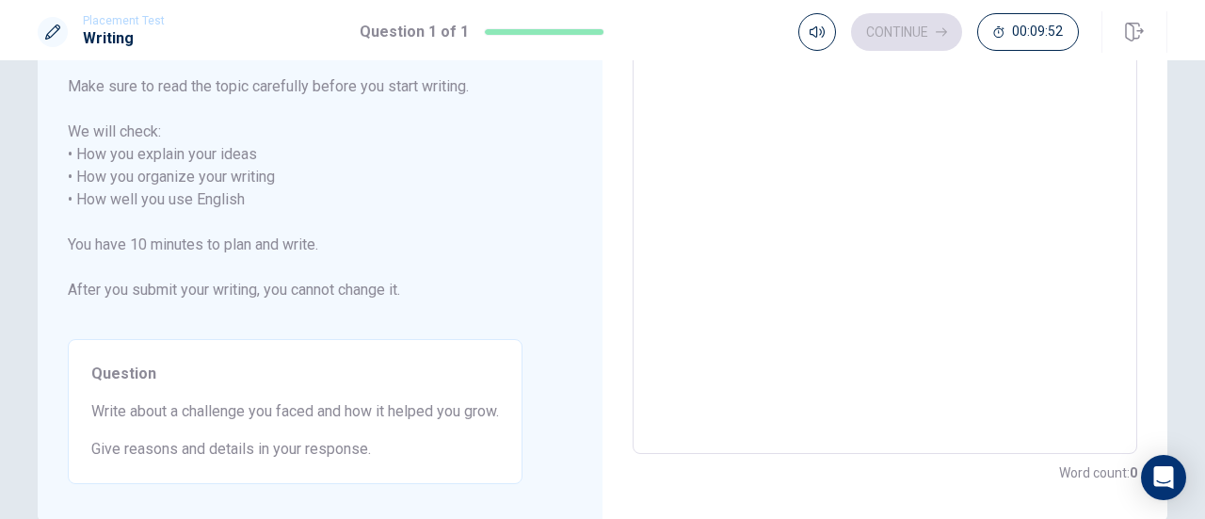
click at [780, 139] on textarea at bounding box center [885, 189] width 478 height 500
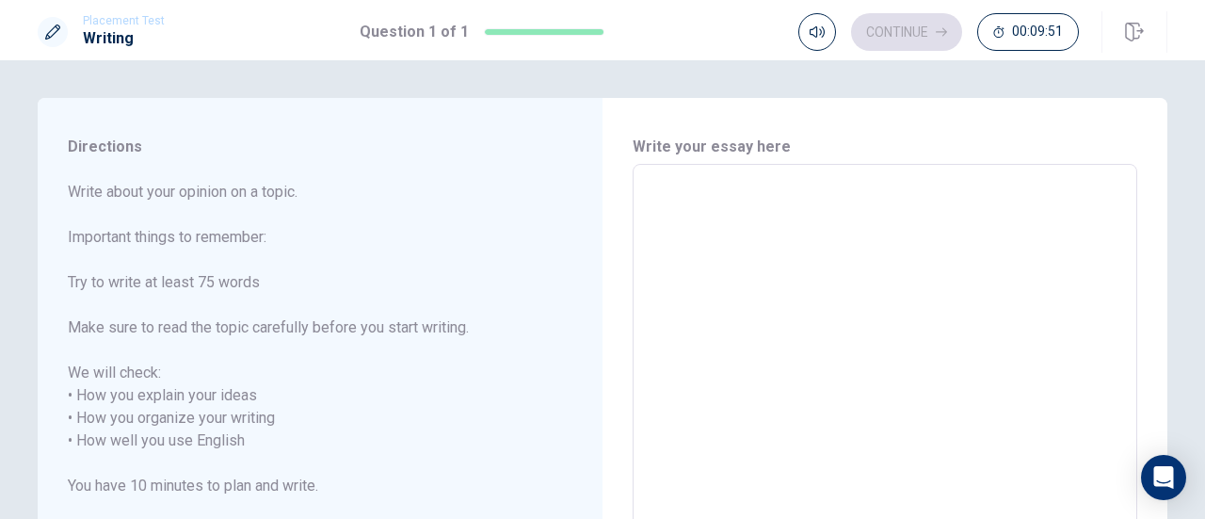
click at [685, 262] on textarea at bounding box center [885, 430] width 478 height 500
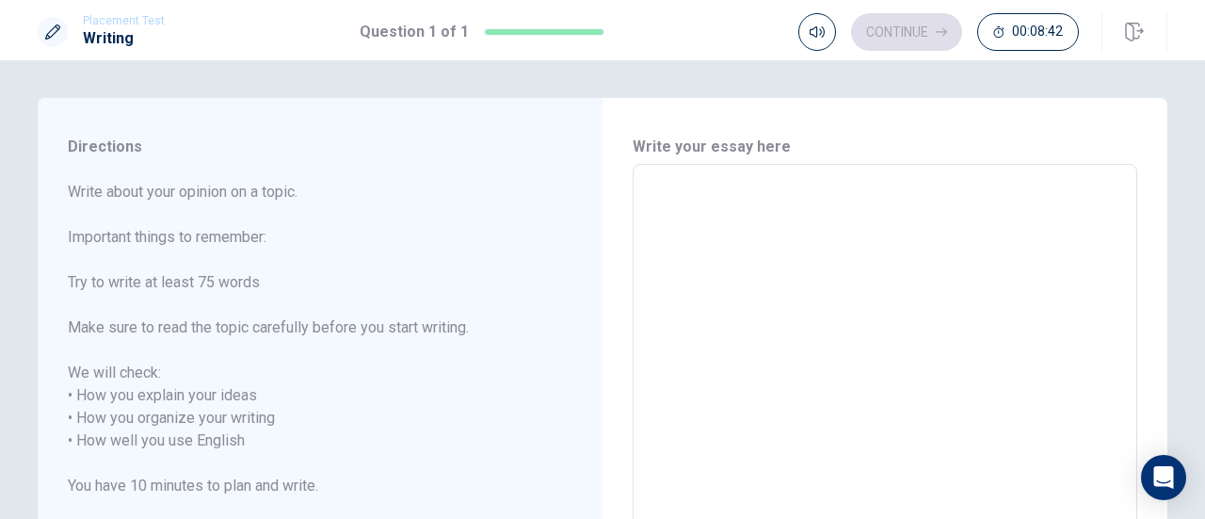
scroll to position [341, 0]
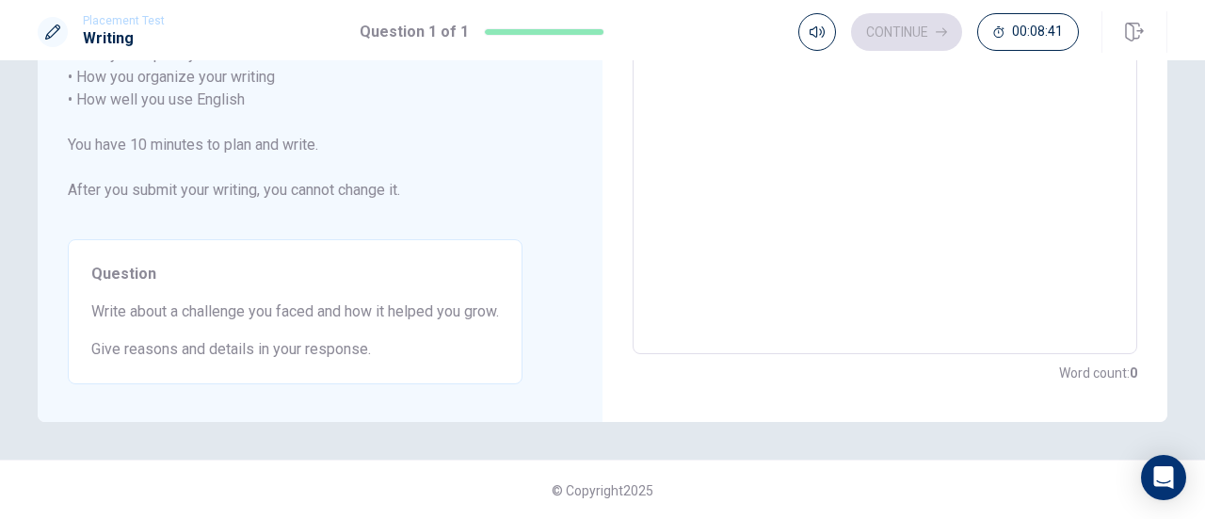
type textarea "I"
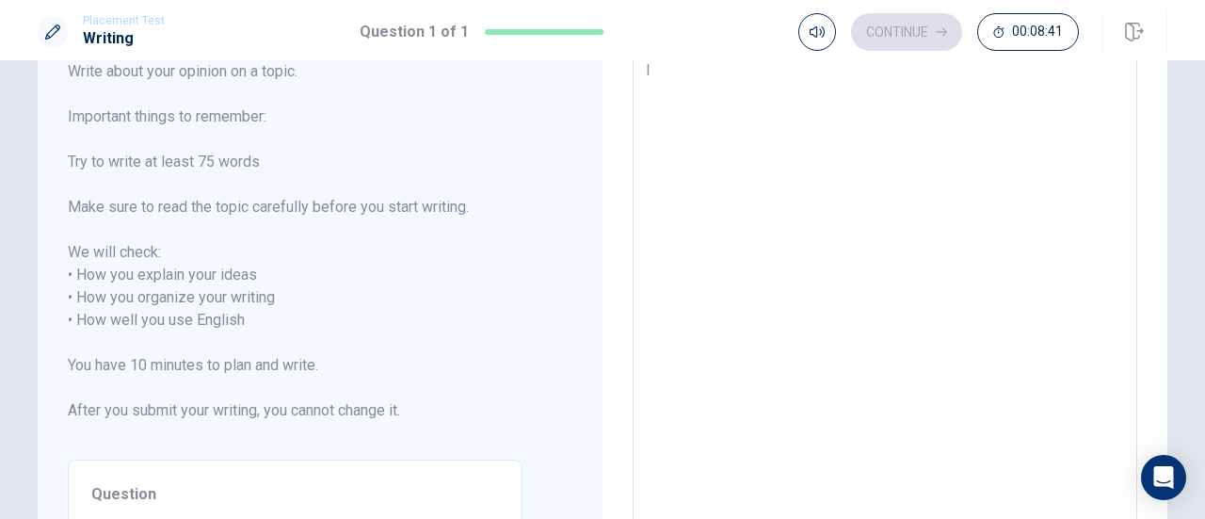
type textarea "x"
type textarea "I"
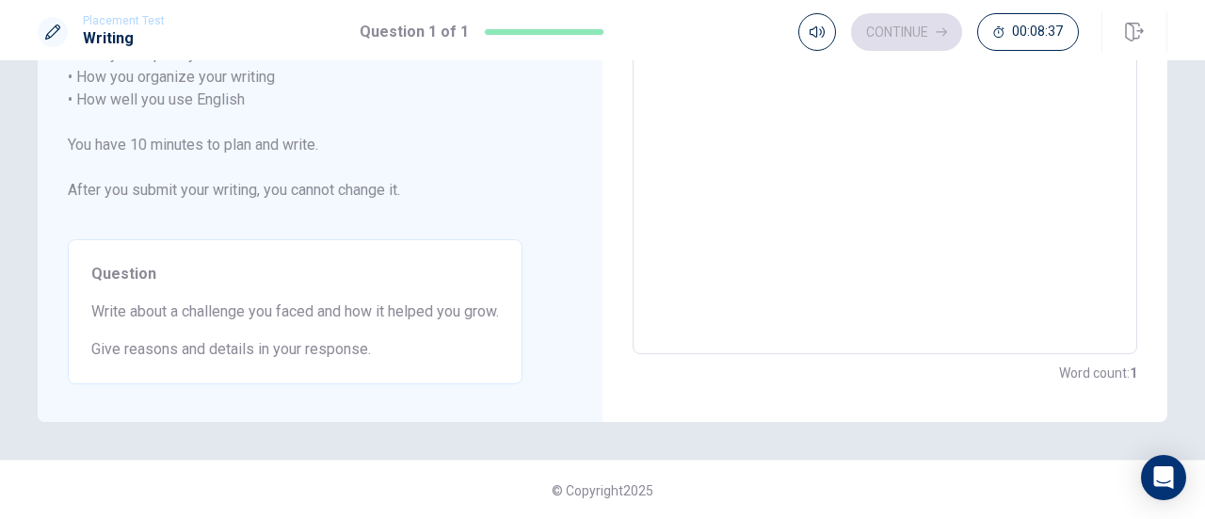
scroll to position [0, 0]
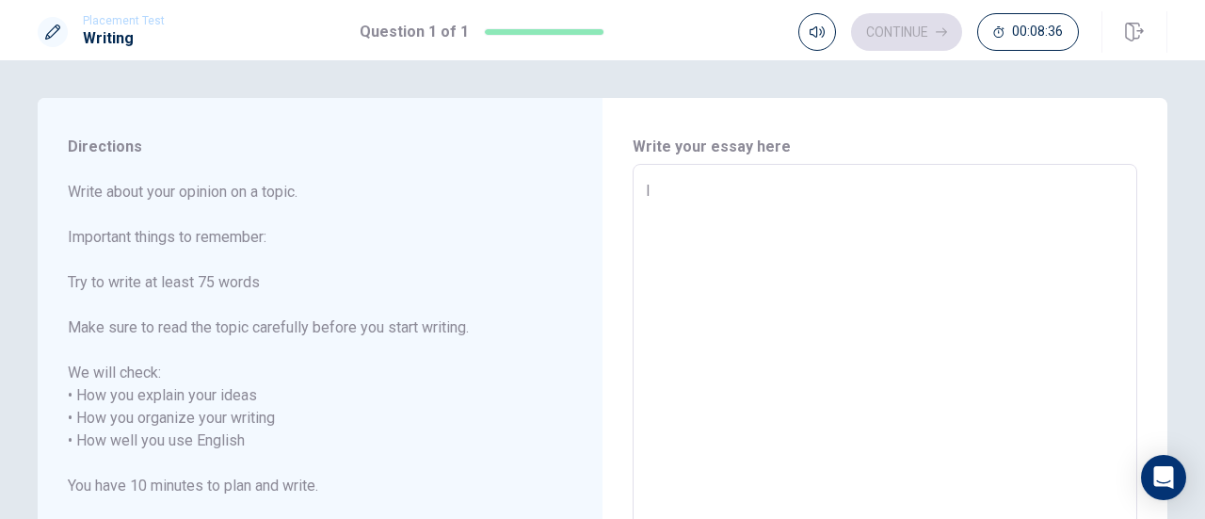
type textarea "x"
type textarea "I"
type textarea "x"
type textarea "m"
type textarea "x"
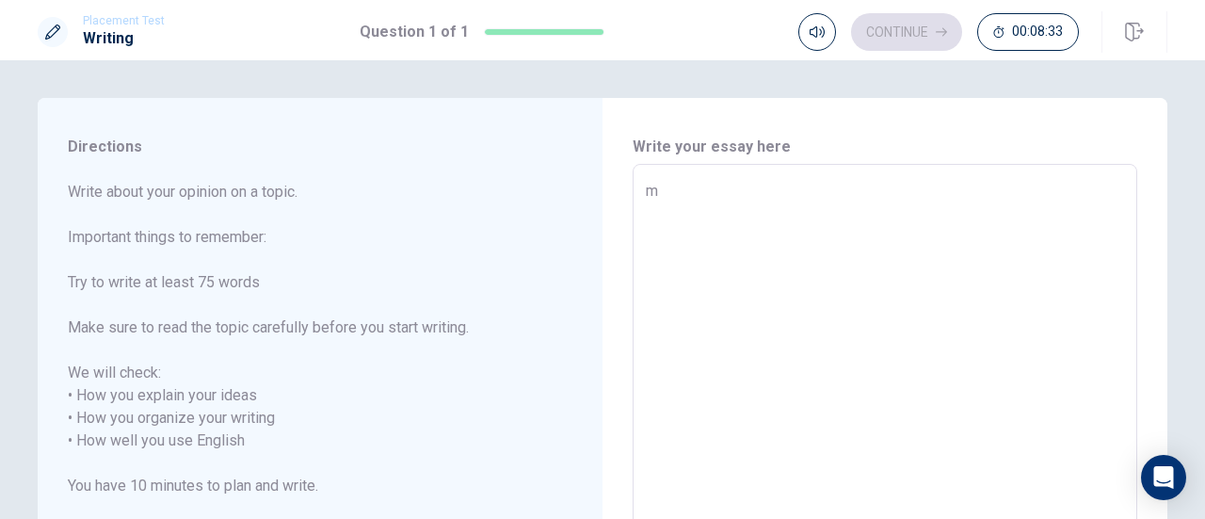
type textarea "my"
type textarea "x"
type textarea "my"
type textarea "x"
type textarea "my"
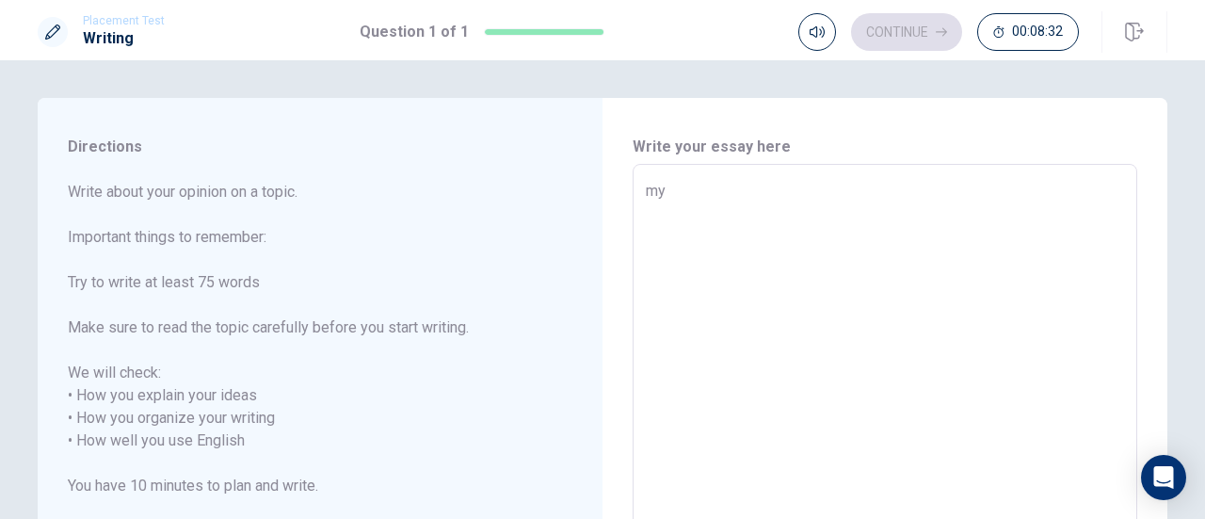
type textarea "x"
type textarea "m"
type textarea "x"
type textarea "ｍ"
type textarea "x"
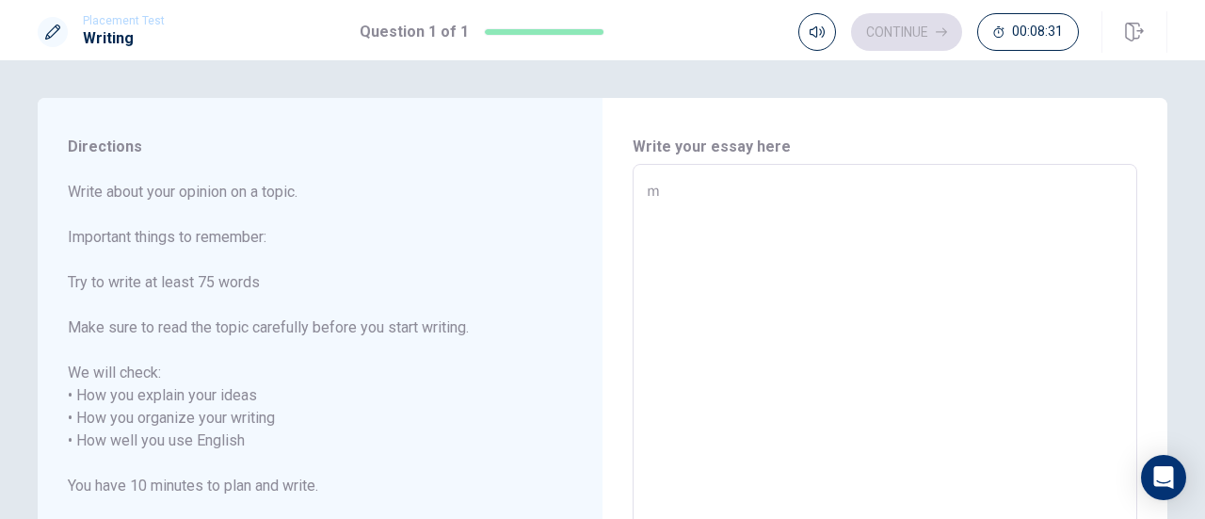
type textarea "ｍｙ"
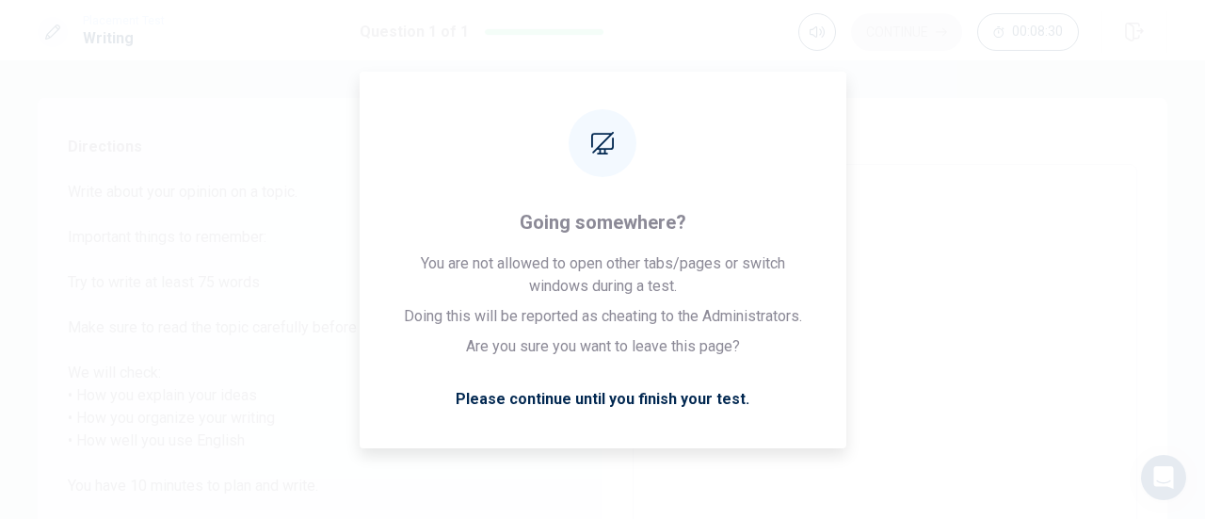
type textarea "x"
type textarea "ｍ"
type textarea "x"
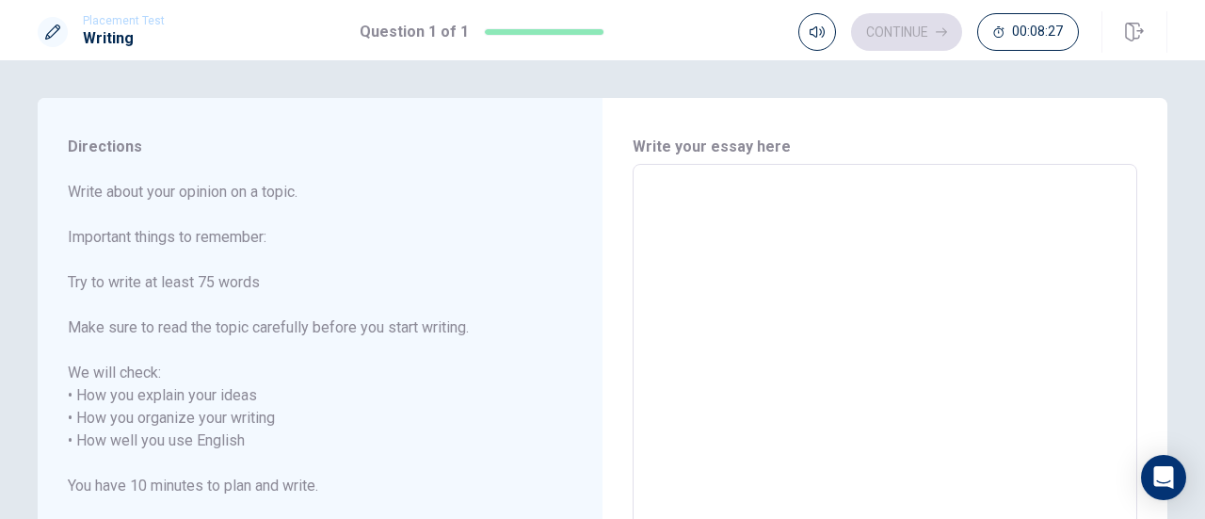
click at [1109, 229] on textarea at bounding box center [885, 430] width 478 height 500
type textarea "m"
type textarea "x"
type textarea "my"
type textarea "x"
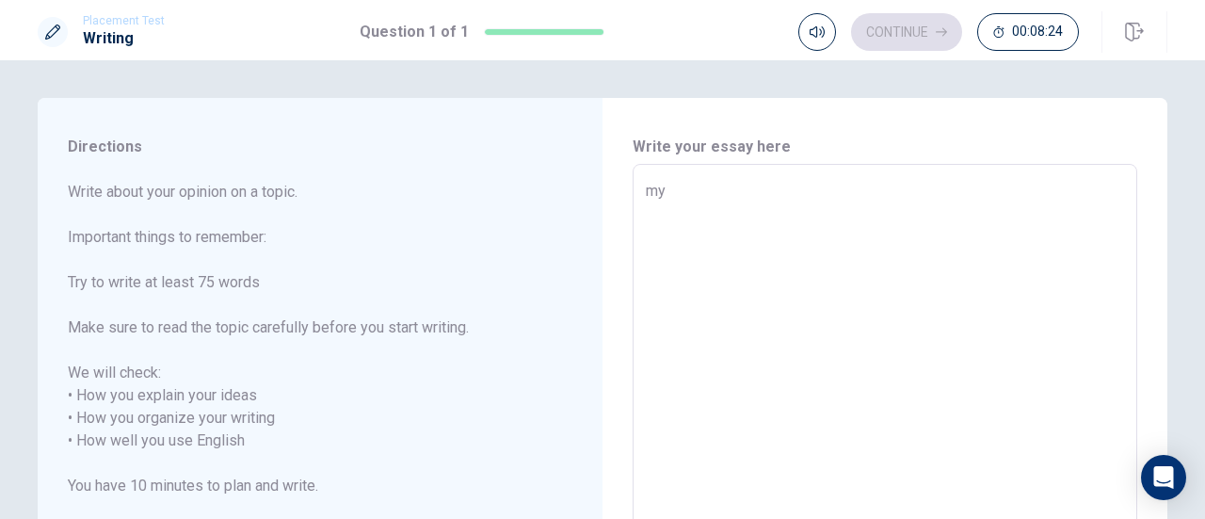
type textarea "my"
type textarea "x"
type textarea "my"
type textarea "x"
type textarea "m"
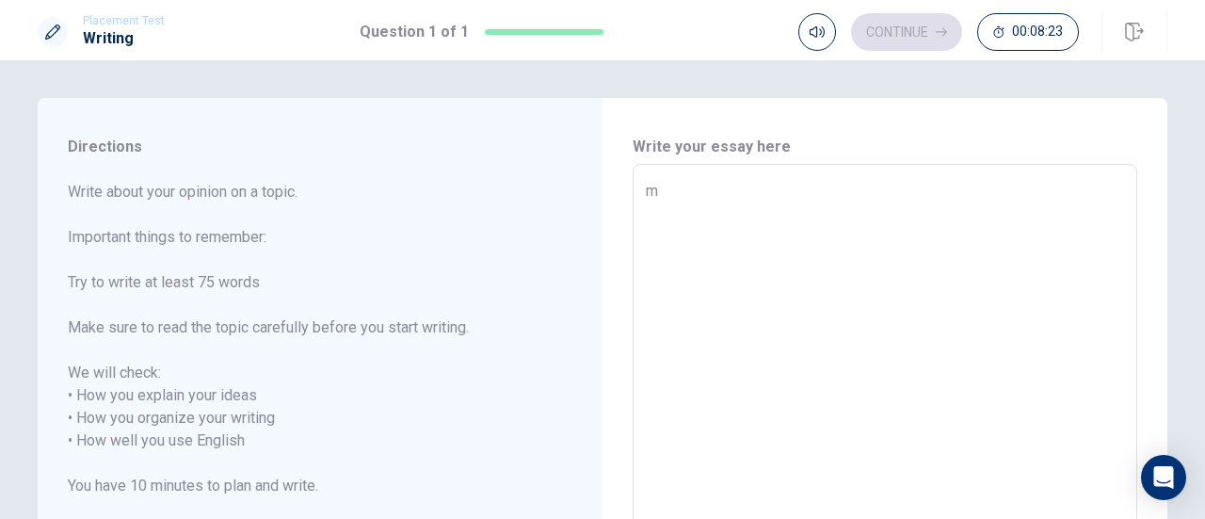
type textarea "x"
type textarea "M"
type textarea "x"
type textarea "My"
type textarea "x"
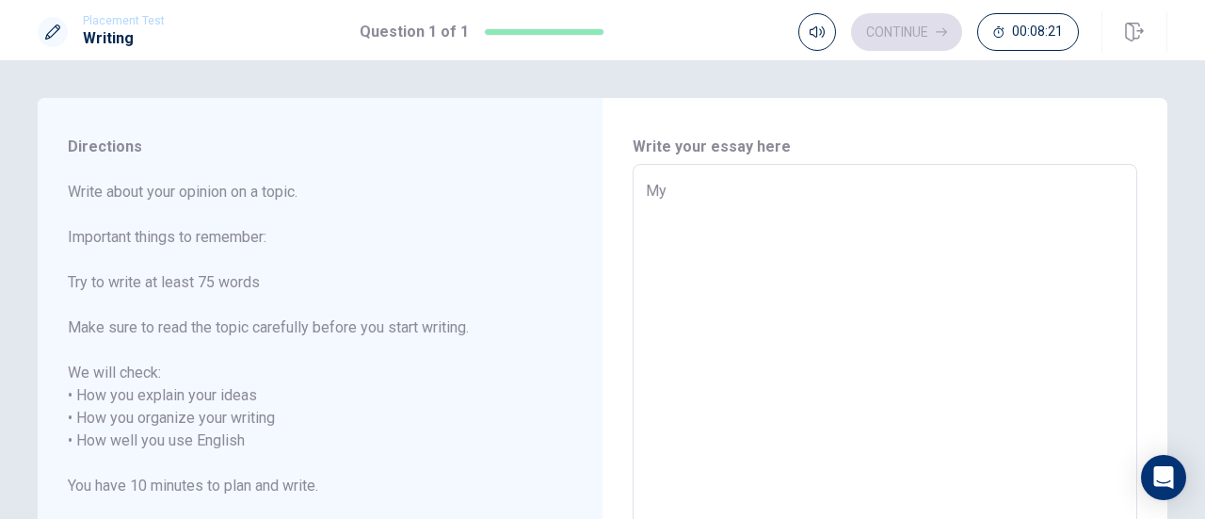
type textarea "My"
type textarea "x"
type textarea "My c"
type textarea "x"
type textarea "My ch"
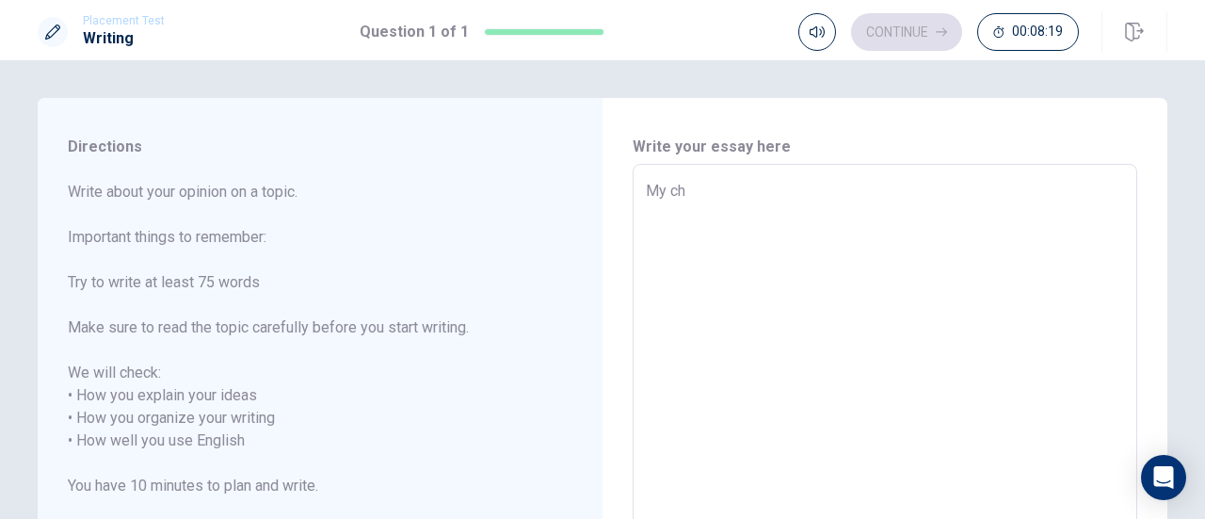
type textarea "x"
type textarea "My cha"
type textarea "x"
type textarea "My chal"
type textarea "x"
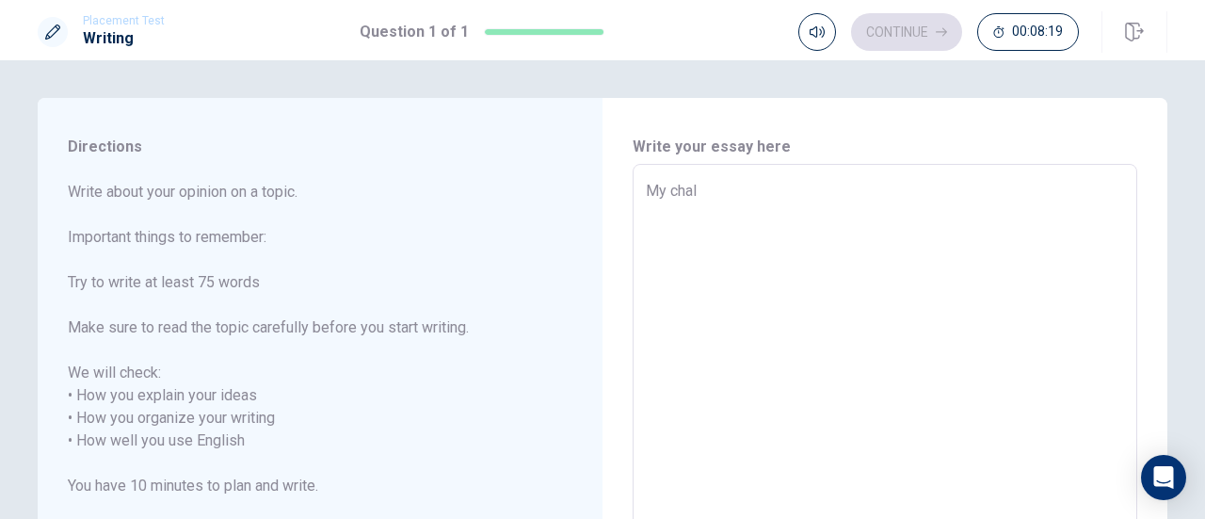
type textarea "My chall"
type textarea "x"
type textarea "My challe"
type textarea "x"
type textarea "My challen"
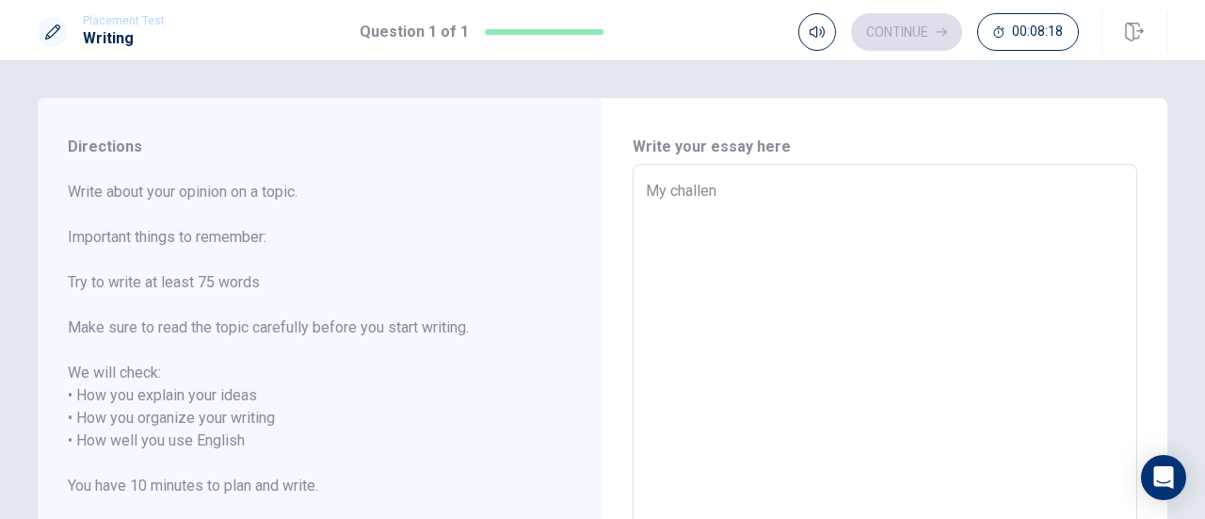
type textarea "x"
type textarea "My challeng"
type textarea "x"
type textarea "My challenge"
type textarea "x"
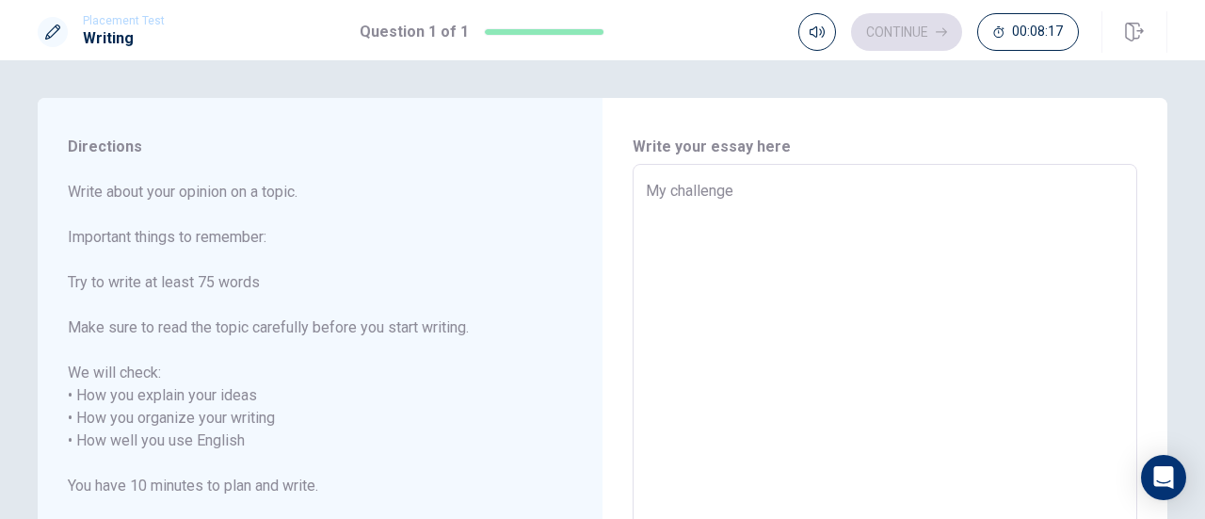
type textarea "My challenge"
type textarea "x"
type textarea "My challenge I"
type textarea "x"
type textarea "My challenge I"
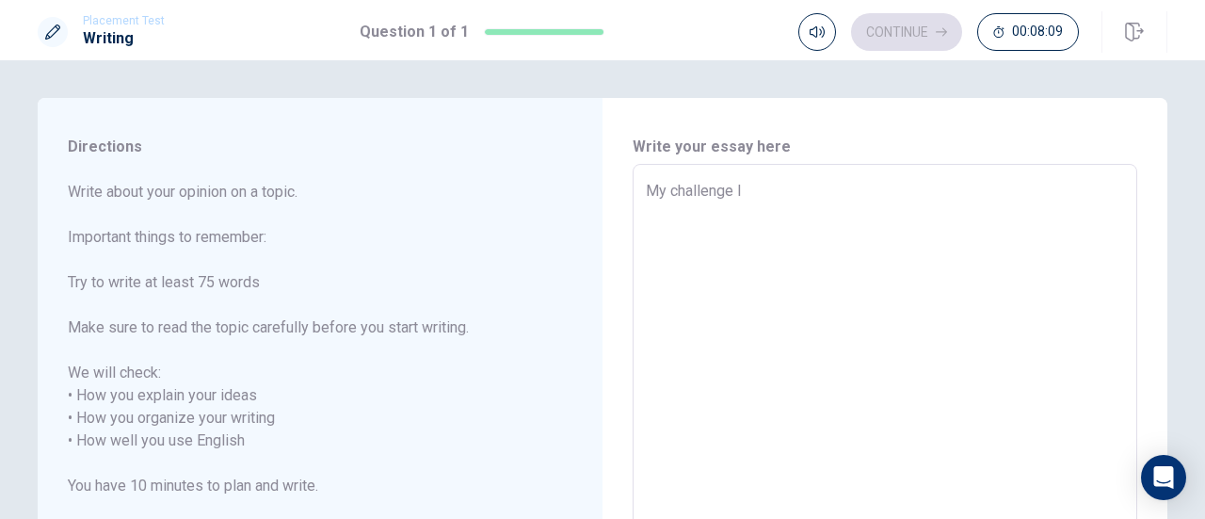
type textarea "x"
type textarea "My challenge I f"
type textarea "x"
type textarea "My challenge I fa"
type textarea "x"
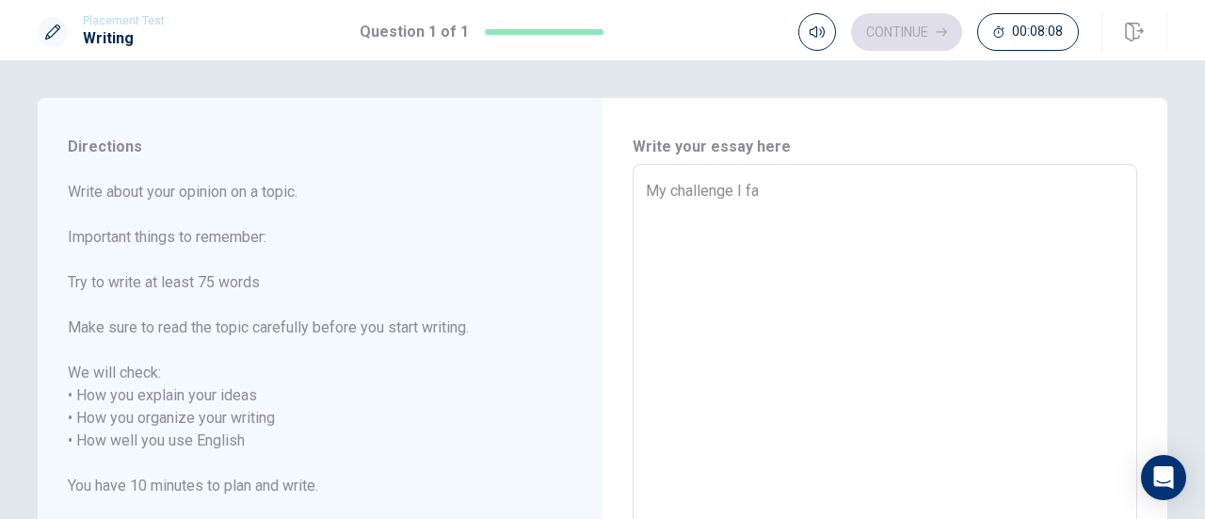
type textarea "My challenge I fac"
type textarea "x"
type textarea "My challenge I face"
type textarea "x"
type textarea "My challenge I faces"
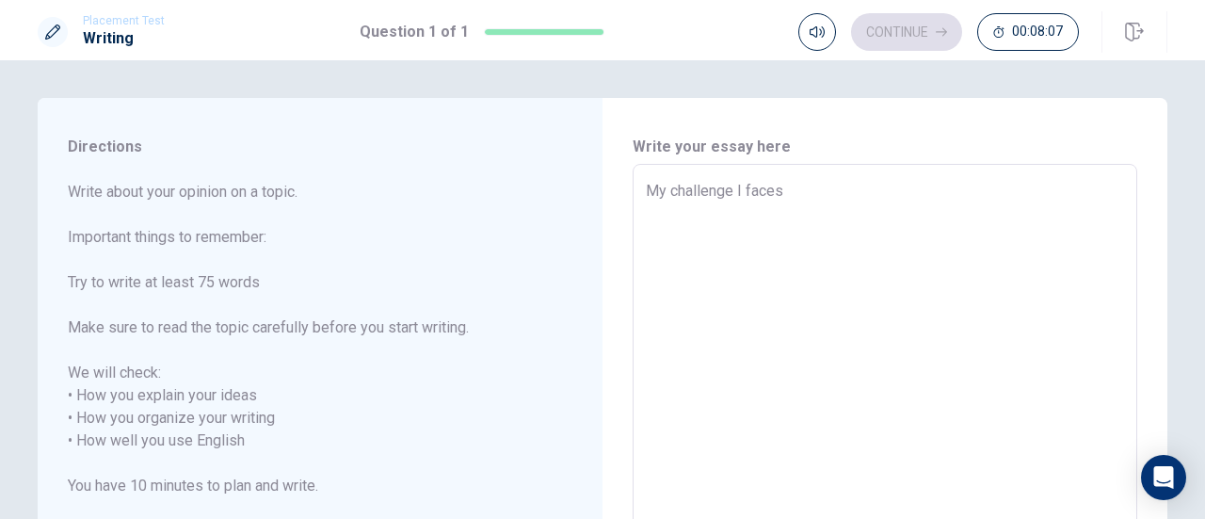
type textarea "x"
type textarea "My challenge I face"
type textarea "x"
type textarea "My challenge I faced"
type textarea "x"
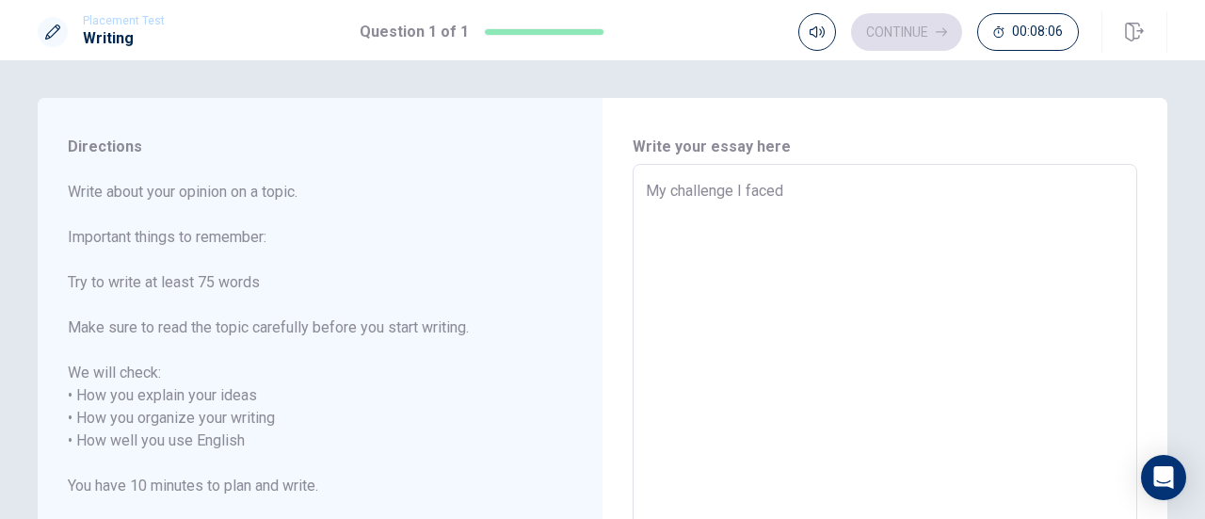
type textarea "My challenge I faced"
type textarea "x"
type textarea "My challenge I faced i"
type textarea "x"
type textarea "My challenge I faced is"
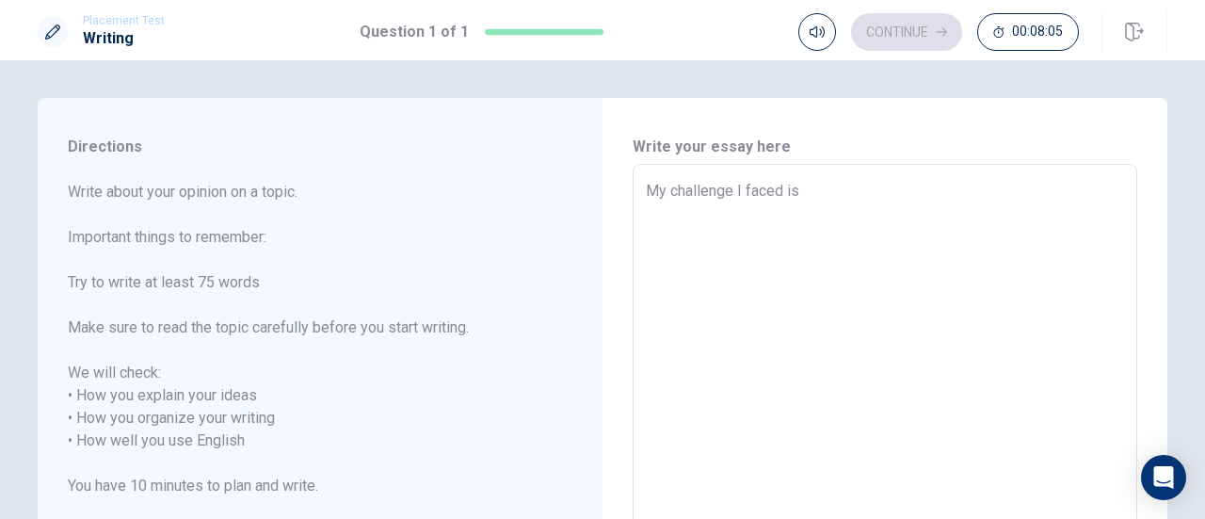
type textarea "x"
type textarea "My challenge I faced is"
type textarea "x"
type textarea "My challenge I faced is"
type textarea "x"
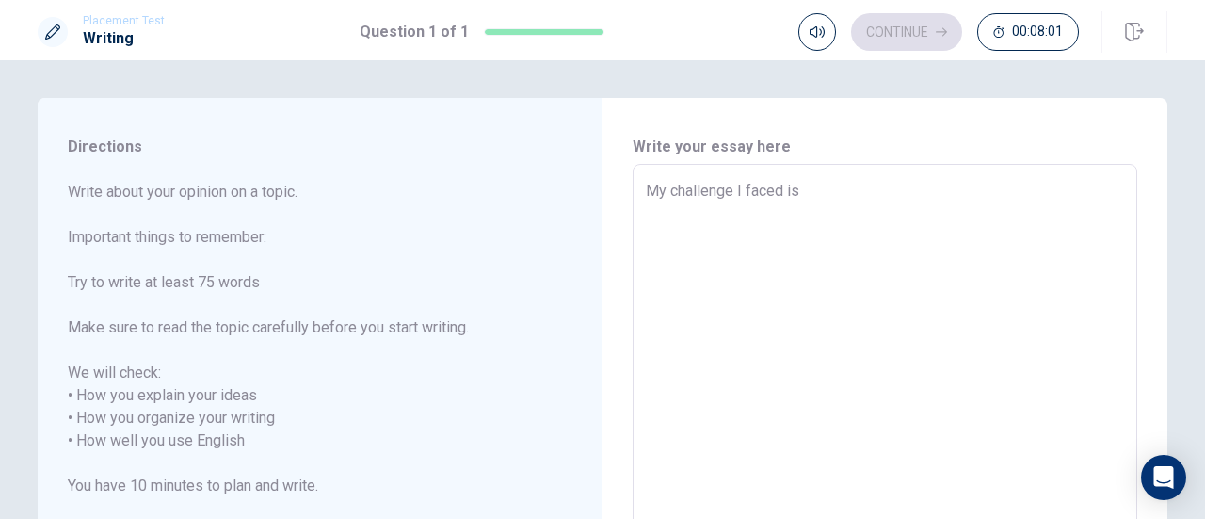
type textarea "My challenge I faced i"
type textarea "x"
type textarea "My challenge I faced"
type textarea "x"
type textarea "My challenge I faced"
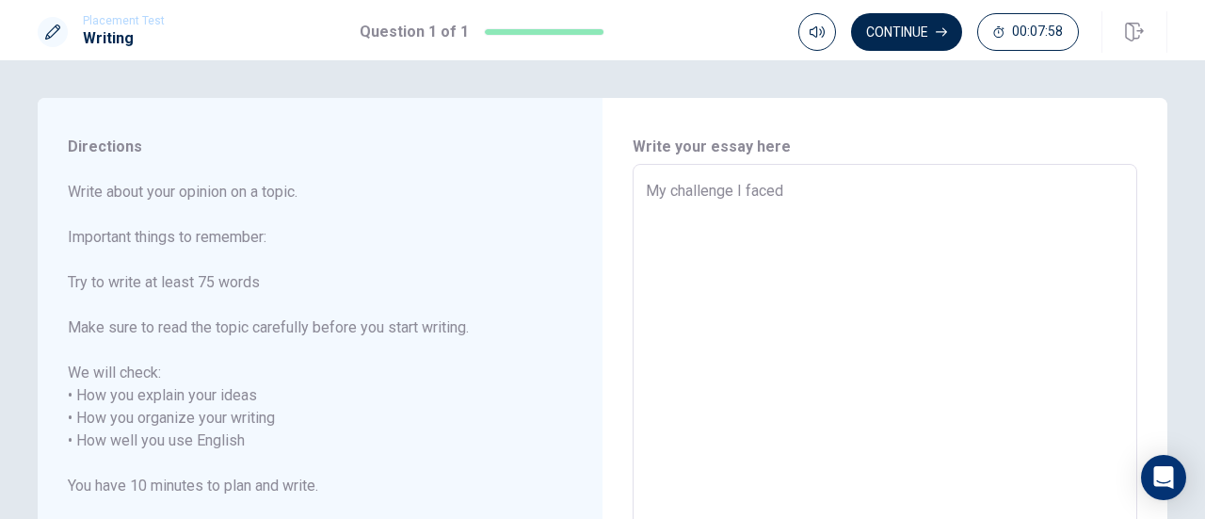
type textarea "x"
type textarea "My challenge I face"
type textarea "x"
type textarea "My challenge I fa"
type textarea "x"
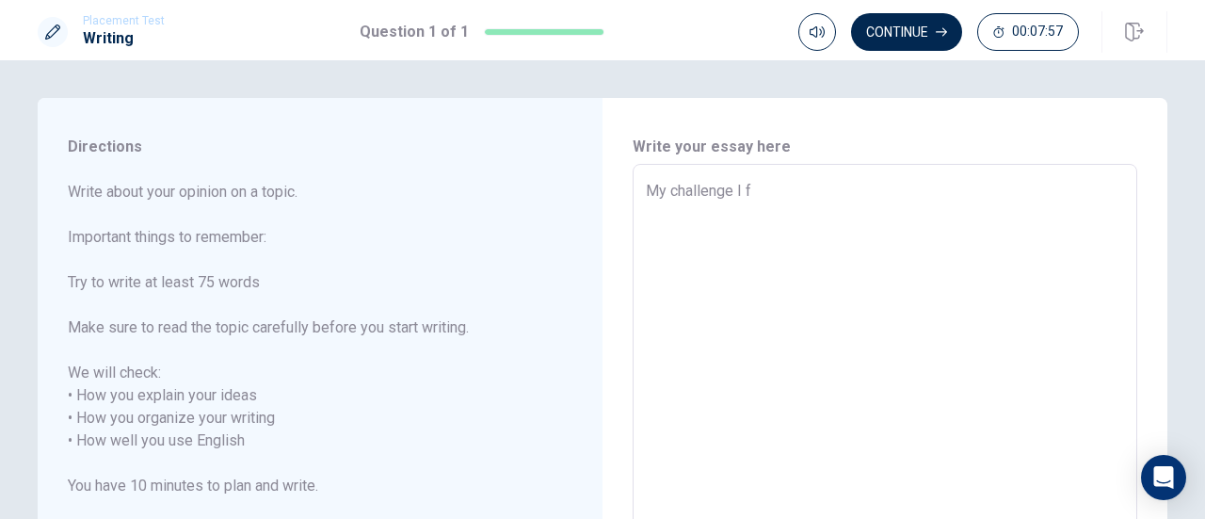
type textarea "My challenge I"
type textarea "x"
type textarea "My challenge"
type textarea "x"
type textarea "My challeng"
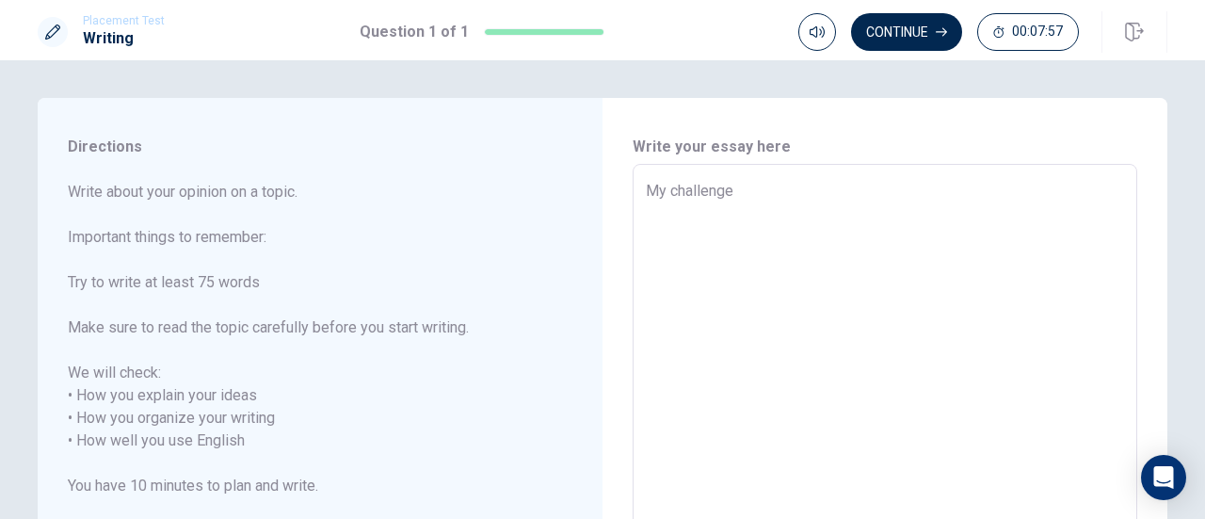
type textarea "x"
type textarea "My challen"
type textarea "x"
type textarea "My chall"
type textarea "x"
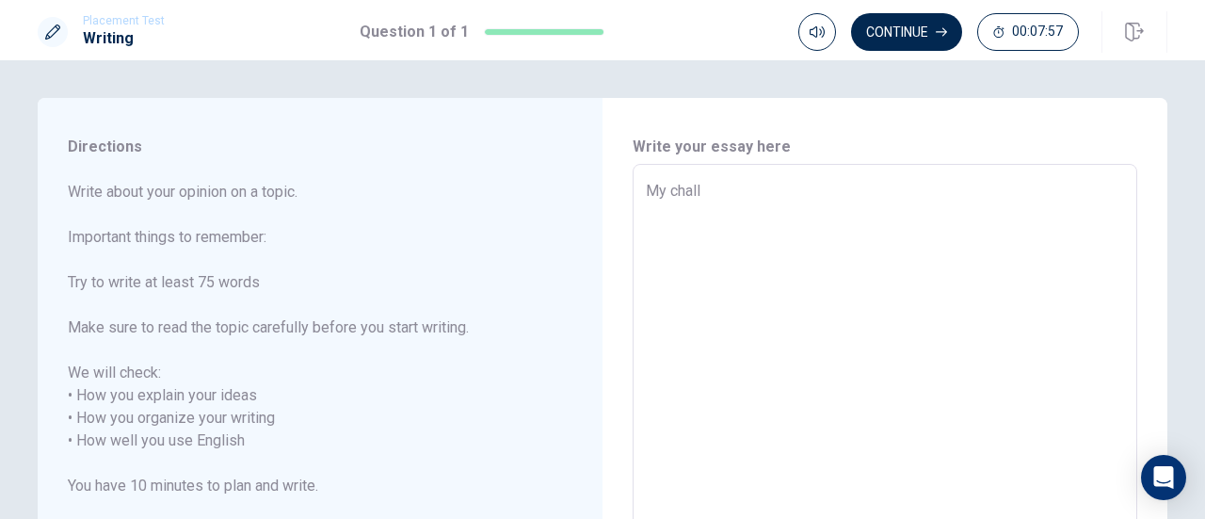
type textarea "My chal"
type textarea "x"
type textarea "My ch"
type textarea "x"
type textarea "My"
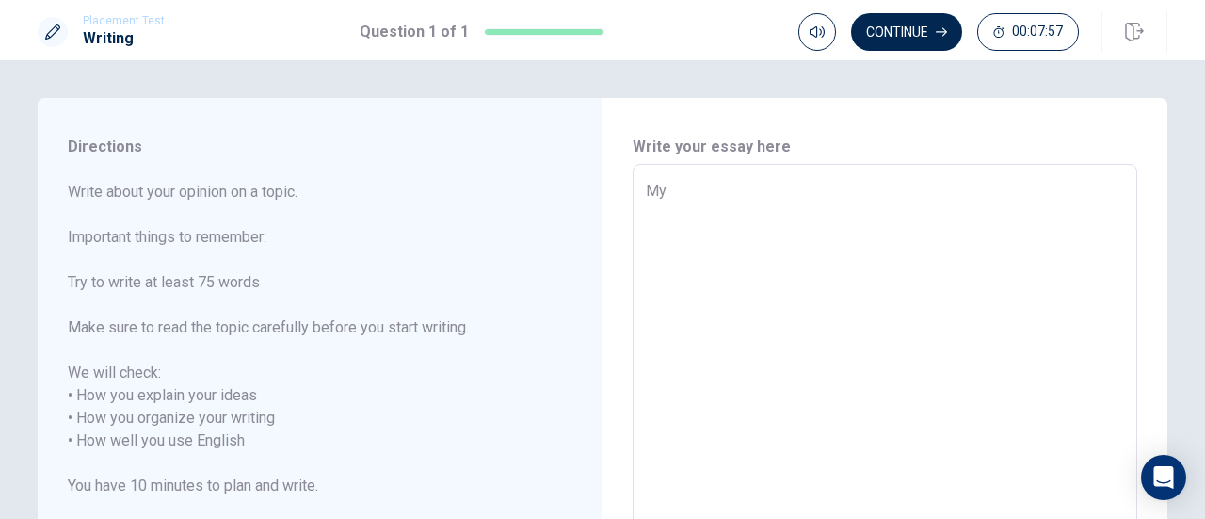
type textarea "x"
type textarea "M"
type textarea "x"
type textarea "I"
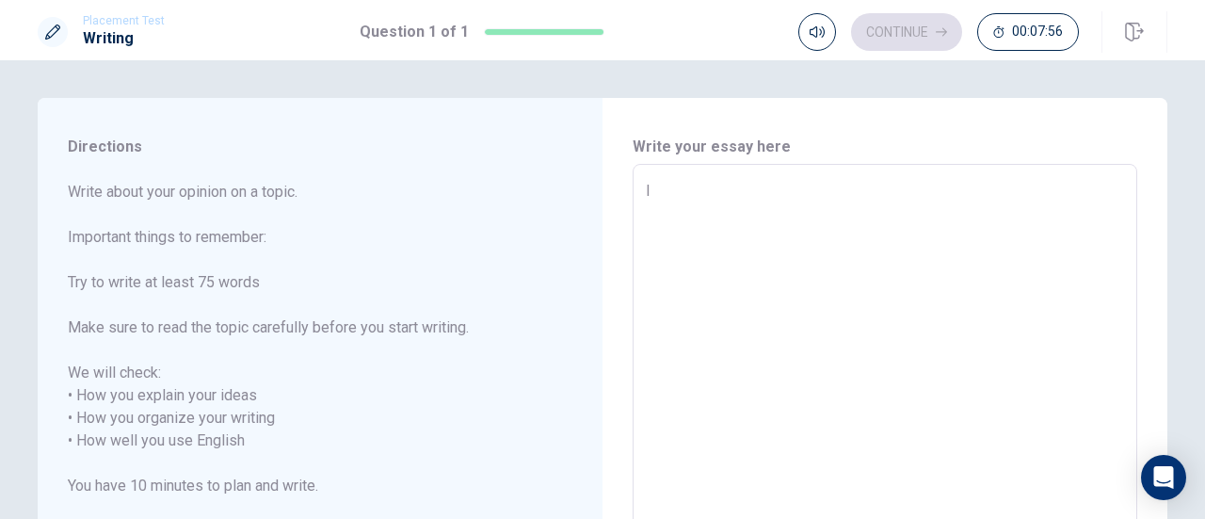
type textarea "x"
type textarea "I"
type textarea "x"
type textarea "I f"
type textarea "x"
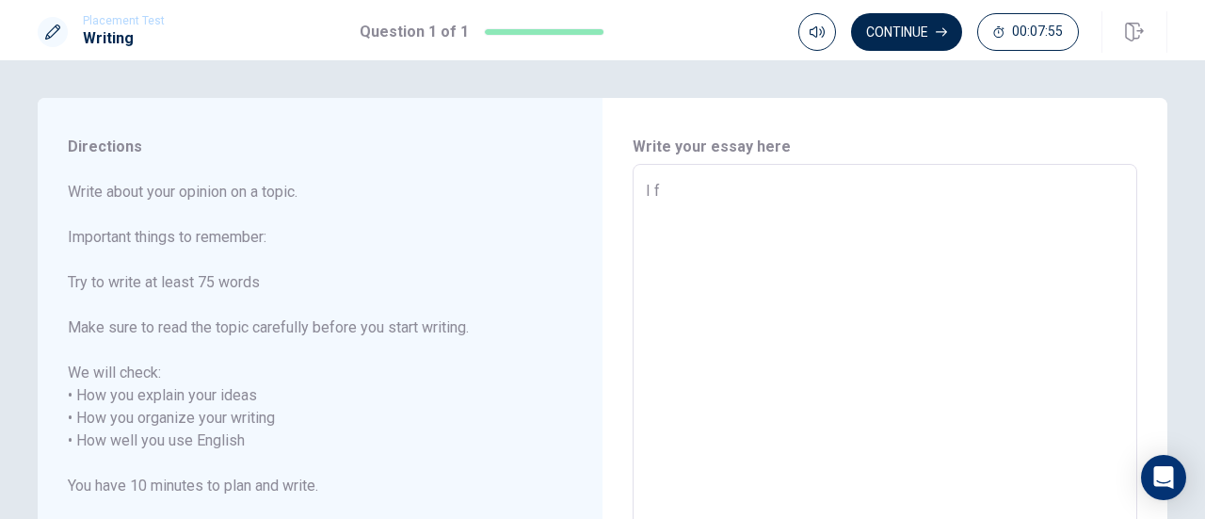
type textarea "I fe"
type textarea "x"
type textarea "I f"
type textarea "x"
type textarea "I fa"
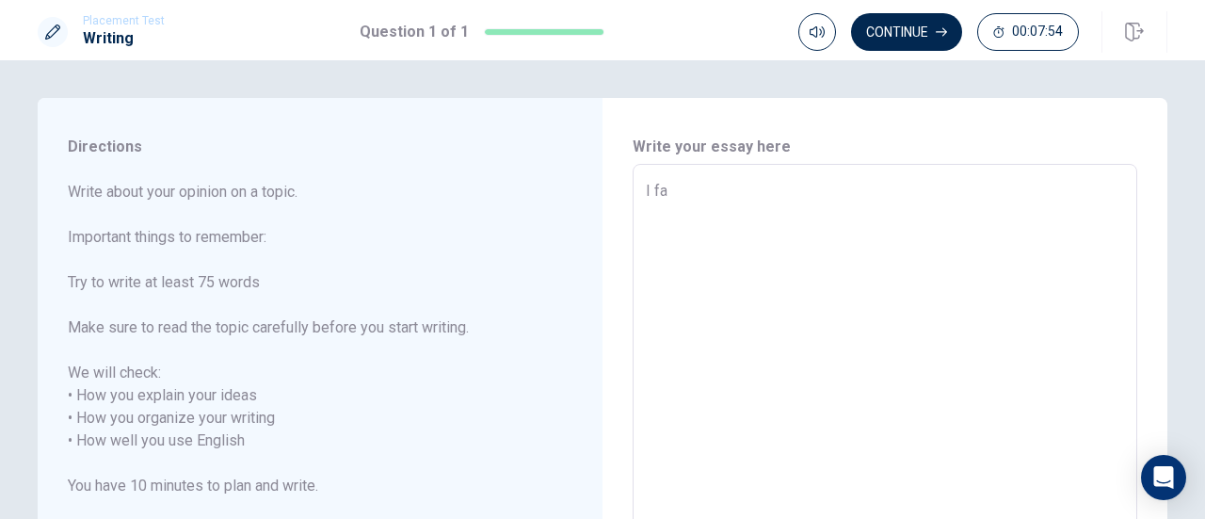
type textarea "x"
type textarea "I fac"
type textarea "x"
type textarea "I face"
type textarea "x"
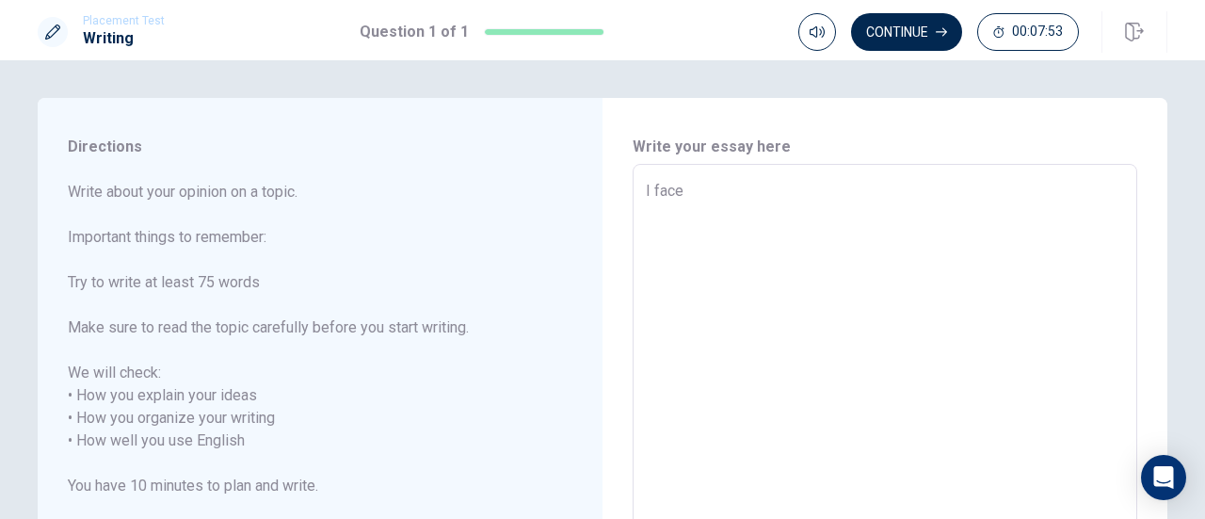
type textarea "I faces"
type textarea "x"
type textarea "I faces"
type textarea "x"
type textarea "I faces"
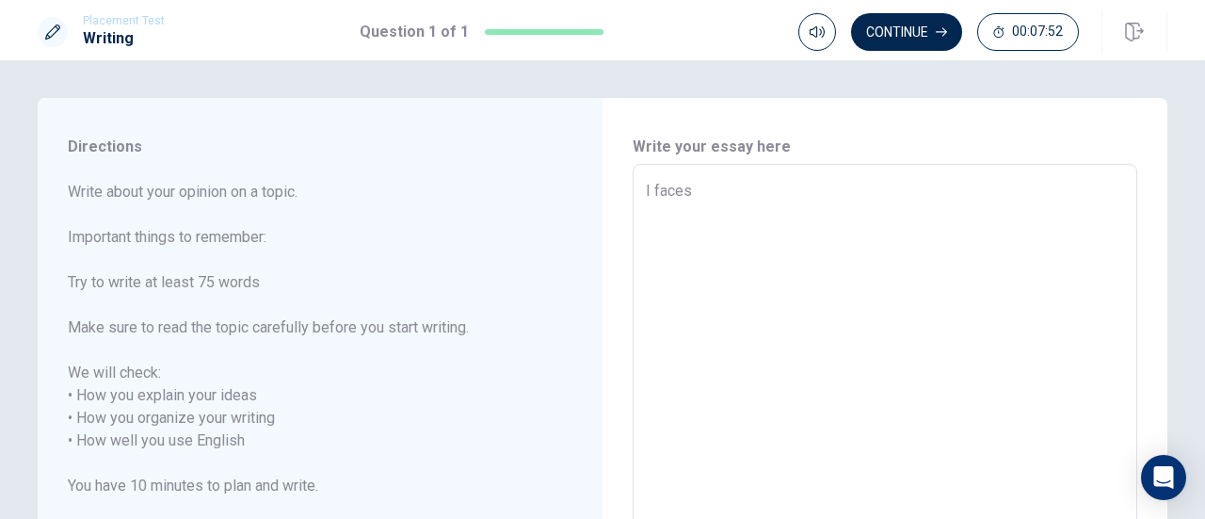
type textarea "x"
type textarea "I face"
type textarea "x"
type textarea "I faced"
type textarea "x"
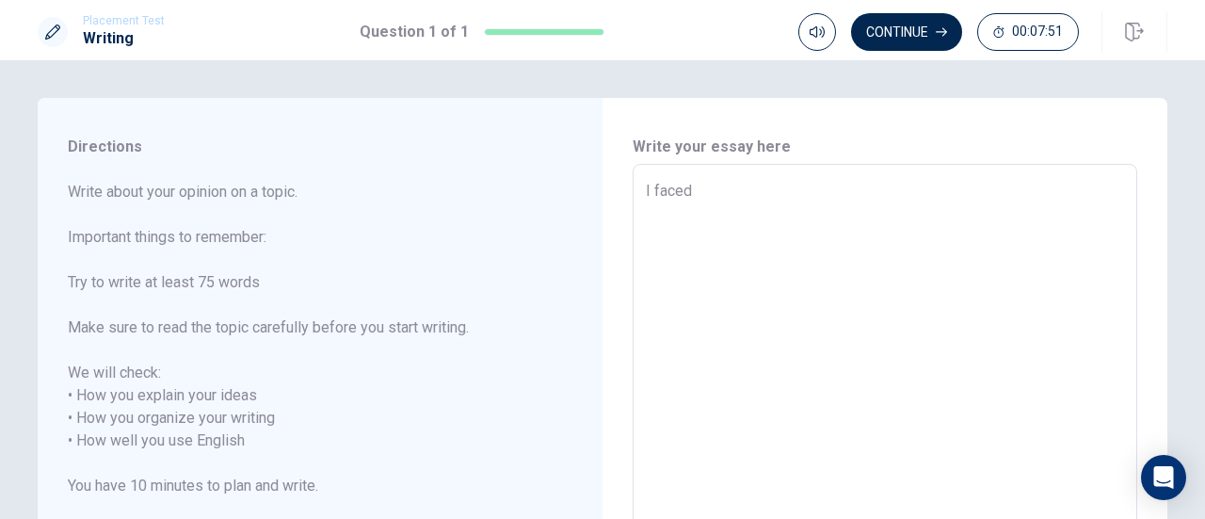
type textarea "I faced"
type textarea "x"
type textarea "I faced c"
type textarea "x"
type textarea "I faced ch"
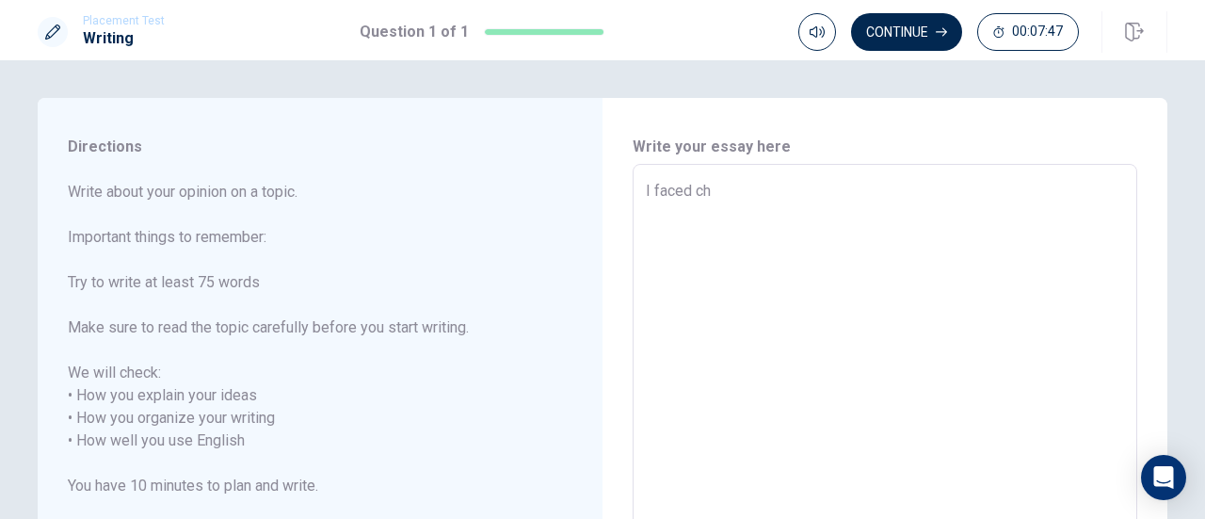
type textarea "x"
type textarea "I faced cha"
type textarea "x"
type textarea "I faced ch"
type textarea "x"
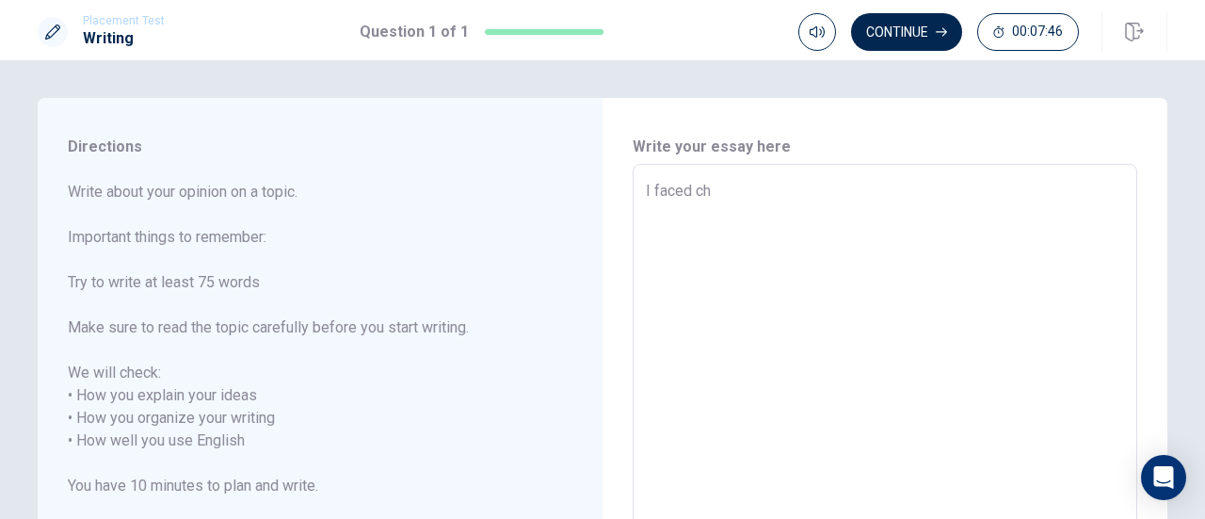
type textarea "I faced c"
type textarea "x"
type textarea "I faced"
type textarea "x"
type textarea "I faced t"
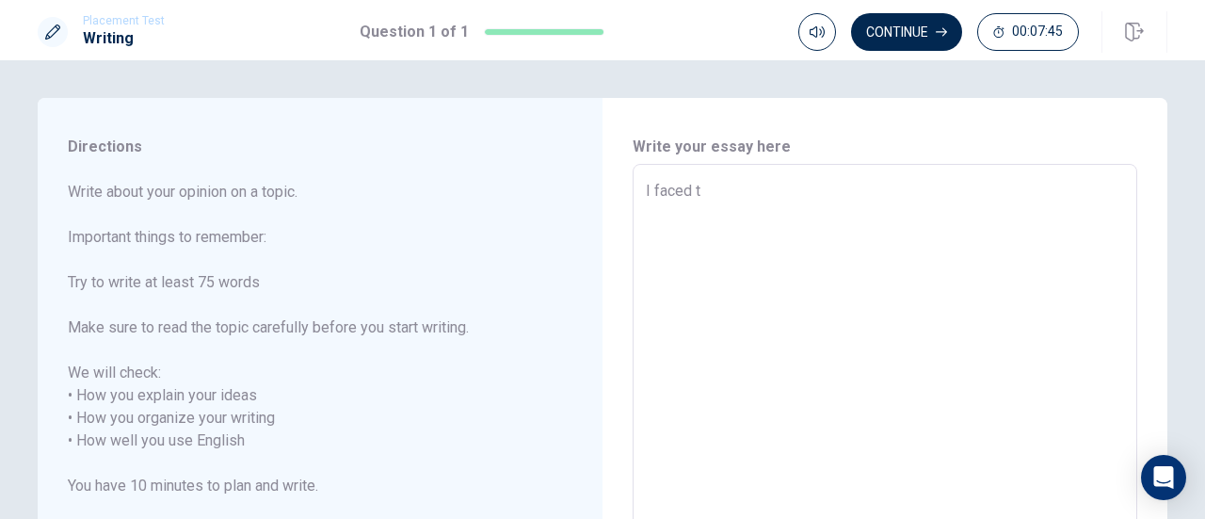
type textarea "x"
type textarea "I faced th"
type textarea "x"
type textarea "I faced the"
type textarea "x"
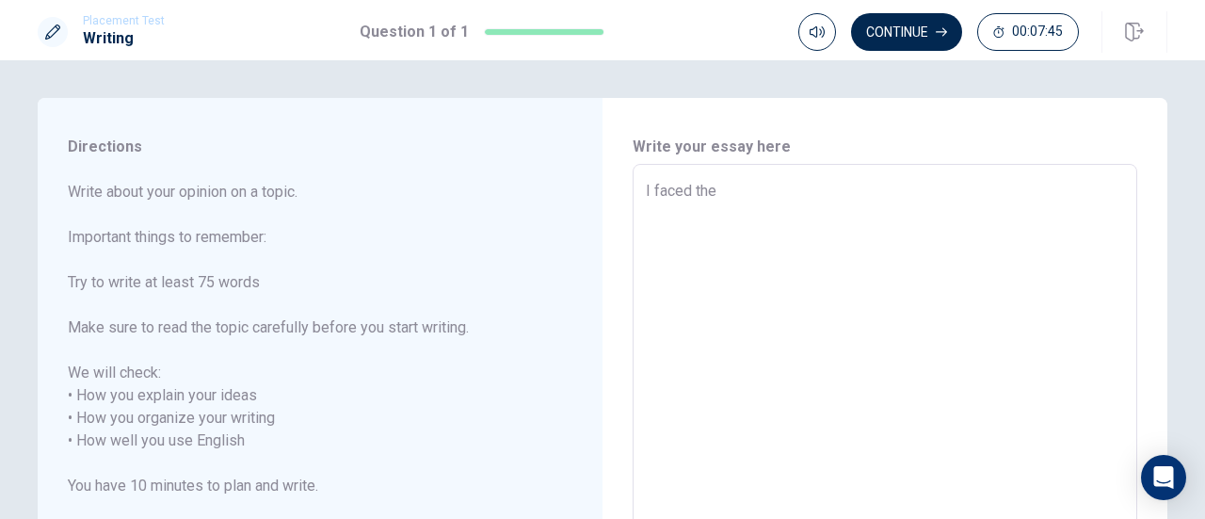
type textarea "I faced the"
type textarea "x"
type textarea "I faced the c"
type textarea "x"
type textarea "I faced the ch"
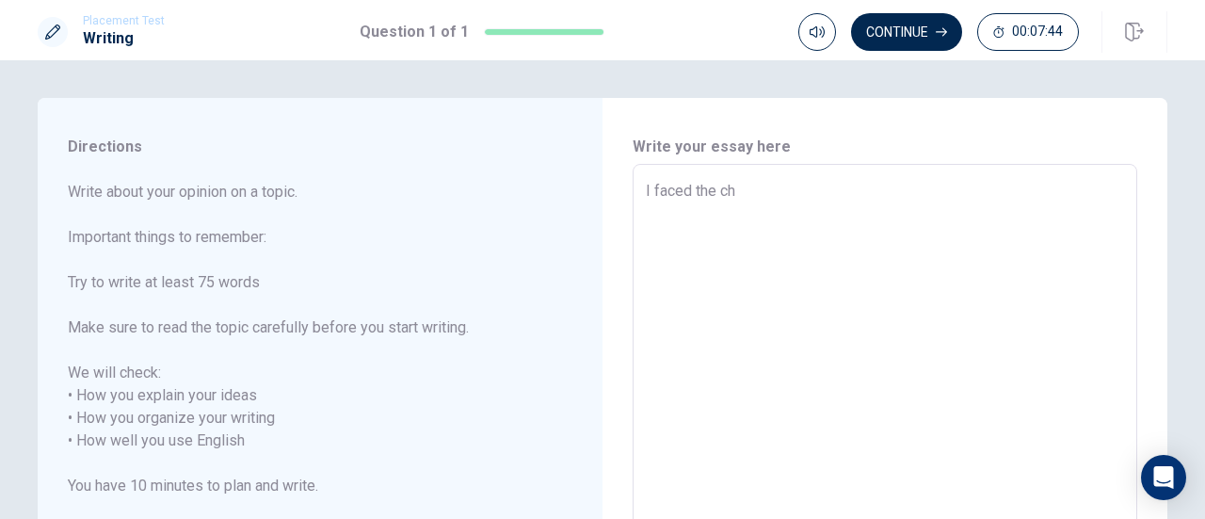
type textarea "x"
type textarea "I faced the cha"
type textarea "x"
type textarea "I faced the chal"
type textarea "x"
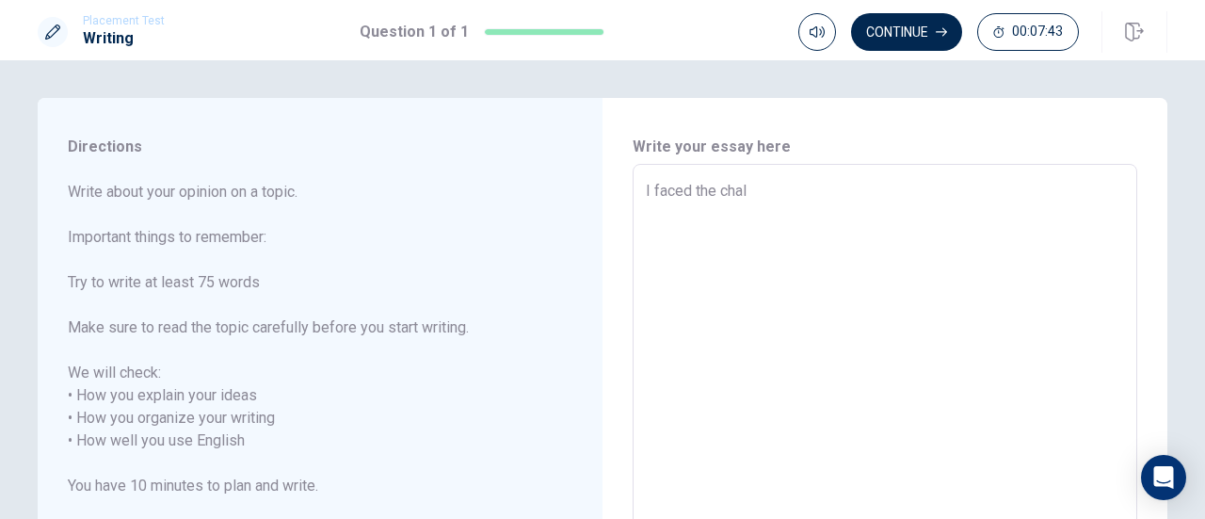
type textarea "I faced the chall"
type textarea "x"
type textarea "I faced the challe"
type textarea "x"
type textarea "I faced the challen"
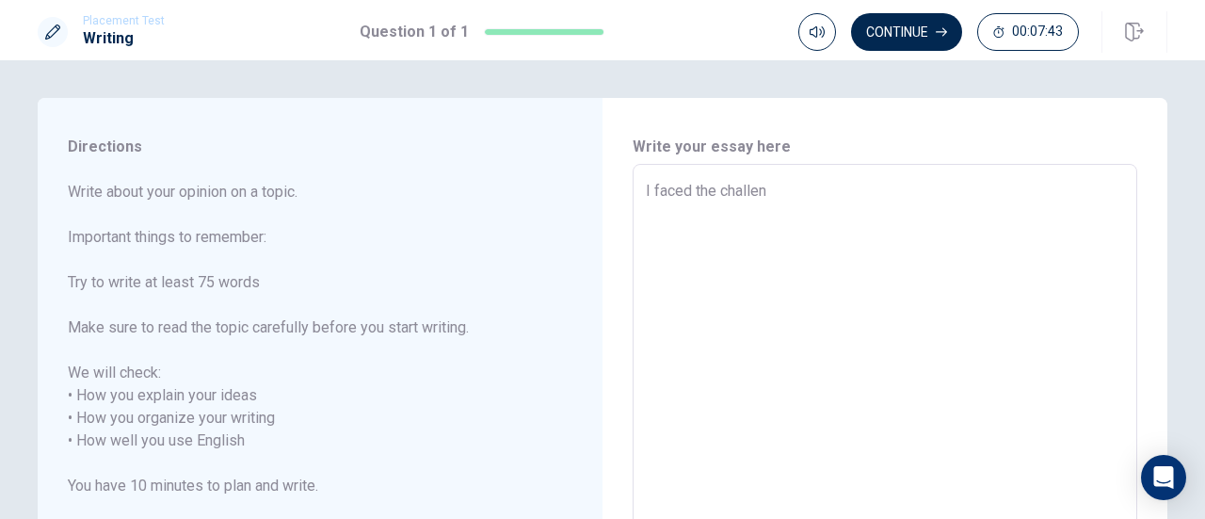
type textarea "x"
type textarea "I faced the challeng"
type textarea "x"
type textarea "I faced the challenge"
type textarea "x"
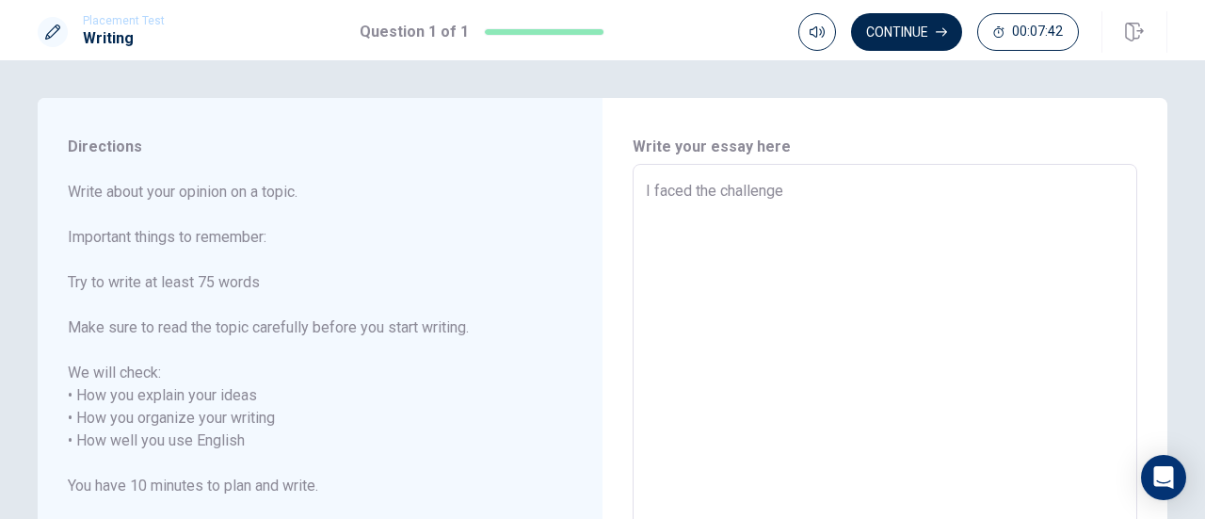
type textarea "I faced the challenge"
type textarea "x"
type textarea "I faced the challenge w"
type textarea "x"
type textarea "I faced the challenge wh"
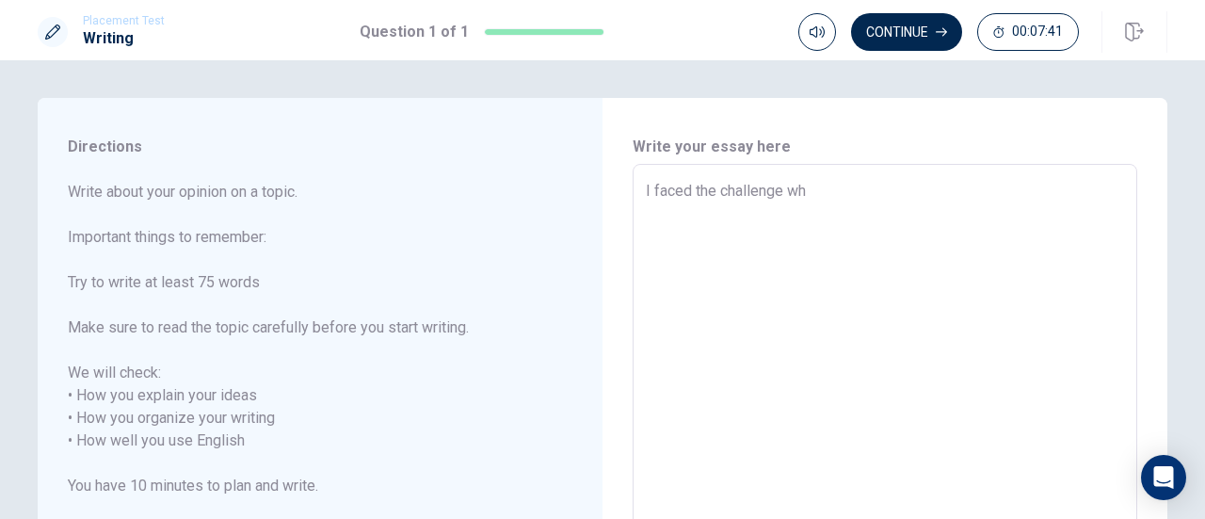
type textarea "x"
type textarea "I faced the challenge whe"
type textarea "x"
type textarea "I faced the challenge when"
type textarea "x"
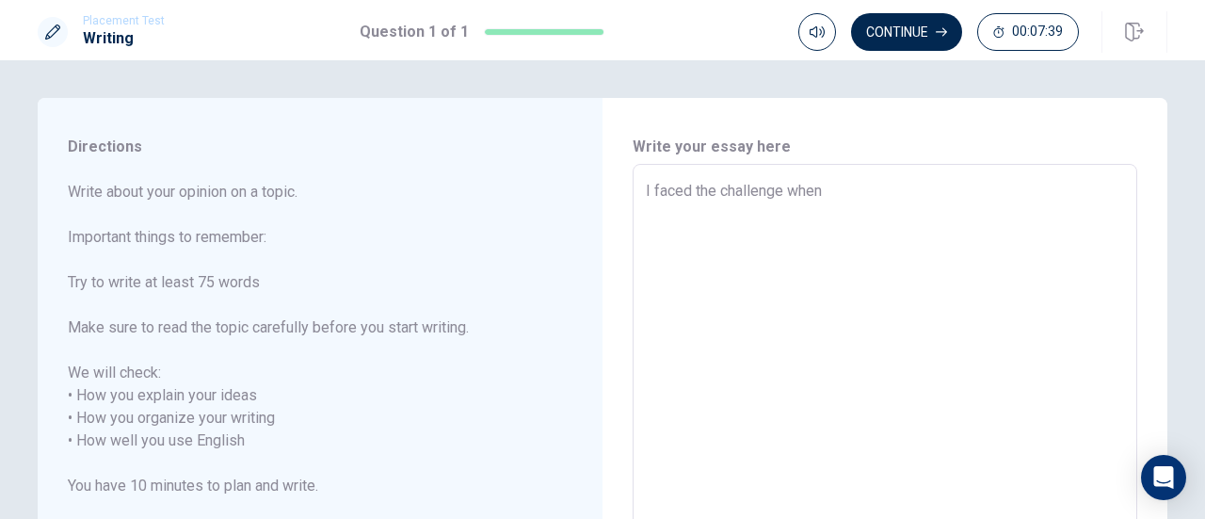
type textarea "I faced the challenge whenI"
type textarea "x"
click at [1079, 189] on textarea "I faced the challenge when I tried university entrance exam. I tried 3 times" at bounding box center [885, 430] width 478 height 500
click at [690, 219] on textarea "I faced the challenge when I tried university entrance exam. I entry 3 times" at bounding box center [885, 430] width 478 height 500
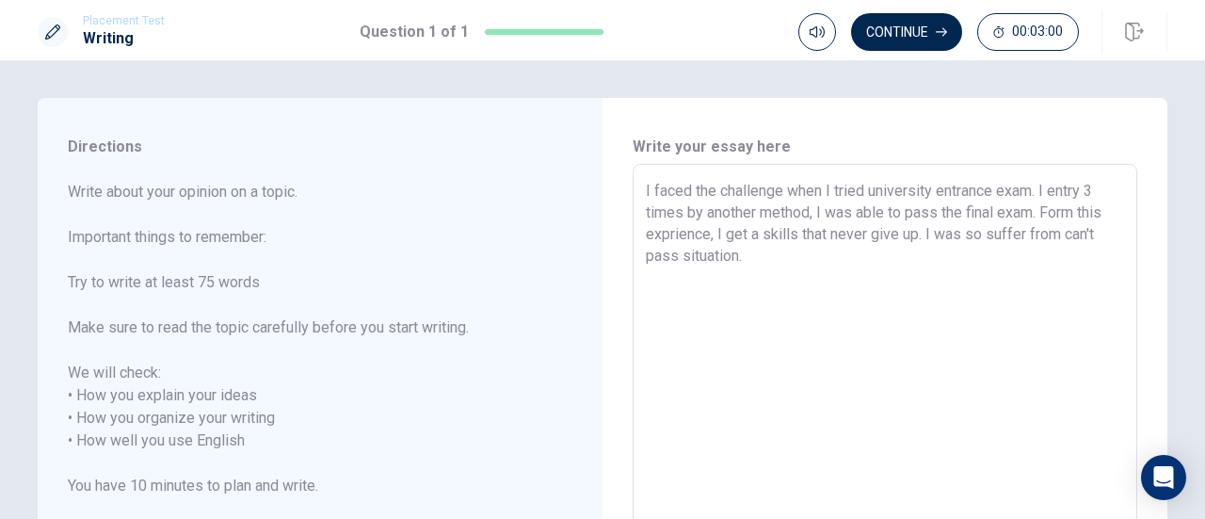
click at [975, 236] on textarea "I faced the challenge when I tried university entrance exam. I entry 3 times by…" at bounding box center [885, 430] width 478 height 500
click at [798, 278] on textarea "I faced the challenge when I tried university entrance exam. I entry 3 times by…" at bounding box center [885, 430] width 478 height 500
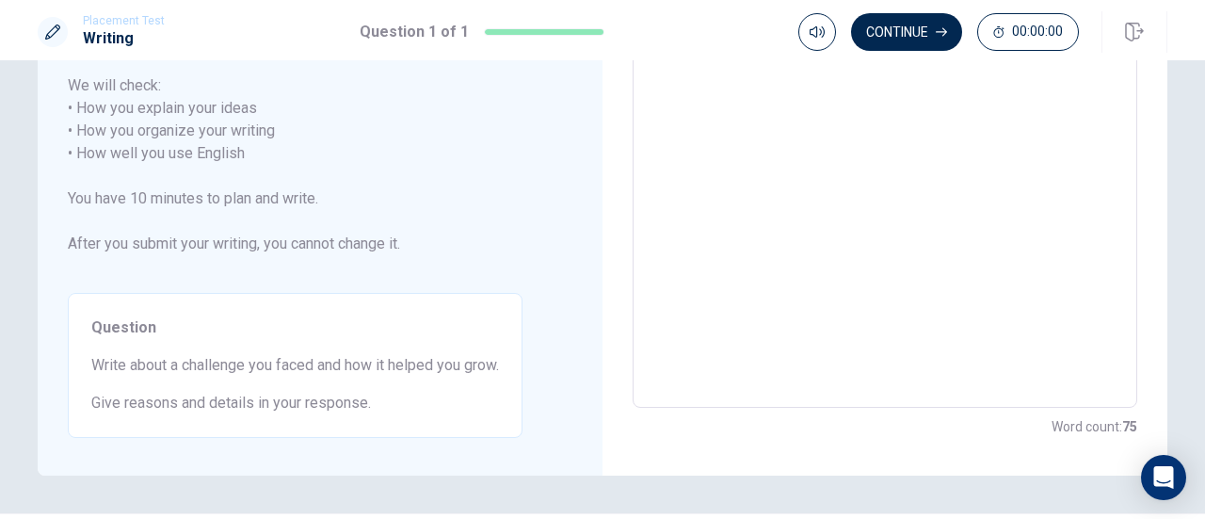
scroll to position [341, 0]
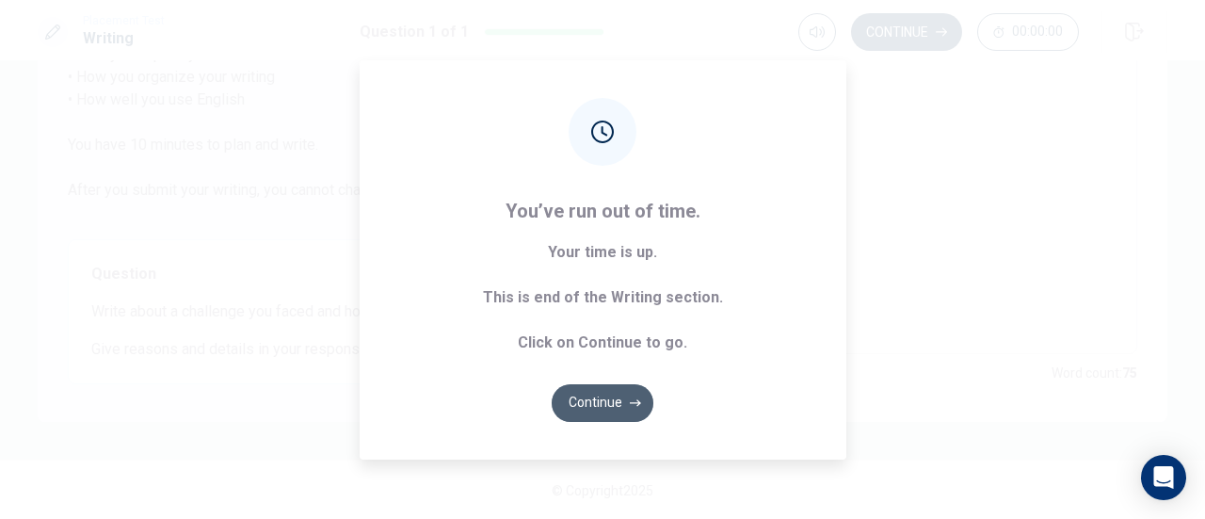
click at [603, 394] on button "Continue" at bounding box center [603, 403] width 102 height 38
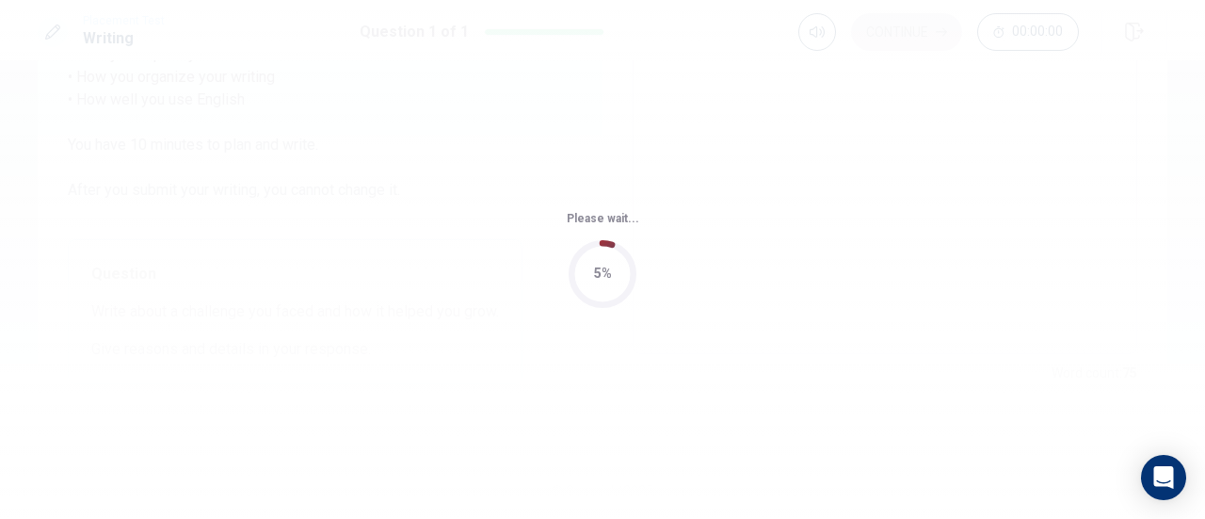
scroll to position [0, 0]
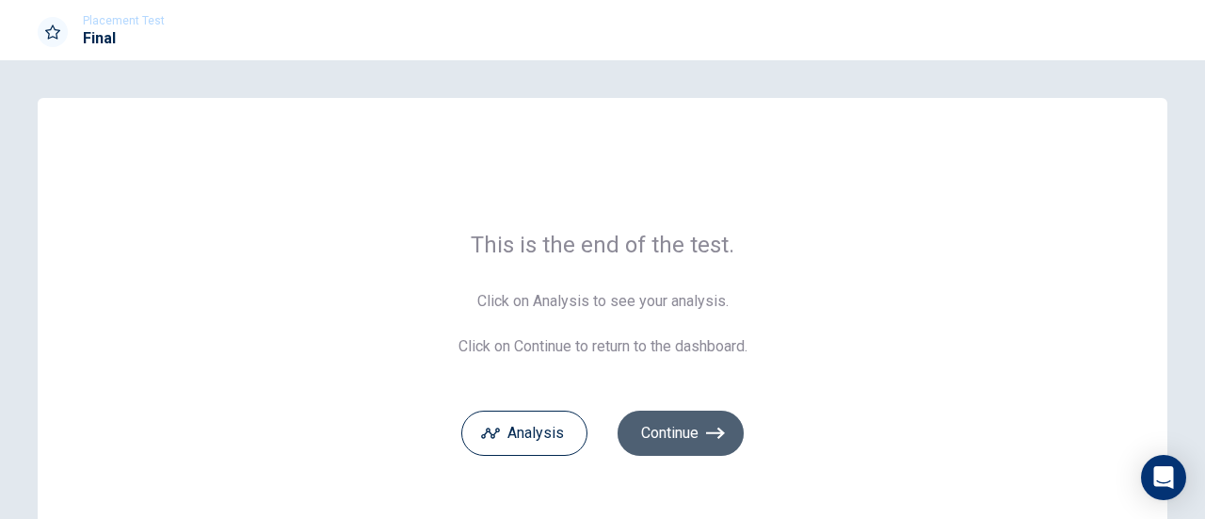
click at [669, 416] on button "Continue" at bounding box center [681, 433] width 126 height 45
